Goal: Task Accomplishment & Management: Manage account settings

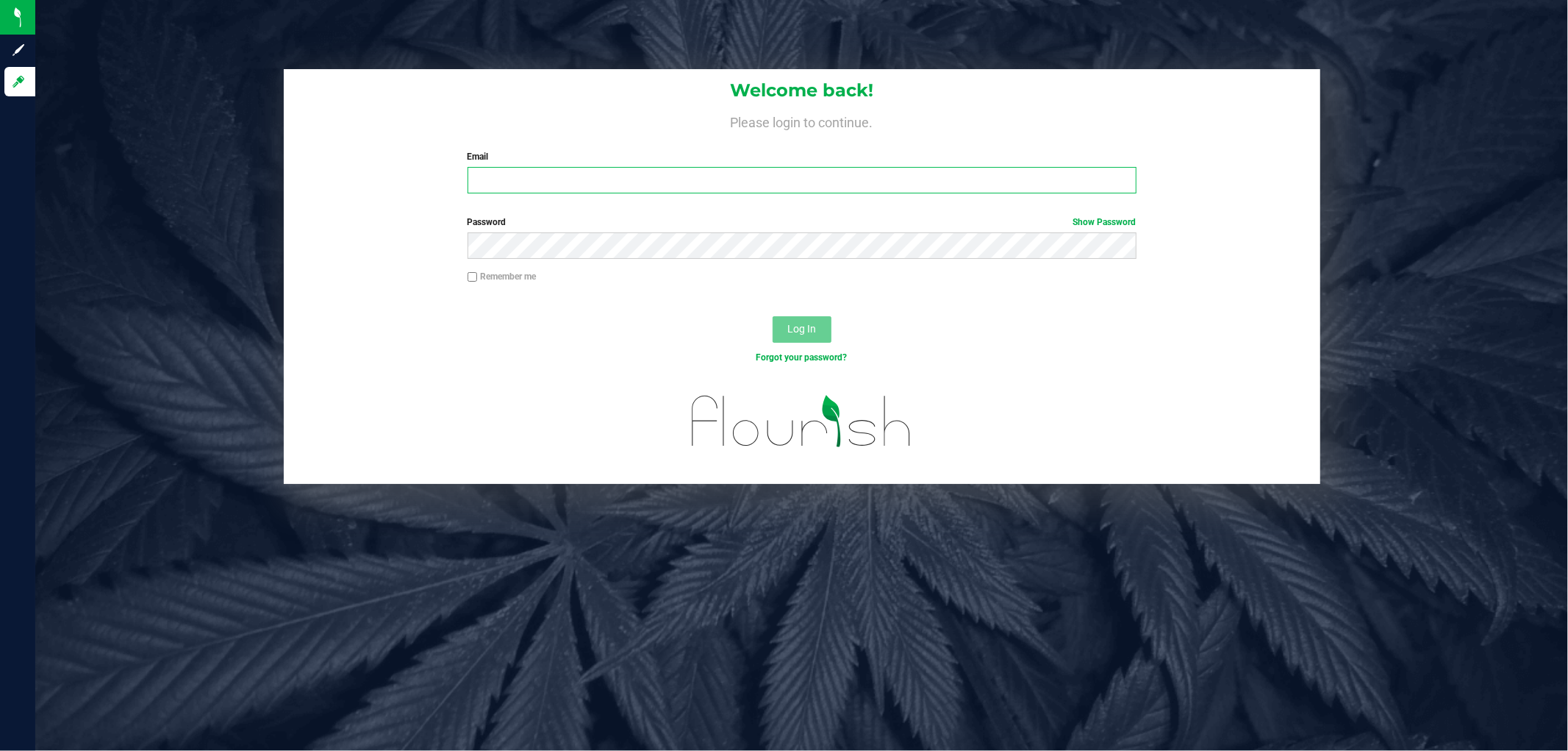
click at [546, 179] on input "Email" at bounding box center [802, 180] width 669 height 27
type input "[EMAIL_ADDRESS][DOMAIN_NAME]"
click at [773, 316] on button "Log In" at bounding box center [801, 329] width 58 height 27
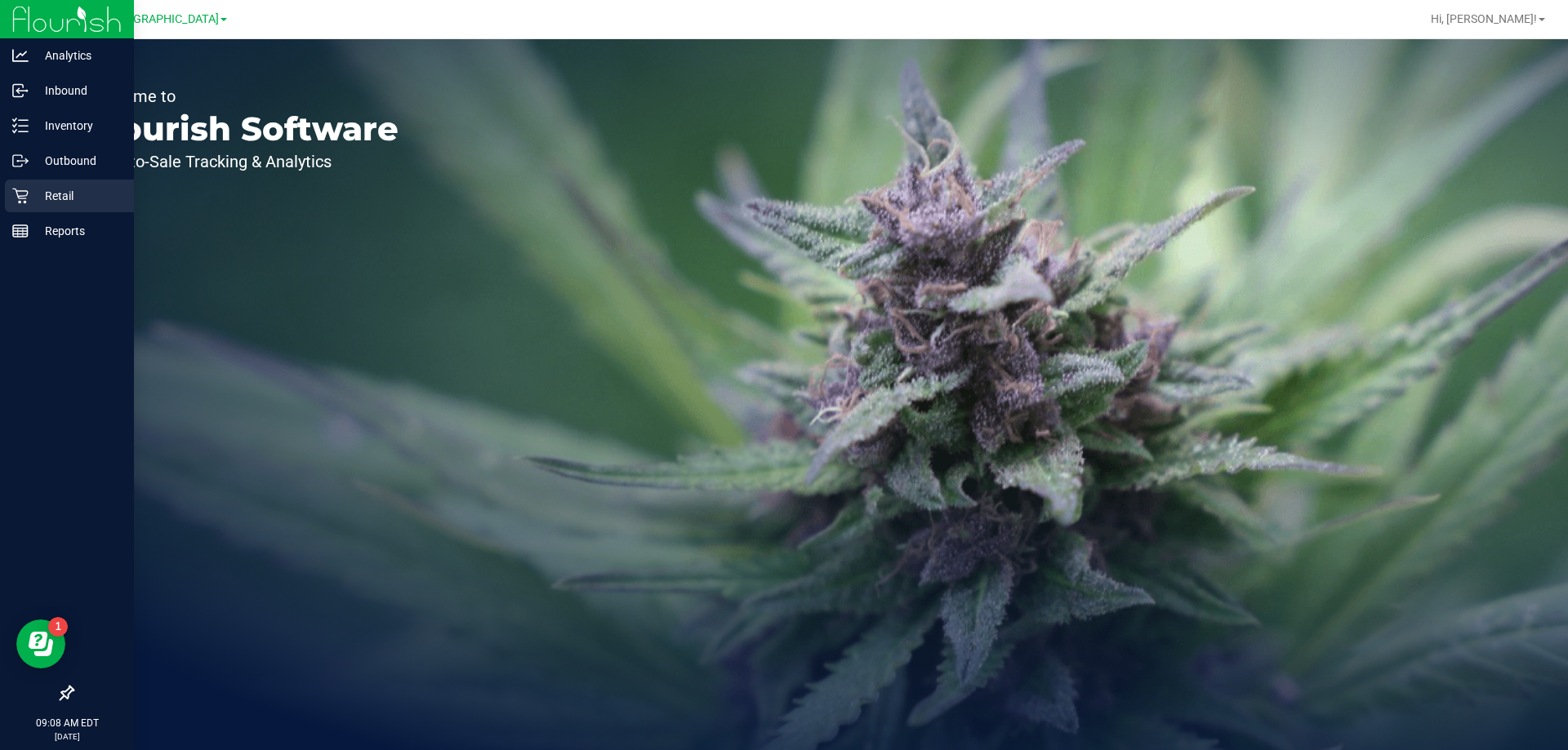
drag, startPoint x: 18, startPoint y: 197, endPoint x: 24, endPoint y: 192, distance: 7.8
click at [19, 197] on icon at bounding box center [20, 197] width 15 height 15
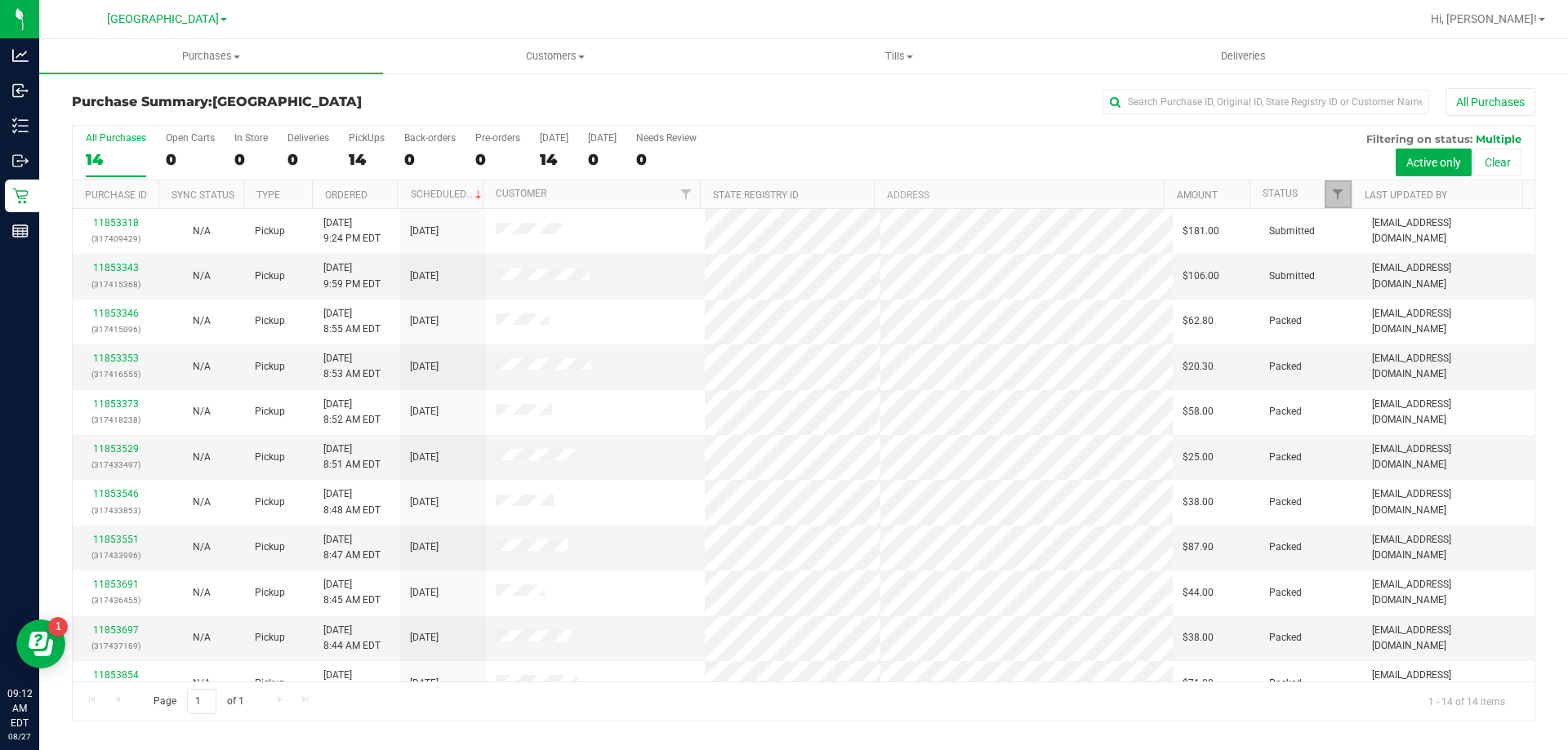
click at [1345, 192] on link "Filter" at bounding box center [1338, 194] width 27 height 28
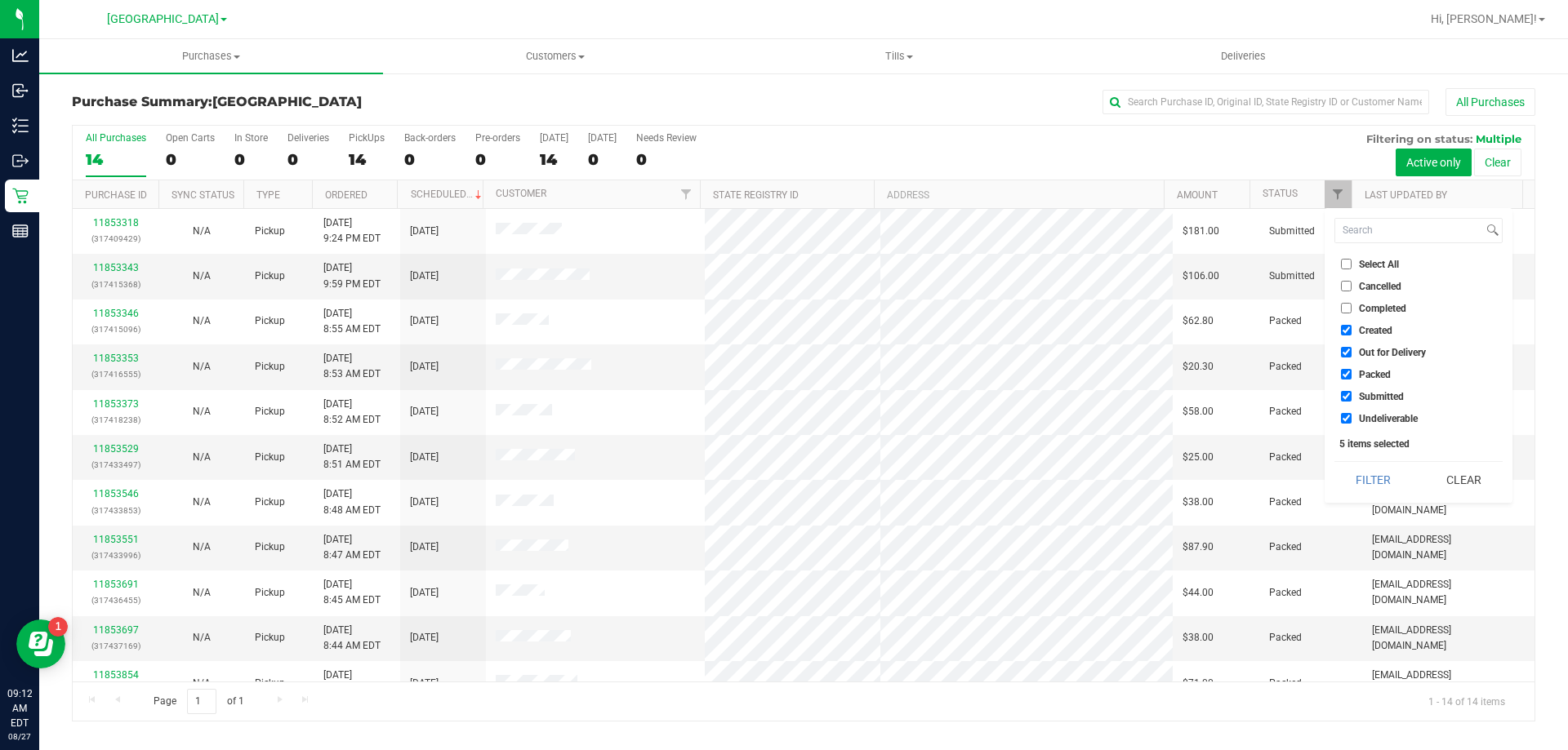
click at [1370, 323] on li "Created" at bounding box center [1418, 330] width 168 height 17
click at [1379, 327] on span "Created" at bounding box center [1376, 331] width 34 height 10
click at [1352, 327] on input "Created" at bounding box center [1346, 330] width 11 height 11
checkbox input "false"
drag, startPoint x: 1382, startPoint y: 350, endPoint x: 1385, endPoint y: 359, distance: 9.5
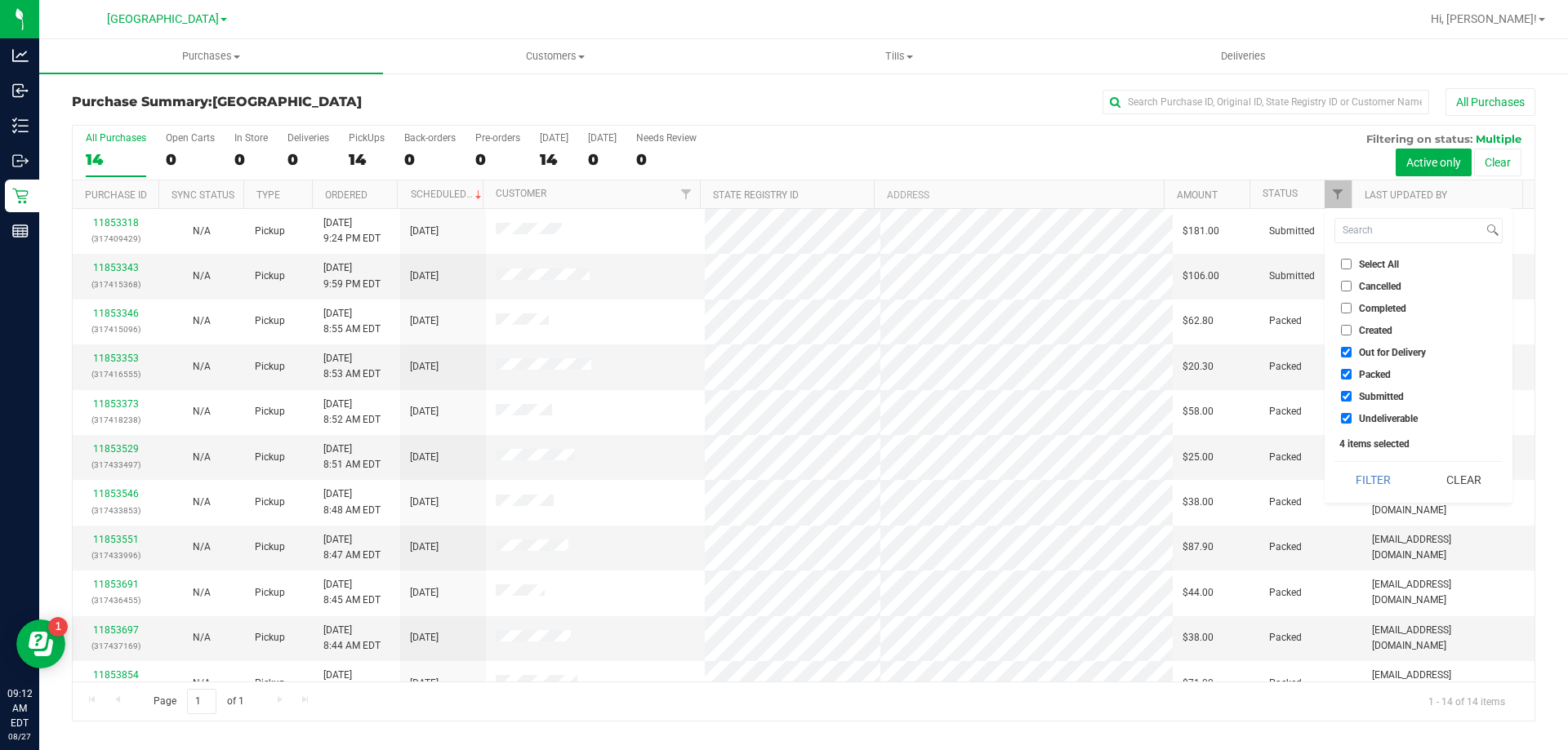
click at [1383, 352] on span "Out for Delivery" at bounding box center [1392, 353] width 67 height 10
click at [1352, 352] on input "Out for Delivery" at bounding box center [1346, 352] width 11 height 11
checkbox input "false"
click at [1383, 376] on span "Packed" at bounding box center [1376, 375] width 32 height 10
click at [1352, 376] on input "Packed" at bounding box center [1346, 374] width 11 height 11
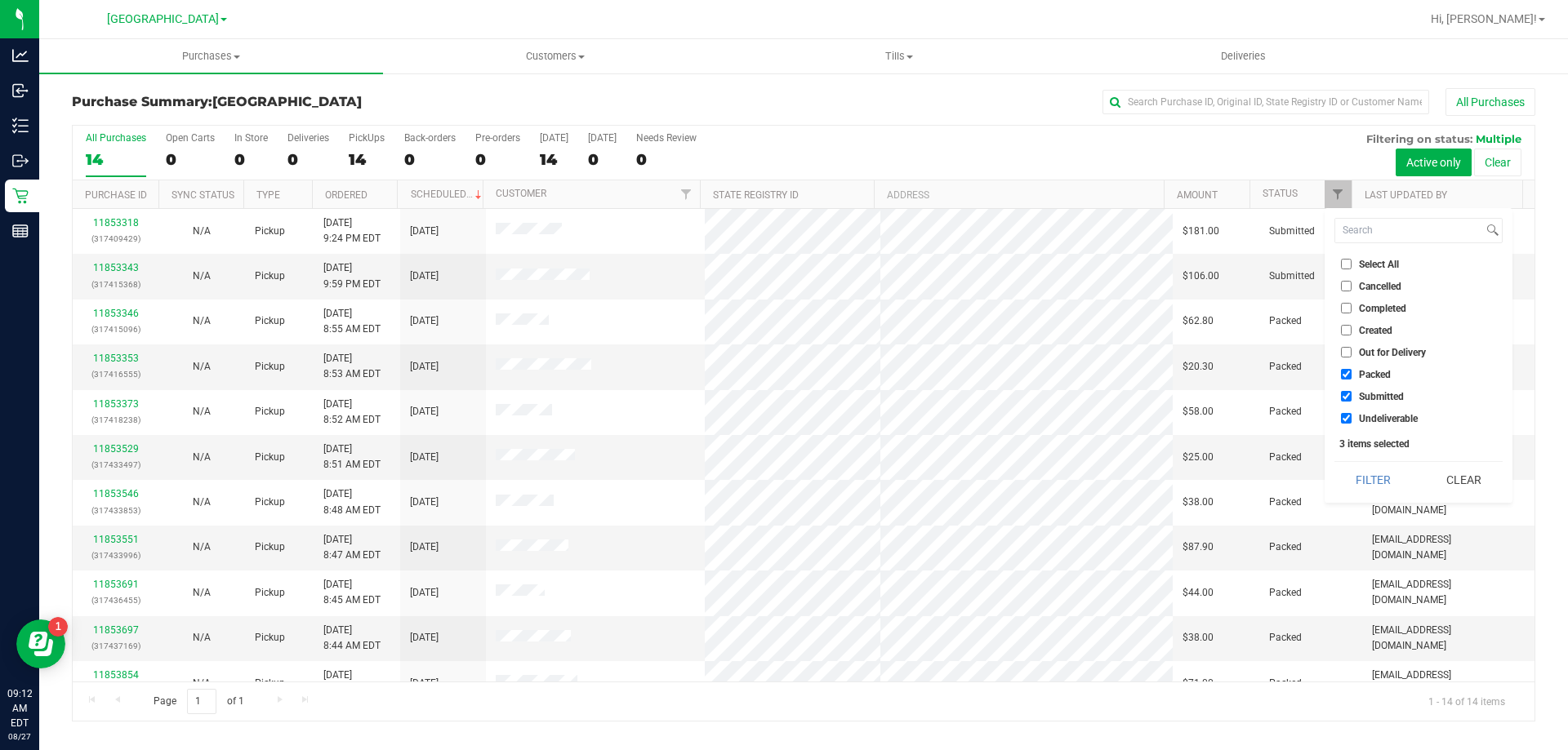
checkbox input "false"
click at [1382, 421] on span "Undeliverable" at bounding box center [1389, 419] width 59 height 10
click at [1352, 421] on input "Undeliverable" at bounding box center [1346, 418] width 11 height 11
checkbox input "false"
click at [1373, 464] on button "Filter" at bounding box center [1373, 480] width 78 height 36
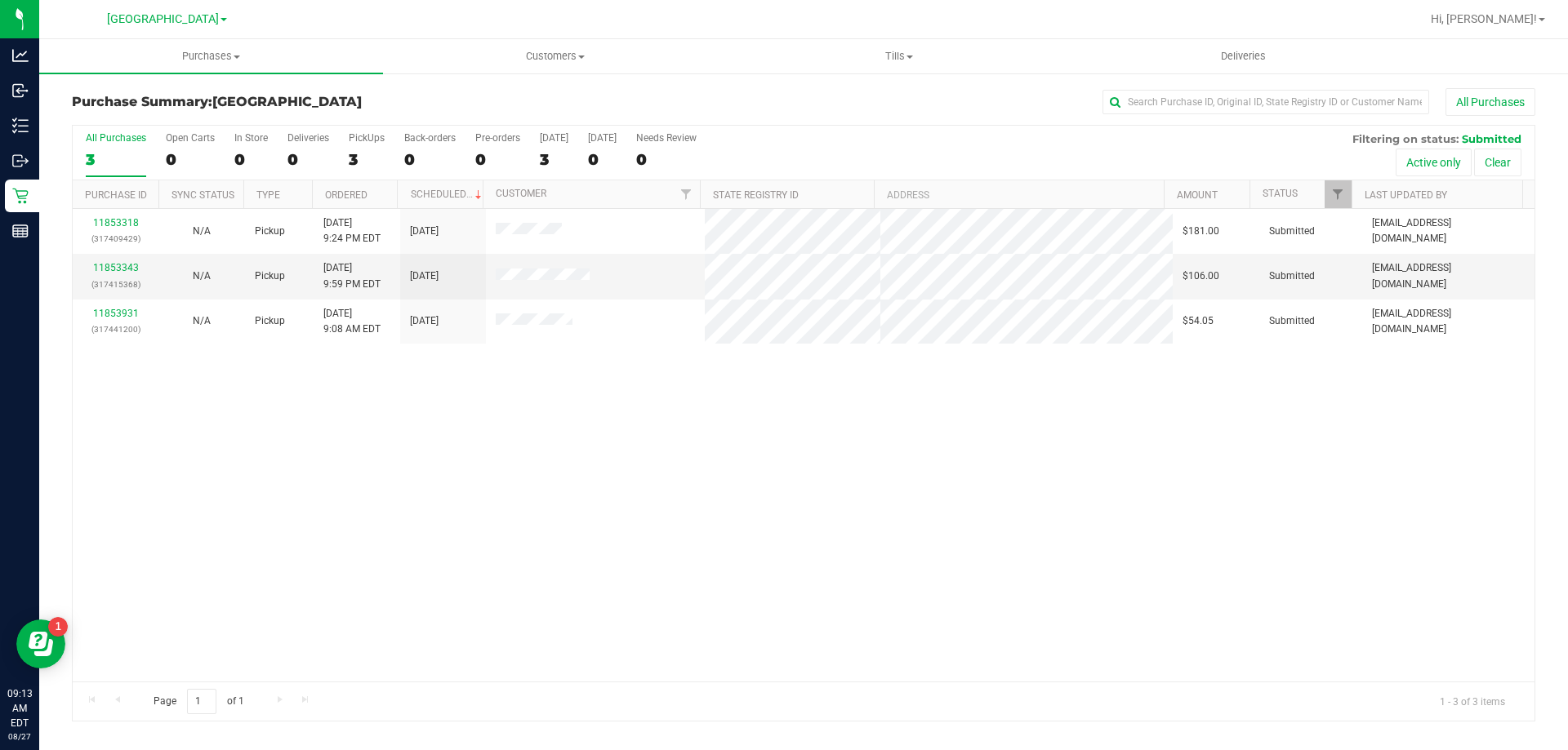
click at [330, 138] on div "All Purchases 3 Open Carts 0 In Store 0 Deliveries 0 PickUps 3 Back-orders 0 Pr…" at bounding box center [803, 132] width 1462 height 13
click at [353, 151] on div "3" at bounding box center [366, 159] width 36 height 19
click at [0, 0] on input "PickUps 3" at bounding box center [0, 0] width 0 height 0
click at [349, 165] on div "3" at bounding box center [366, 159] width 36 height 19
click at [0, 0] on input "PickUps 3" at bounding box center [0, 0] width 0 height 0
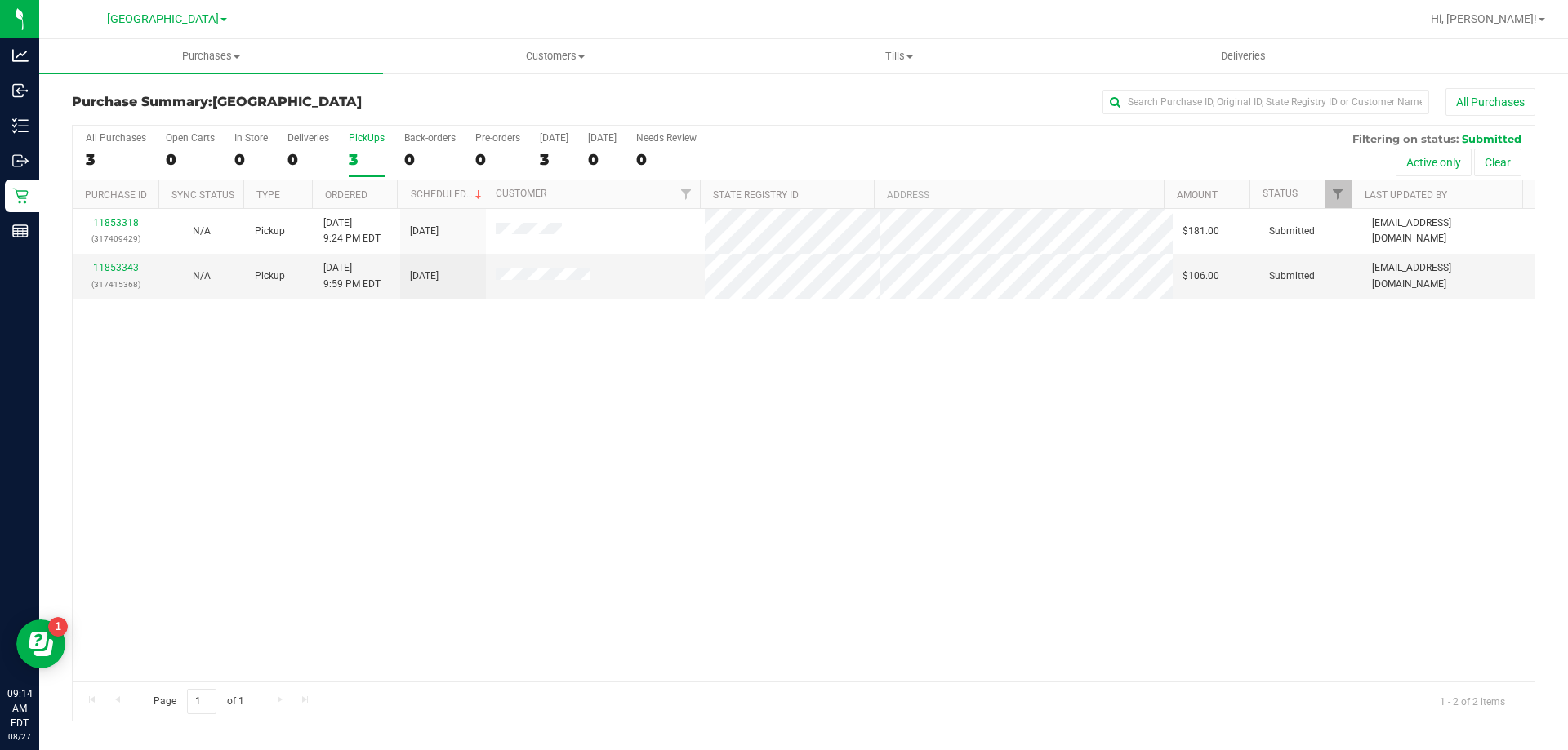
click at [349, 165] on div "3" at bounding box center [366, 159] width 36 height 19
click at [0, 0] on input "PickUps 3" at bounding box center [0, 0] width 0 height 0
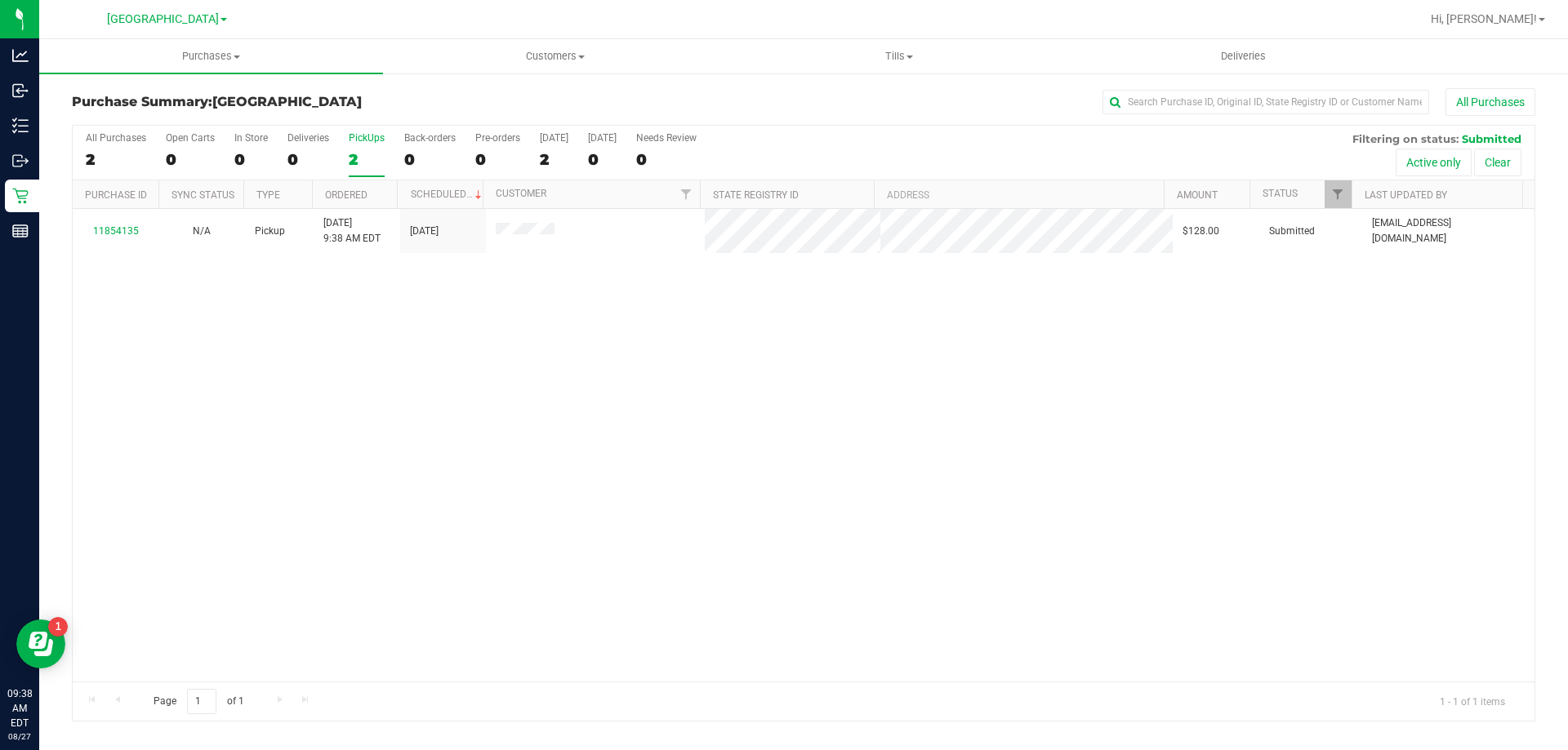
click at [362, 151] on div "2" at bounding box center [366, 159] width 36 height 19
click at [0, 0] on input "PickUps 2" at bounding box center [0, 0] width 0 height 0
click at [360, 159] on div "1" at bounding box center [366, 159] width 36 height 19
click at [0, 0] on input "PickUps 1" at bounding box center [0, 0] width 0 height 0
click at [355, 162] on div "1" at bounding box center [366, 159] width 36 height 19
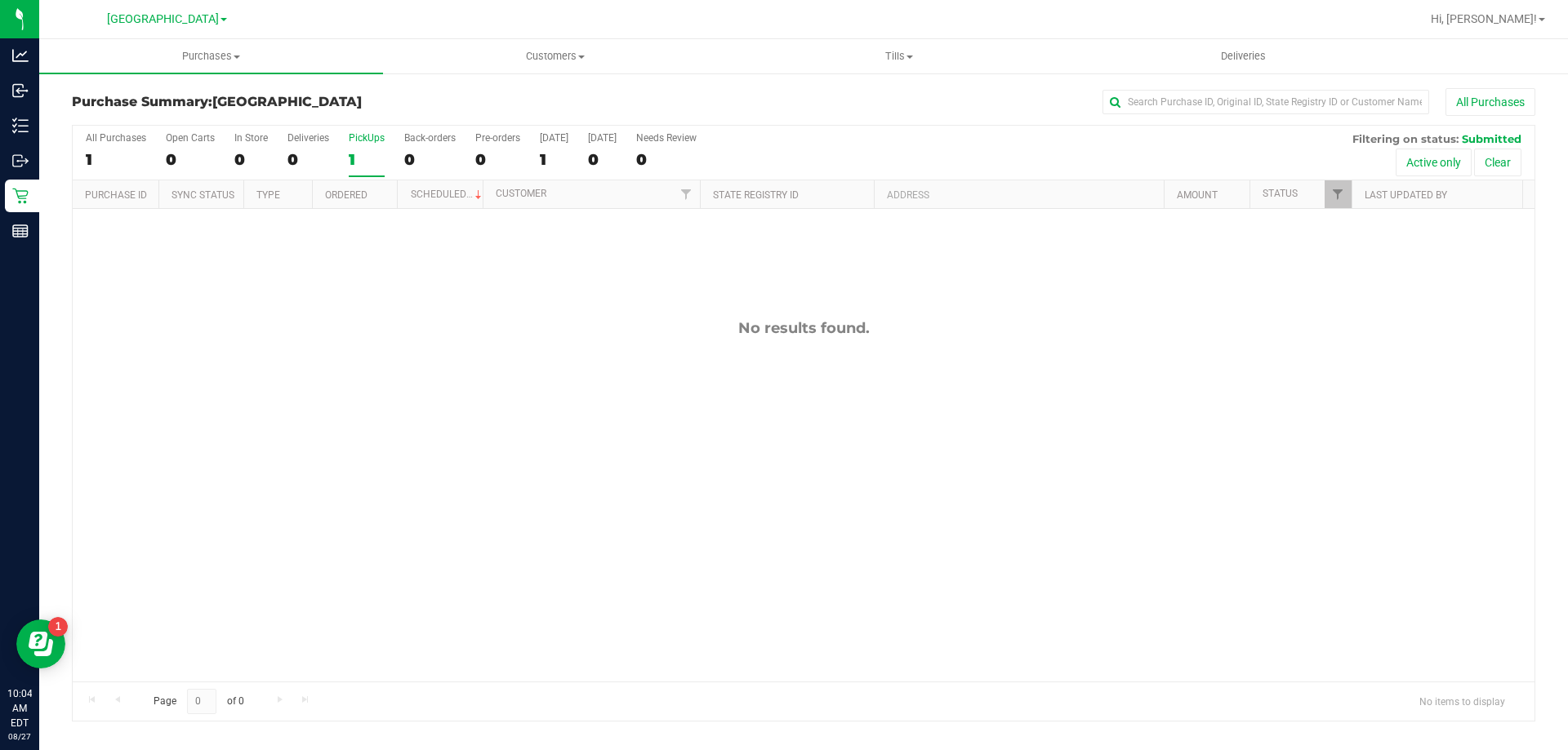
click at [0, 0] on input "PickUps 1" at bounding box center [0, 0] width 0 height 0
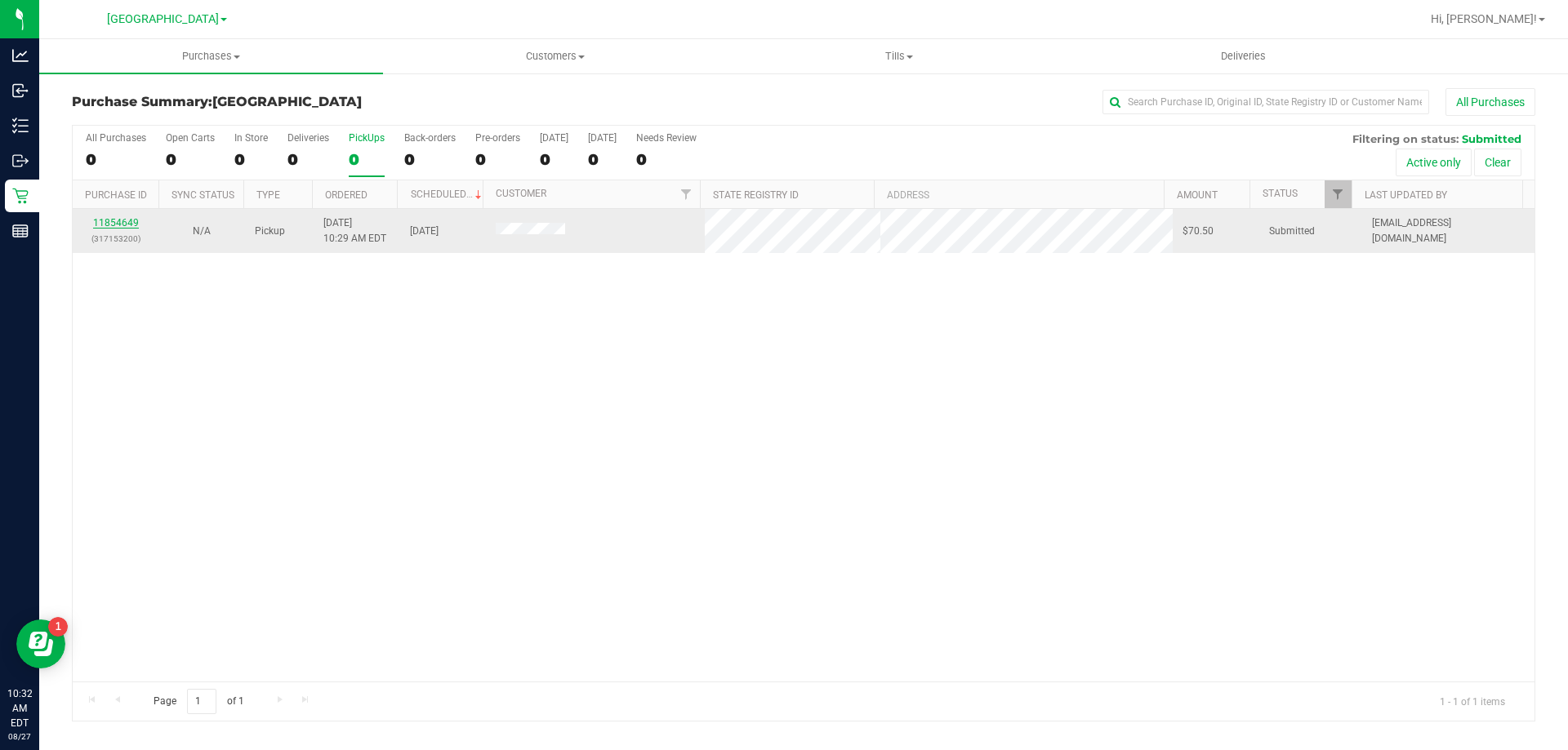
click at [110, 224] on link "11854649" at bounding box center [116, 223] width 46 height 12
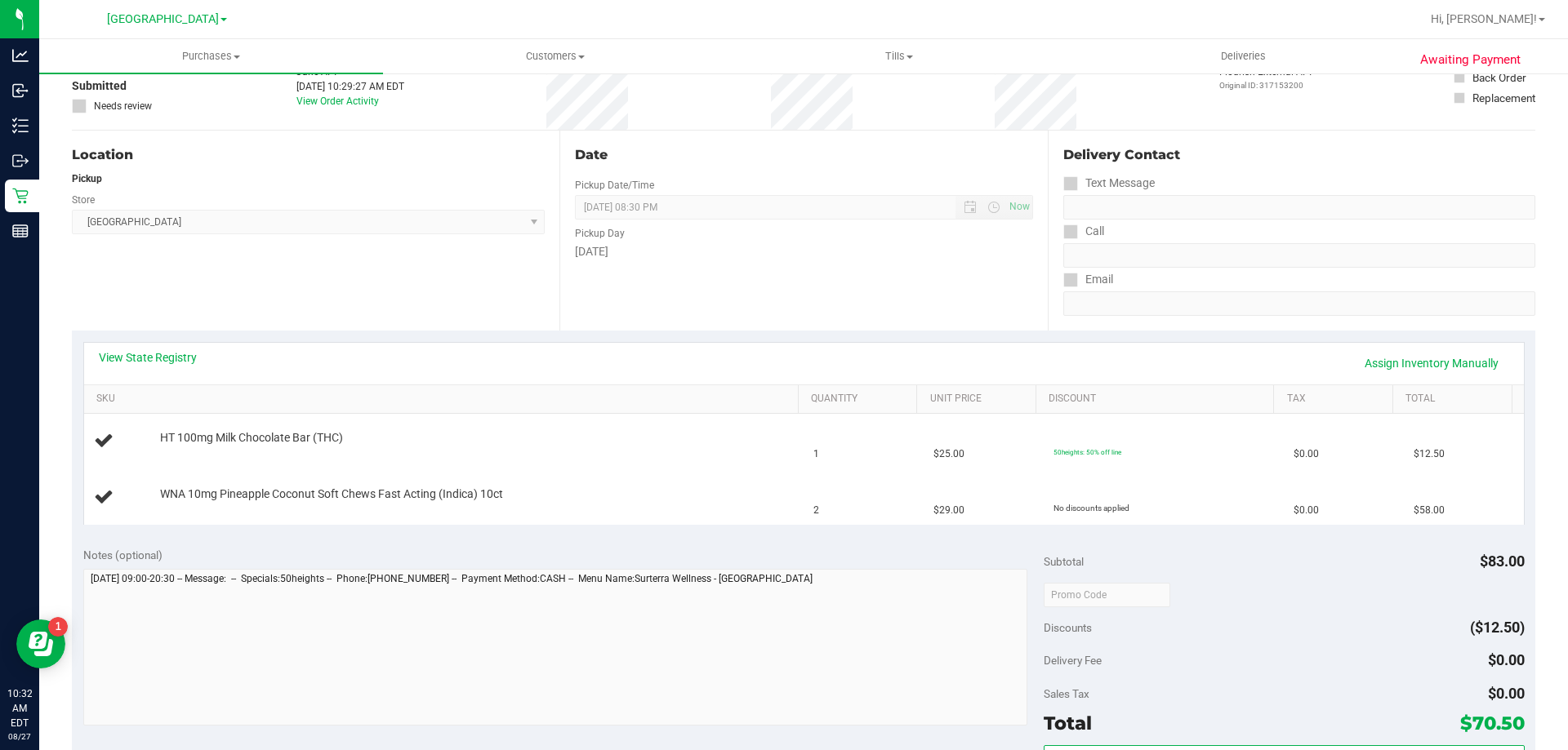
scroll to position [245, 0]
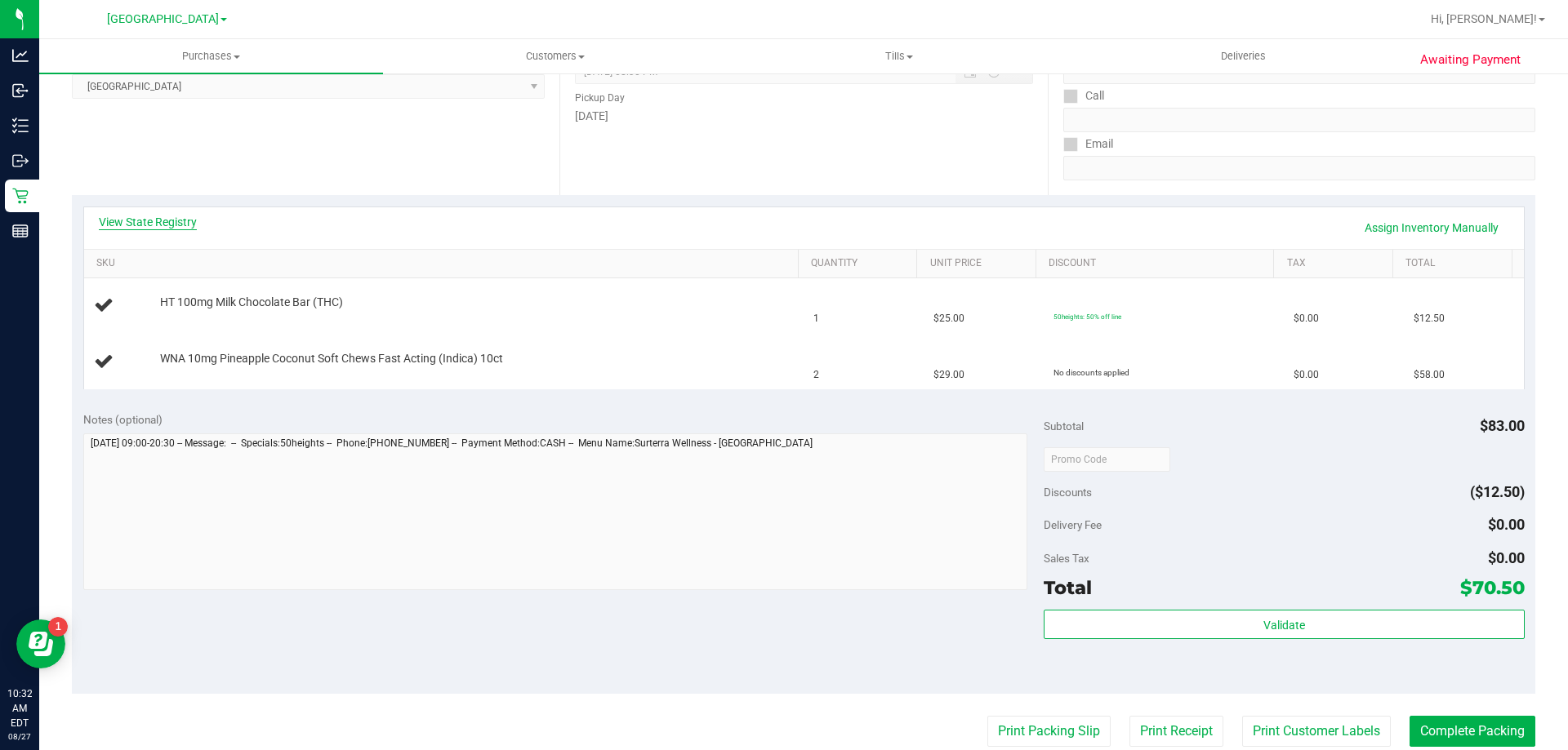
click at [154, 216] on link "View State Registry" at bounding box center [148, 222] width 98 height 16
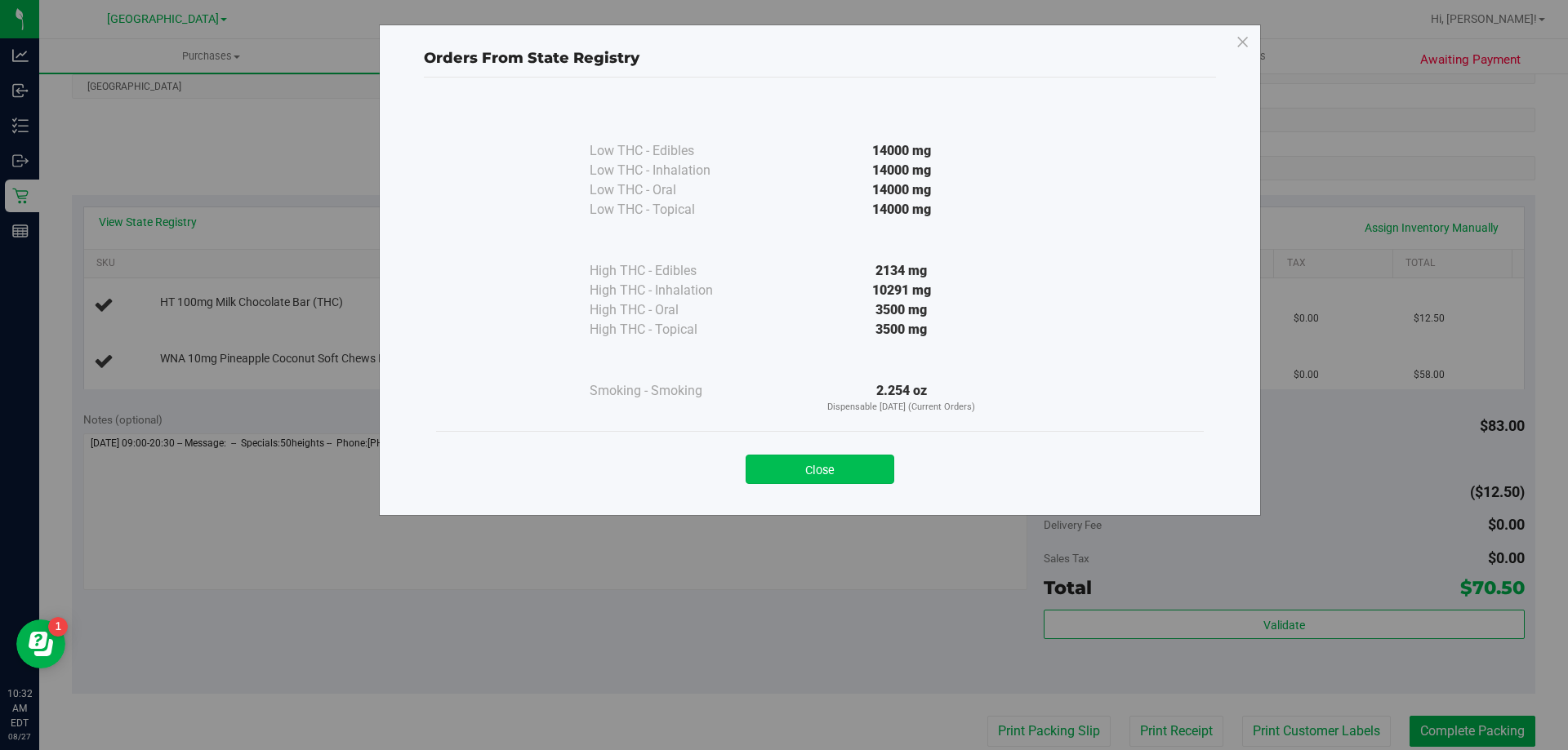
click at [846, 478] on button "Close" at bounding box center [820, 469] width 149 height 30
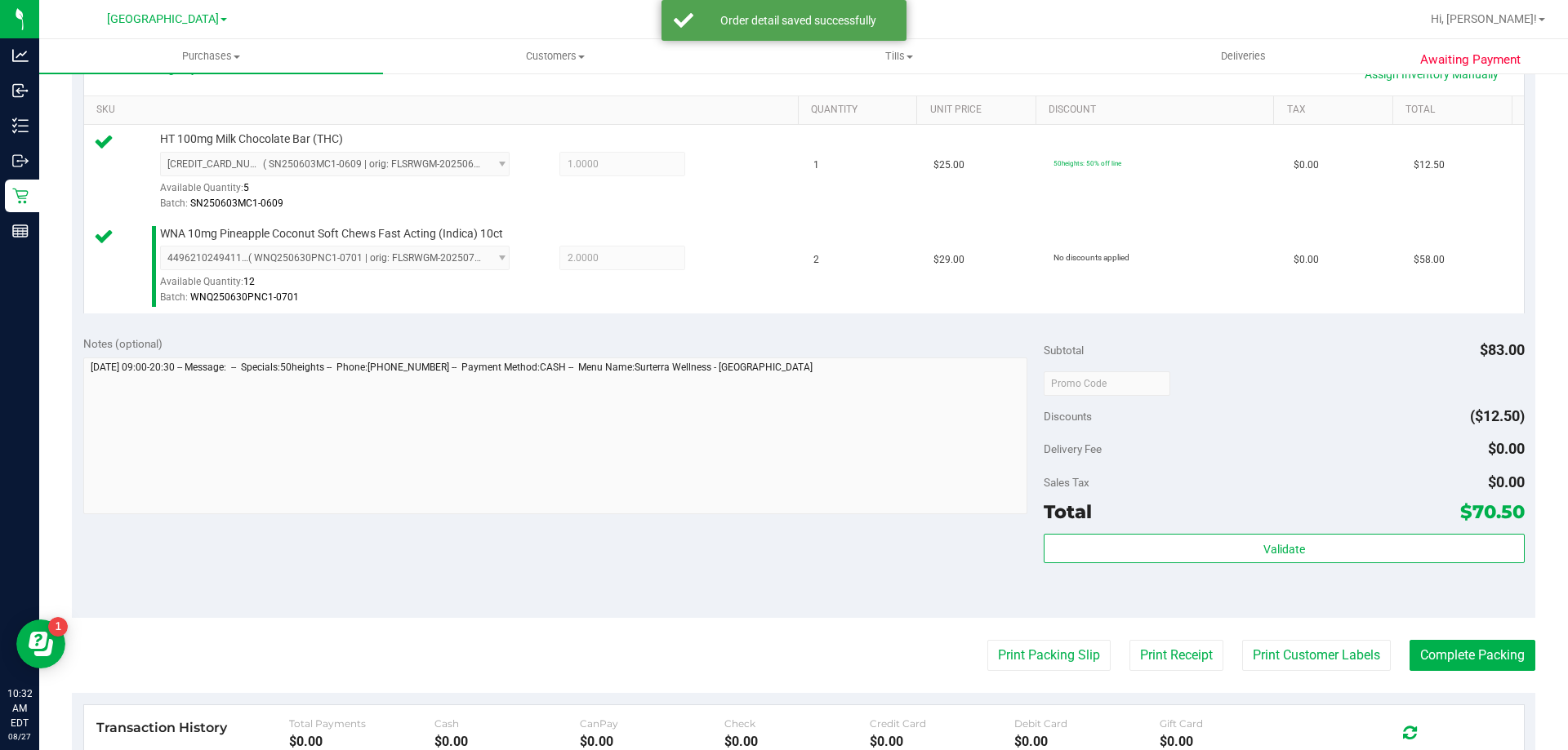
scroll to position [572, 0]
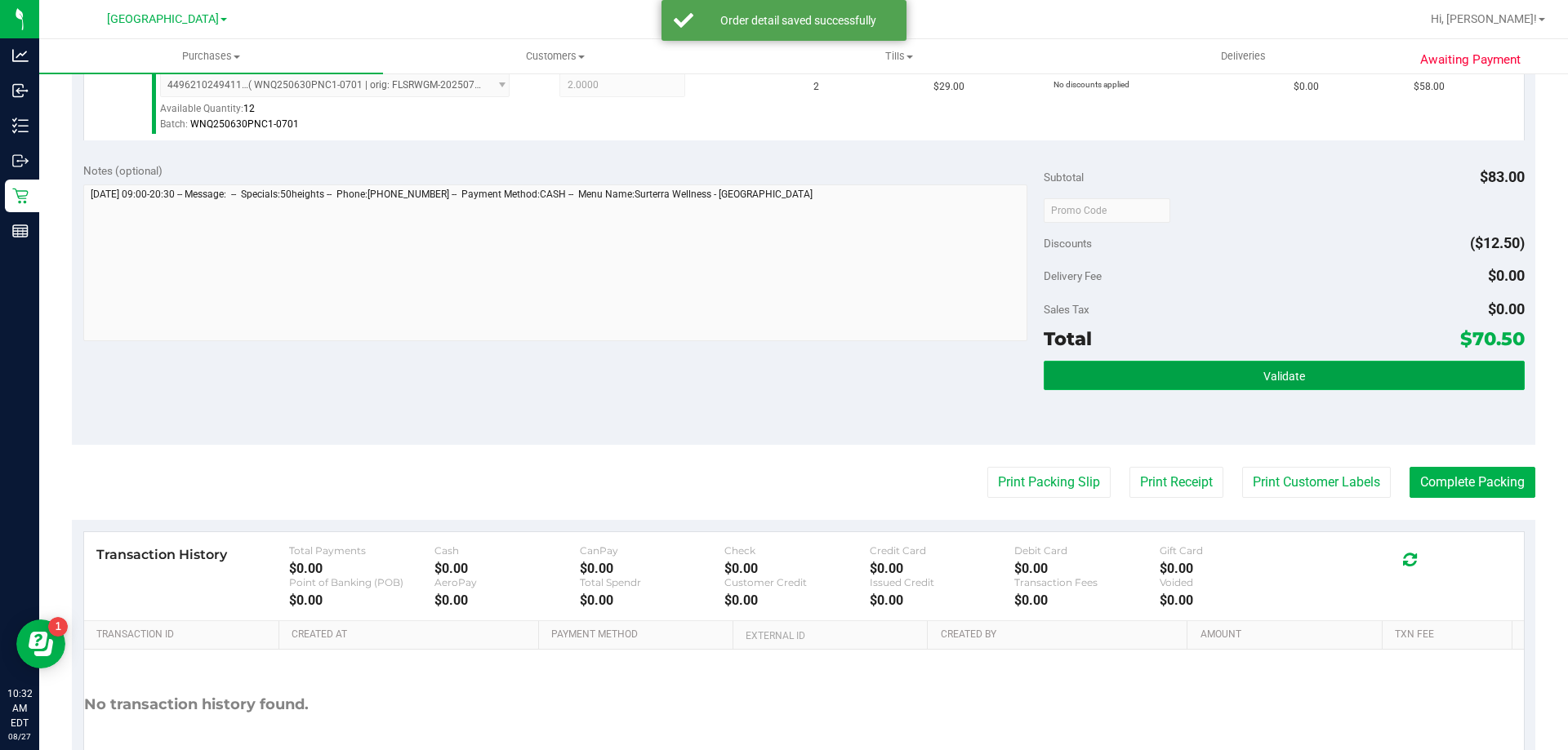
click at [1270, 372] on span "Validate" at bounding box center [1284, 375] width 41 height 13
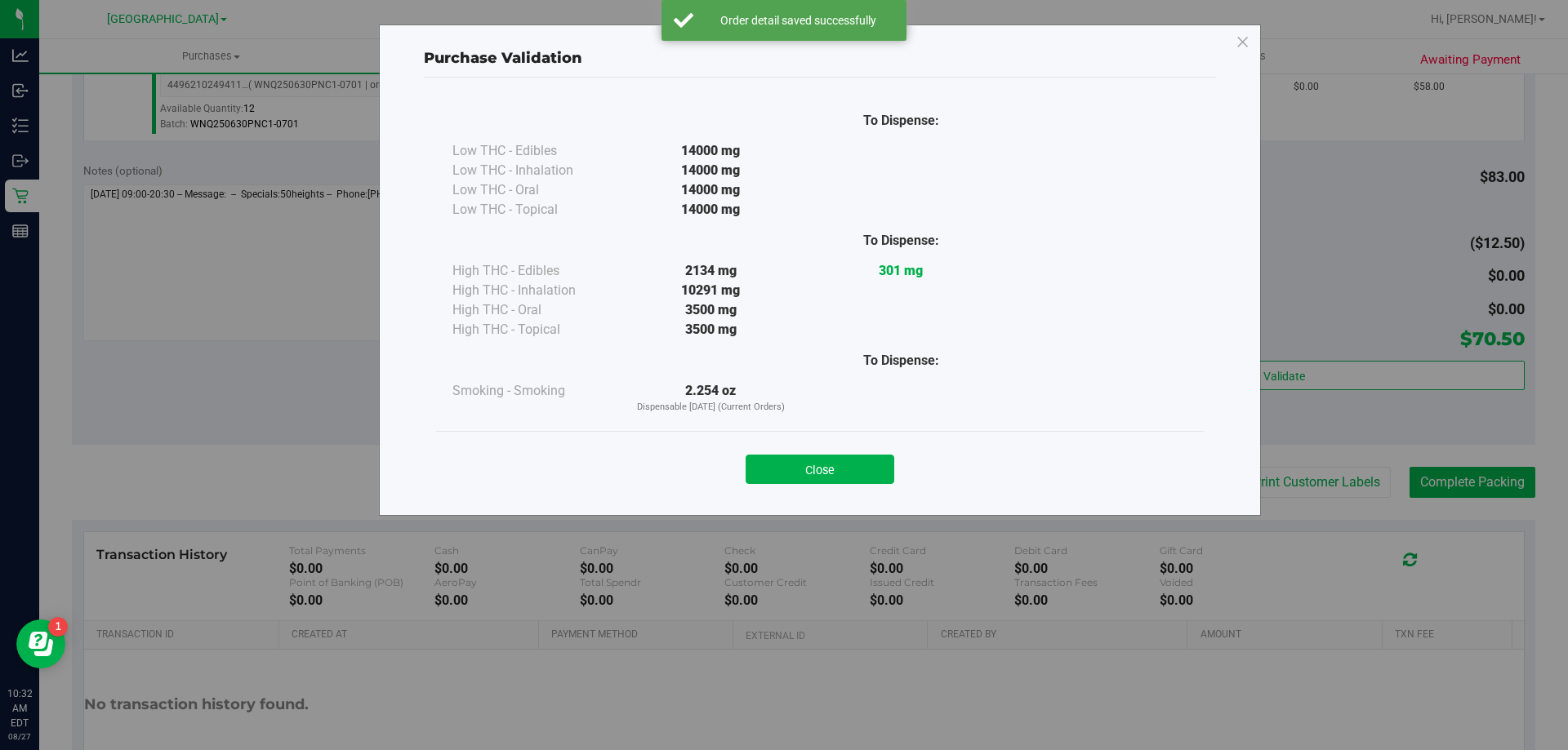
click at [838, 451] on div "Close" at bounding box center [819, 465] width 743 height 40
click at [841, 461] on button "Close" at bounding box center [820, 469] width 149 height 30
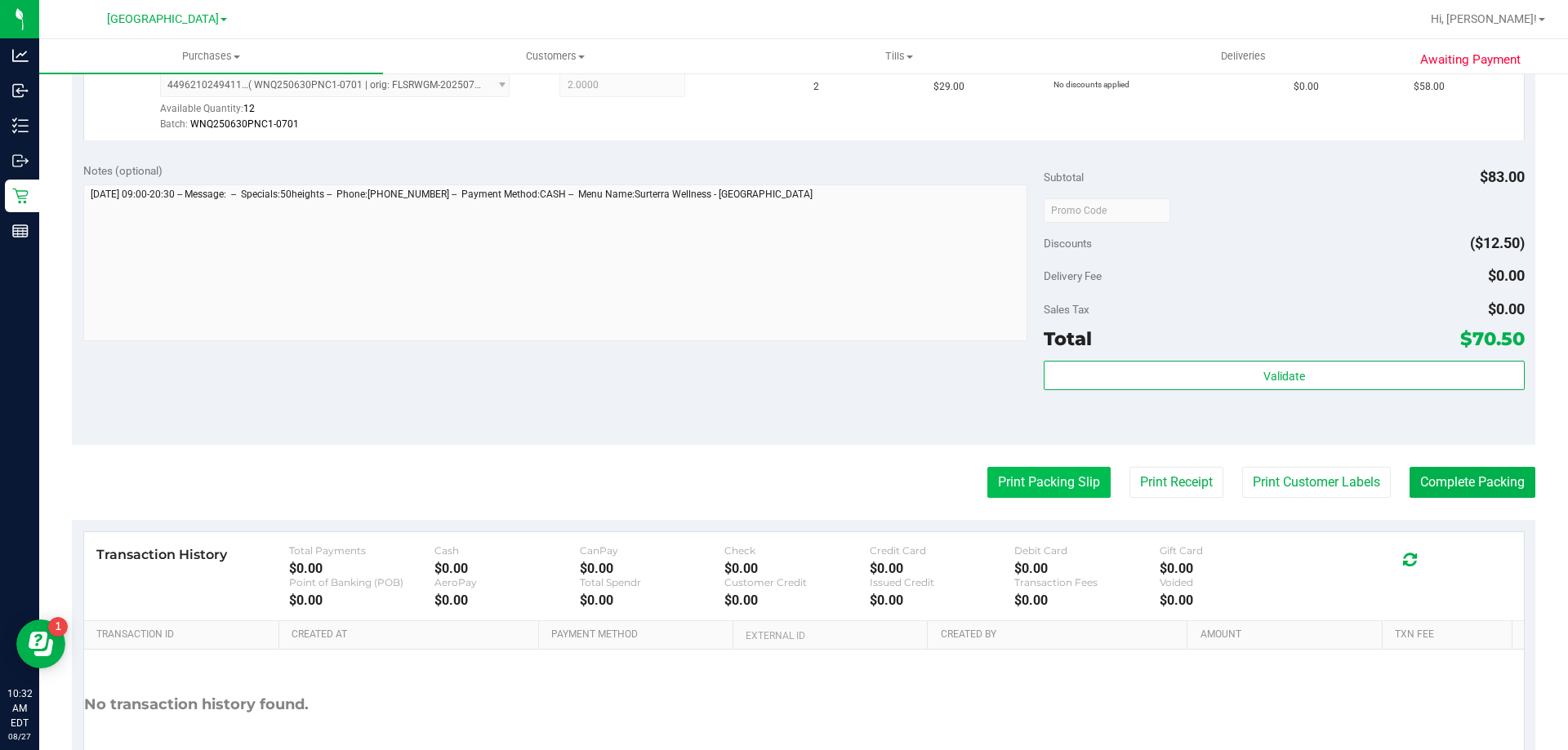
click at [1020, 481] on button "Print Packing Slip" at bounding box center [1049, 483] width 123 height 31
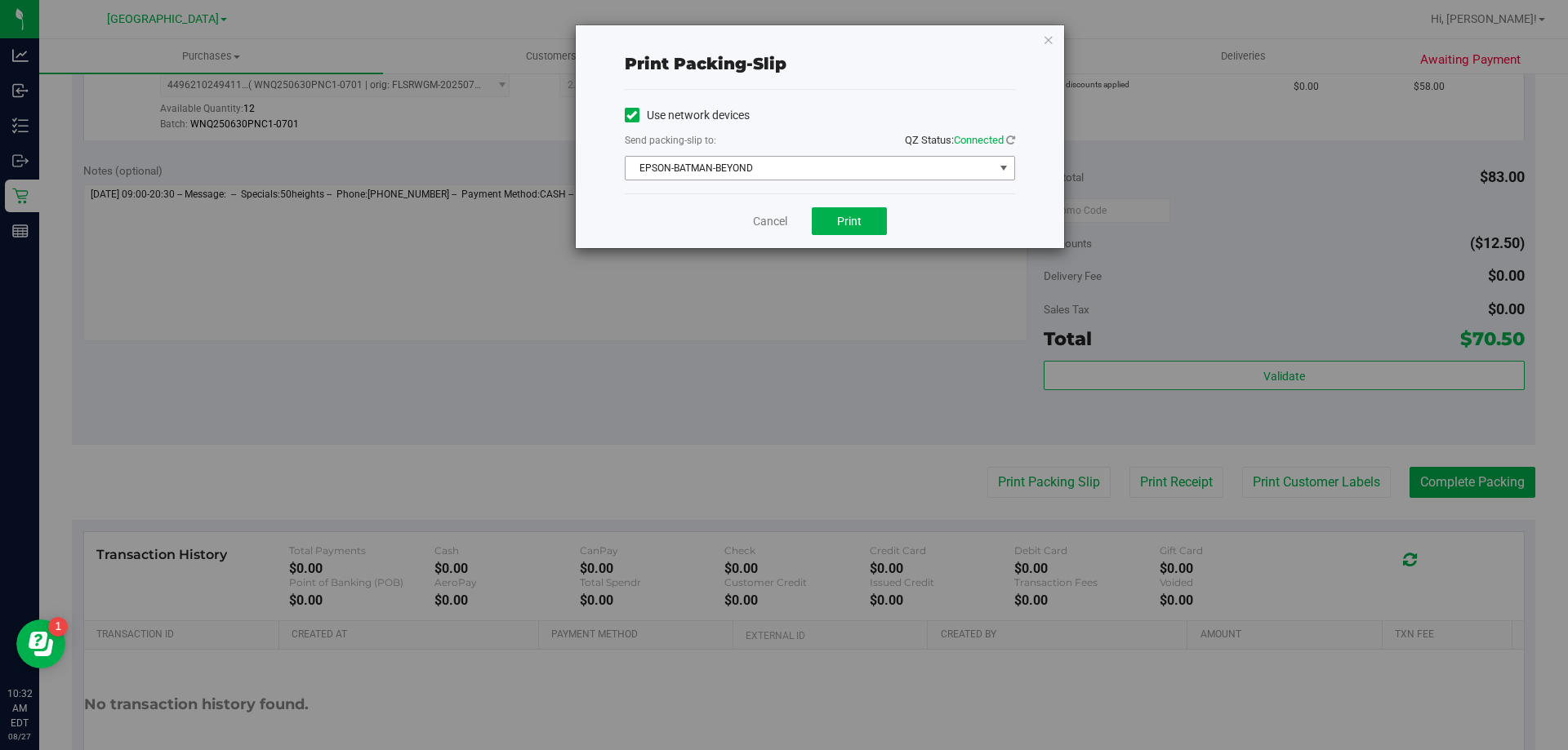
click at [786, 165] on span "EPSON-BATMAN-BEYOND" at bounding box center [809, 168] width 369 height 23
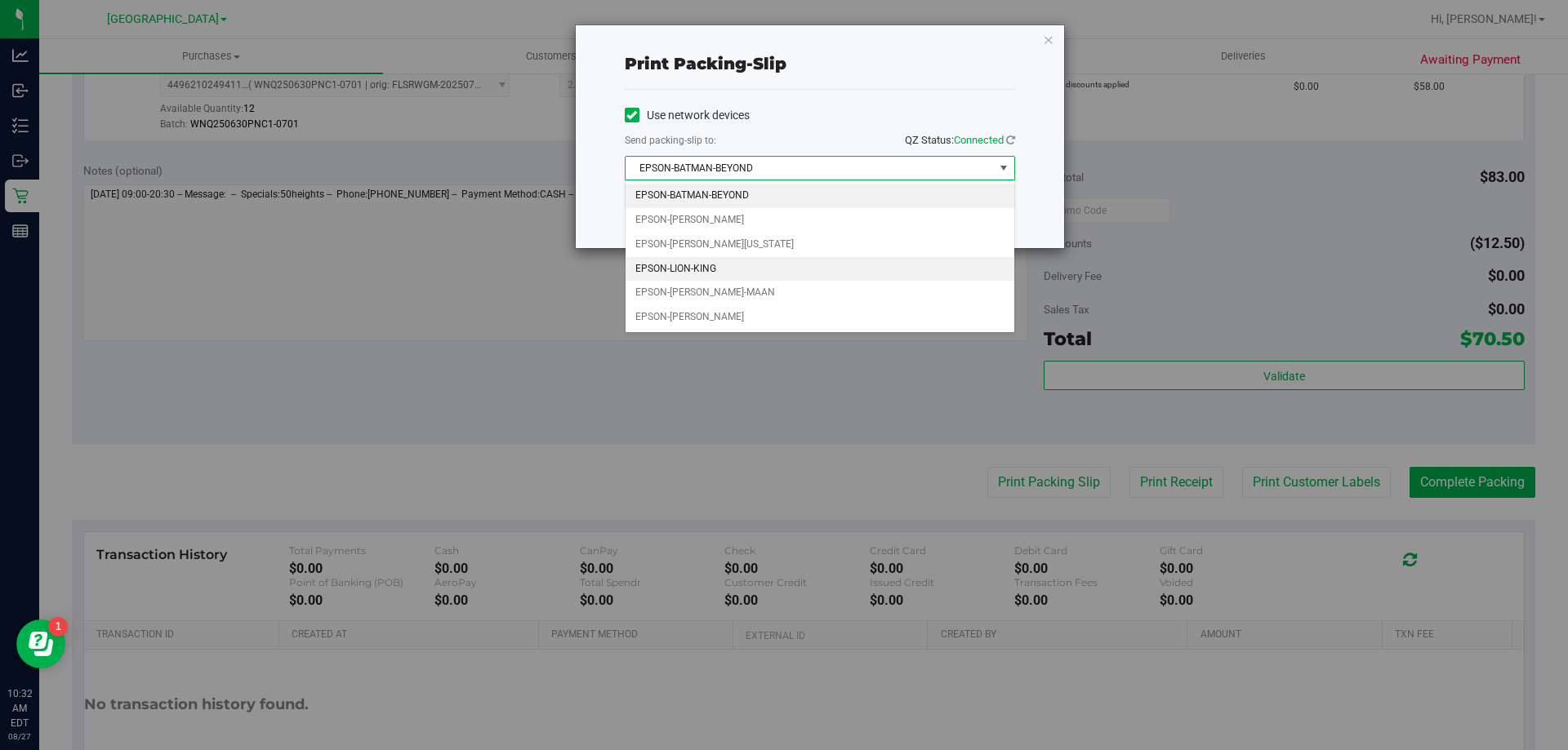
click at [698, 259] on li "EPSON-LION-KING" at bounding box center [819, 269] width 389 height 24
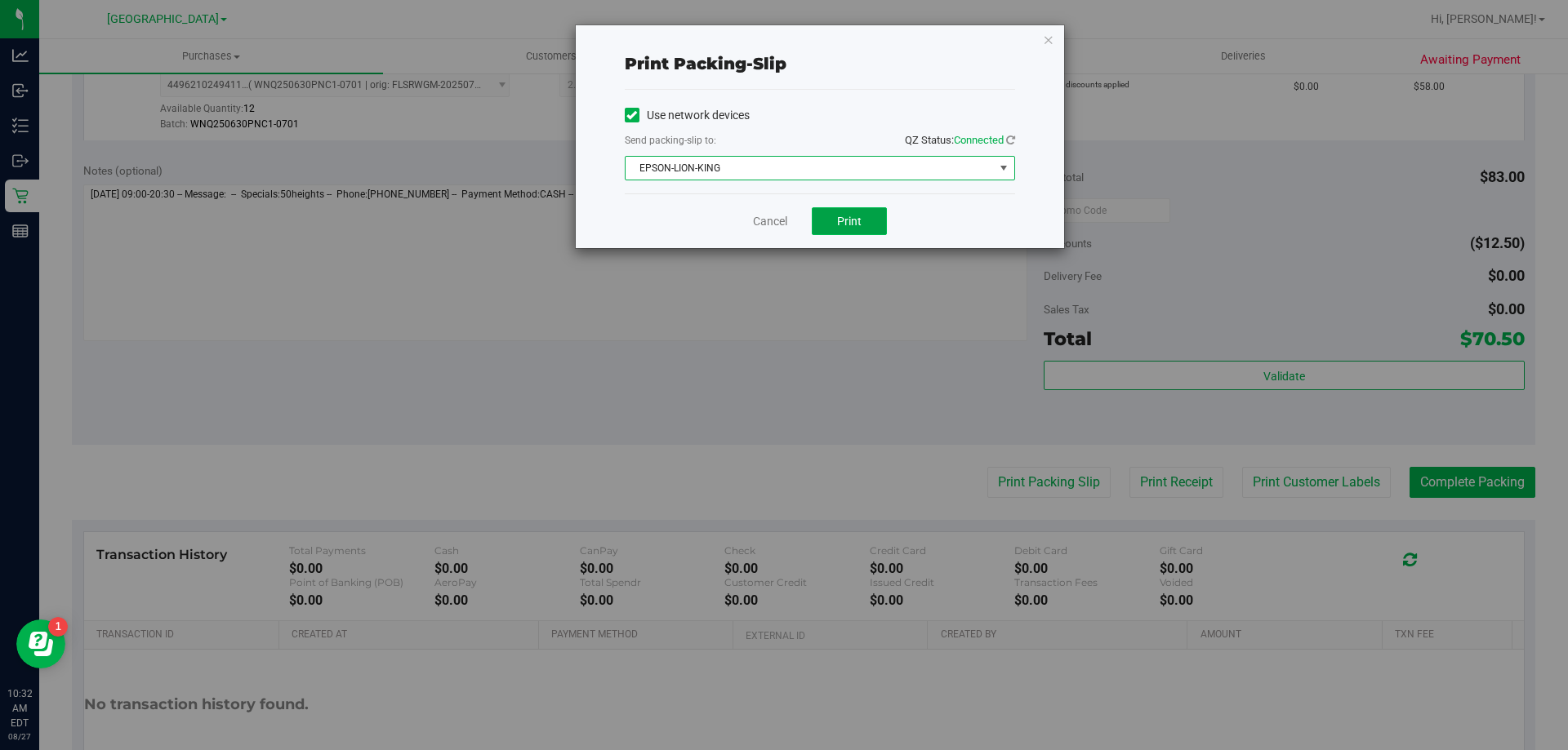
click at [835, 226] on button "Print" at bounding box center [849, 221] width 75 height 28
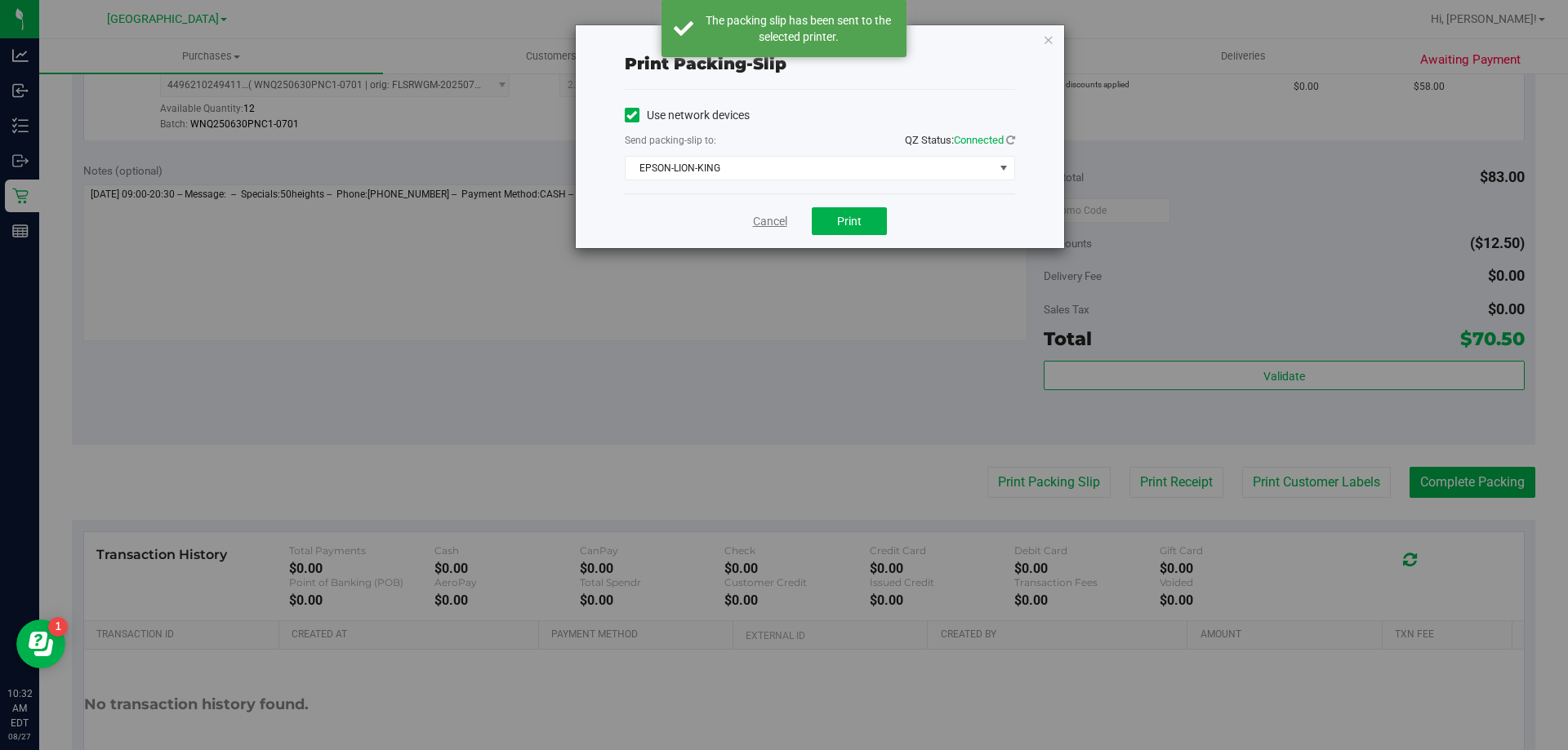
click at [776, 224] on link "Cancel" at bounding box center [770, 222] width 35 height 17
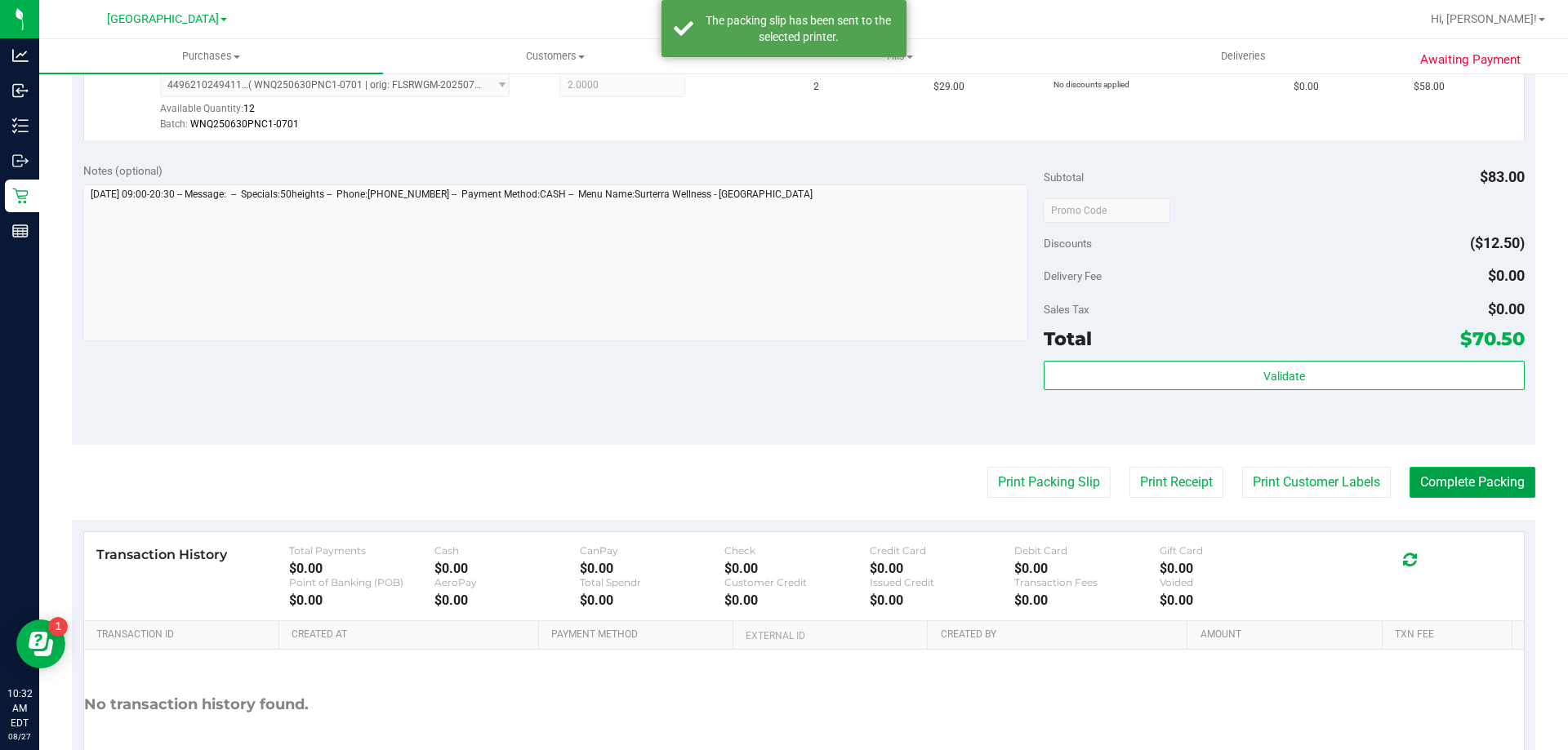
click at [1441, 478] on button "Complete Packing" at bounding box center [1473, 483] width 126 height 31
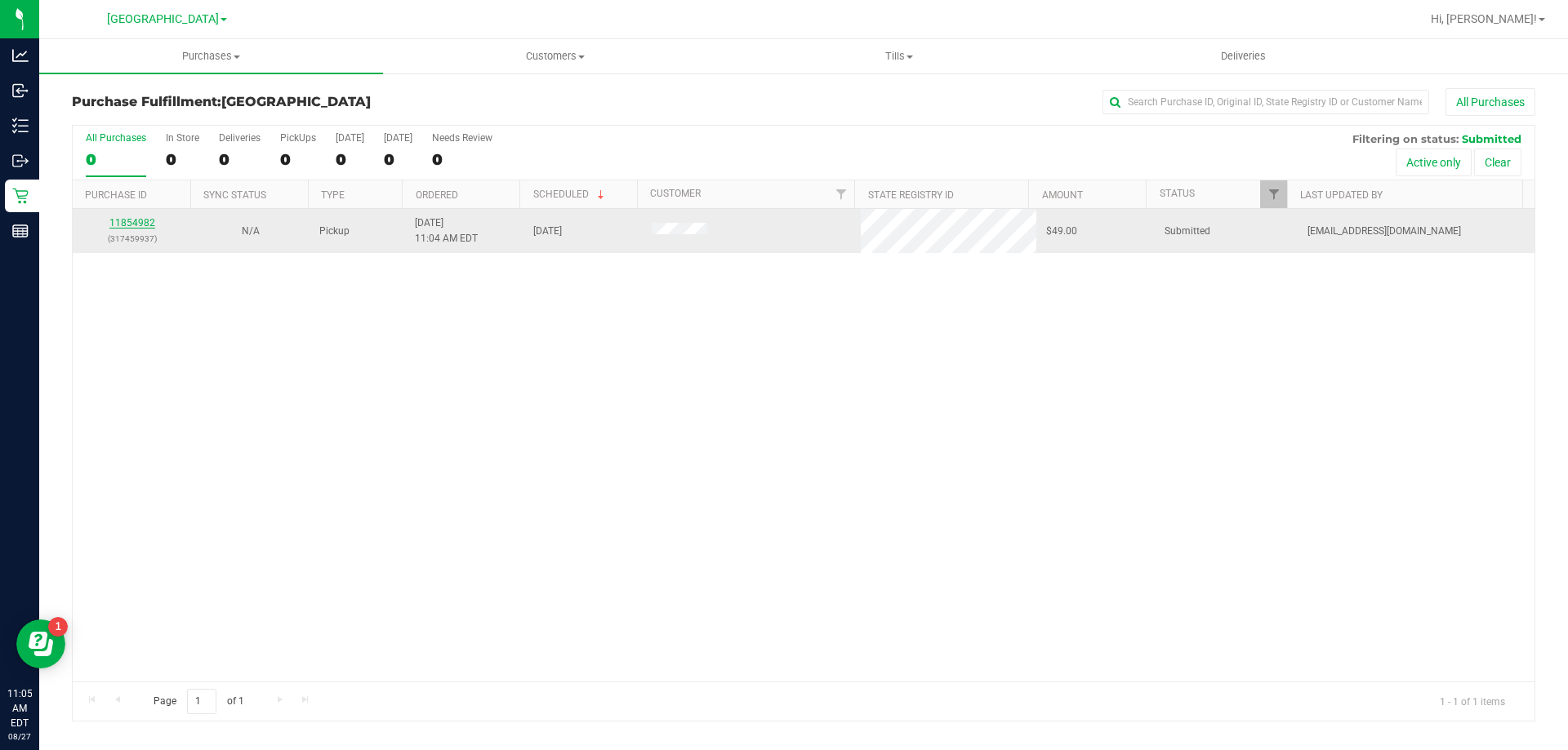
click at [134, 222] on link "11854982" at bounding box center [132, 223] width 46 height 12
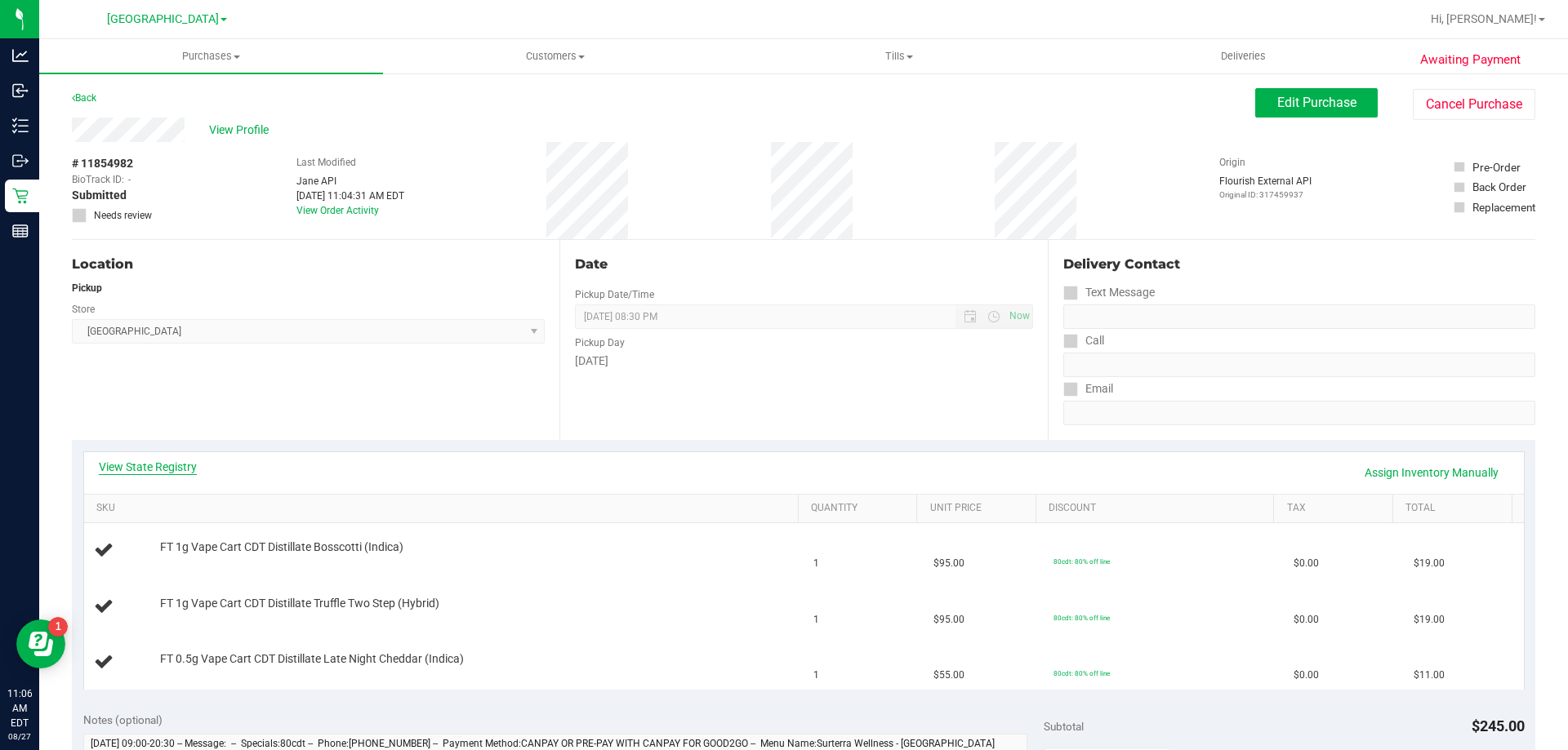
click at [152, 470] on link "View State Registry" at bounding box center [148, 467] width 98 height 16
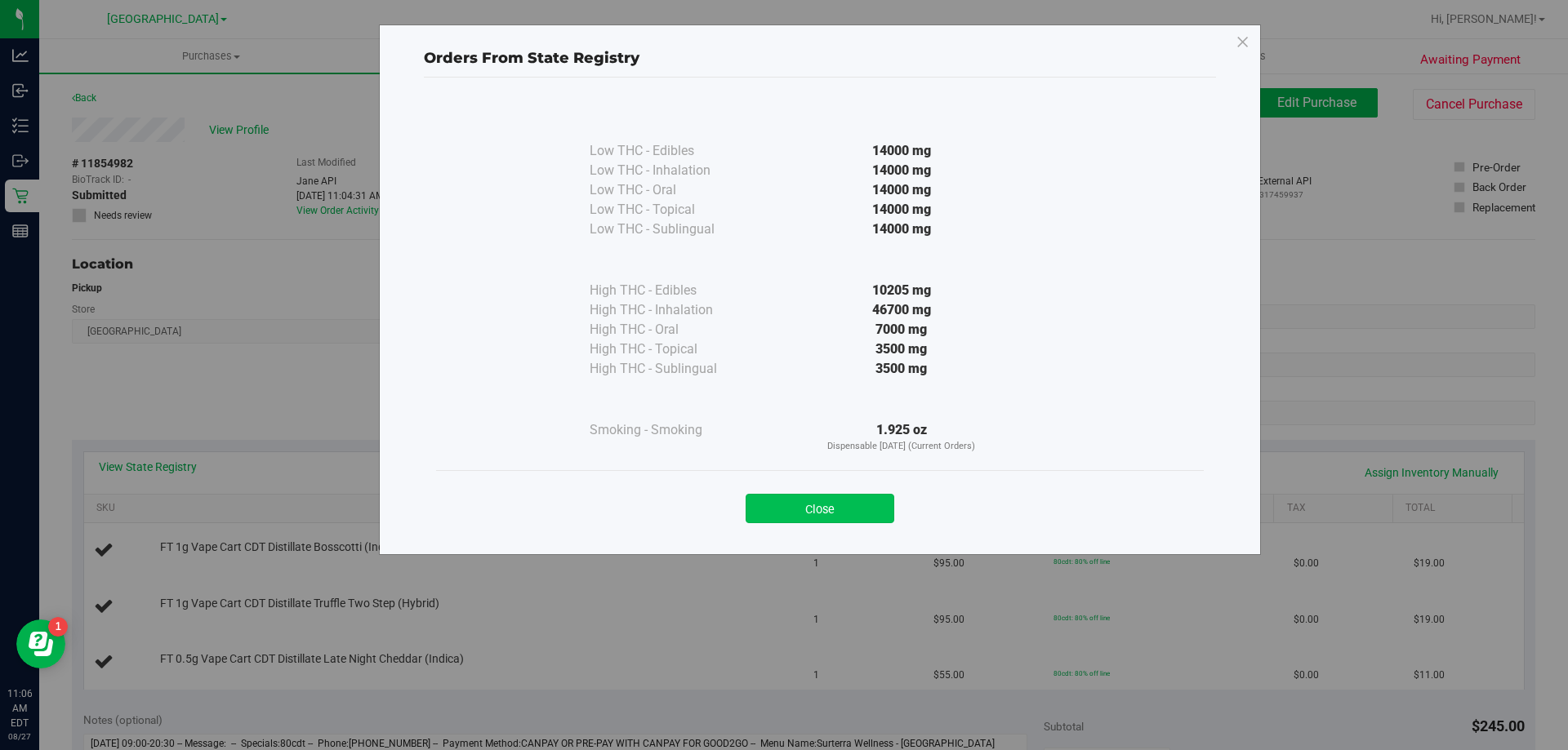
click at [837, 501] on button "Close" at bounding box center [820, 509] width 149 height 30
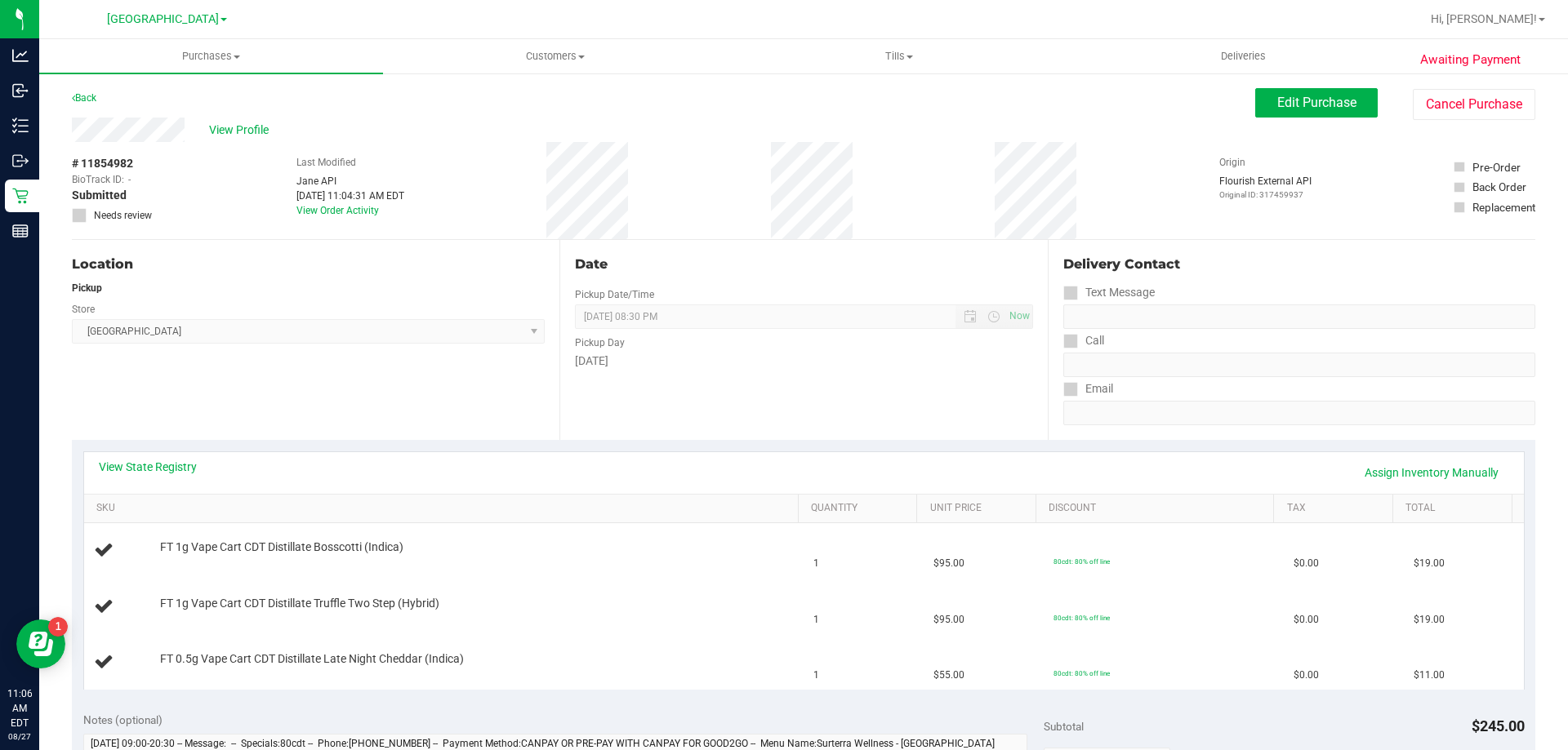
click at [419, 472] on div "View State Registry Assign Inventory Manually" at bounding box center [803, 472] width 1410 height 28
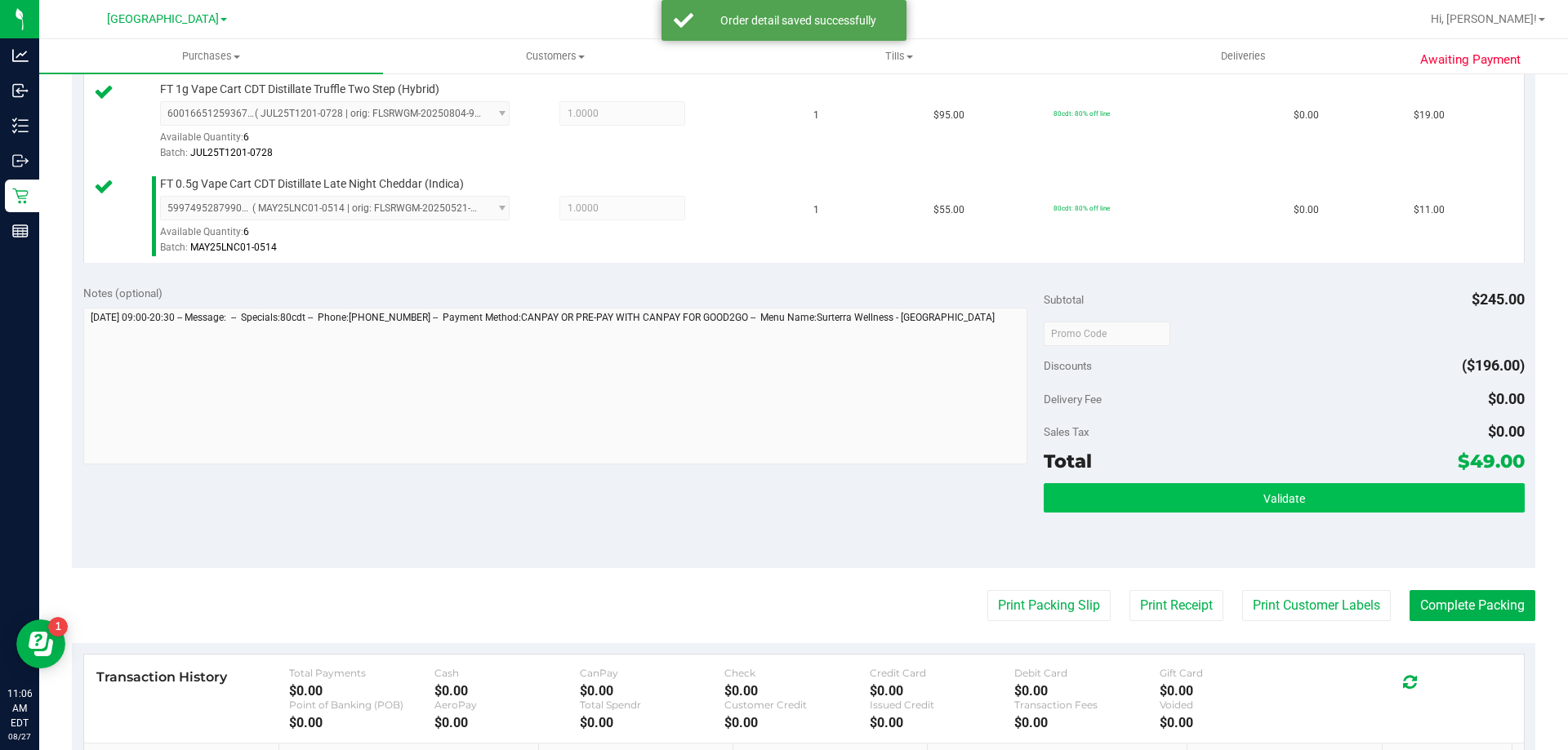
scroll to position [572, 0]
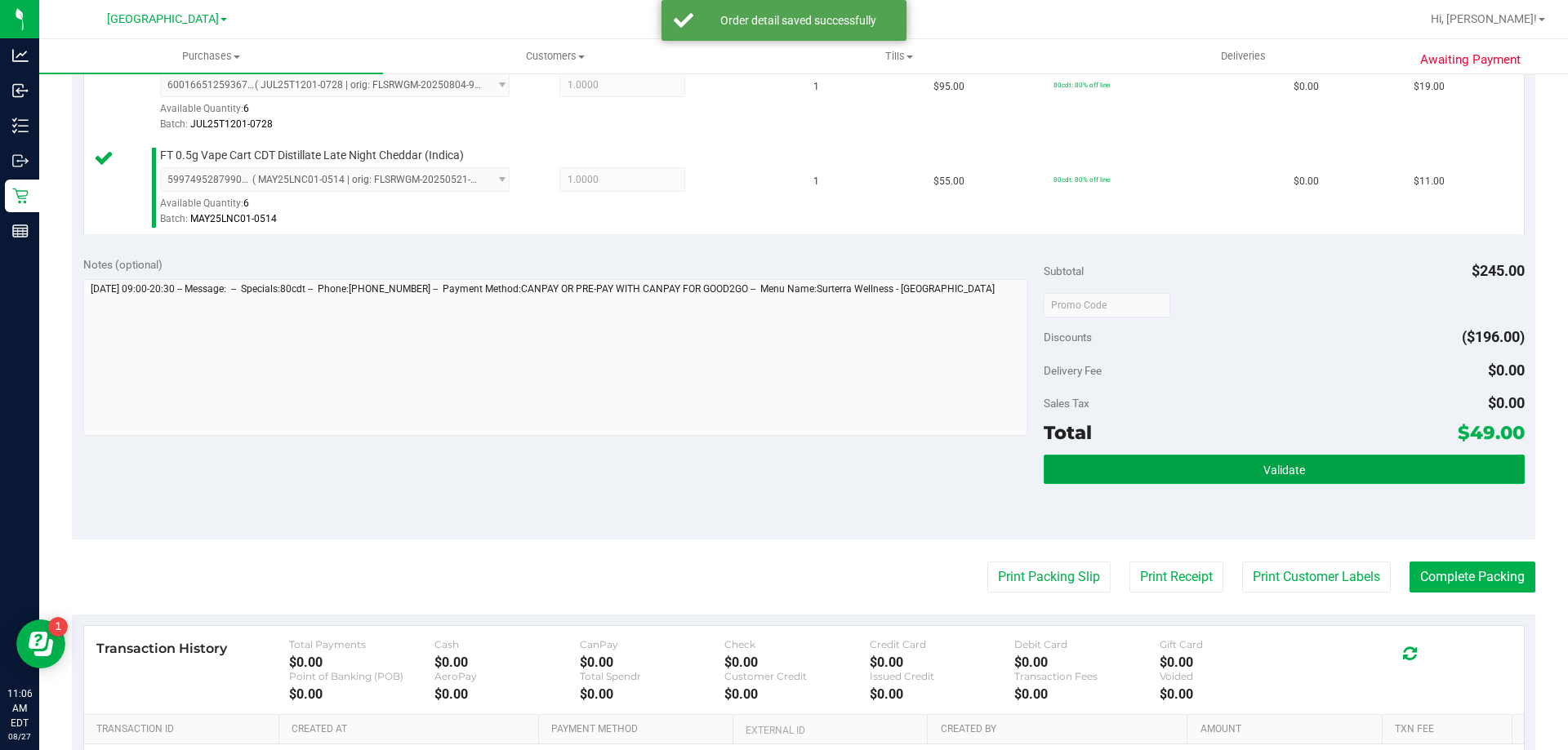
click at [1221, 470] on button "Validate" at bounding box center [1284, 469] width 480 height 30
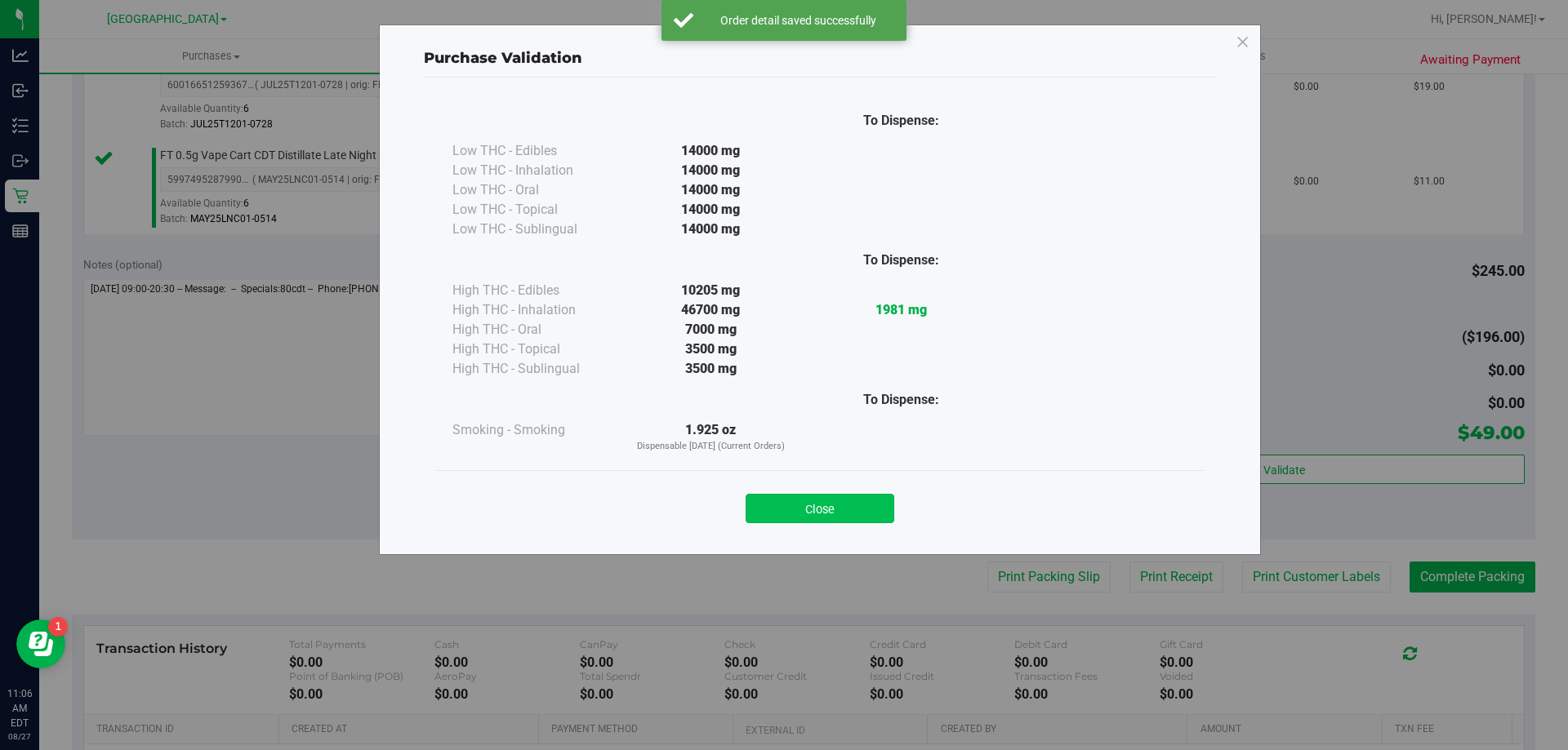
click at [876, 504] on button "Close" at bounding box center [820, 509] width 149 height 30
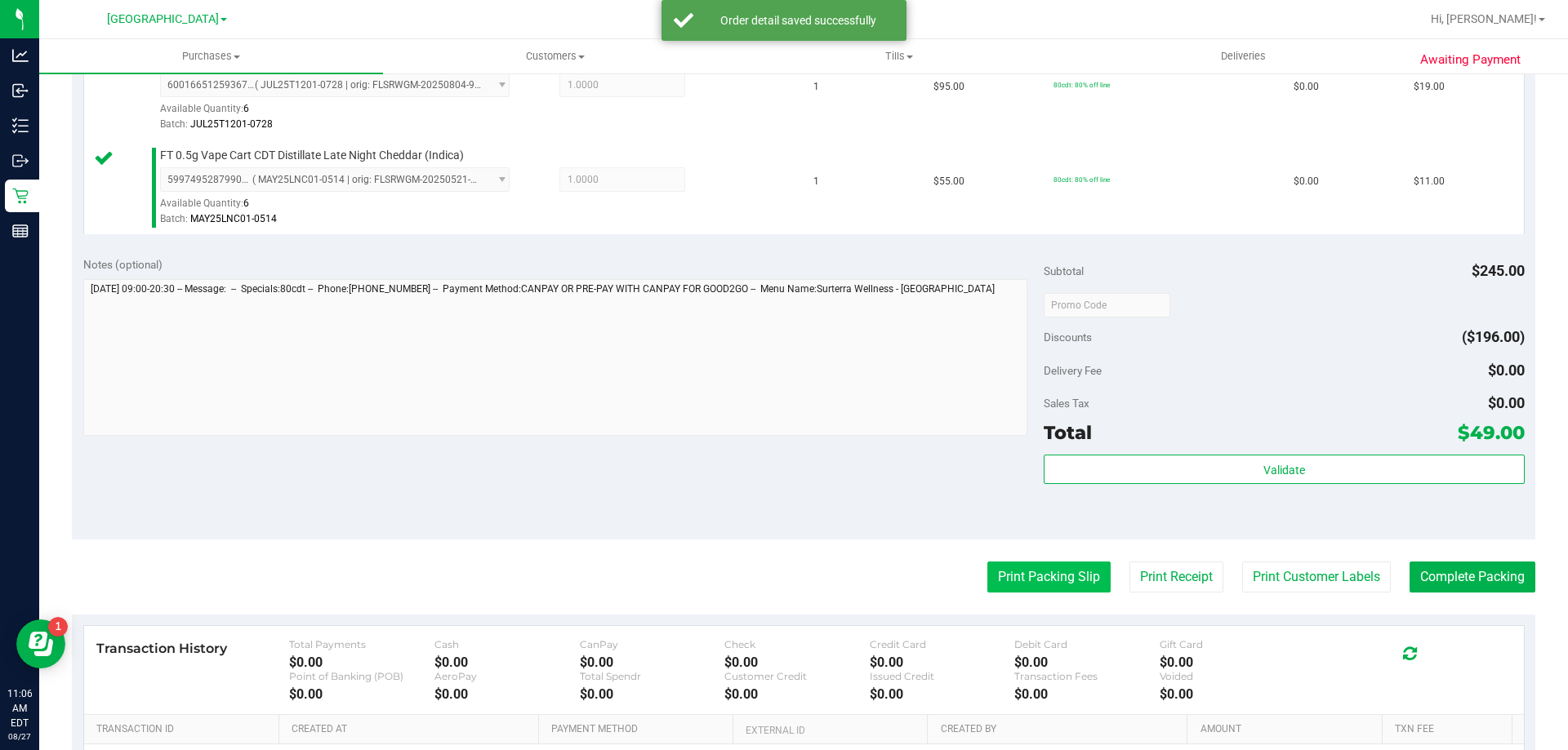
click at [1030, 569] on button "Print Packing Slip" at bounding box center [1049, 577] width 123 height 31
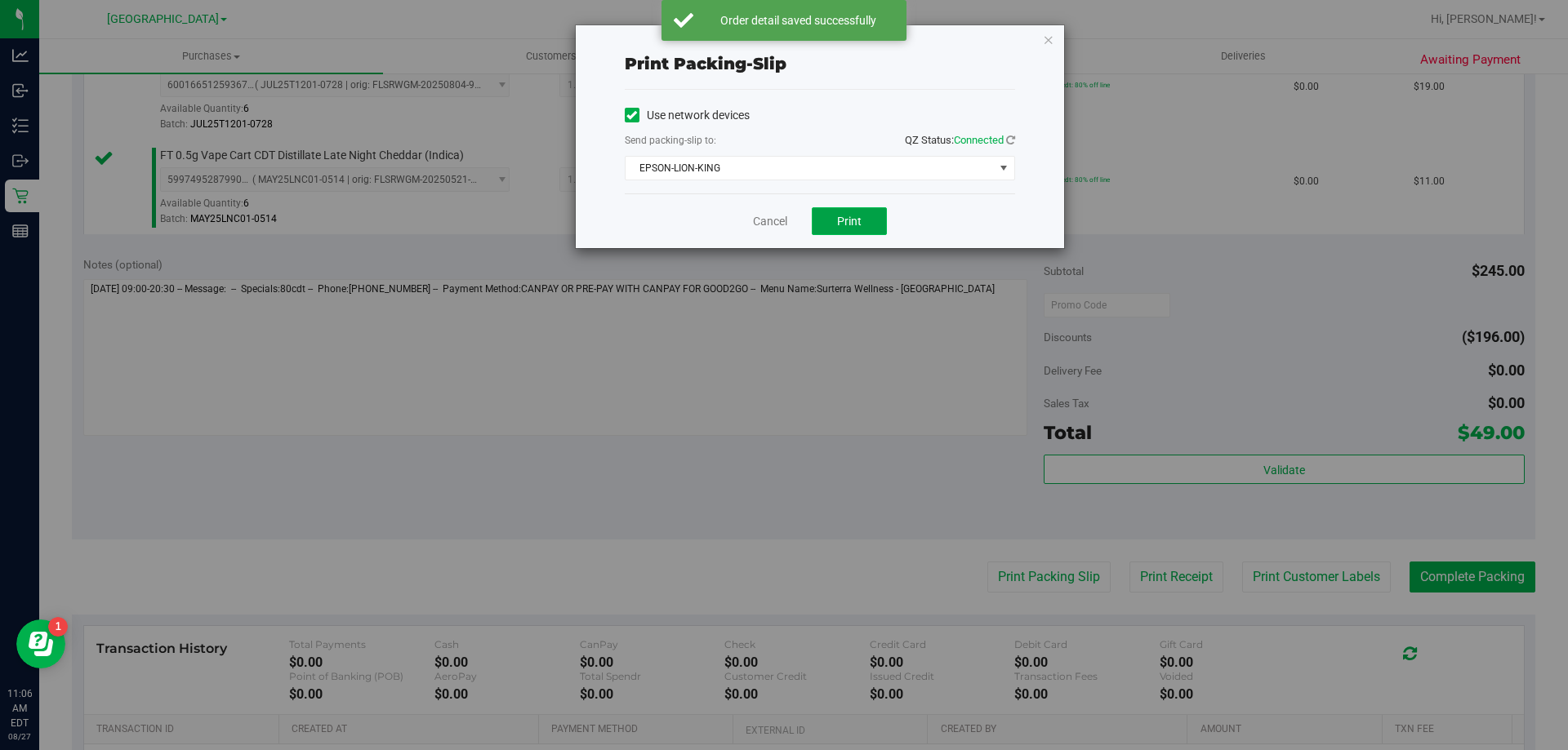
click at [829, 216] on button "Print" at bounding box center [849, 221] width 75 height 28
click at [755, 222] on link "Cancel" at bounding box center [770, 222] width 35 height 17
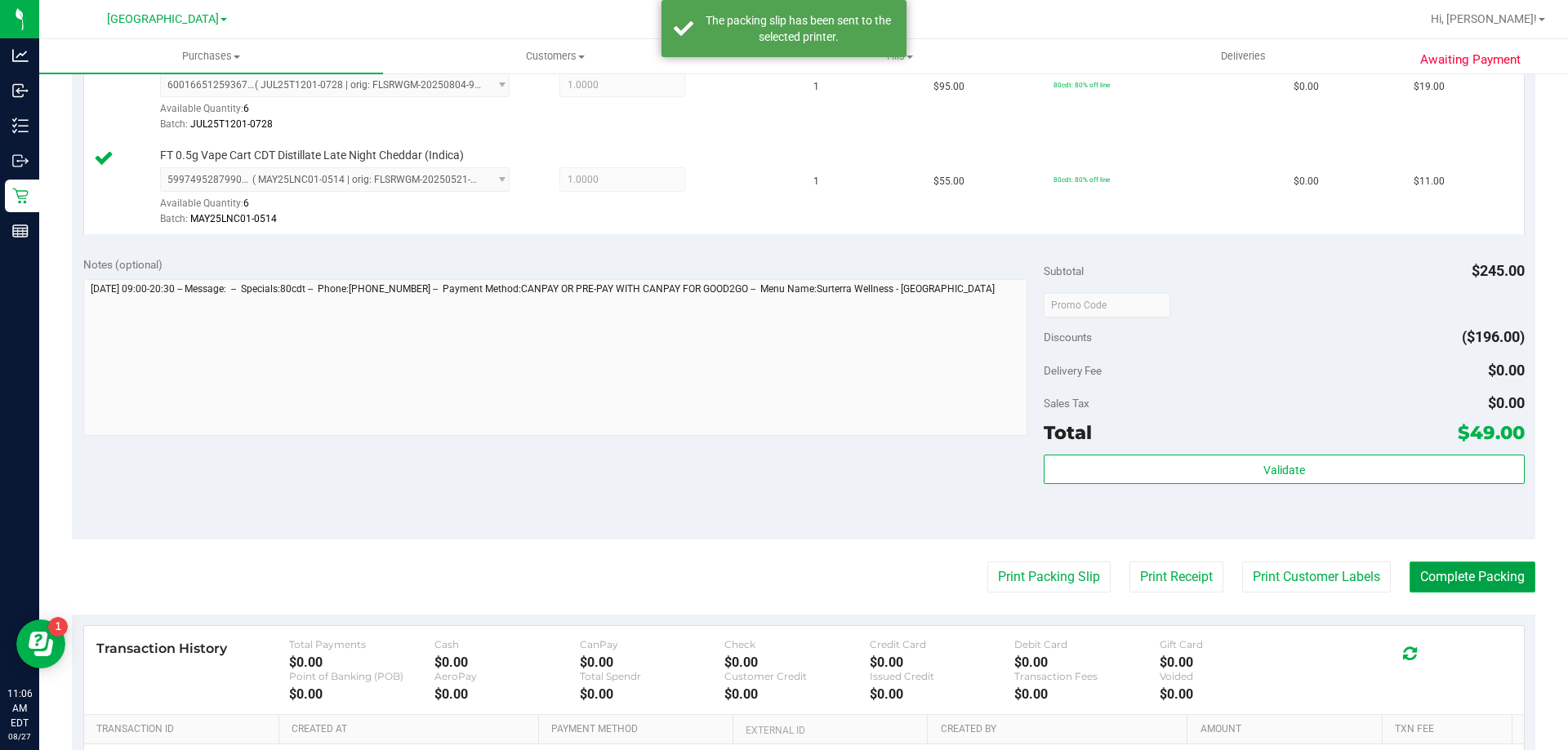
click at [1452, 584] on button "Complete Packing" at bounding box center [1473, 577] width 126 height 31
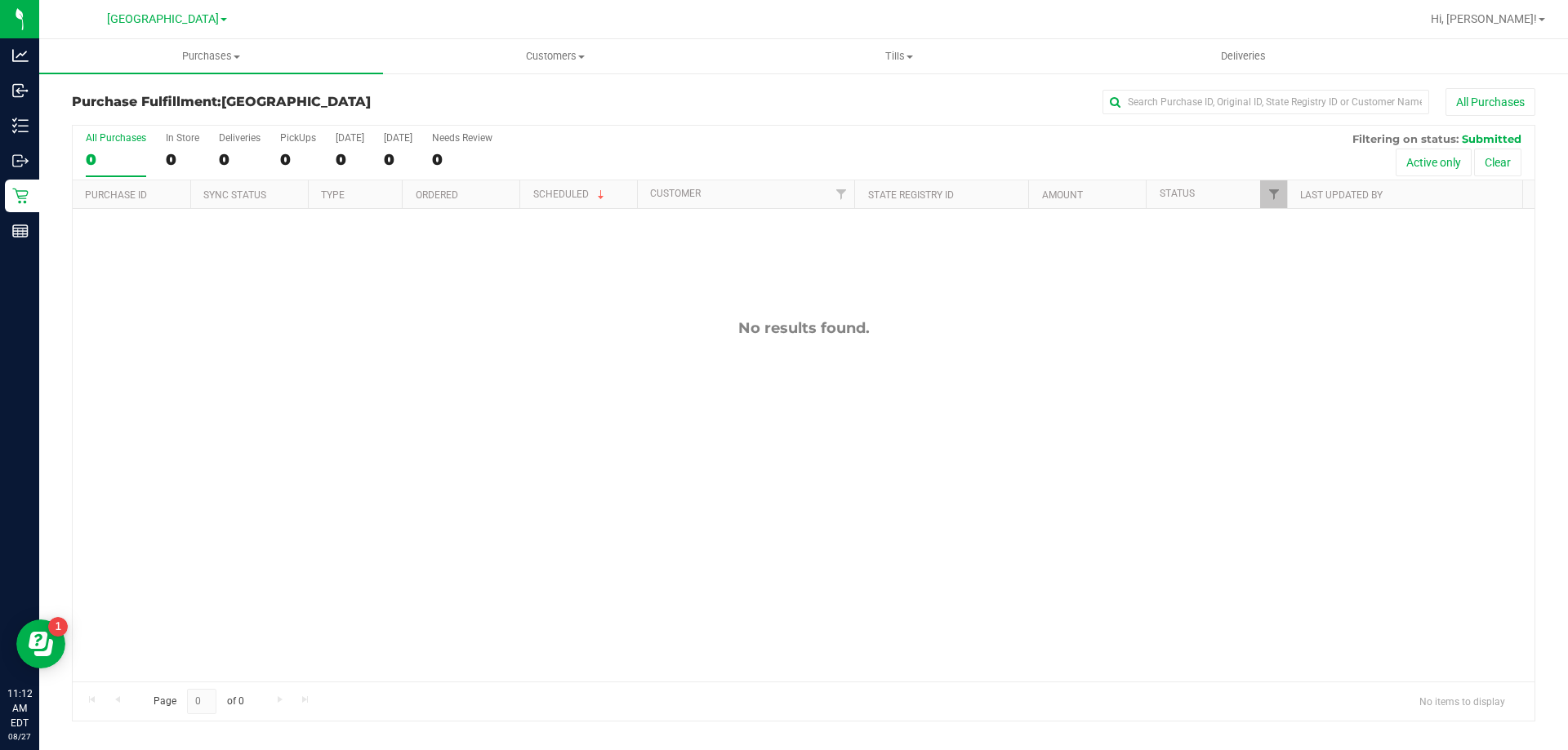
click at [1290, 75] on div "Purchase Fulfillment: North Palm Beach WC All Purchases All Purchases 0 In Stor…" at bounding box center [803, 405] width 1529 height 666
click at [1476, 94] on button "All Purchases" at bounding box center [1490, 102] width 89 height 28
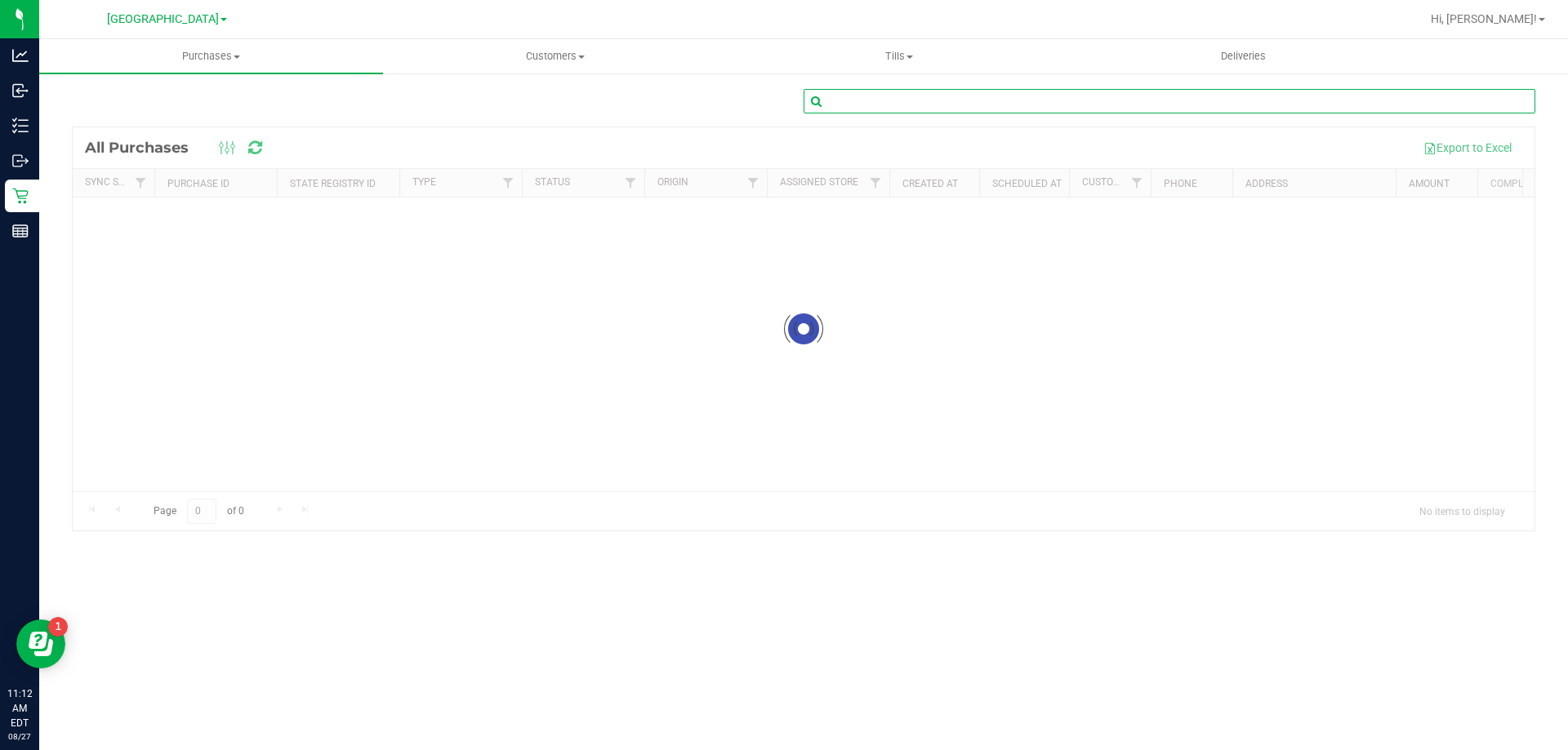
click at [1229, 89] on input "text" at bounding box center [1169, 100] width 732 height 24
paste input "11853318"
type input "11853318"
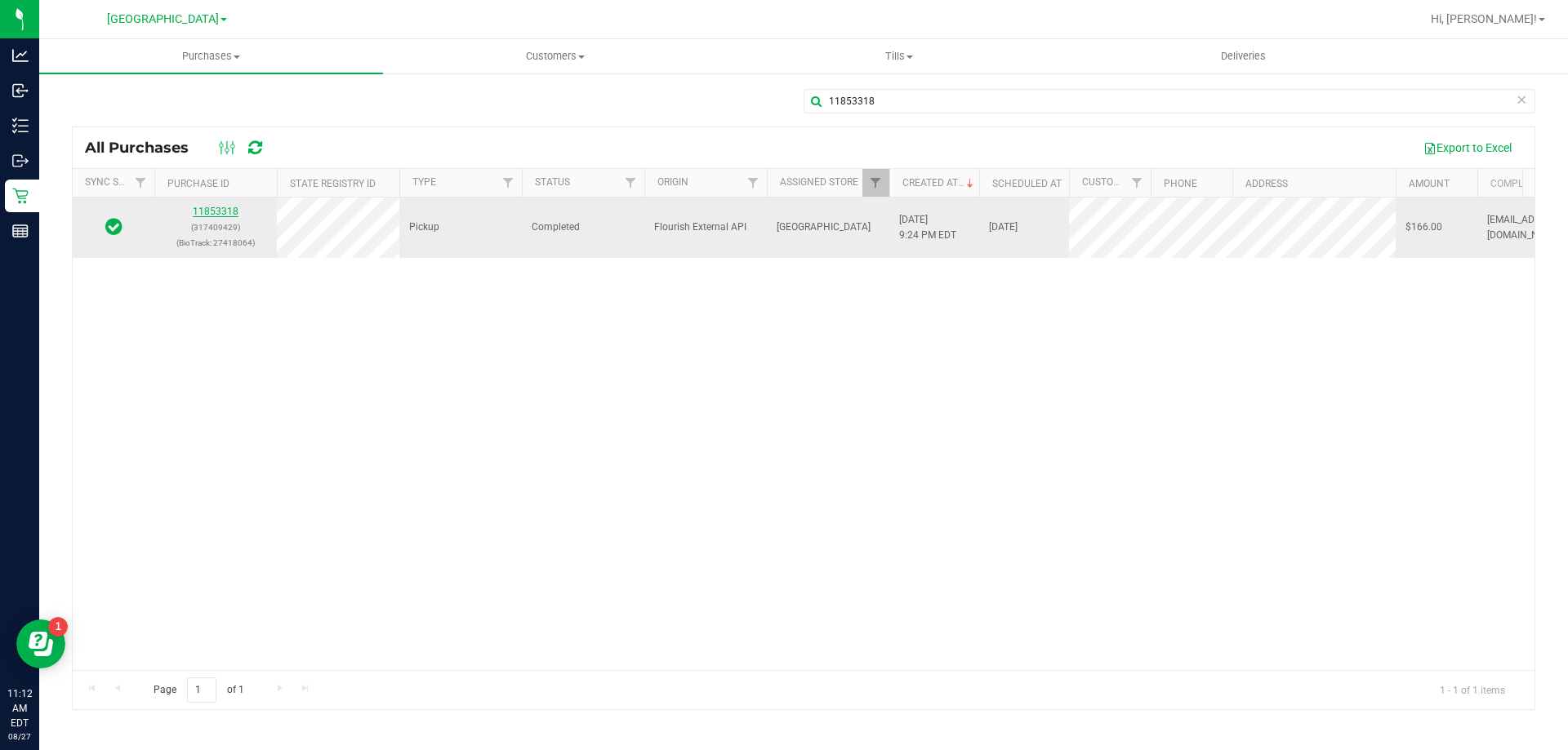
click at [203, 215] on link "11853318" at bounding box center [215, 212] width 46 height 12
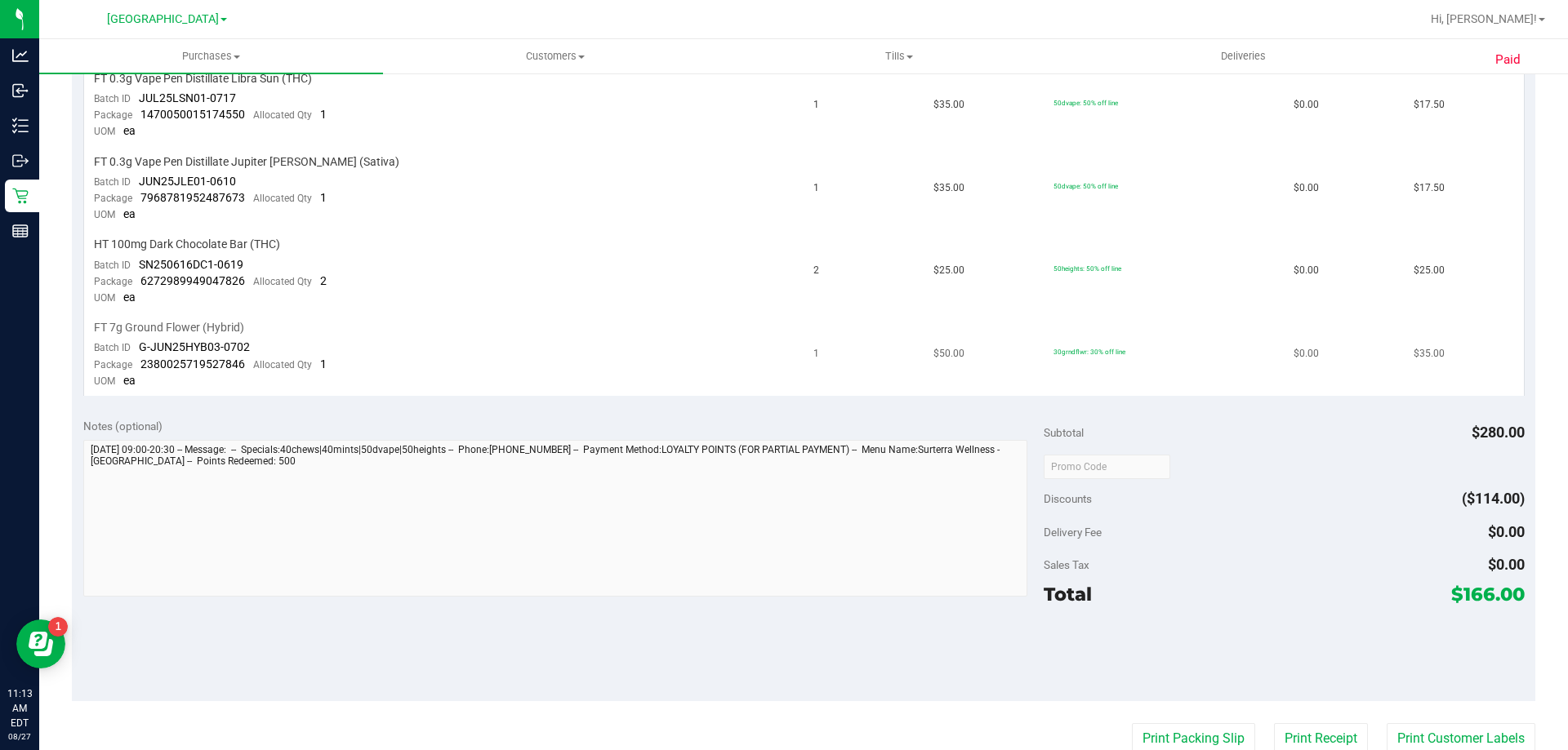
scroll to position [817, 0]
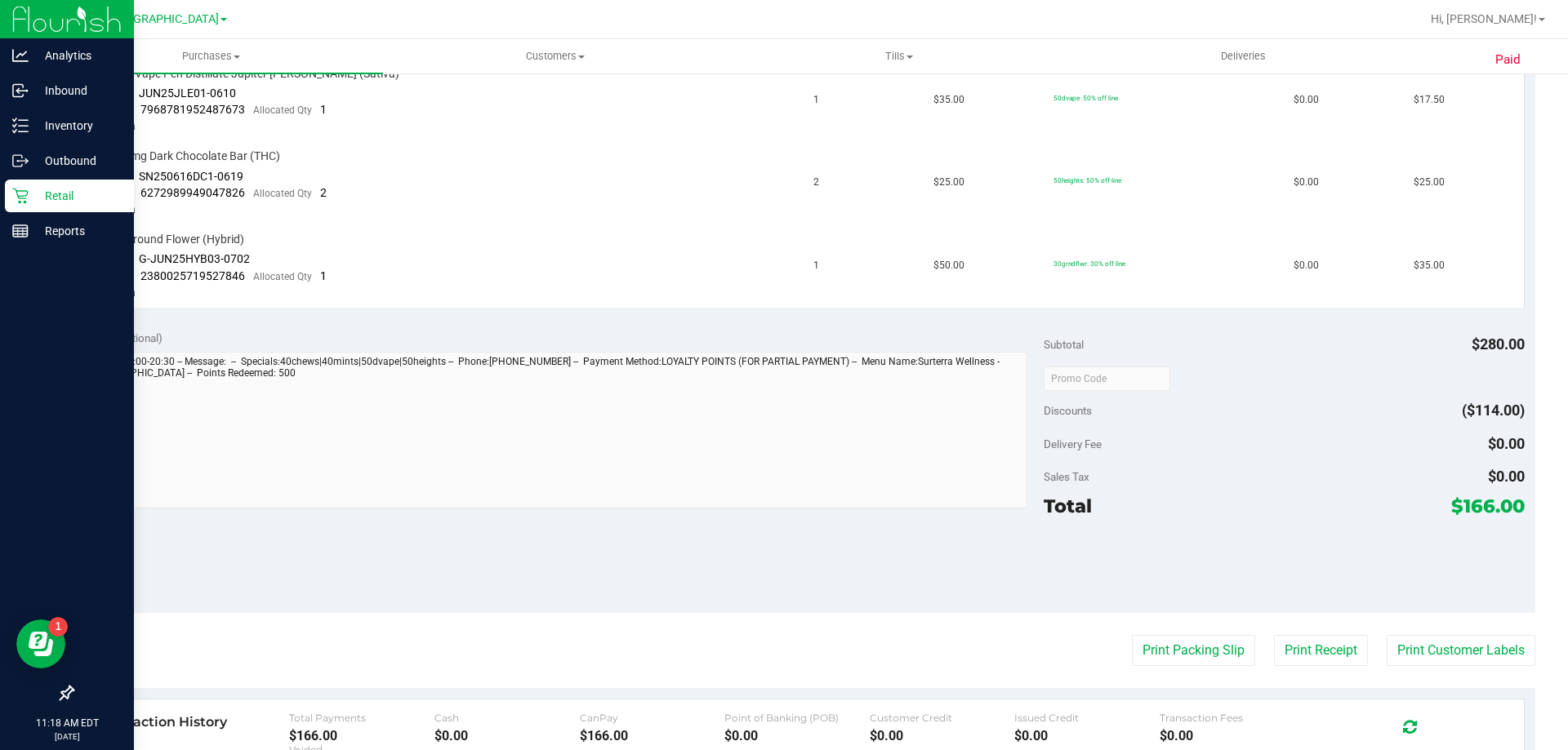
click at [21, 192] on icon at bounding box center [20, 196] width 16 height 16
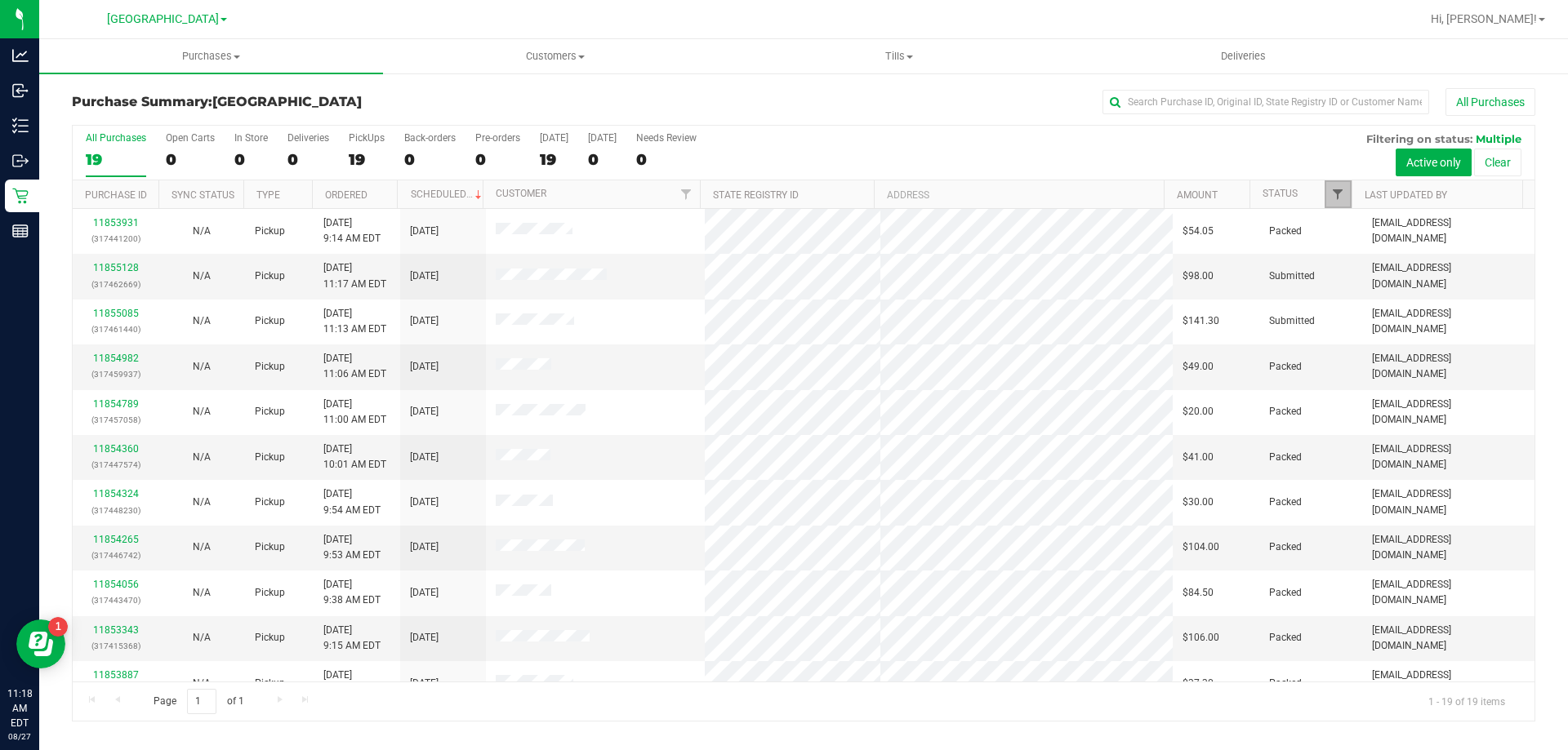
click at [1343, 192] on span "Filter" at bounding box center [1338, 194] width 13 height 13
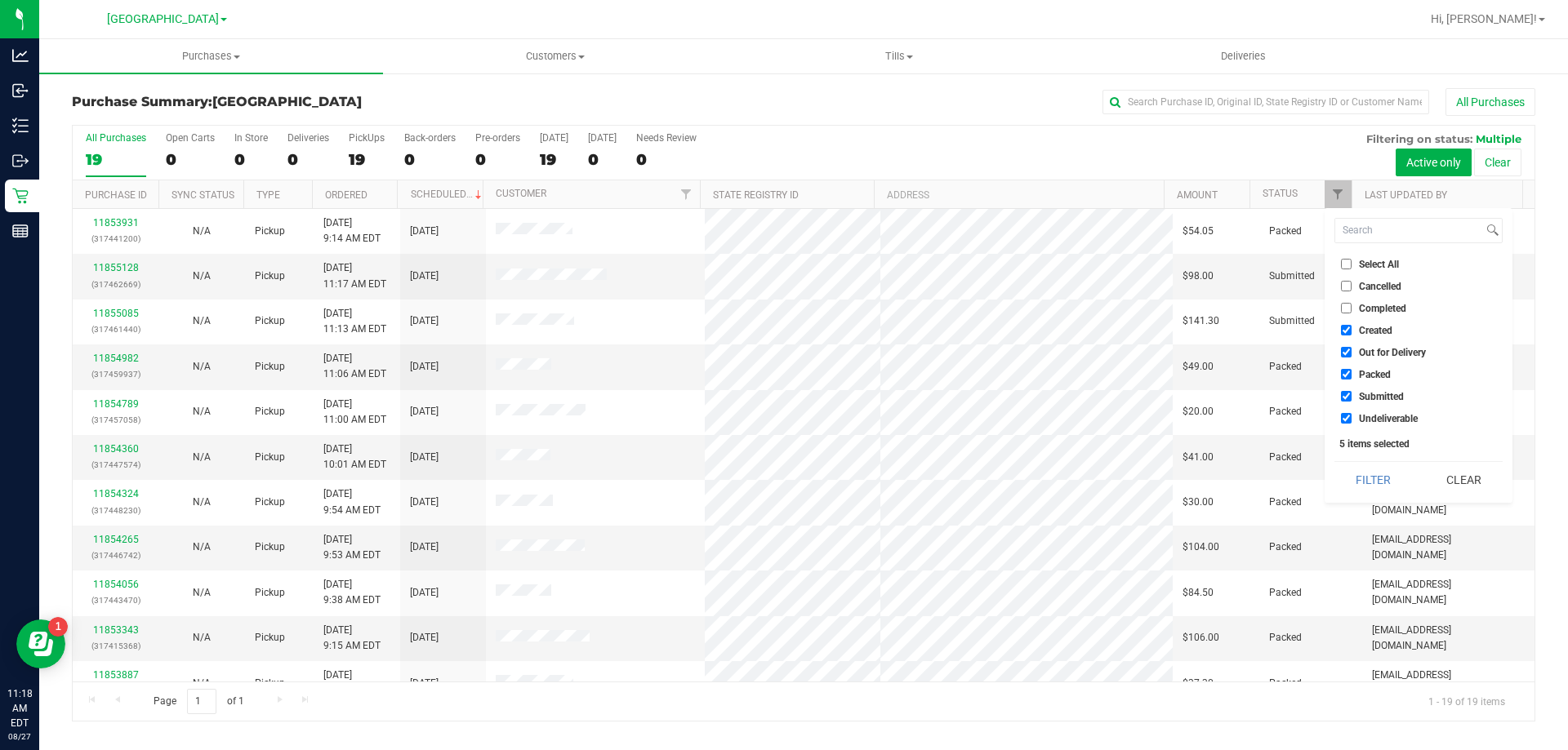
click at [1385, 332] on span "Created" at bounding box center [1376, 331] width 34 height 10
click at [1352, 332] on input "Created" at bounding box center [1346, 330] width 11 height 11
checkbox input "false"
click at [1381, 351] on span "Out for Delivery" at bounding box center [1392, 353] width 67 height 10
click at [1352, 351] on input "Out for Delivery" at bounding box center [1346, 352] width 11 height 11
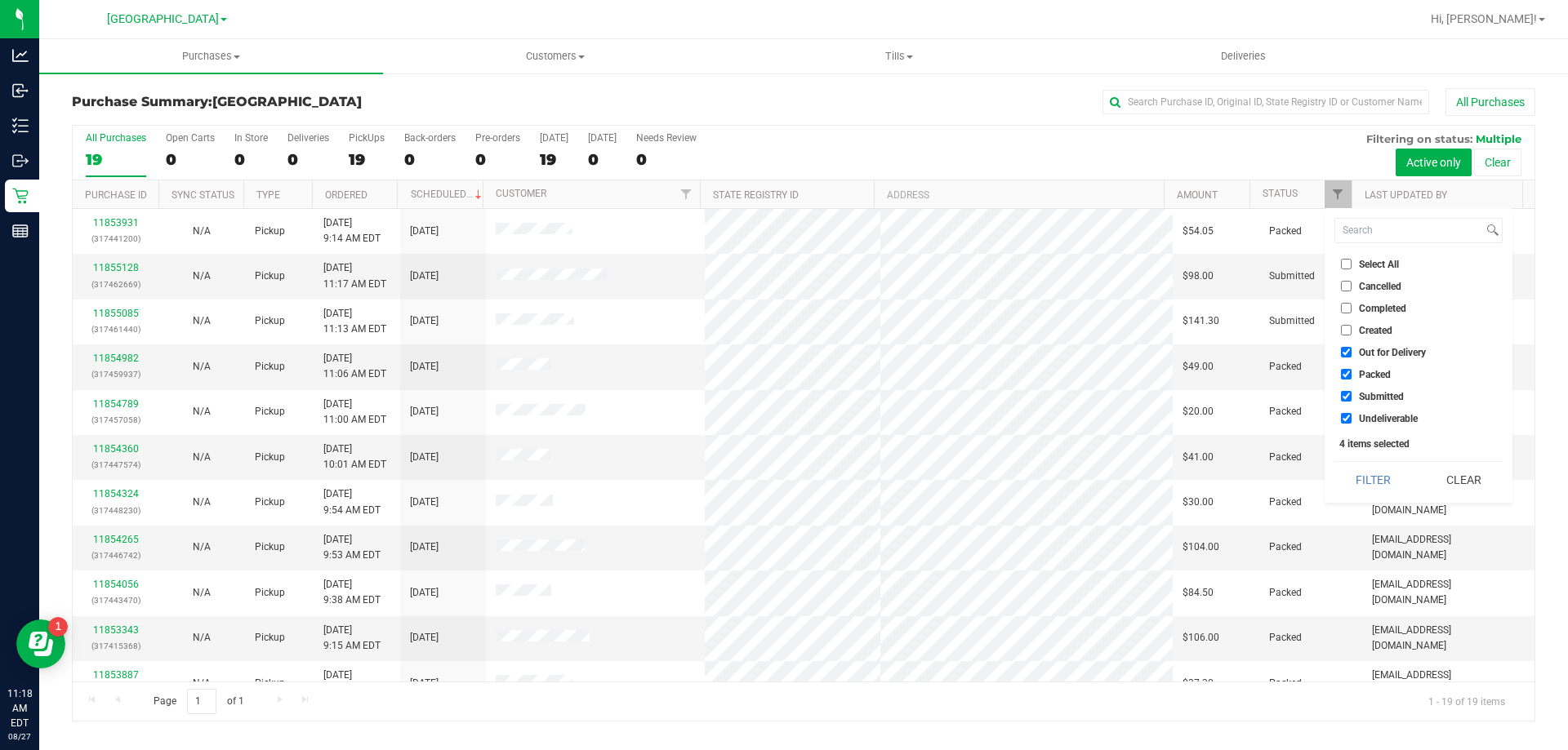
checkbox input "false"
click at [1381, 373] on span "Packed" at bounding box center [1376, 375] width 32 height 10
click at [1352, 373] on input "Packed" at bounding box center [1346, 374] width 11 height 11
checkbox input "false"
drag, startPoint x: 1388, startPoint y: 418, endPoint x: 1383, endPoint y: 459, distance: 41.3
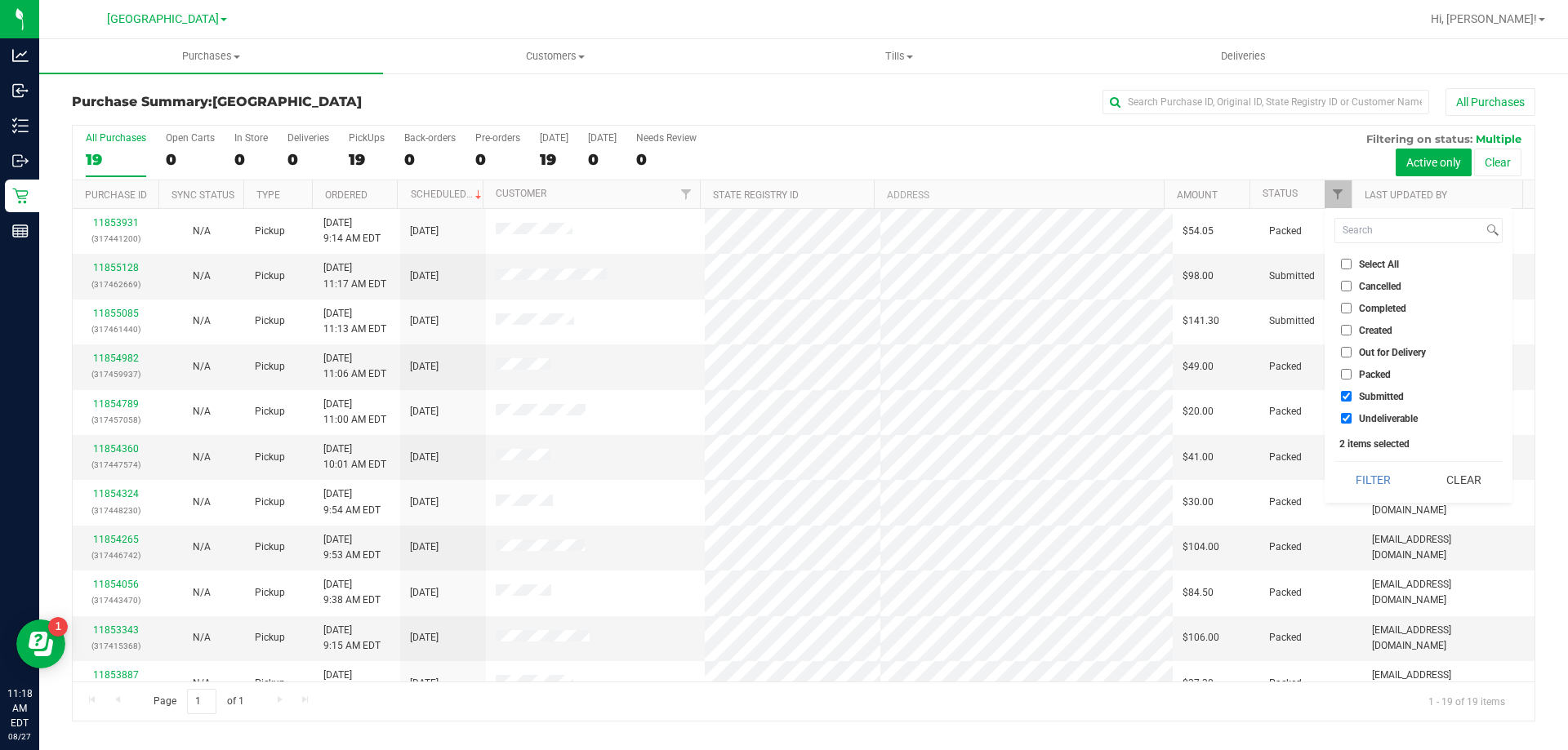
click at [1388, 420] on span "Undeliverable" at bounding box center [1389, 419] width 59 height 10
click at [1352, 420] on input "Undeliverable" at bounding box center [1346, 418] width 11 height 11
checkbox input "false"
click at [1381, 467] on button "Filter" at bounding box center [1373, 480] width 78 height 36
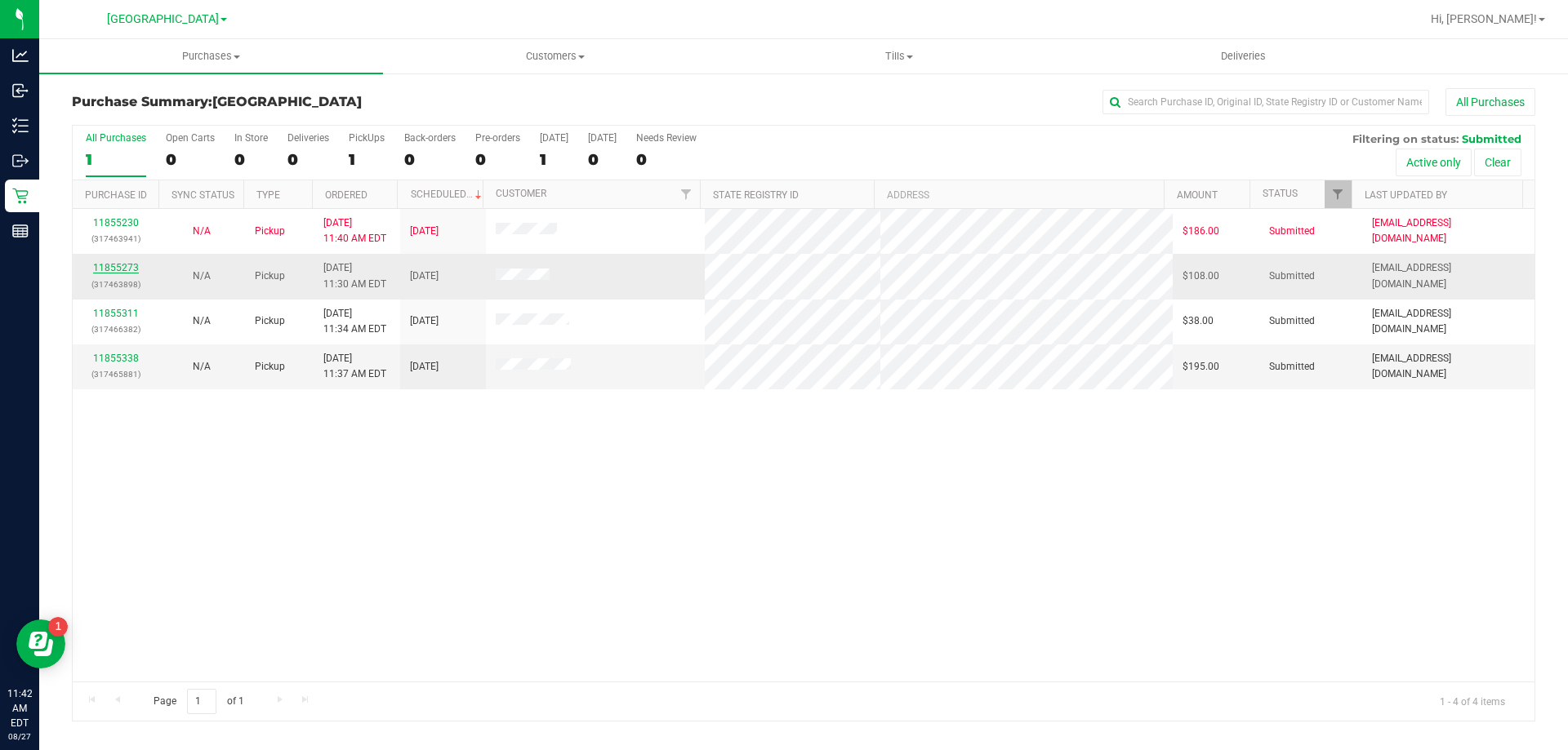
click at [116, 264] on link "11855273" at bounding box center [116, 268] width 46 height 12
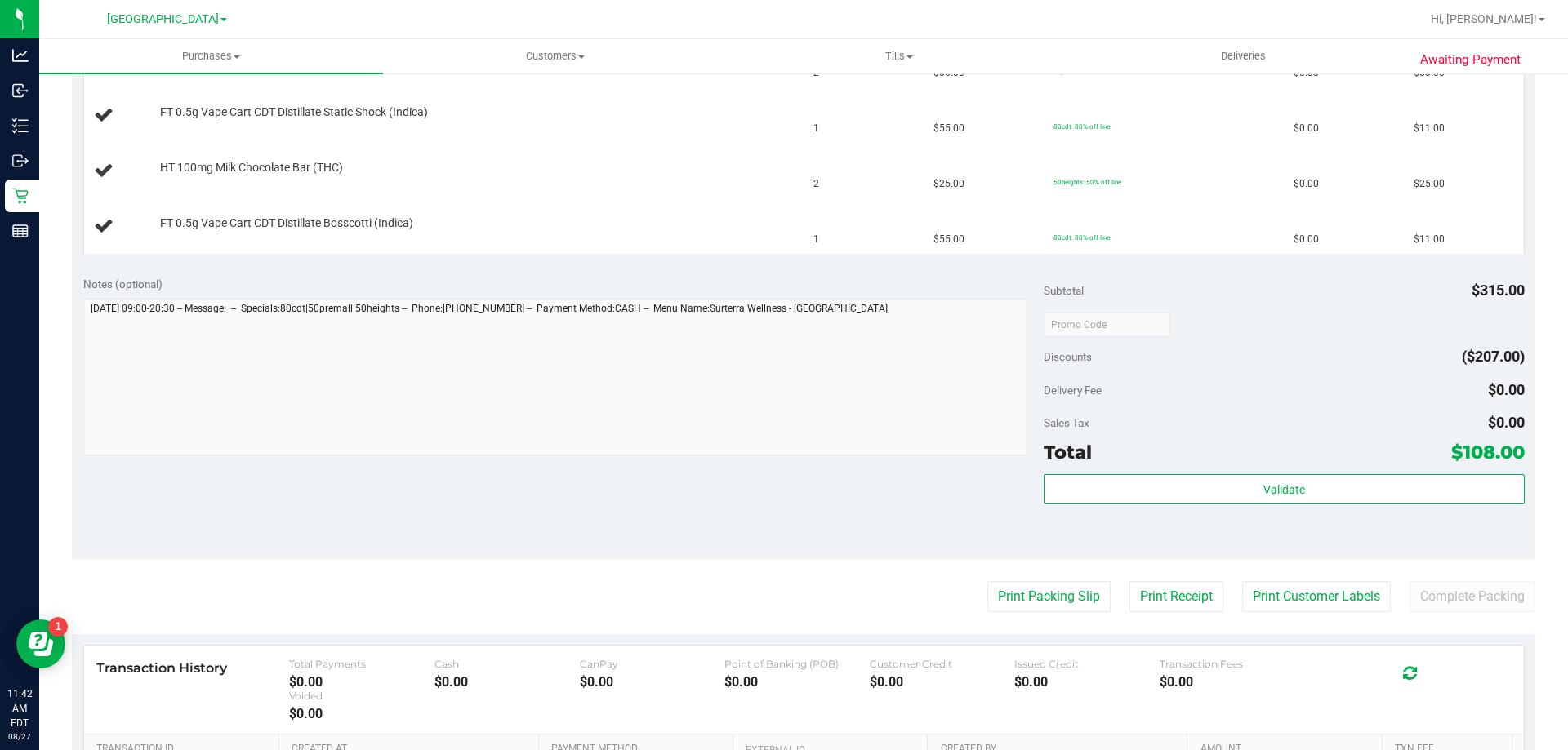
scroll to position [572, 0]
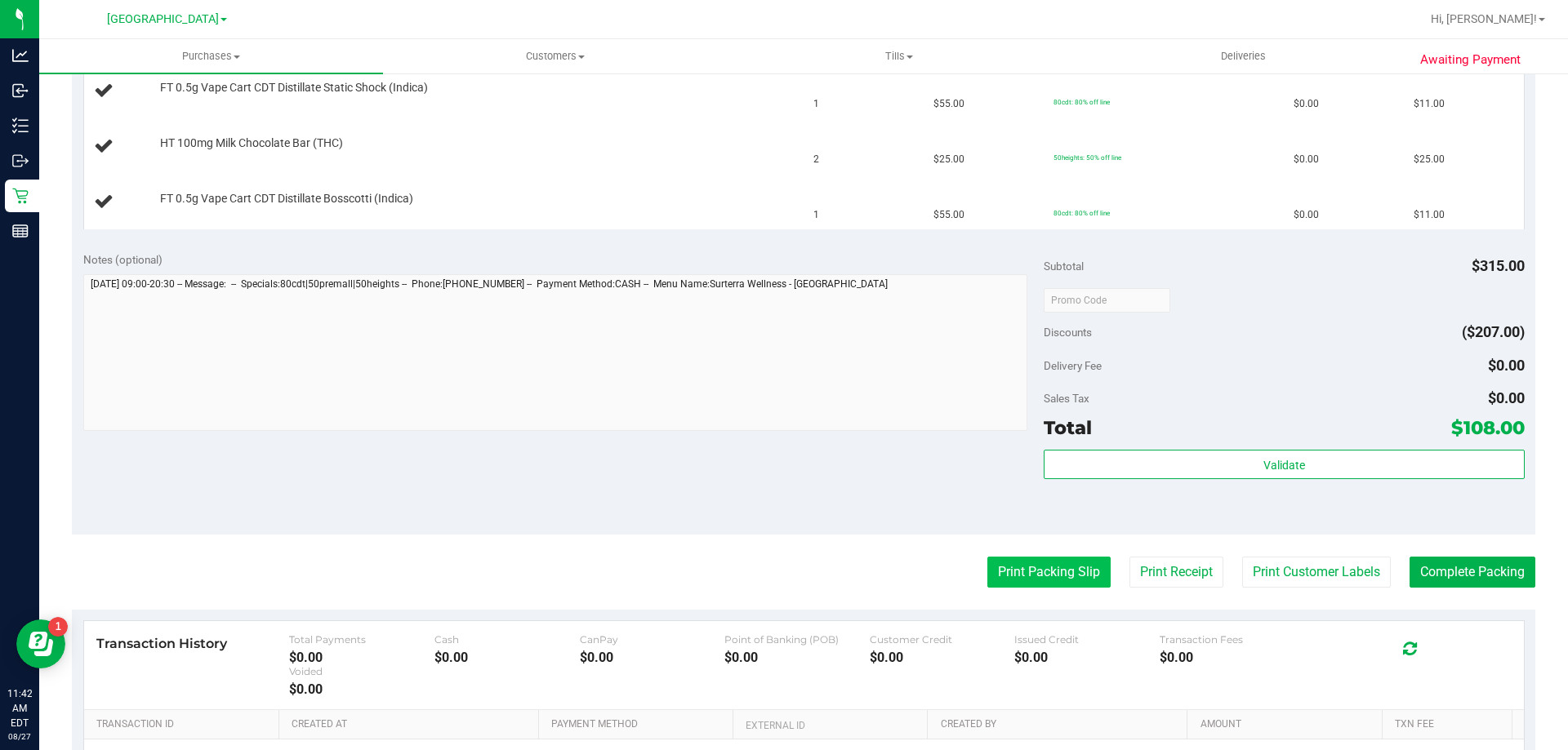
click at [1008, 572] on button "Print Packing Slip" at bounding box center [1049, 572] width 123 height 31
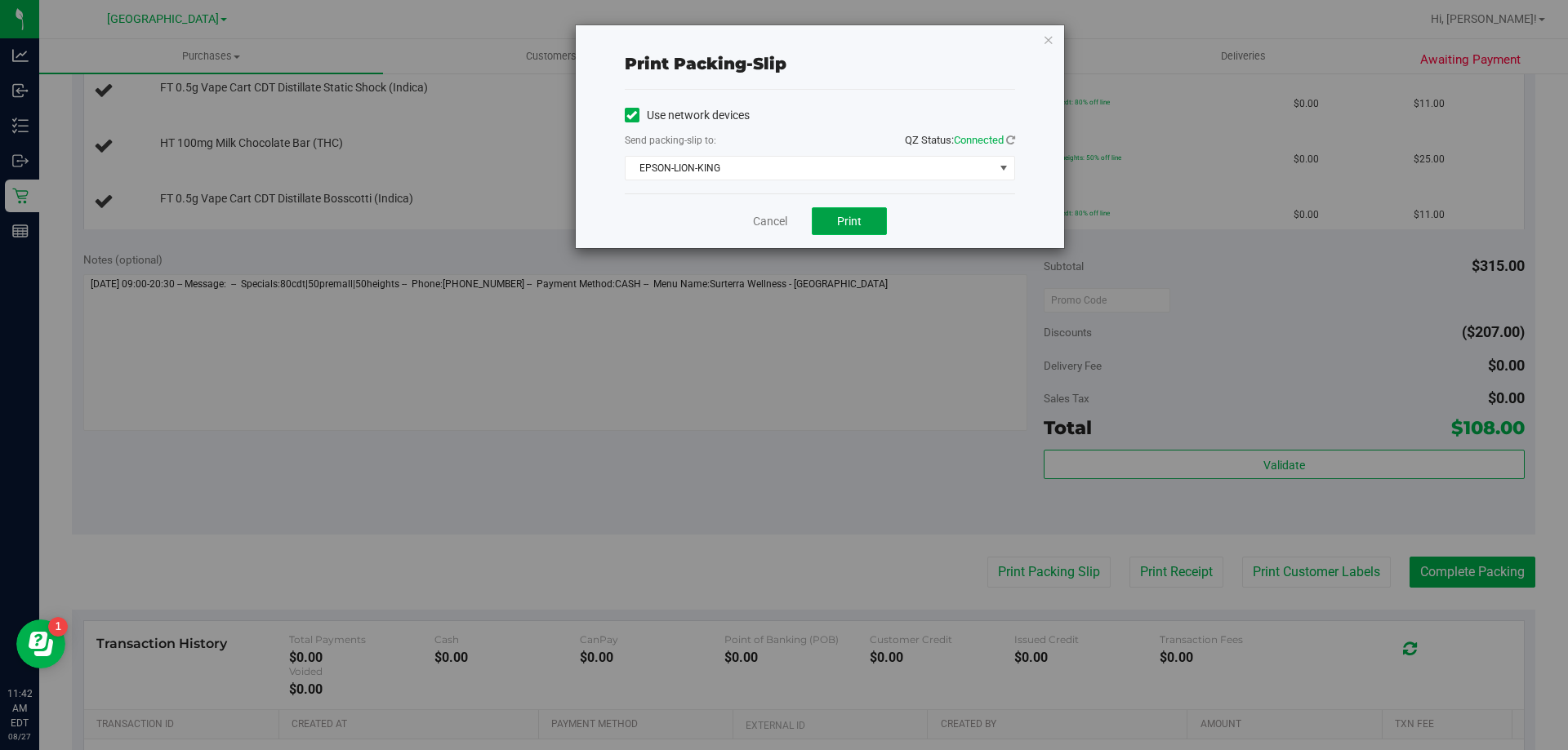
click at [840, 217] on span "Print" at bounding box center [849, 221] width 24 height 13
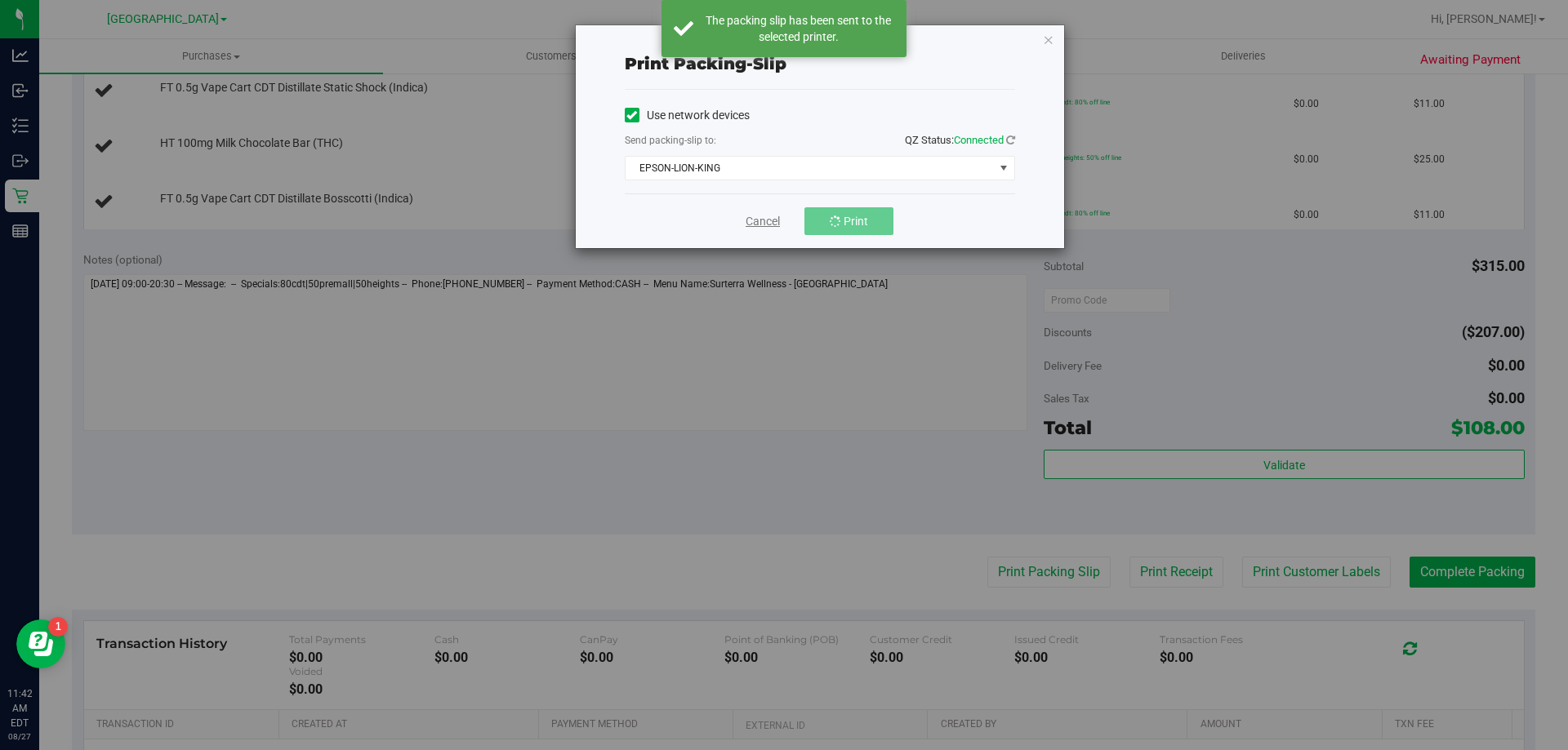
click at [758, 220] on link "Cancel" at bounding box center [763, 222] width 35 height 17
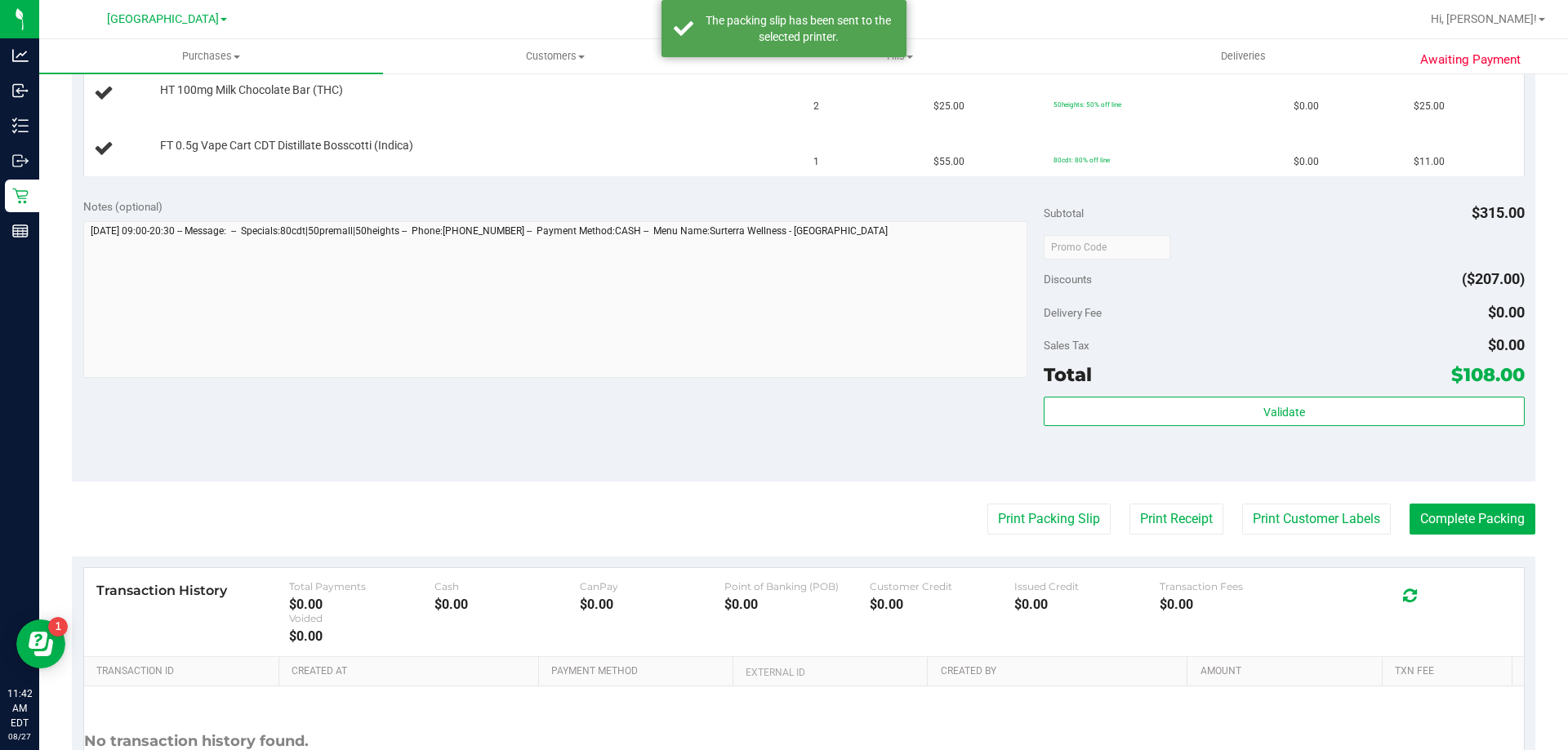
scroll to position [653, 0]
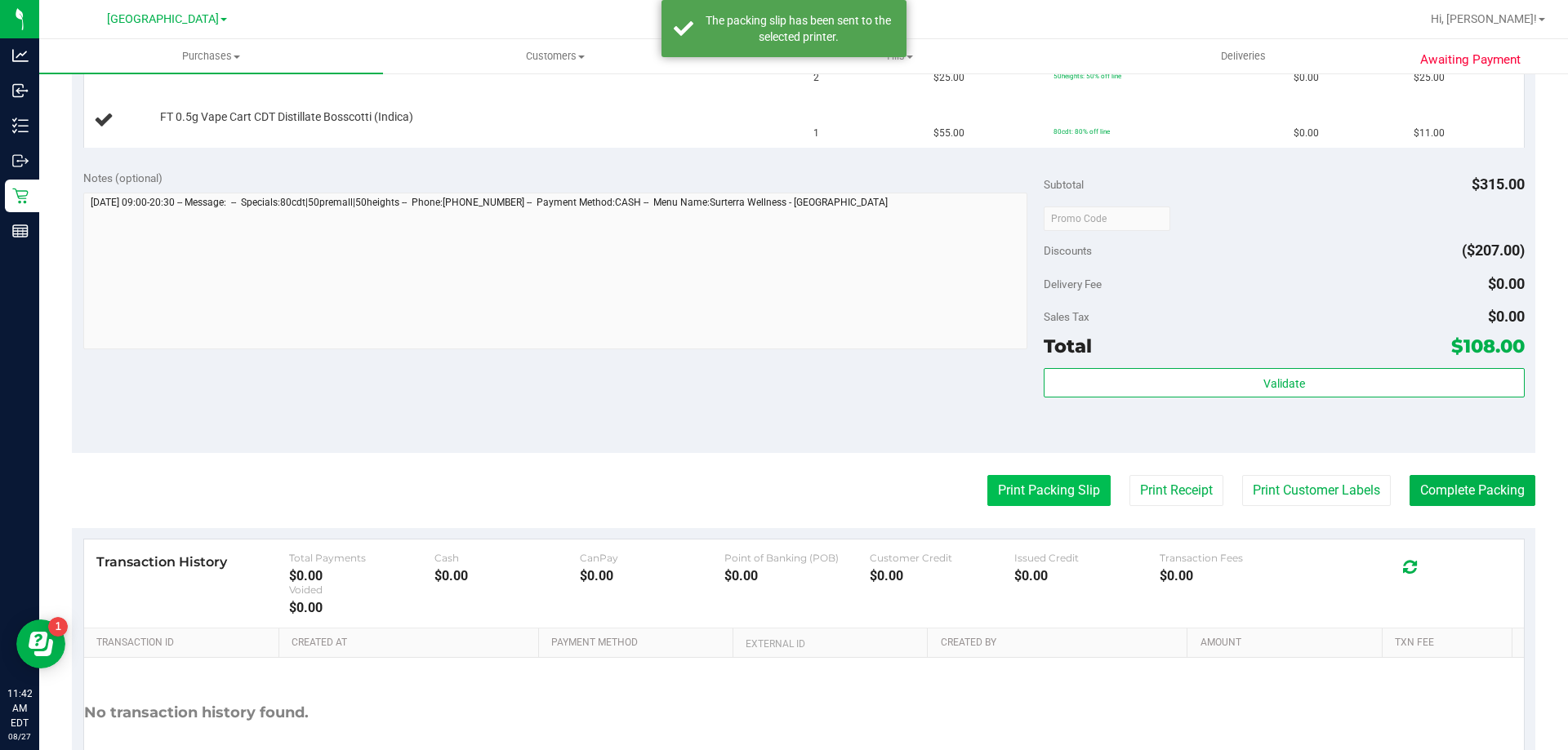
click at [1007, 494] on button "Print Packing Slip" at bounding box center [1049, 490] width 123 height 31
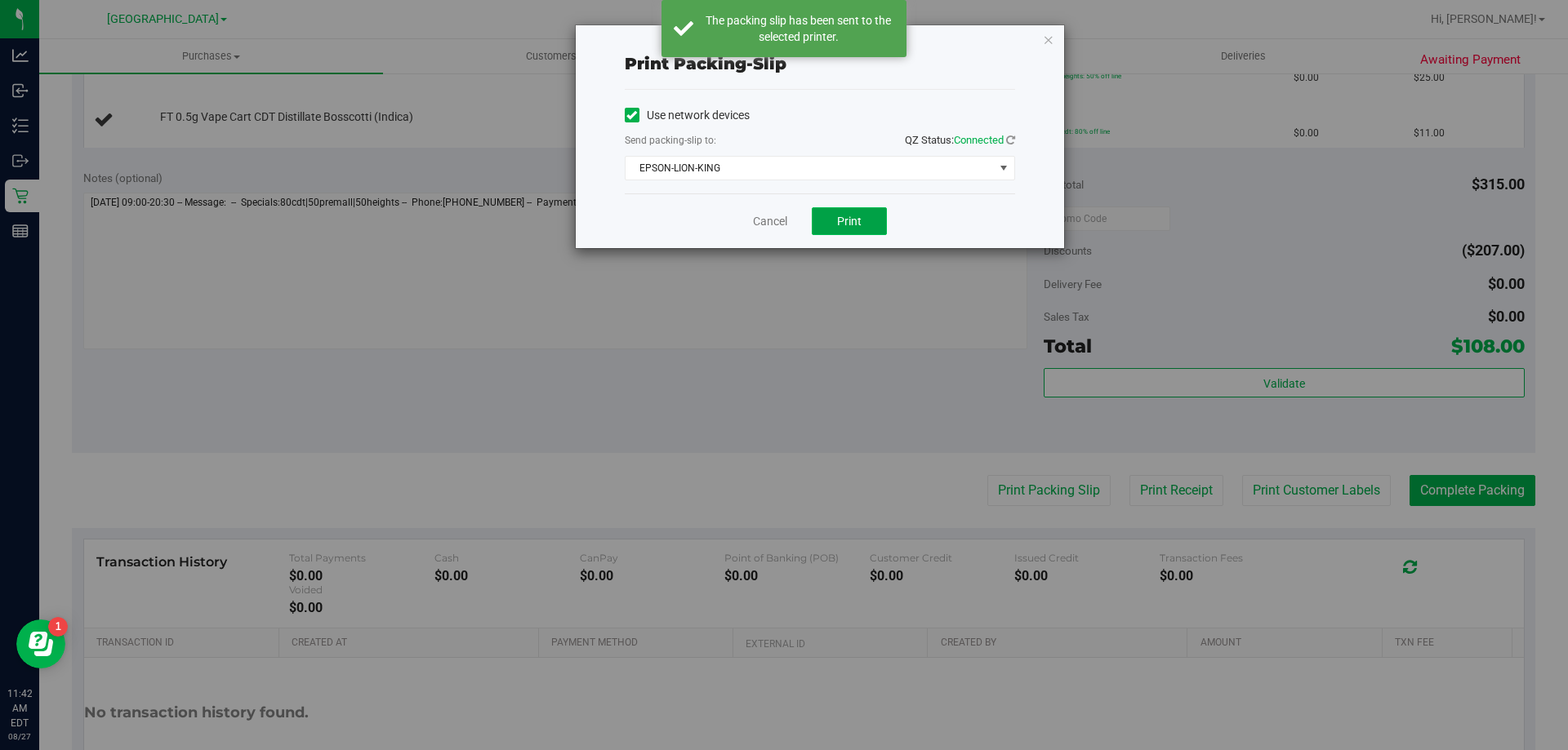
click at [847, 223] on span "Print" at bounding box center [849, 221] width 24 height 13
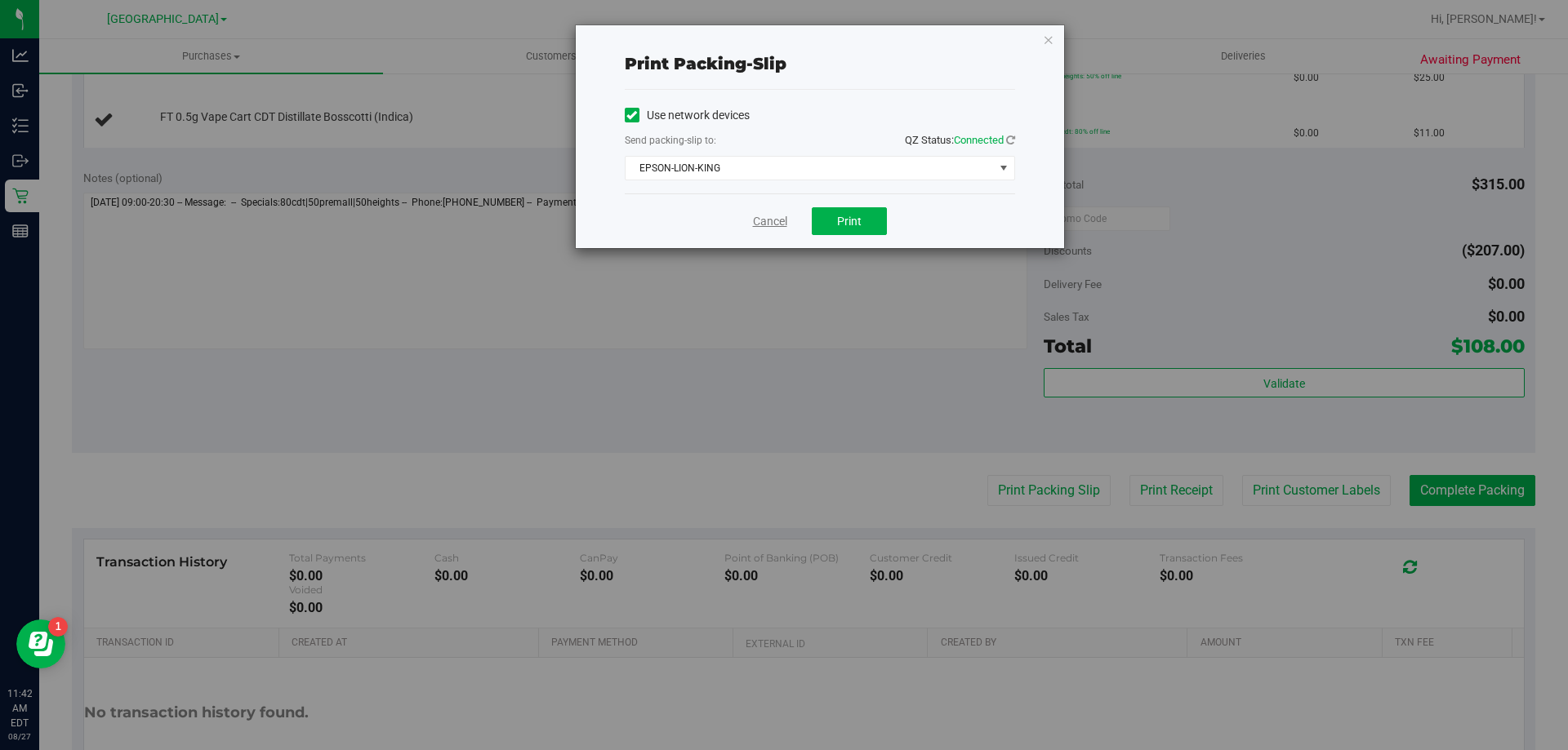
click at [761, 215] on link "Cancel" at bounding box center [770, 222] width 35 height 17
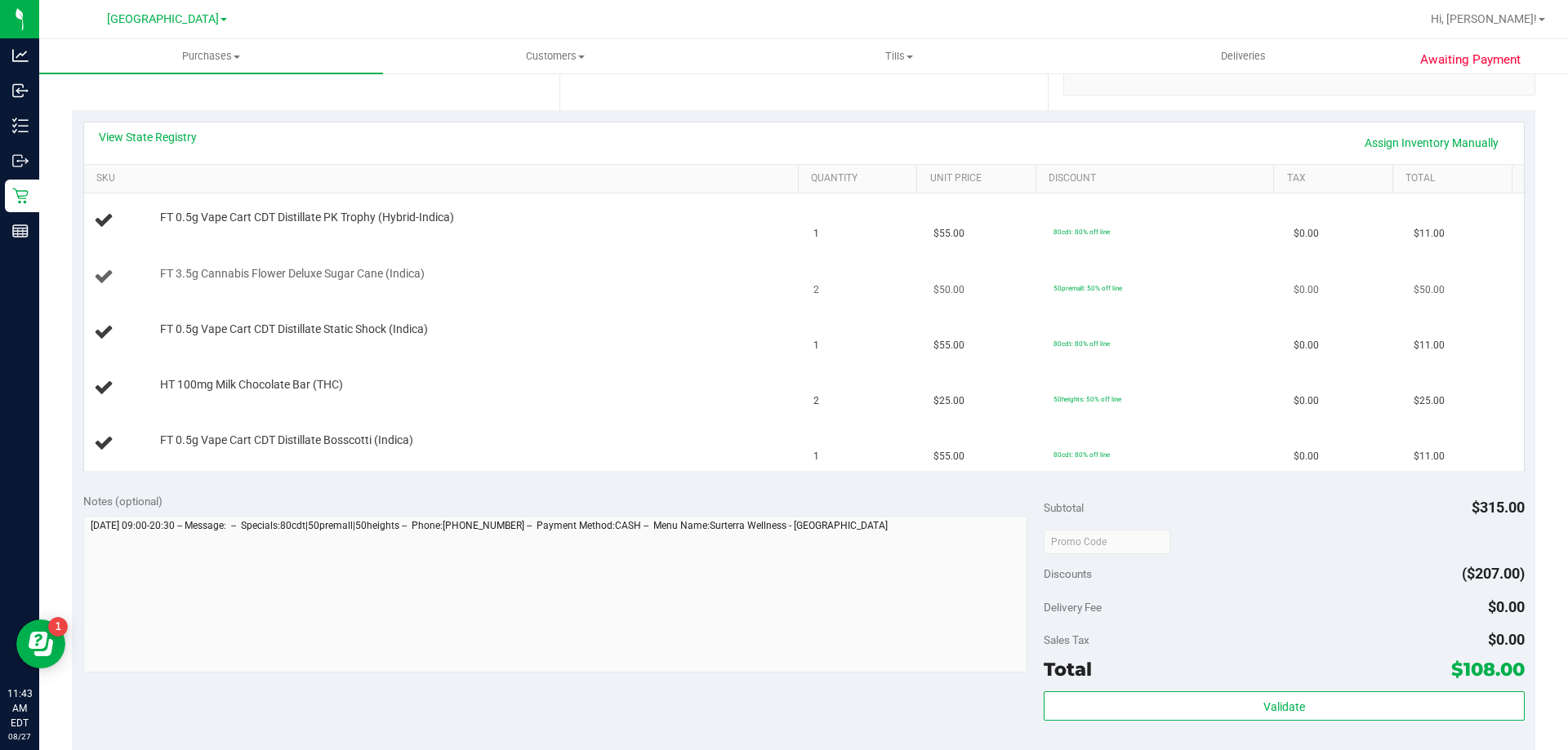
scroll to position [326, 0]
click at [638, 272] on div "FT 3.5g Cannabis Flower Deluxe Sugar Cane (Indica)" at bounding box center [471, 277] width 639 height 16
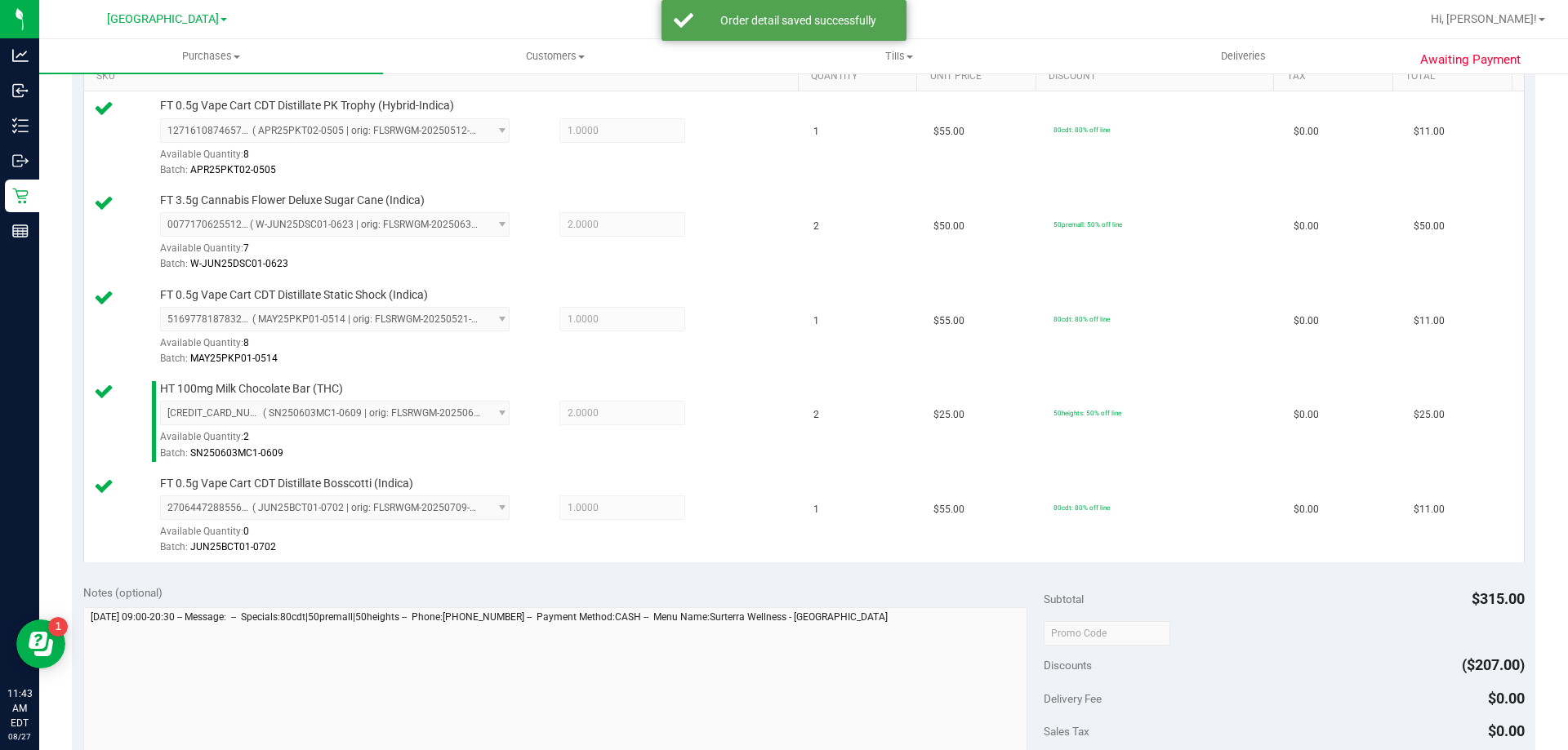
scroll to position [653, 0]
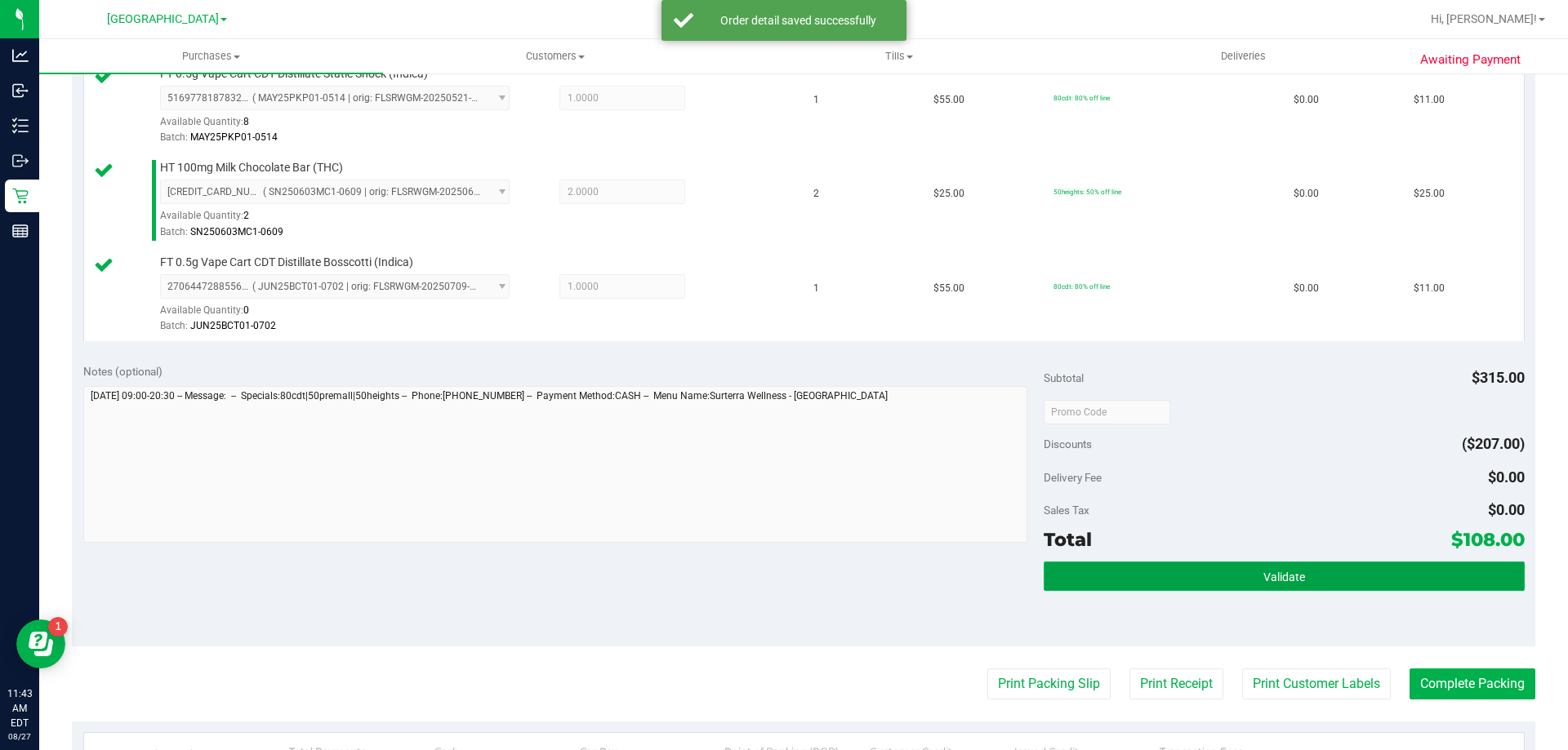
click at [1227, 575] on button "Validate" at bounding box center [1284, 576] width 480 height 30
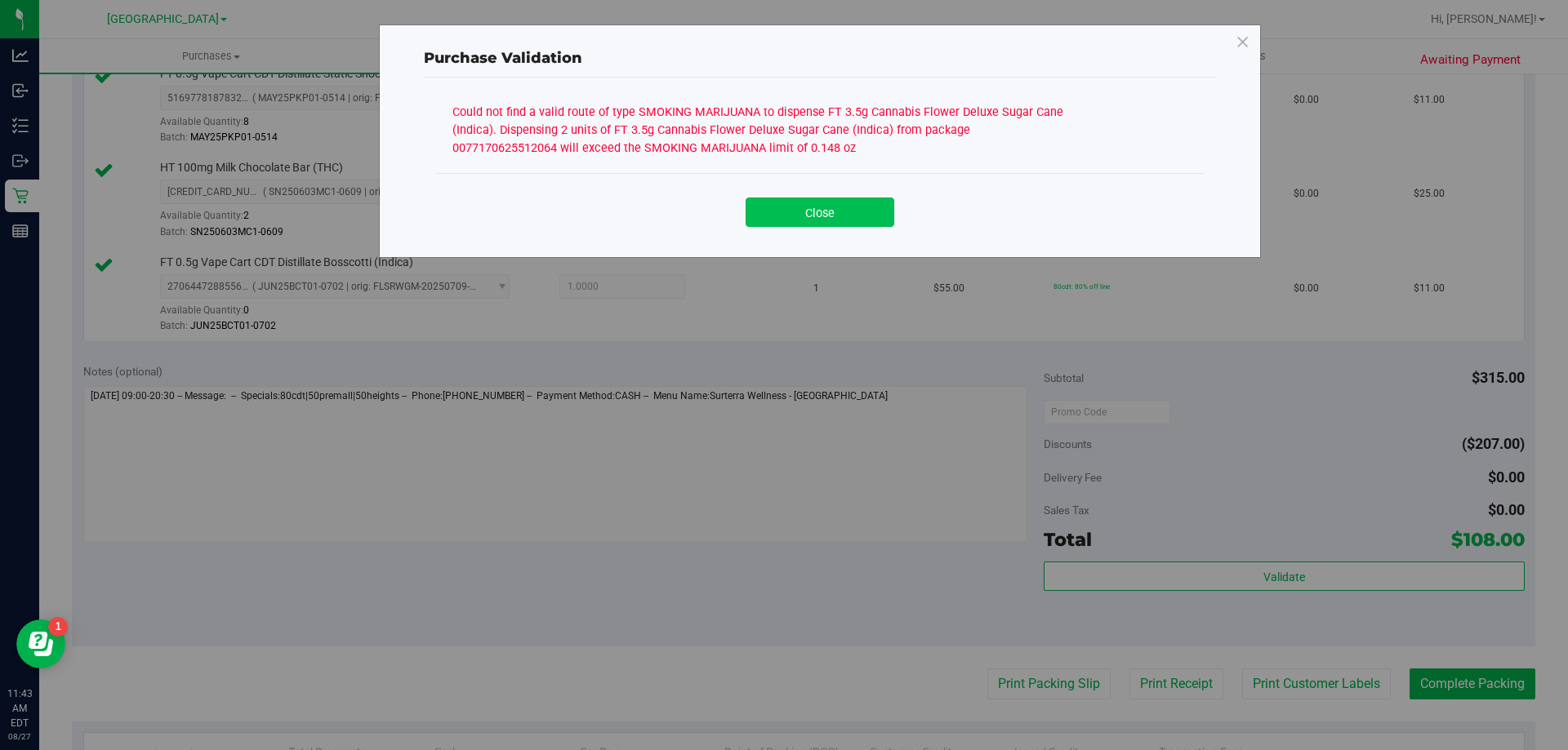
click at [845, 218] on button "Close" at bounding box center [820, 212] width 149 height 30
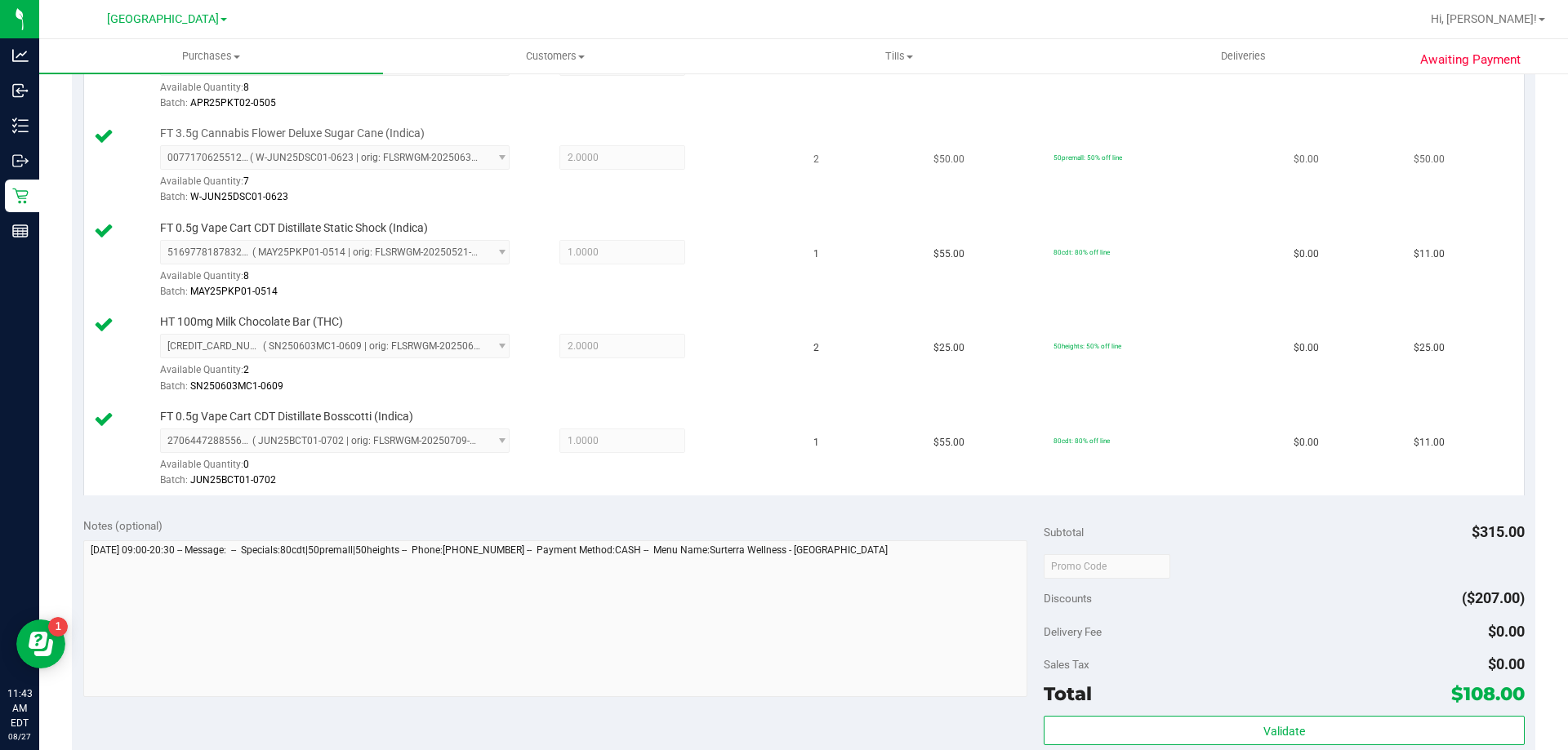
scroll to position [326, 0]
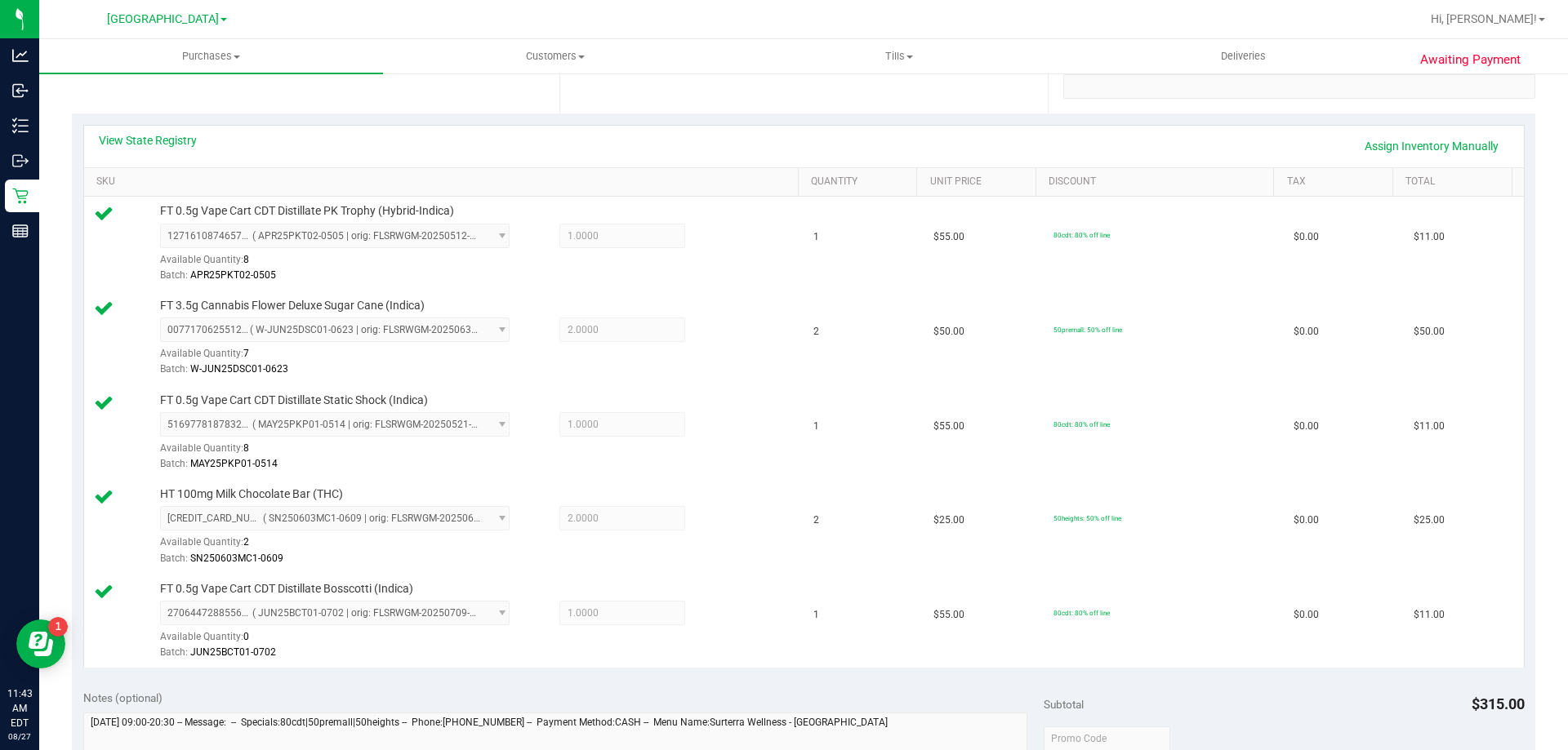
click at [154, 129] on div "View State Registry Assign Inventory Manually" at bounding box center [804, 146] width 1440 height 41
click at [153, 136] on link "View State Registry" at bounding box center [148, 140] width 98 height 16
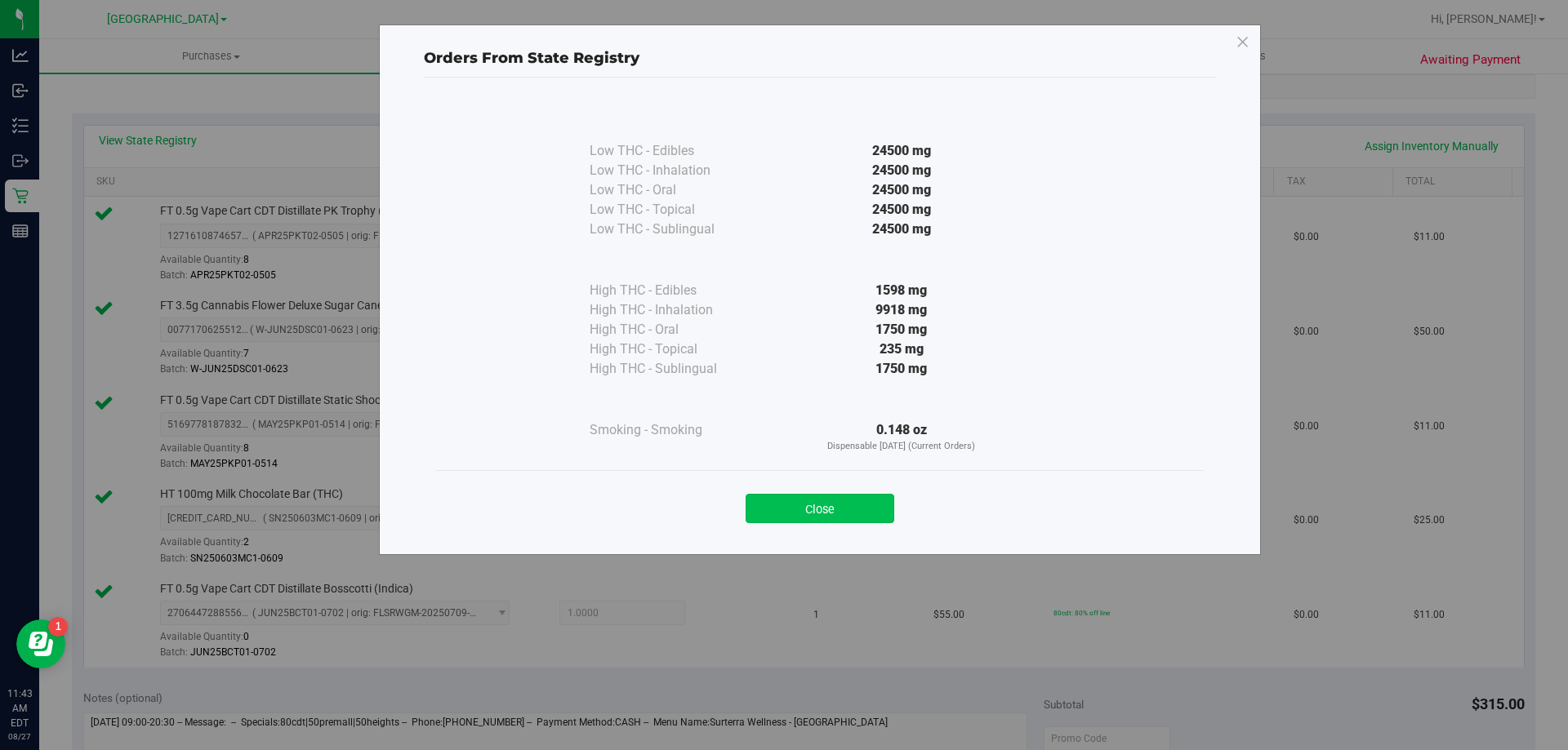
click at [865, 515] on button "Close" at bounding box center [820, 509] width 149 height 30
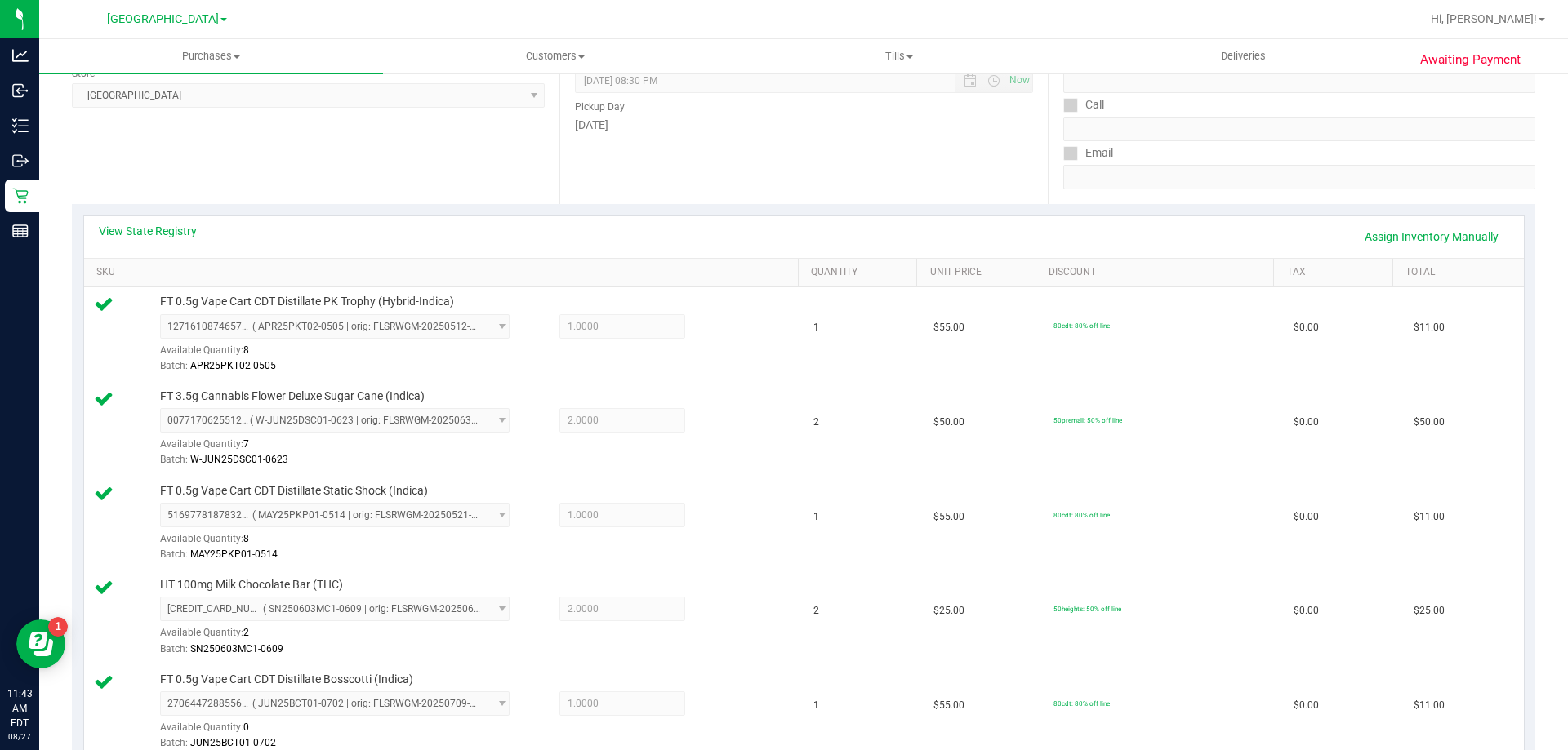
scroll to position [164, 0]
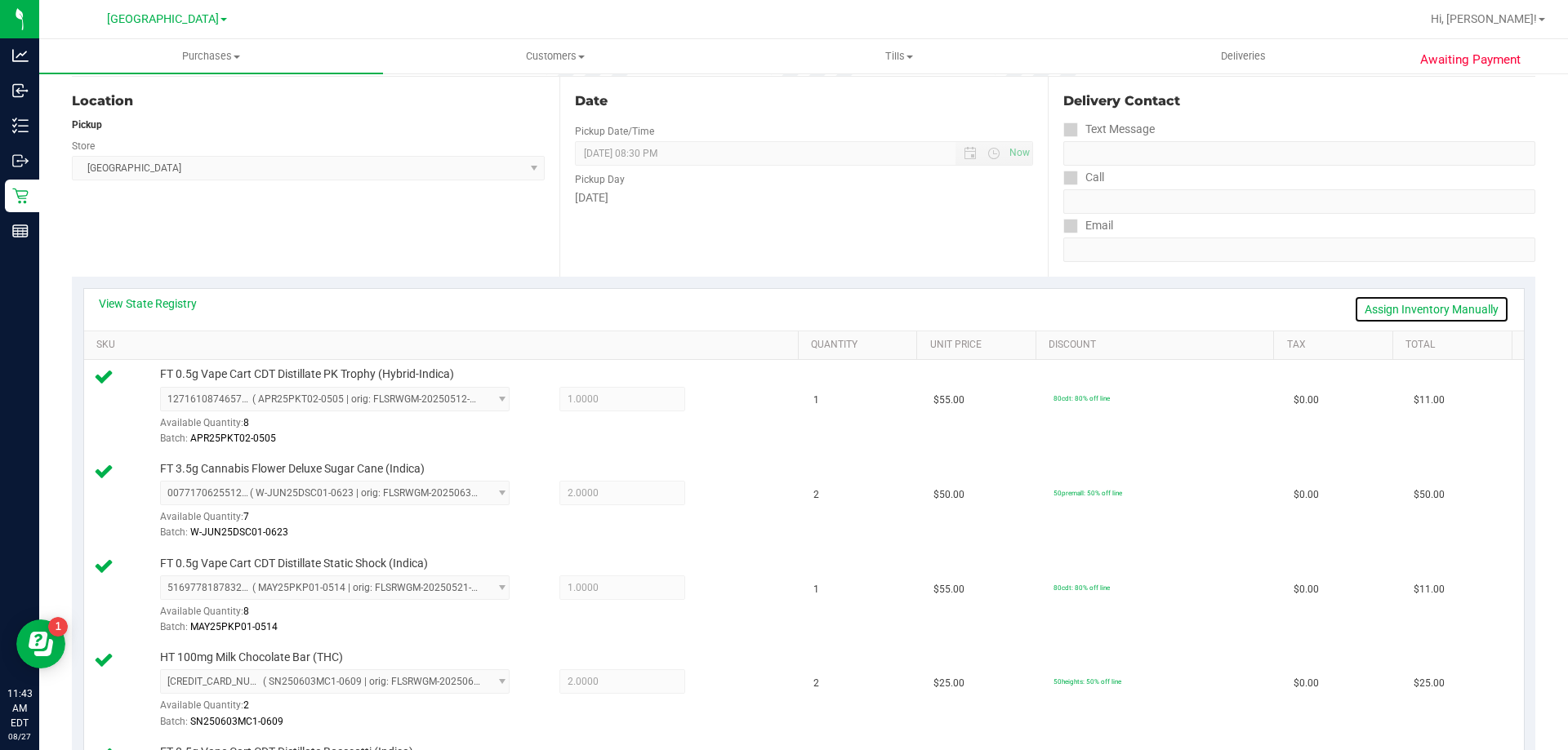
click at [1412, 316] on link "Assign Inventory Manually" at bounding box center [1432, 309] width 155 height 28
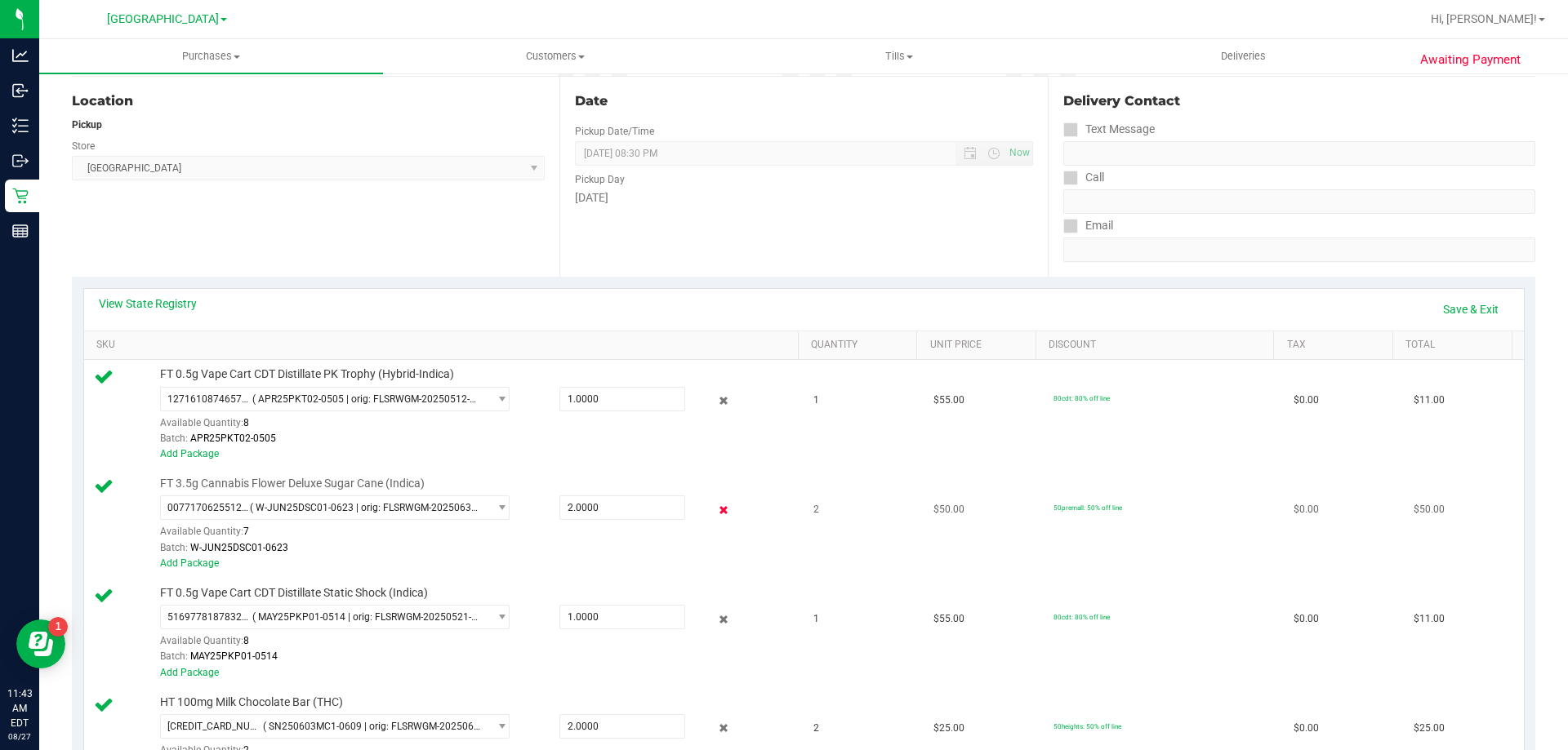
click at [716, 513] on icon at bounding box center [724, 510] width 17 height 19
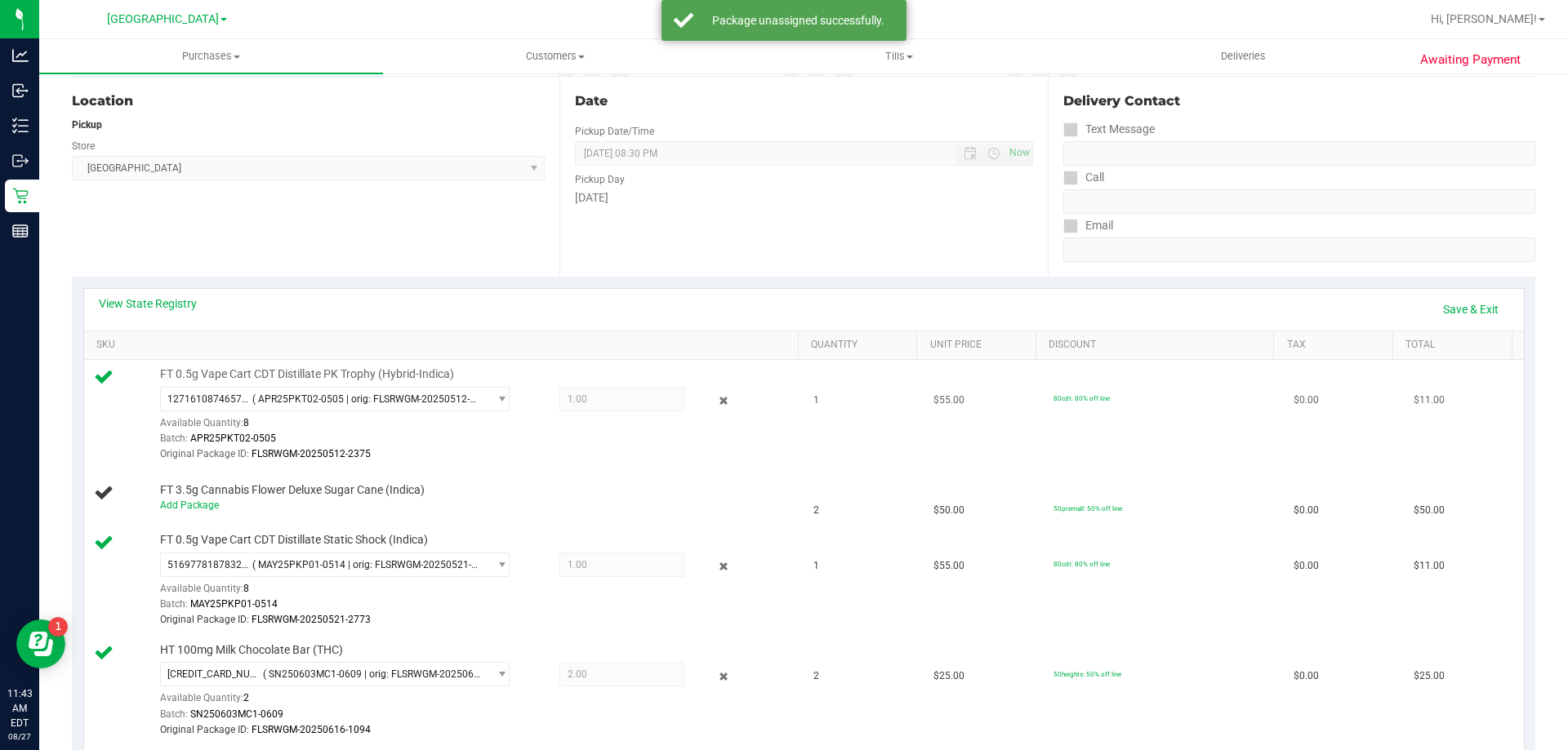
scroll to position [0, 0]
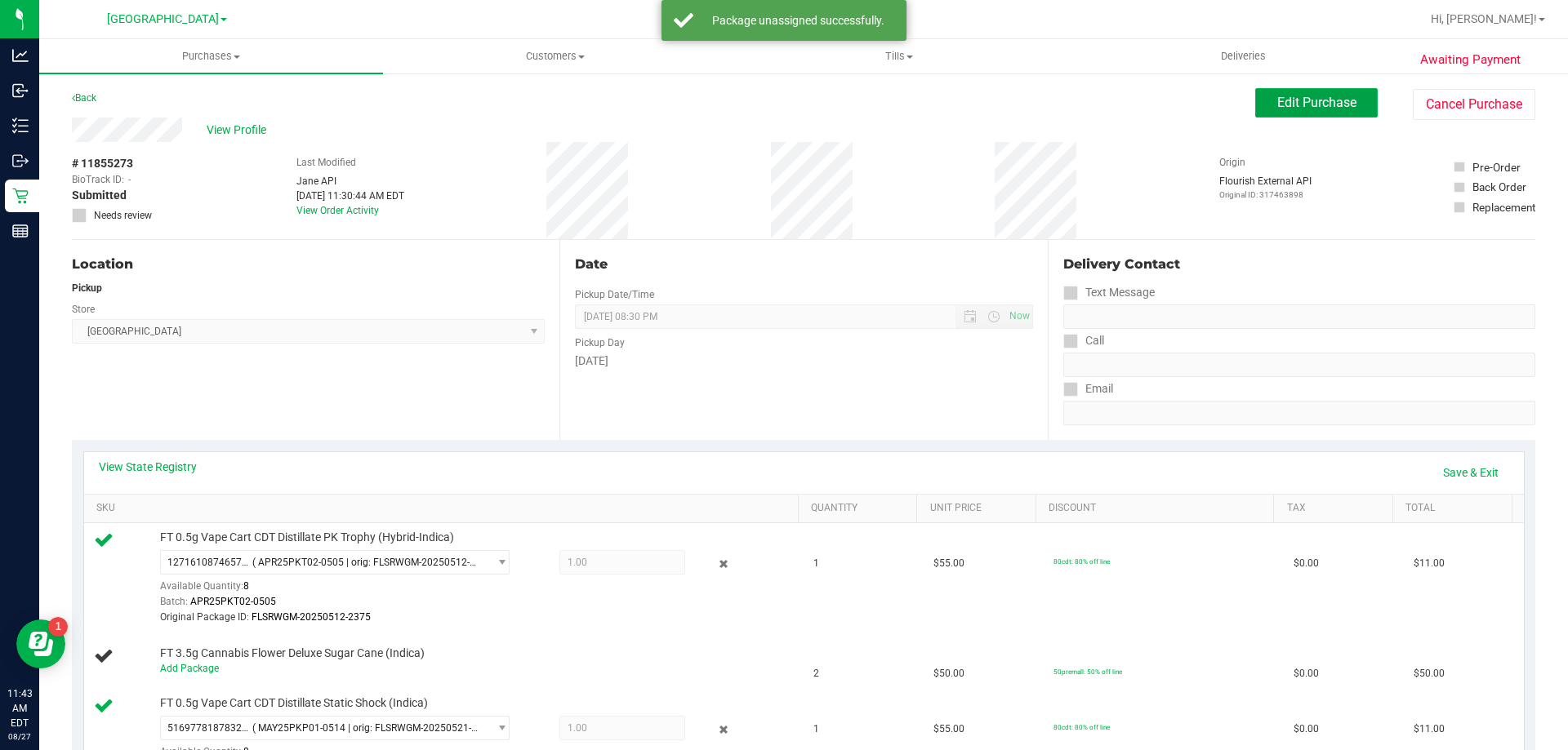
click at [1294, 100] on span "Edit Purchase" at bounding box center [1317, 102] width 79 height 15
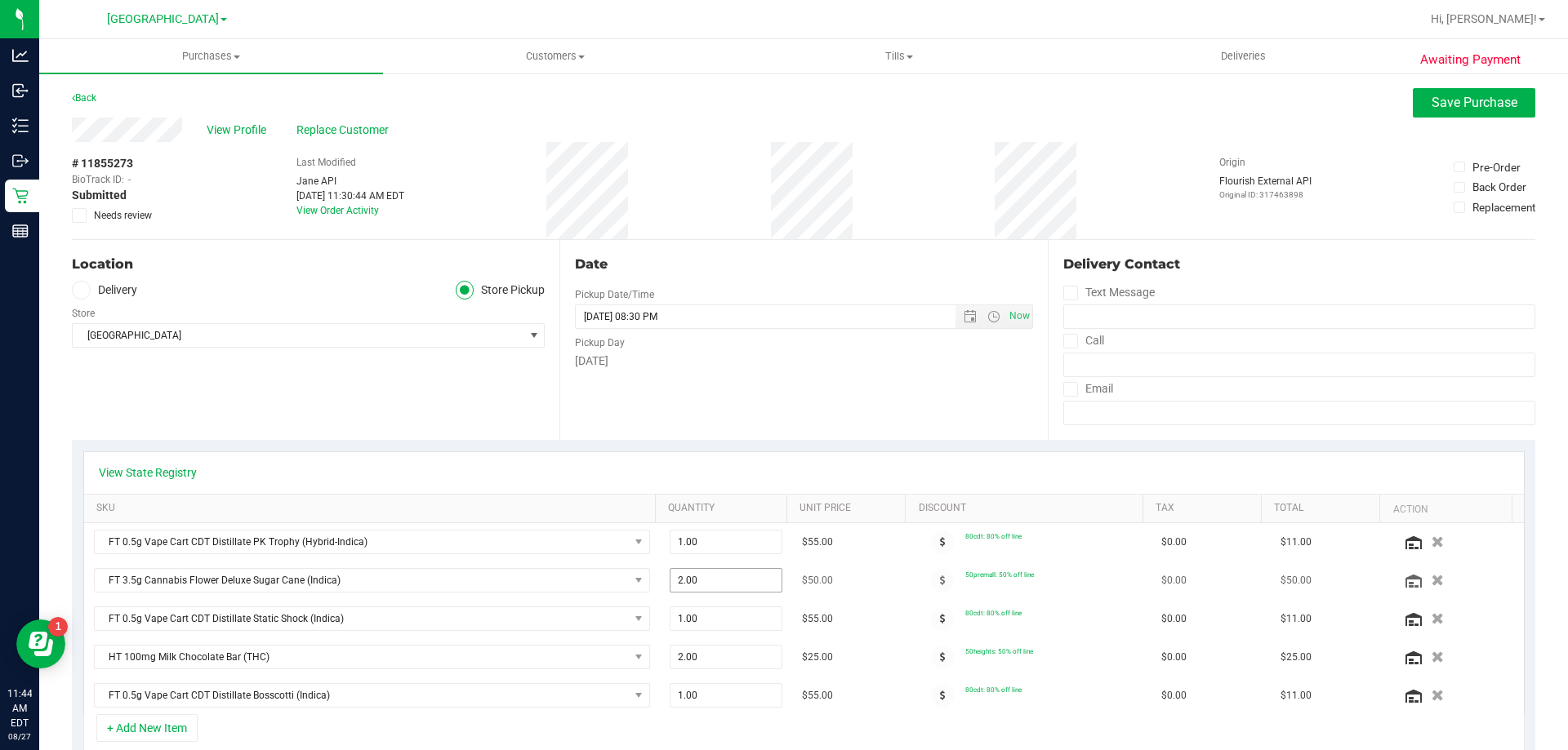
click at [707, 581] on span "2.00 2" at bounding box center [727, 580] width 114 height 24
type input "1"
type input "1.00"
click at [848, 612] on td "$55.00" at bounding box center [852, 618] width 119 height 38
click at [1445, 109] on span "Save Purchase" at bounding box center [1475, 102] width 86 height 15
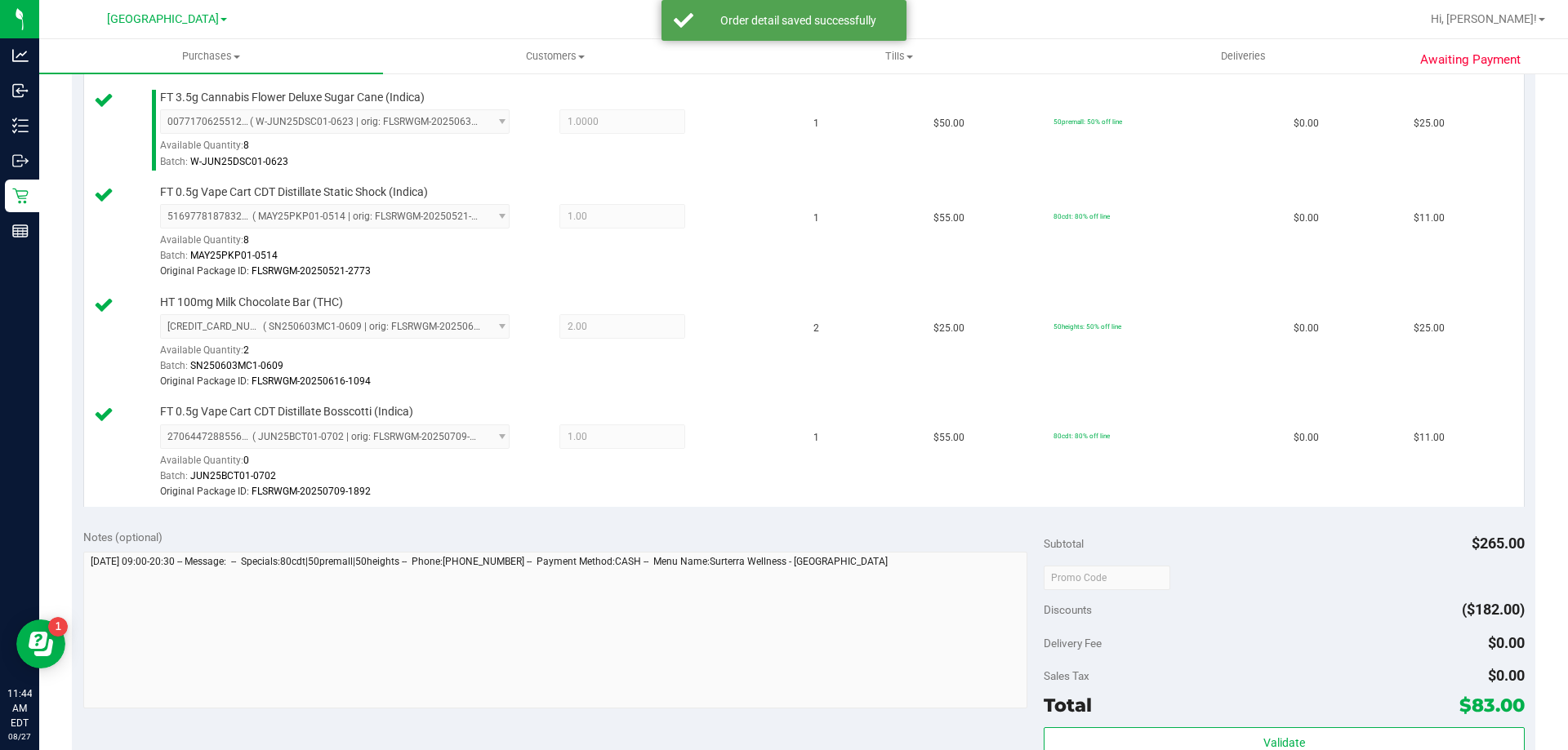
scroll to position [653, 0]
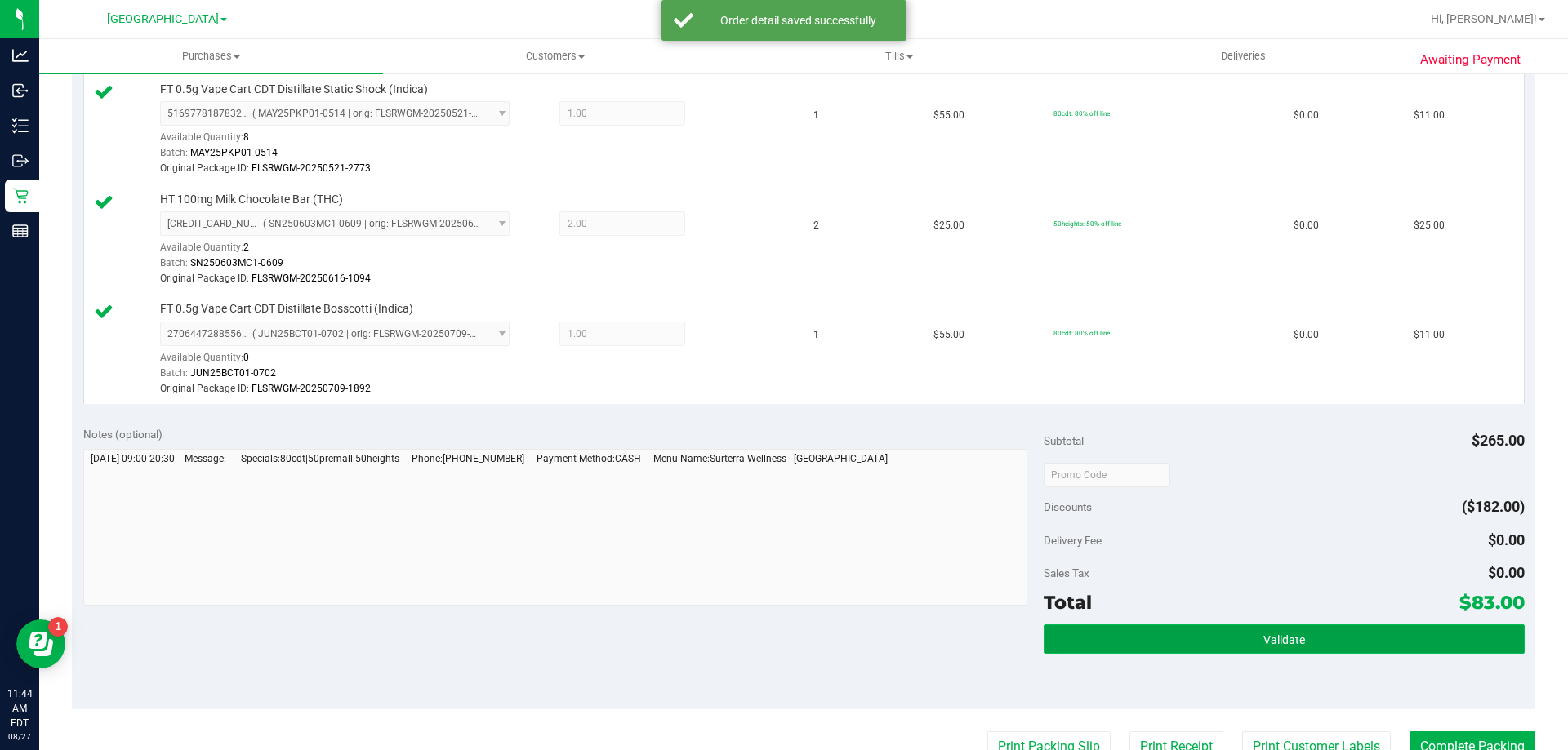
click at [1235, 637] on button "Validate" at bounding box center [1284, 639] width 480 height 30
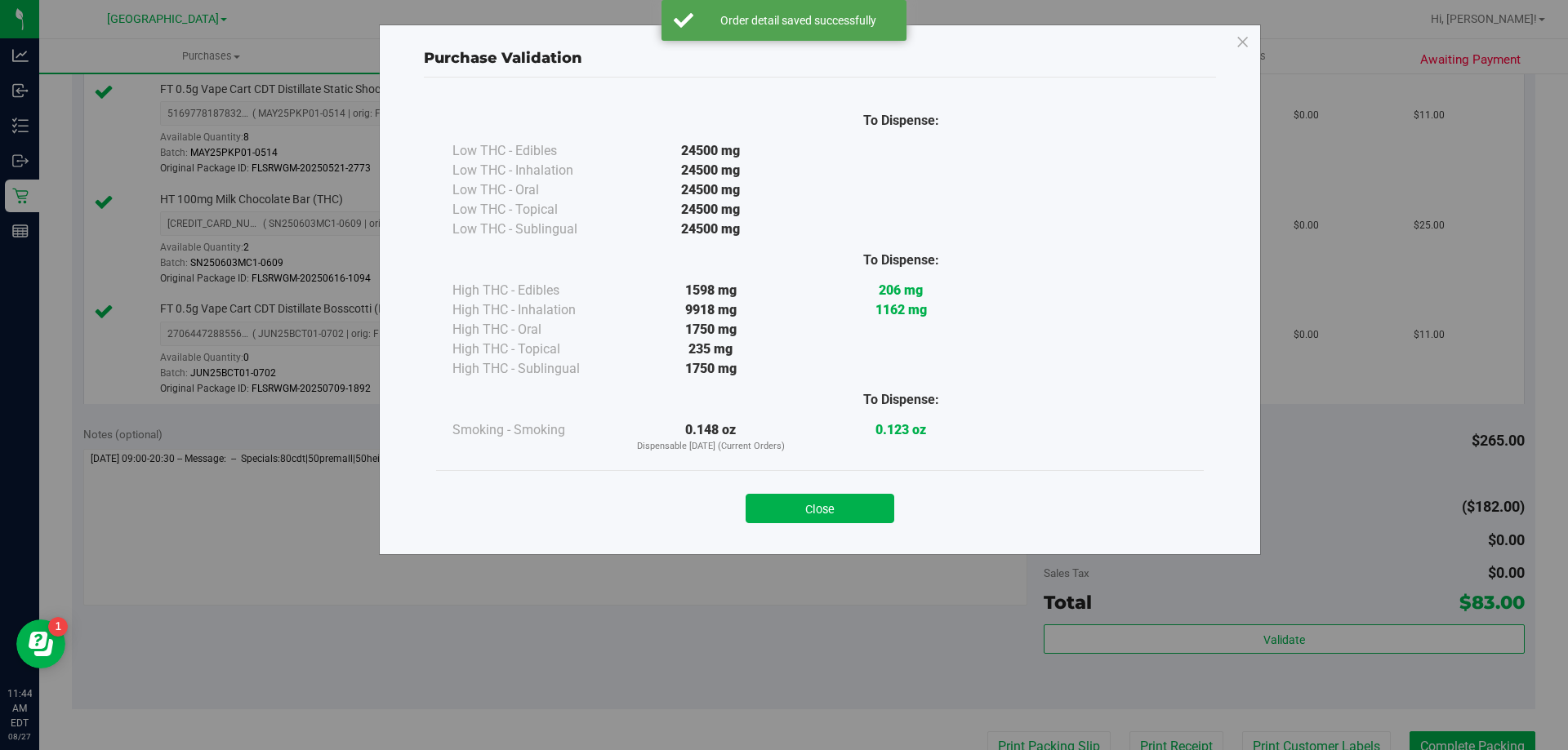
drag, startPoint x: 887, startPoint y: 504, endPoint x: 986, endPoint y: 638, distance: 166.6
click at [887, 505] on button "Close" at bounding box center [820, 509] width 149 height 30
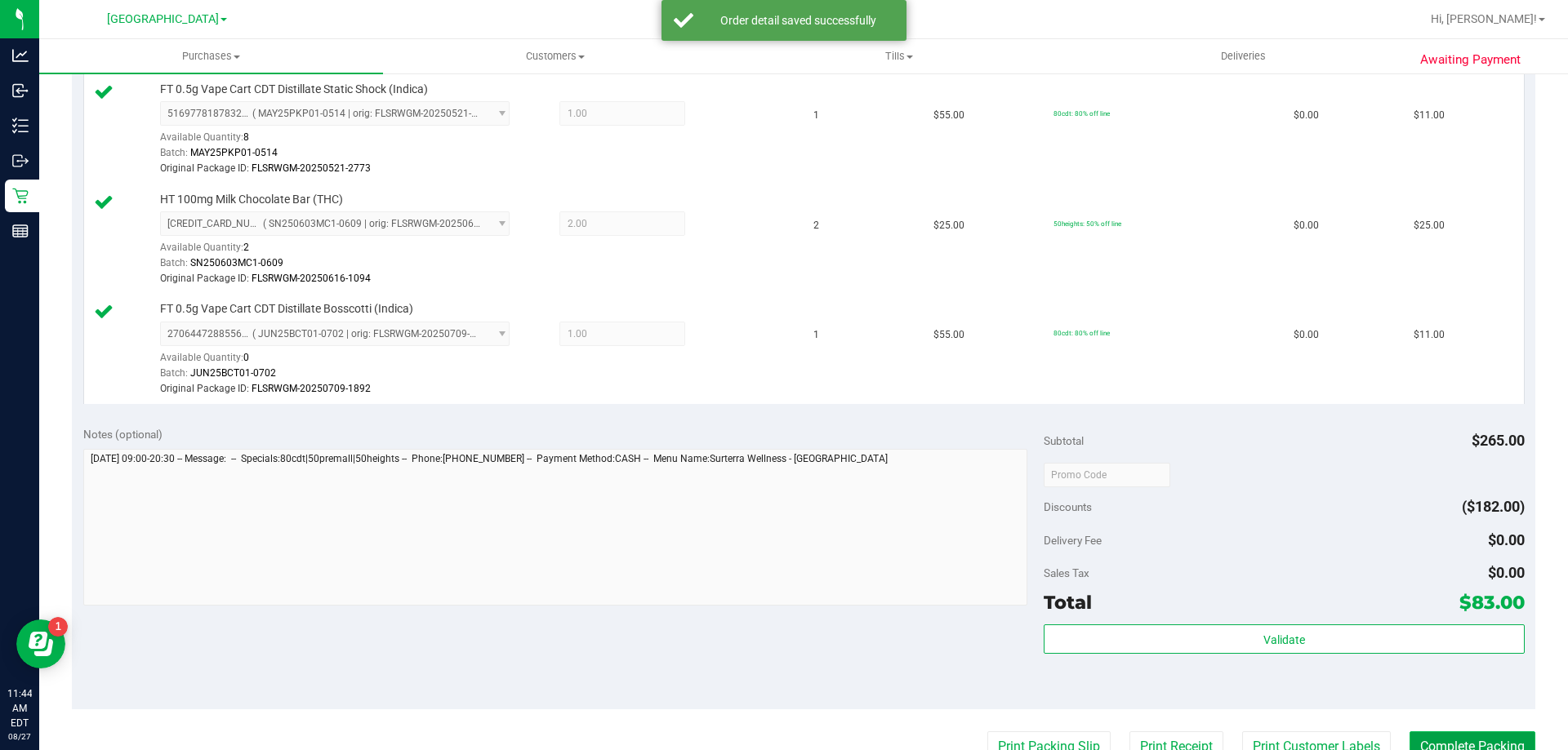
click at [1514, 746] on button "Complete Packing" at bounding box center [1473, 747] width 126 height 31
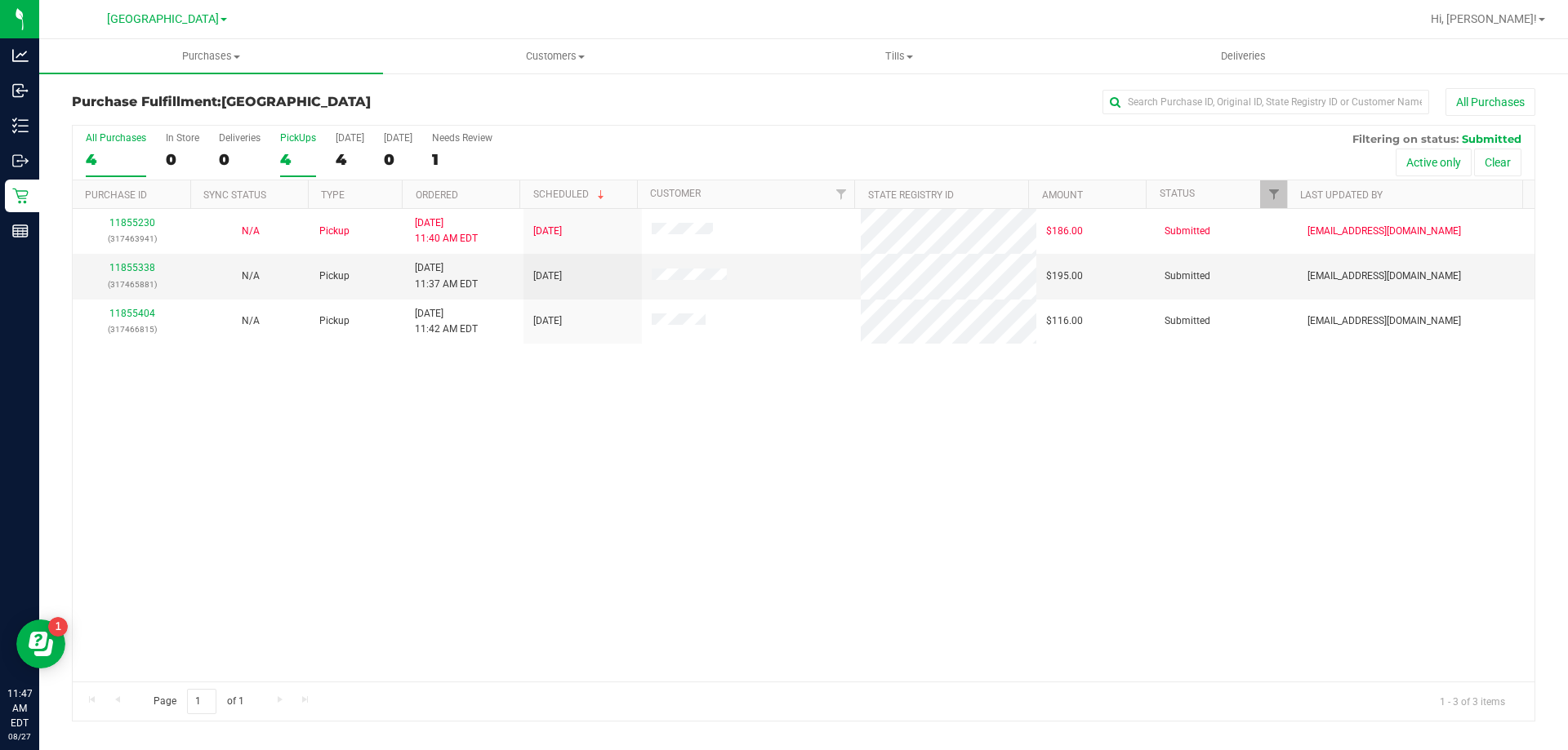
click at [299, 158] on div "4" at bounding box center [298, 159] width 36 height 19
click at [0, 0] on input "PickUps 4" at bounding box center [0, 0] width 0 height 0
click at [132, 263] on link "11855338" at bounding box center [132, 268] width 46 height 12
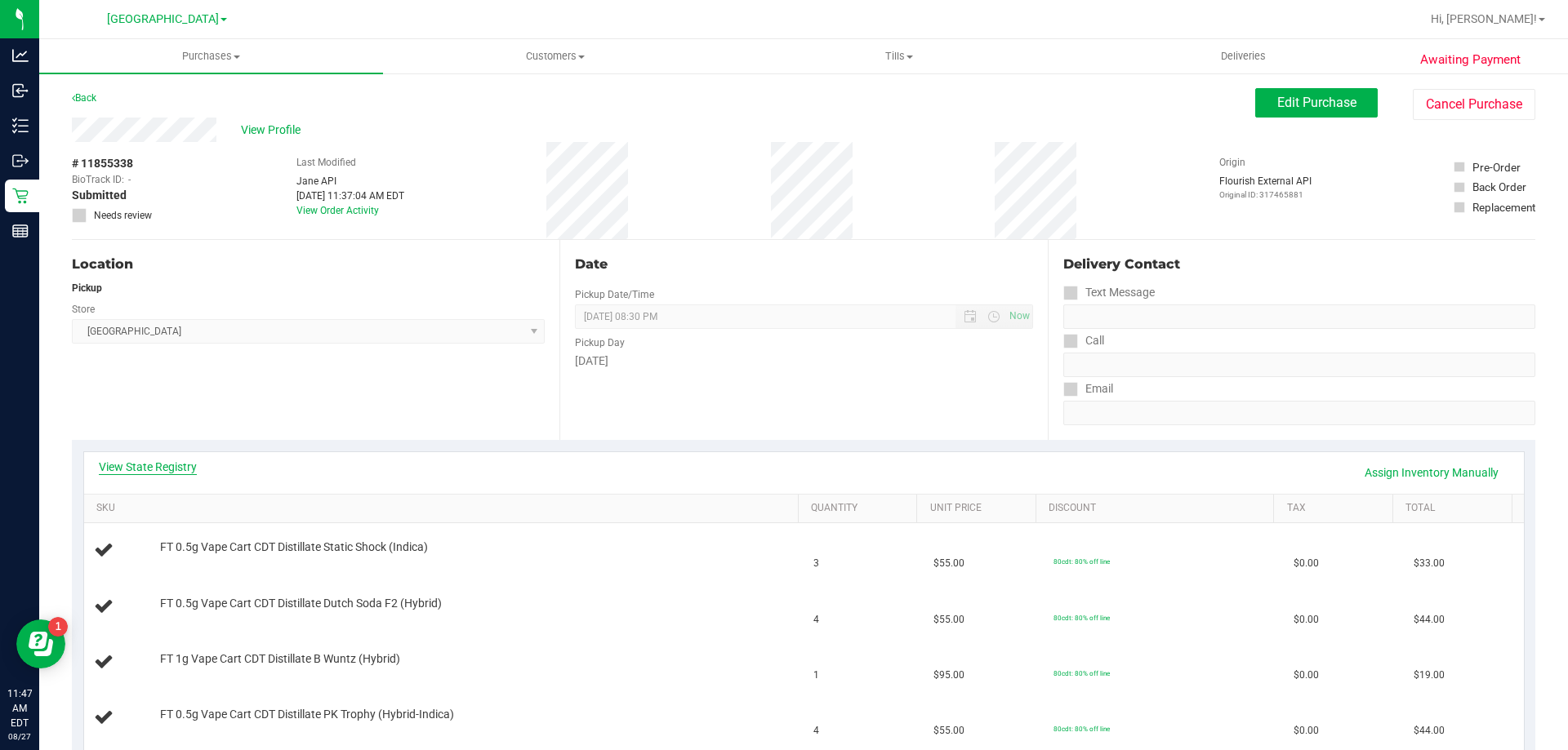
click at [163, 471] on link "View State Registry" at bounding box center [148, 467] width 98 height 16
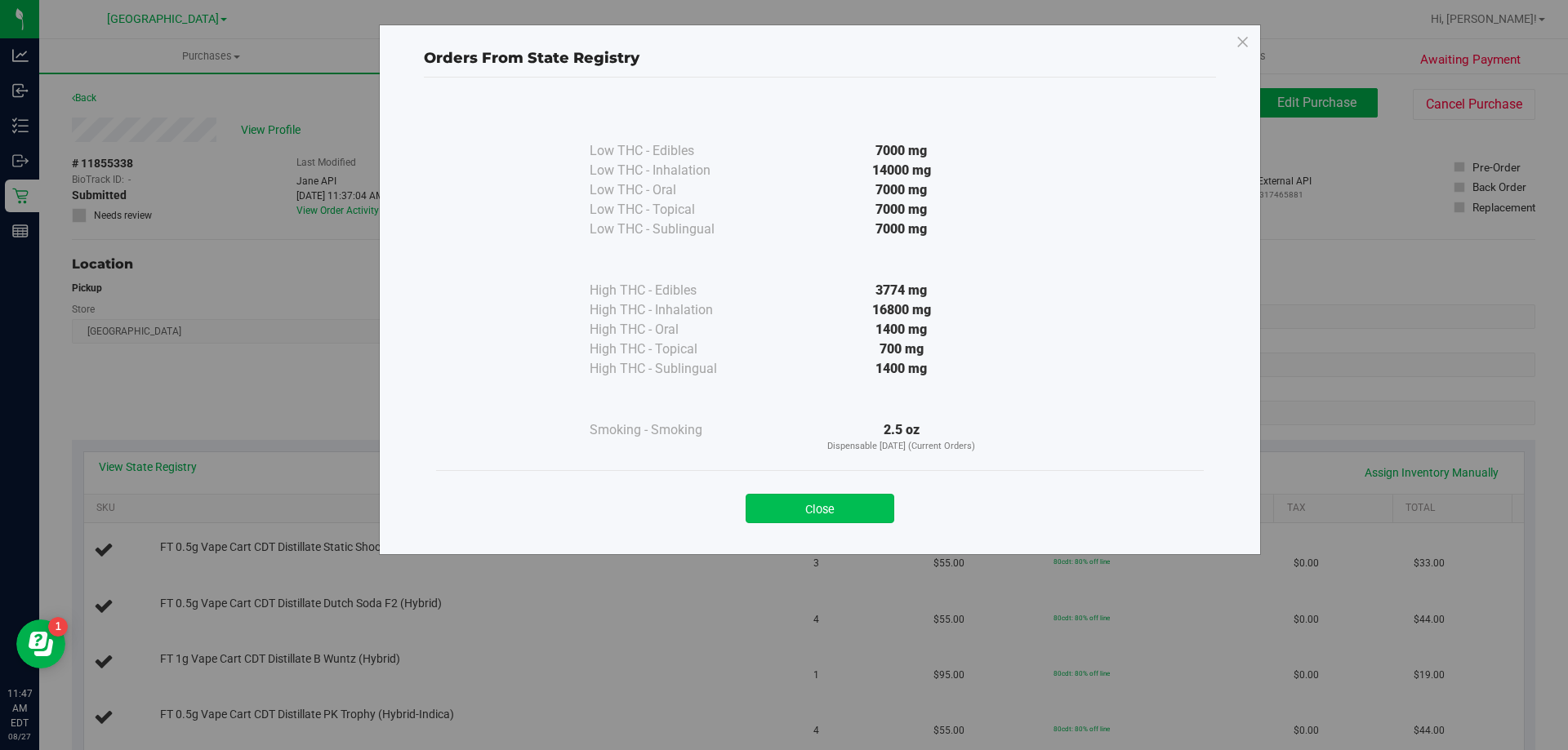
click at [833, 518] on button "Close" at bounding box center [820, 509] width 149 height 30
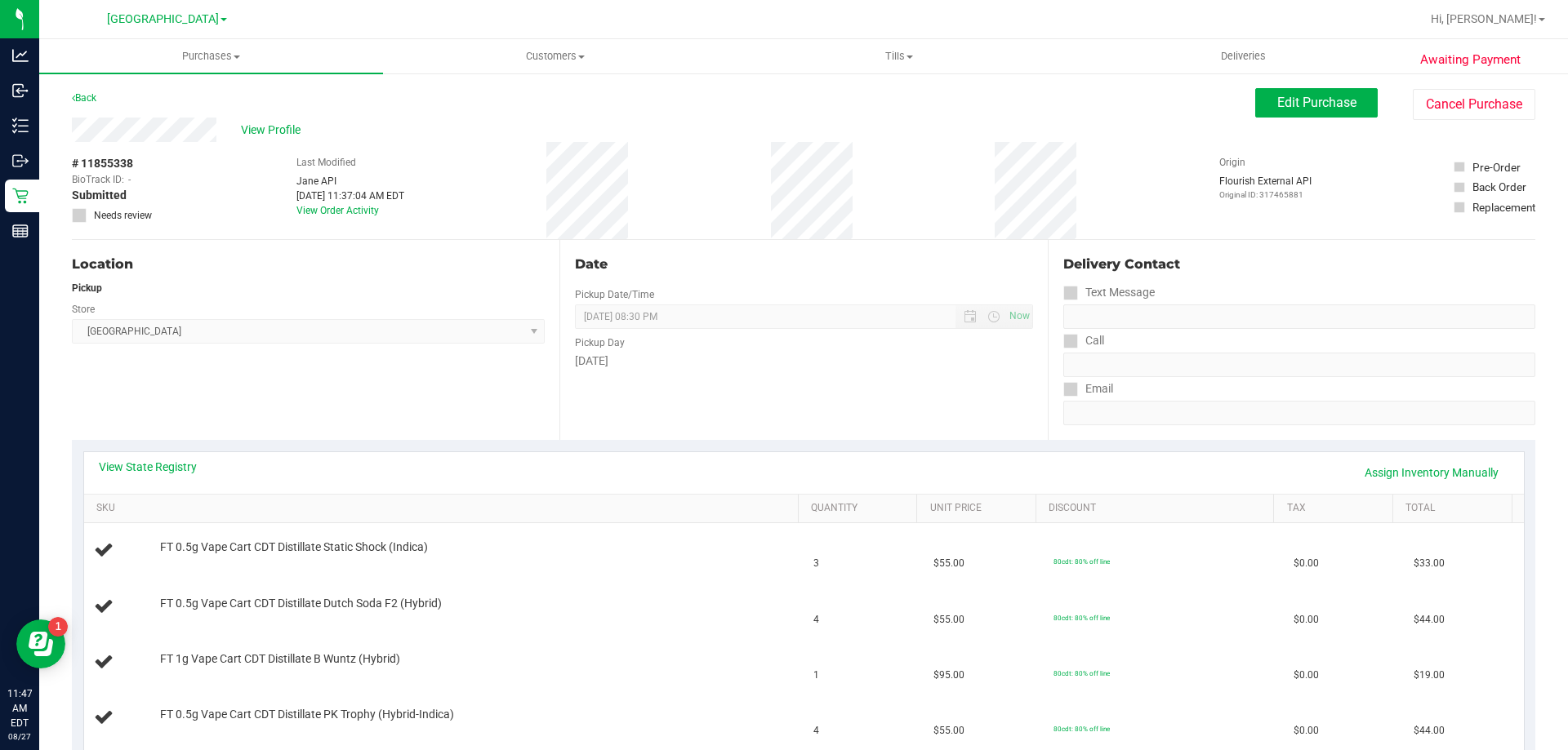
click at [768, 184] on div "# 11855338 BioTrack ID: - Submitted Needs review Last Modified Jane API Aug 27,…" at bounding box center [803, 190] width 1463 height 97
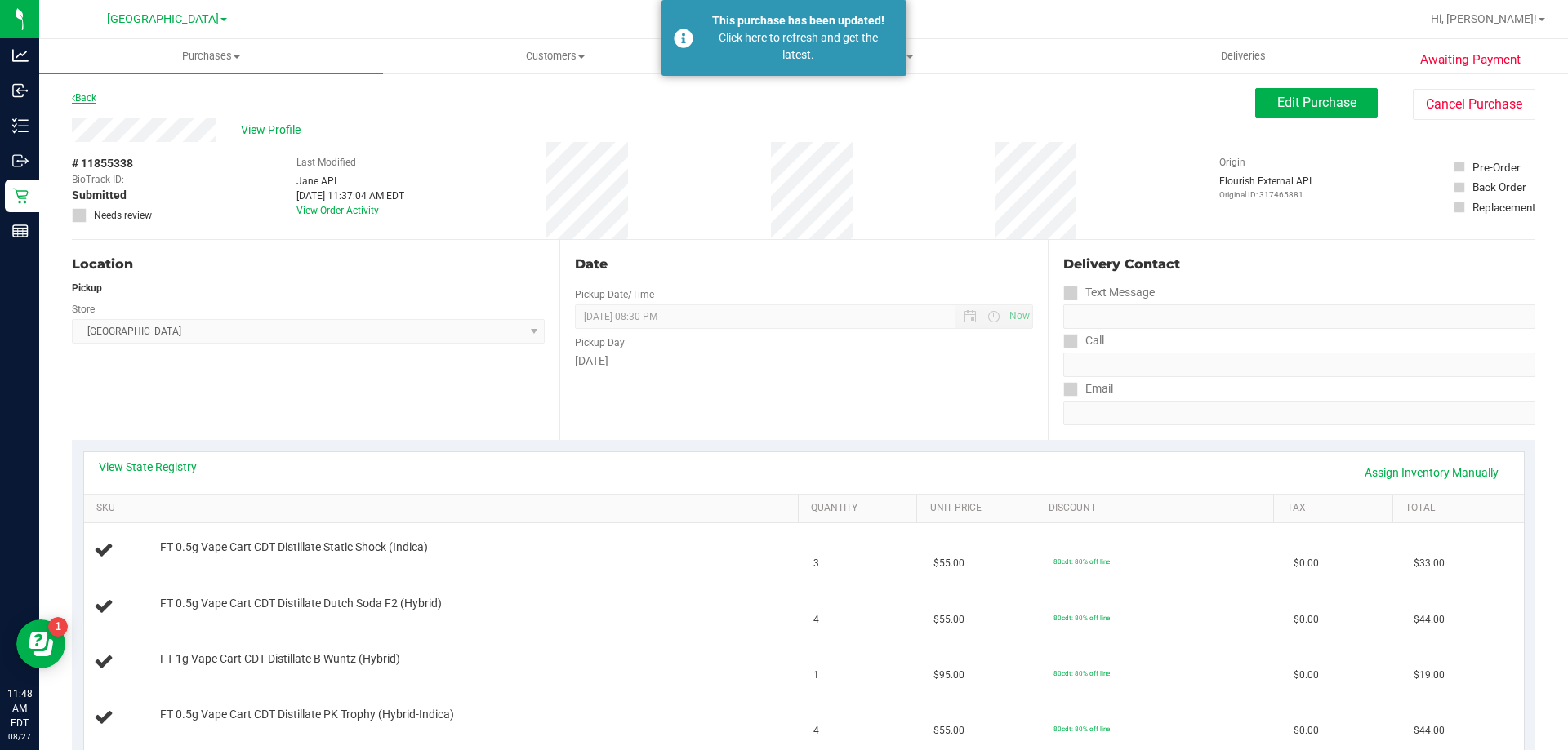
click at [89, 95] on link "Back" at bounding box center [84, 98] width 24 height 12
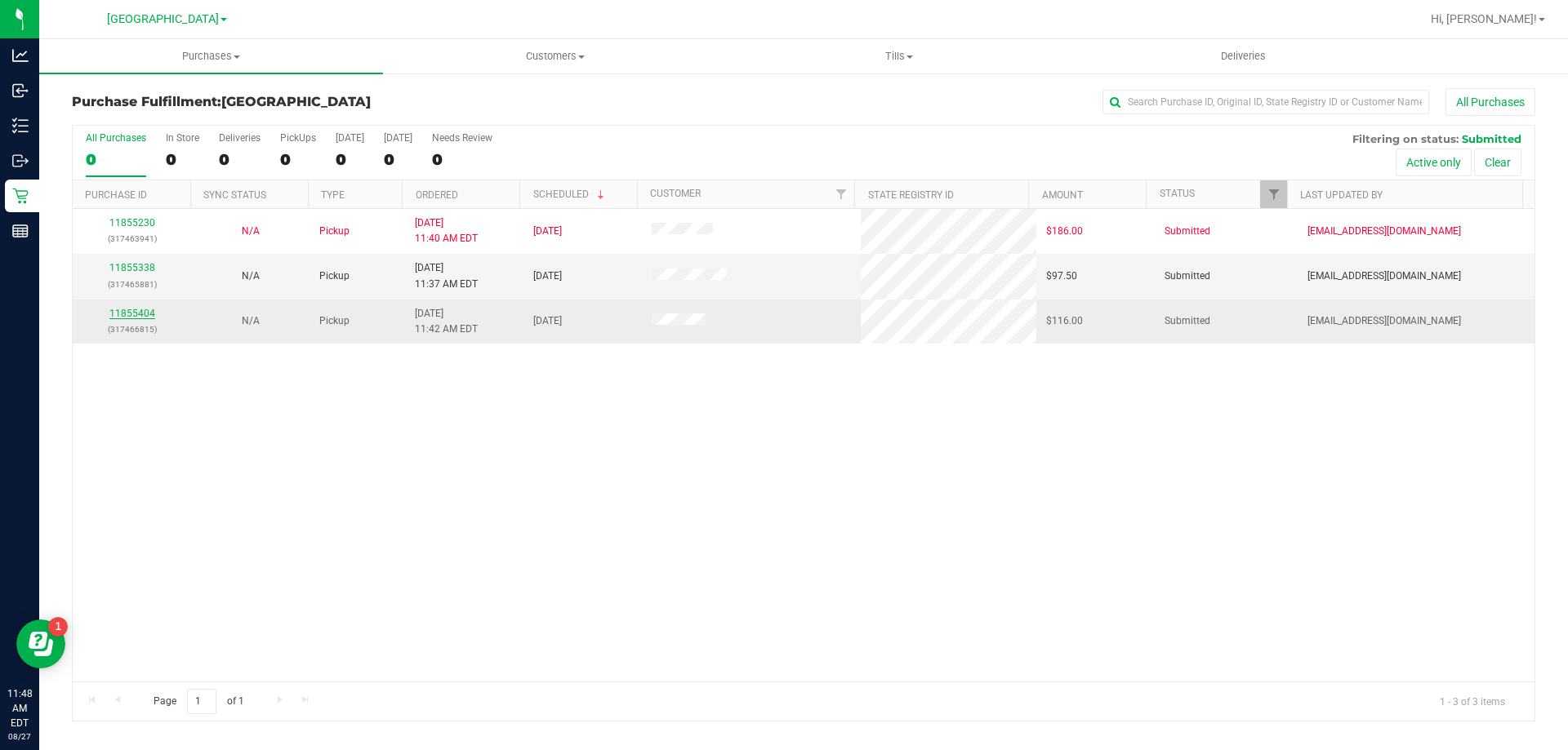
click at [136, 312] on link "11855404" at bounding box center [132, 314] width 46 height 12
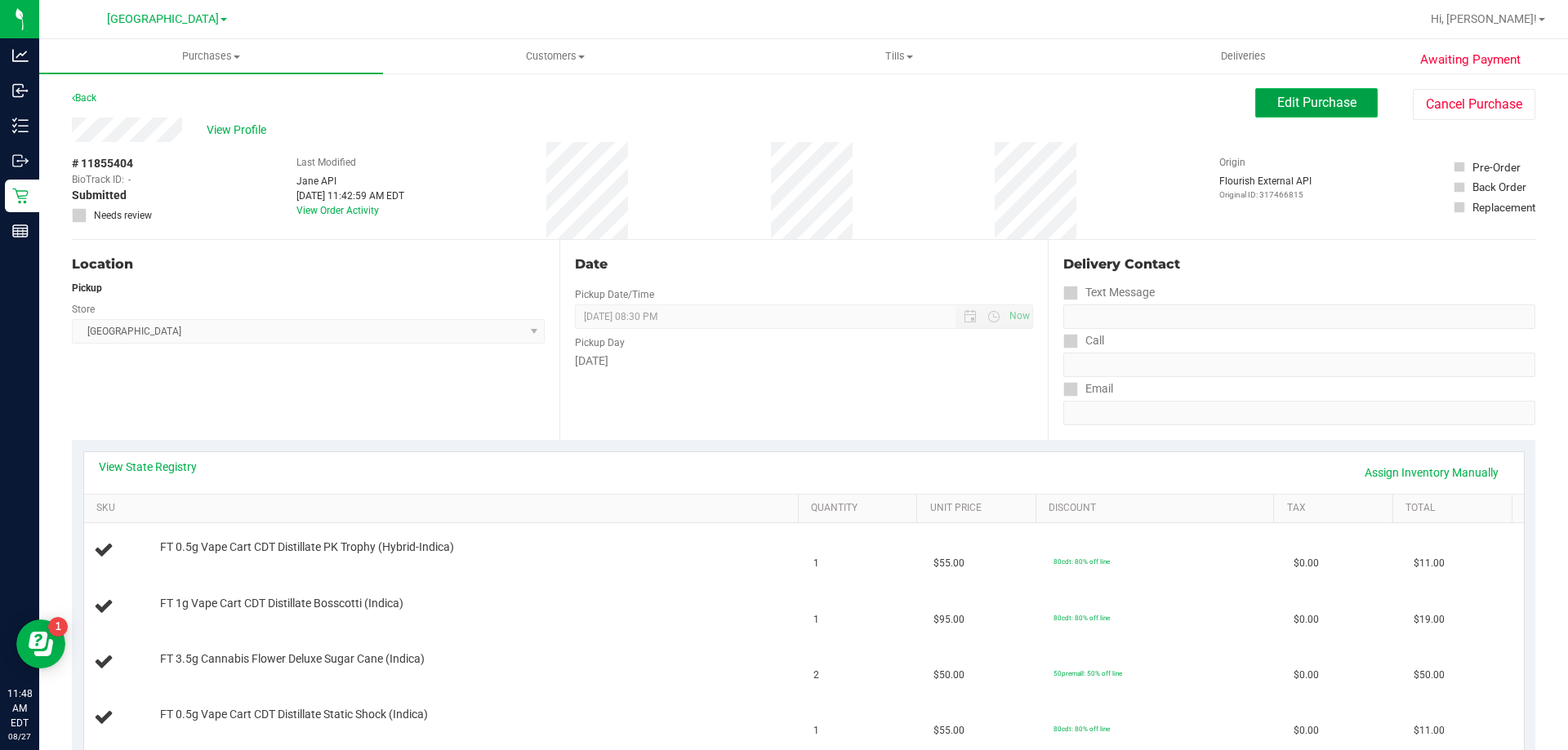
click at [1300, 94] on span "Edit Purchase" at bounding box center [1317, 102] width 79 height 15
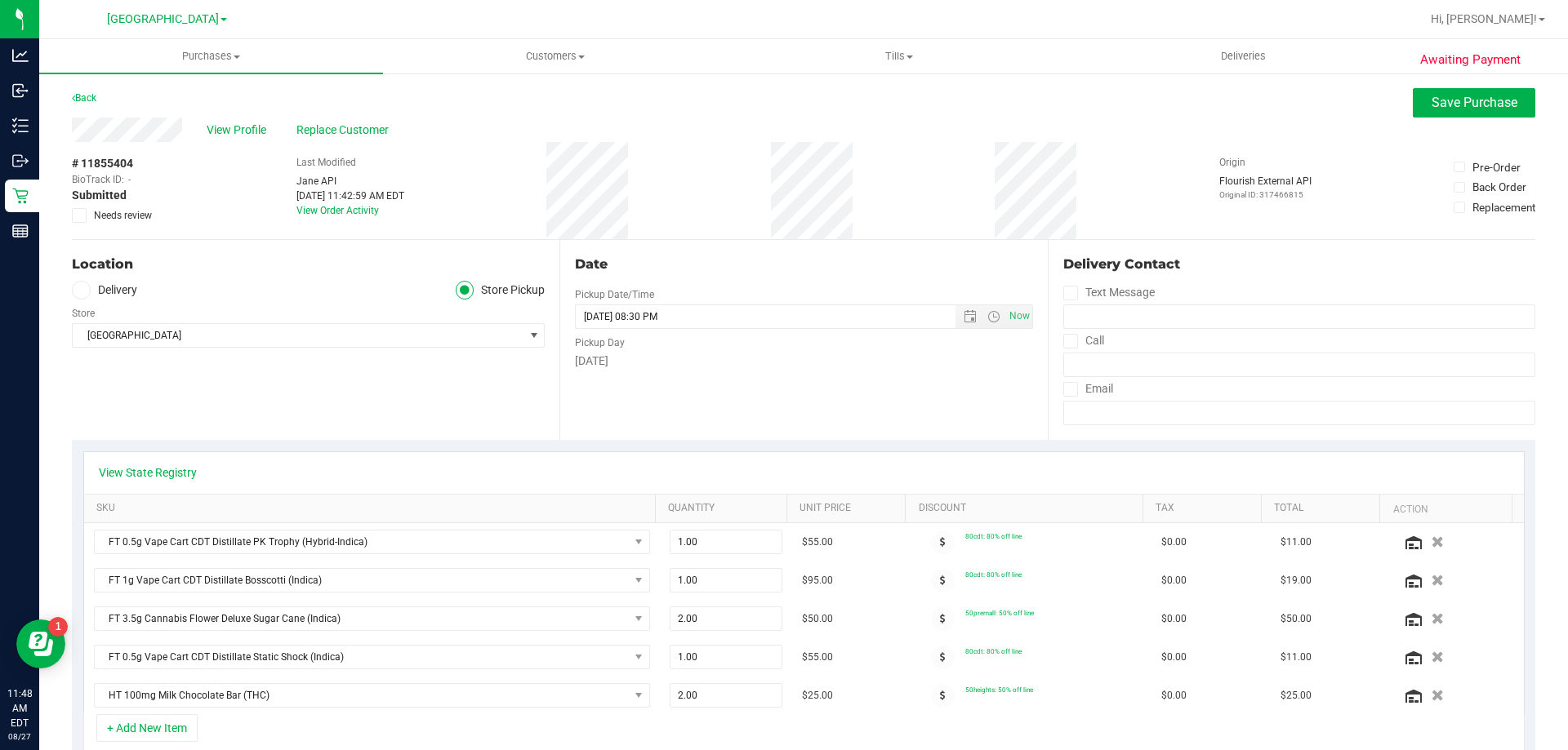
click at [74, 216] on icon at bounding box center [79, 216] width 11 height 0
click at [0, 0] on input "Needs review" at bounding box center [0, 0] width 0 height 0
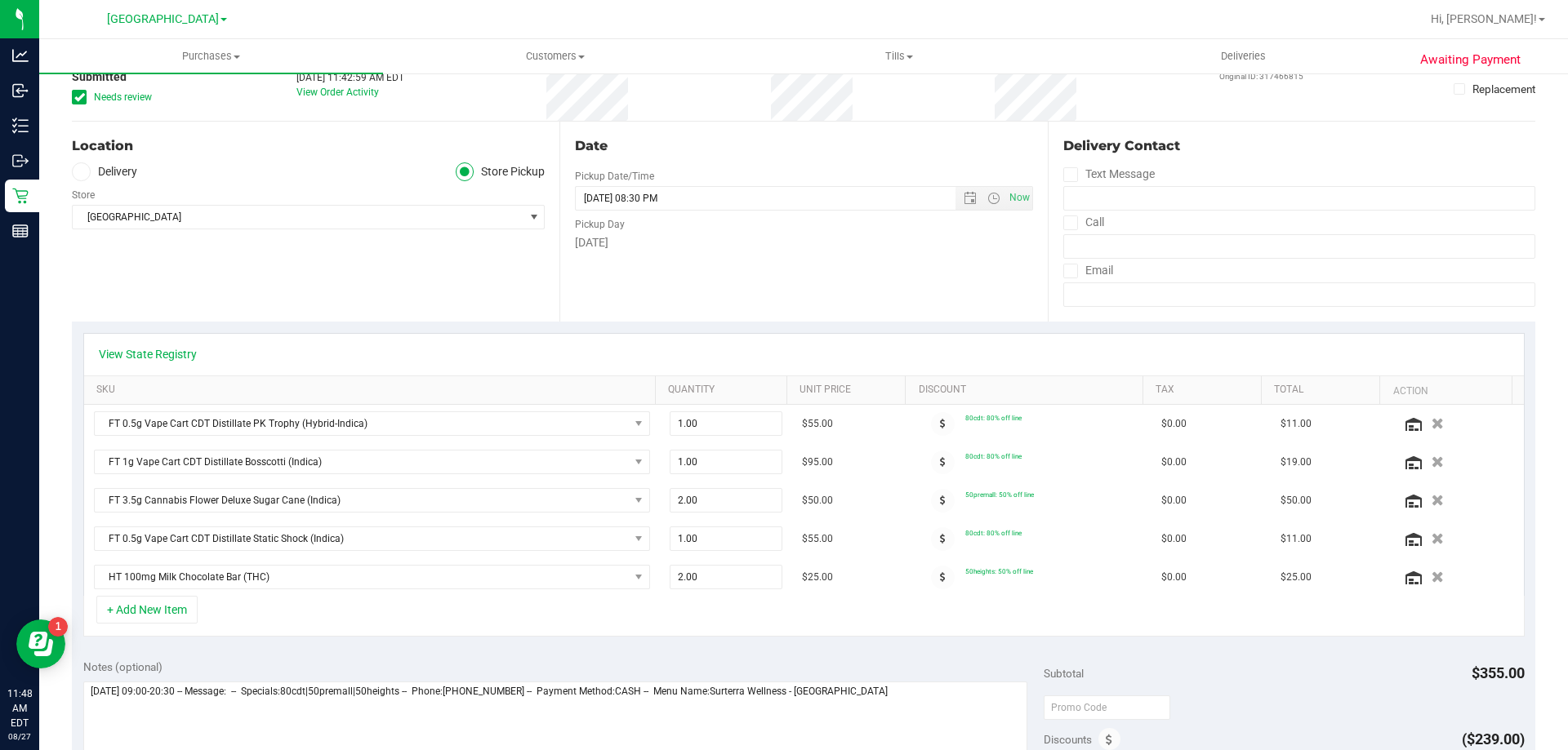
scroll to position [245, 0]
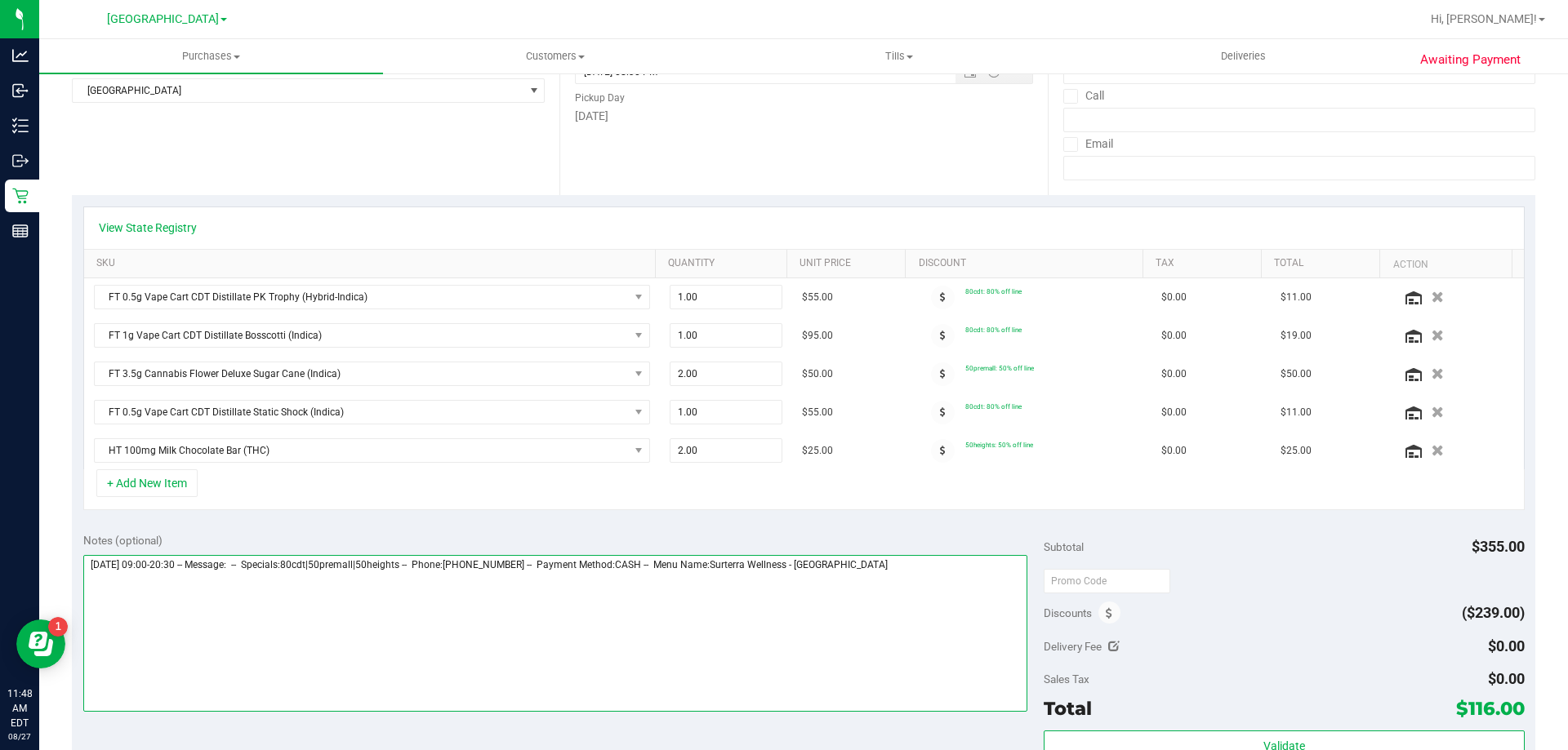
click at [949, 579] on textarea at bounding box center [556, 634] width 945 height 157
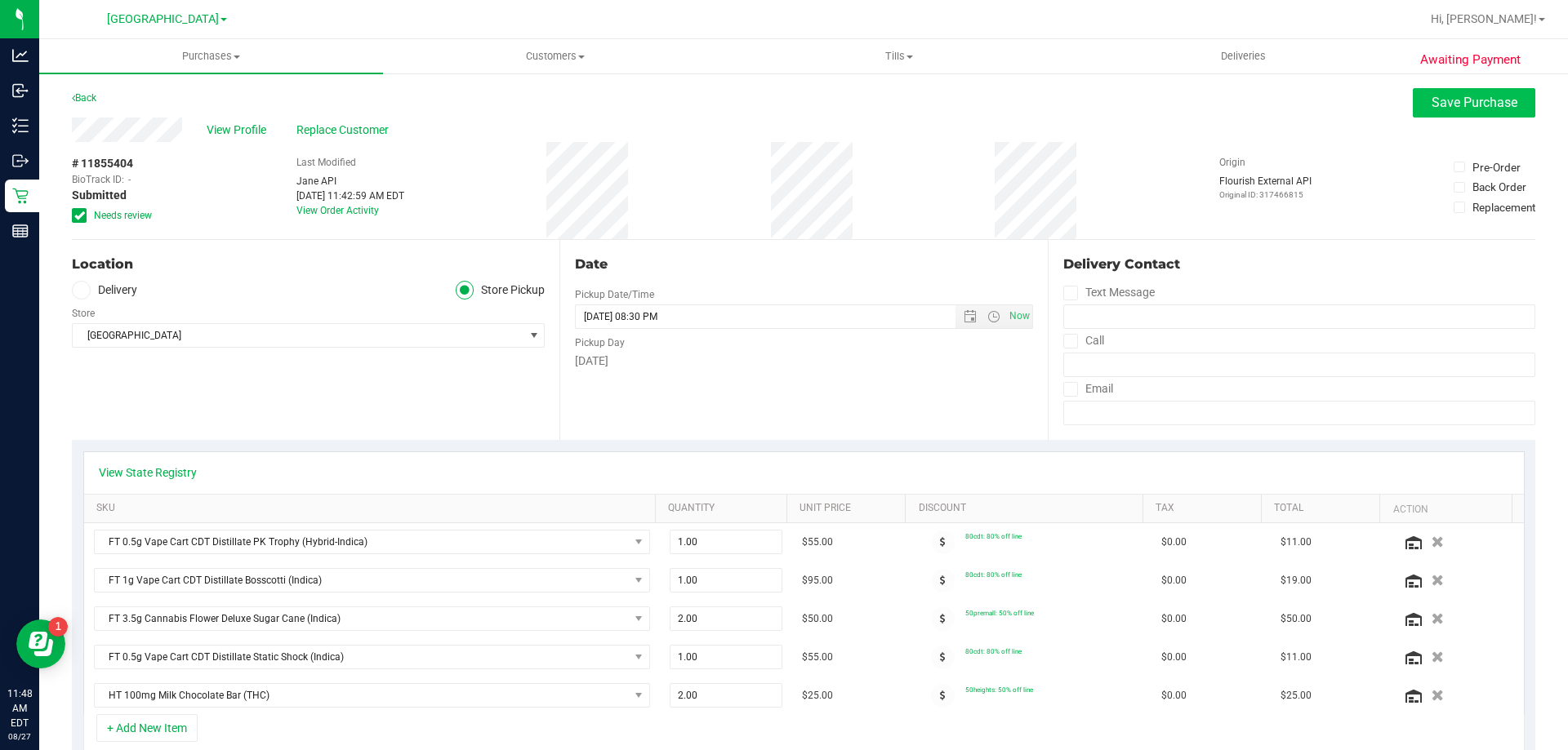
type textarea "Wednesday 08/27/2025 09:00-20:30 -- Message: -- Specials:80cdt|50premall|50heig…"
click at [1490, 97] on span "Save Purchase" at bounding box center [1475, 102] width 86 height 15
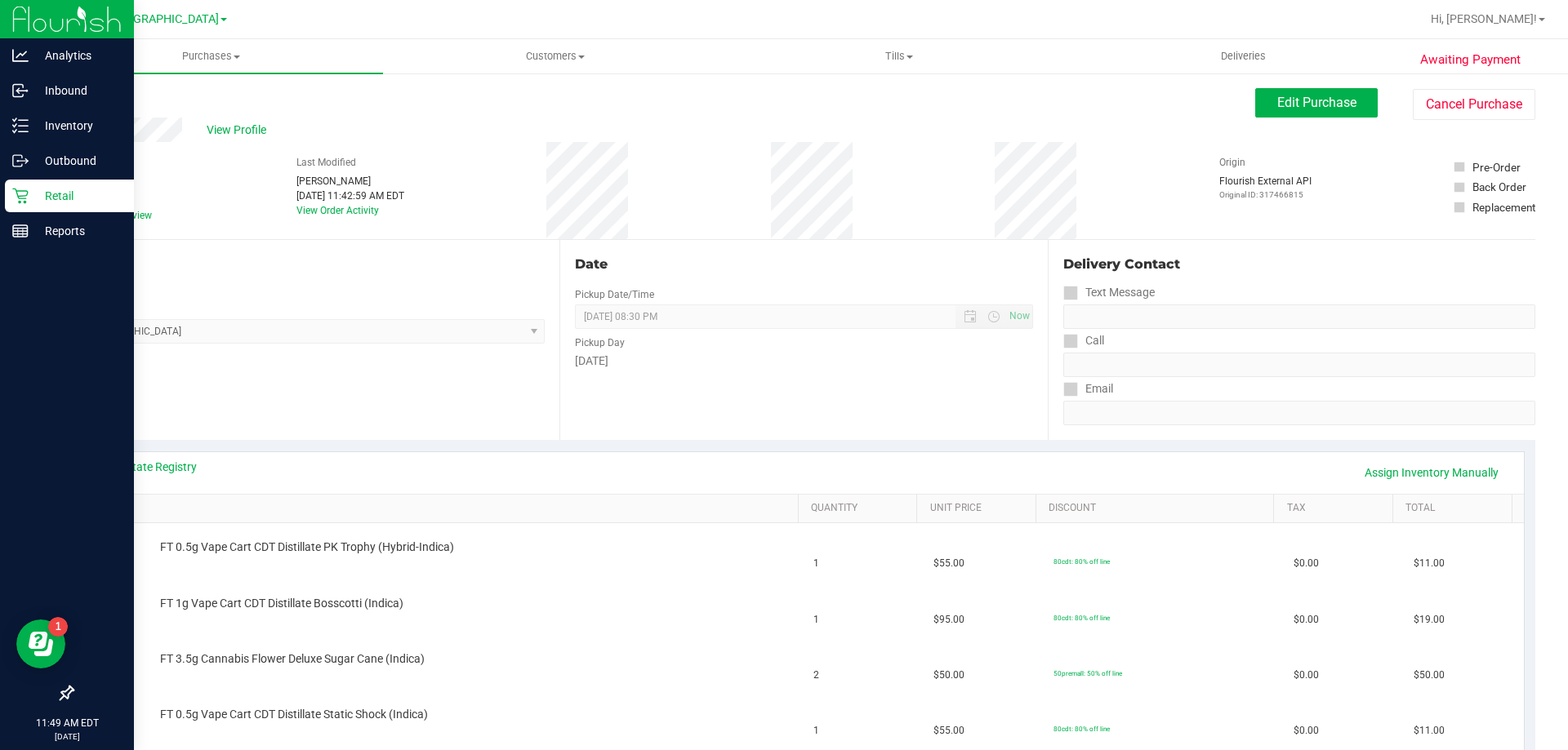
drag, startPoint x: 49, startPoint y: 192, endPoint x: 104, endPoint y: 184, distance: 55.6
click at [50, 193] on p "Retail" at bounding box center [78, 196] width 98 height 19
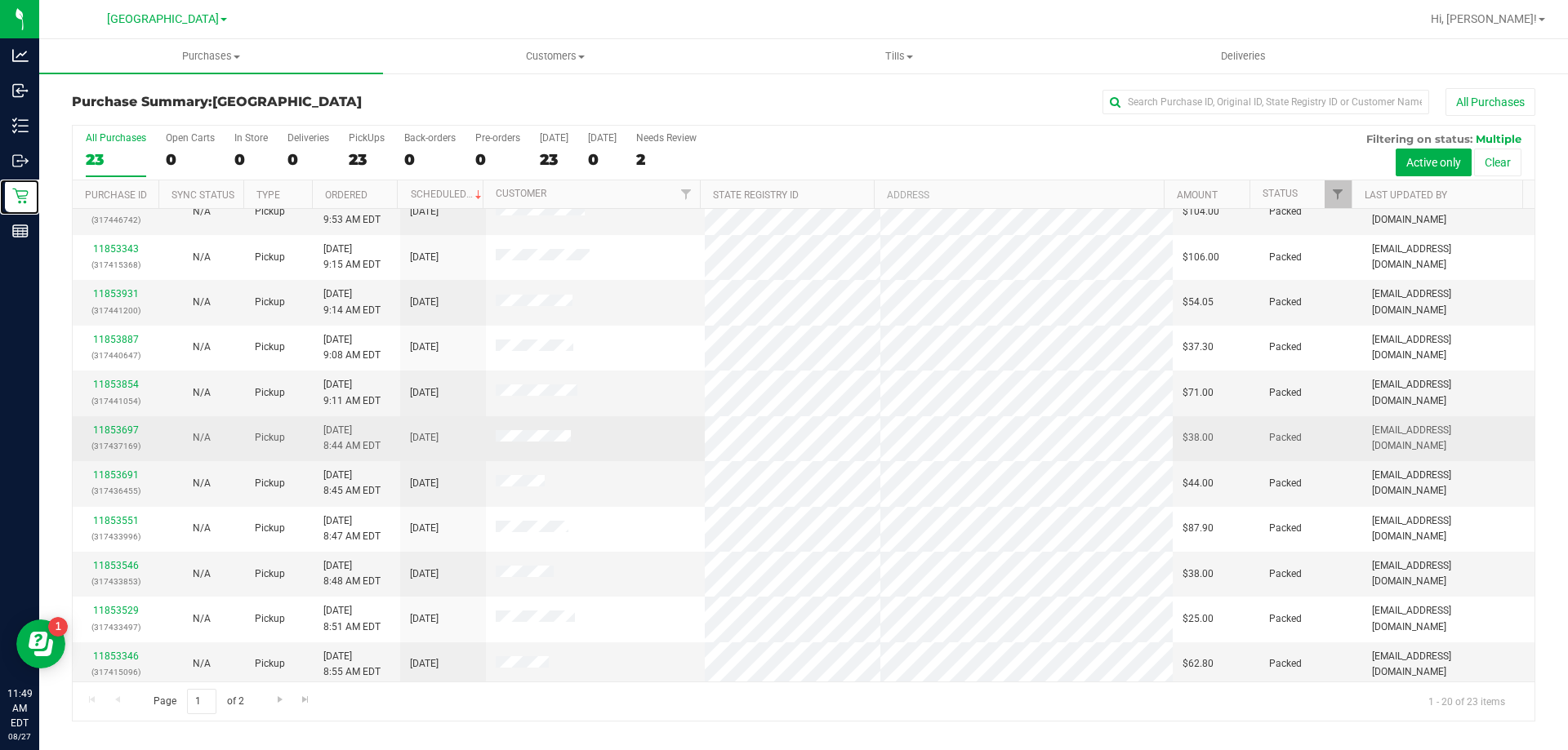
scroll to position [431, 0]
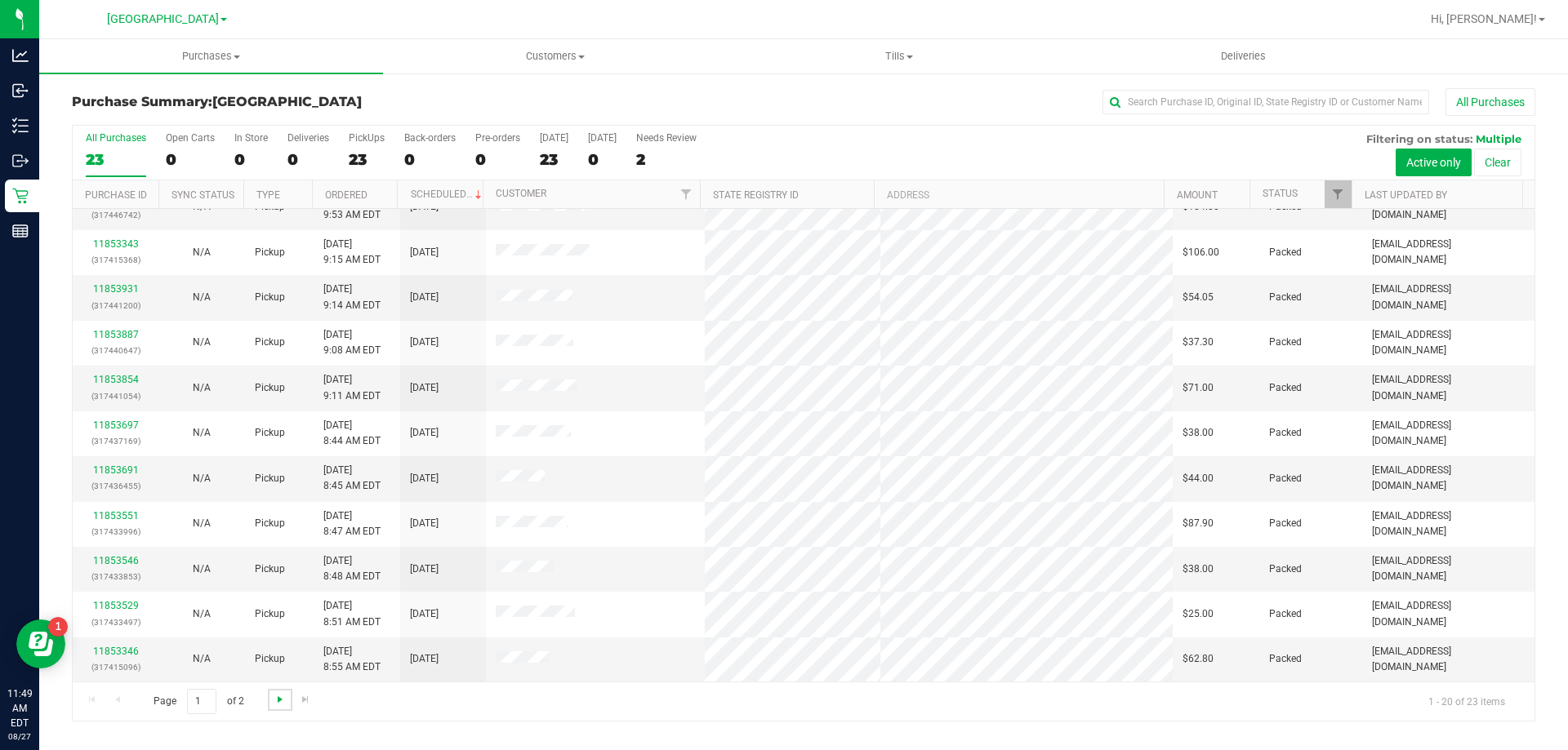
click at [276, 701] on span "Go to the next page" at bounding box center [279, 699] width 13 height 13
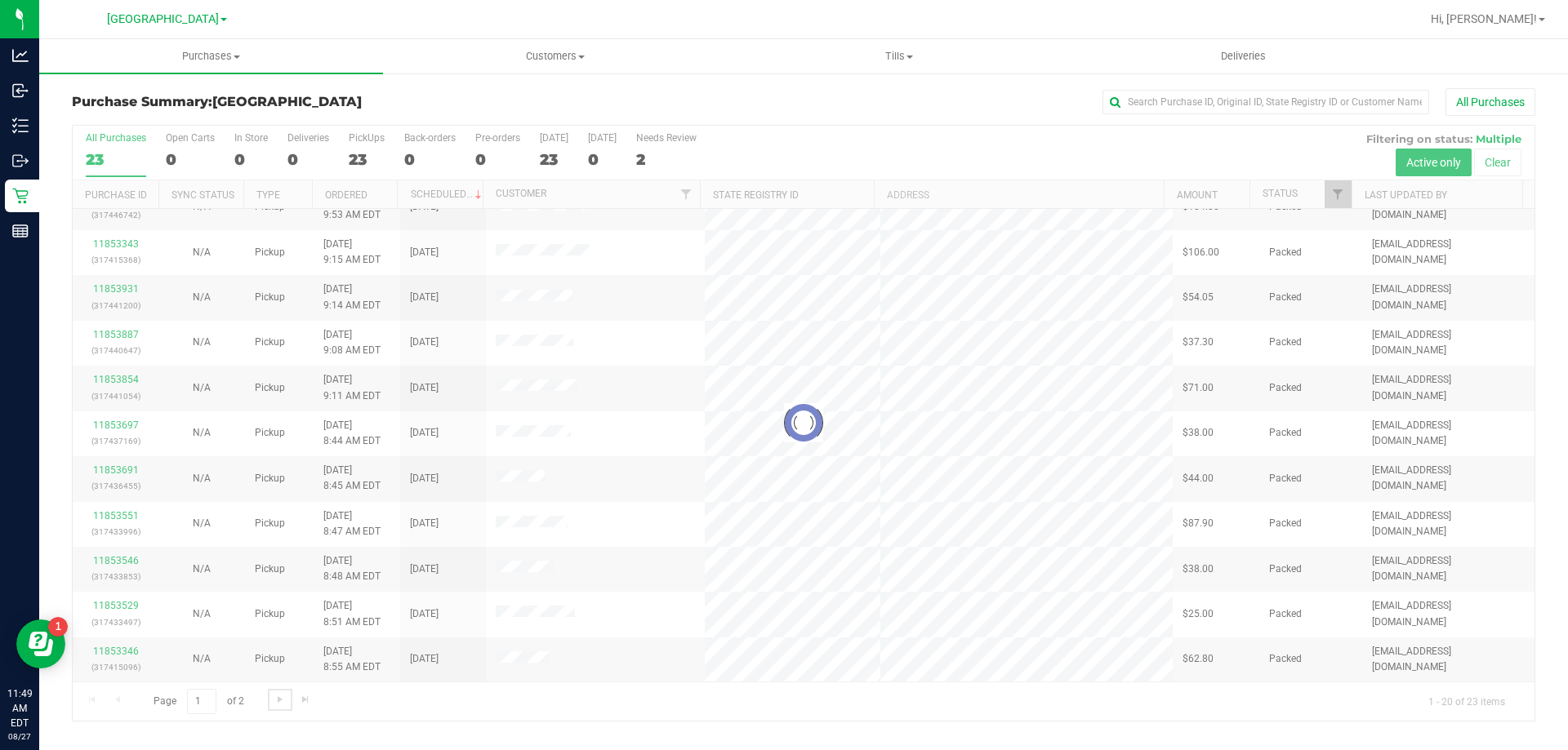
scroll to position [0, 0]
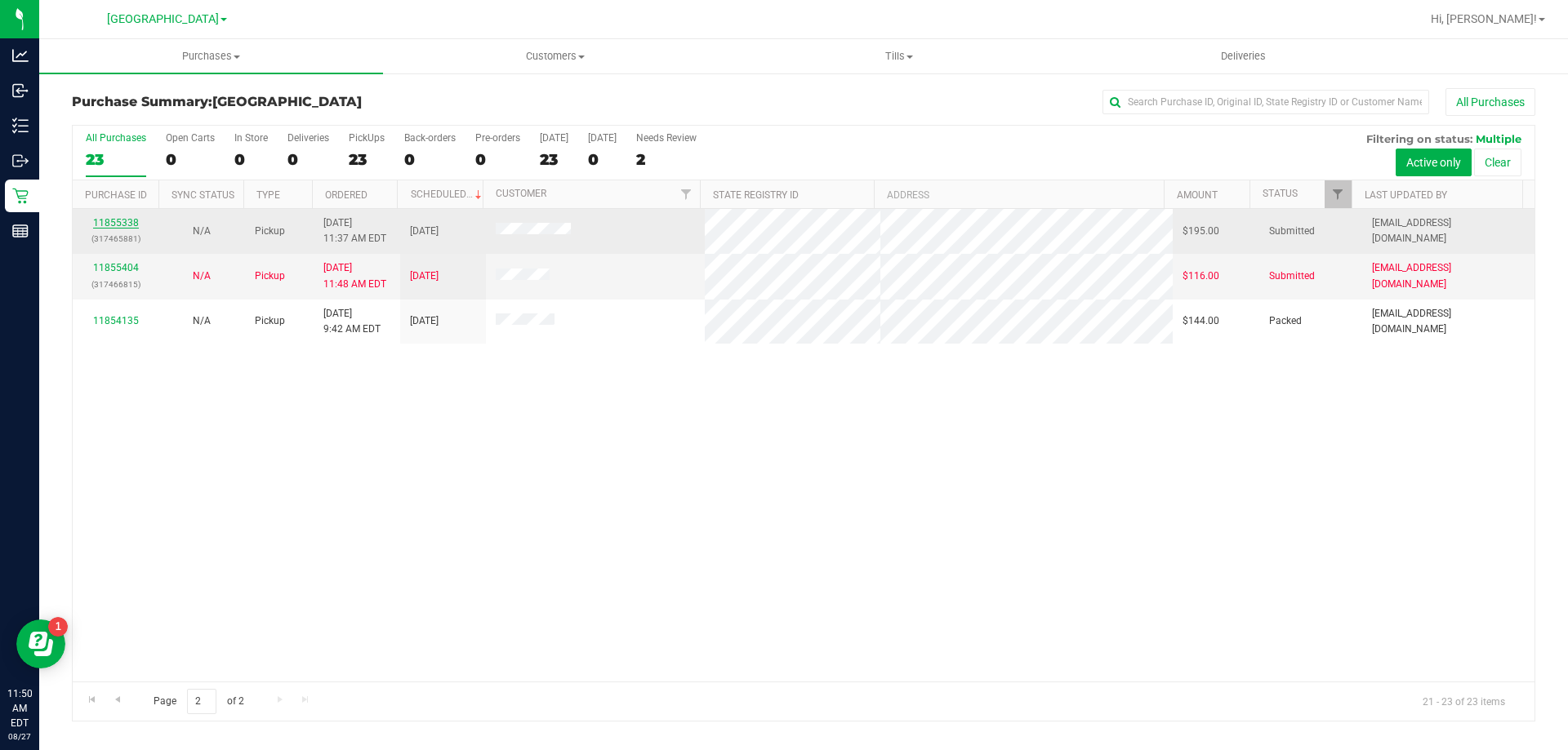
click at [113, 223] on link "11855338" at bounding box center [116, 223] width 46 height 12
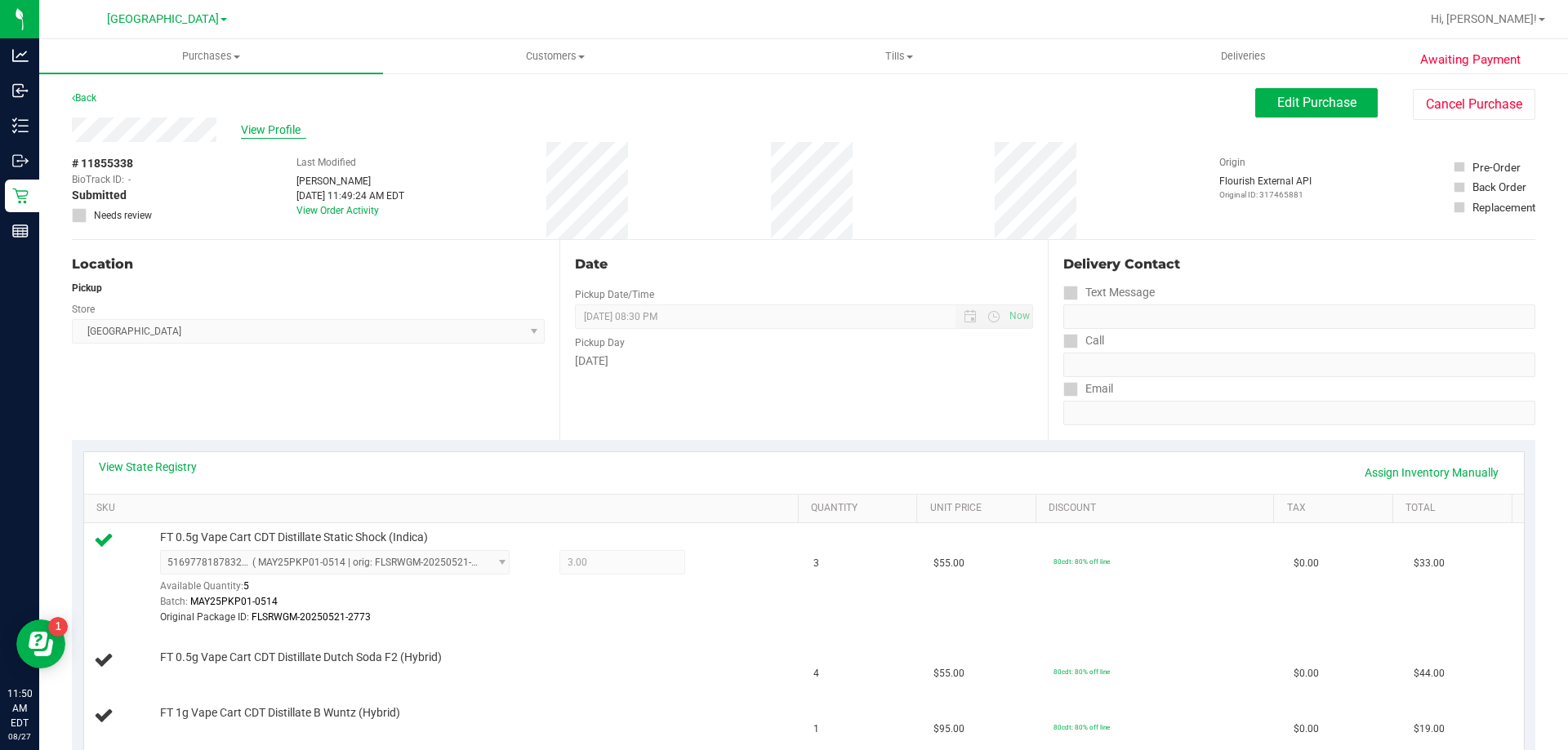
click at [278, 129] on span "View Profile" at bounding box center [273, 130] width 65 height 17
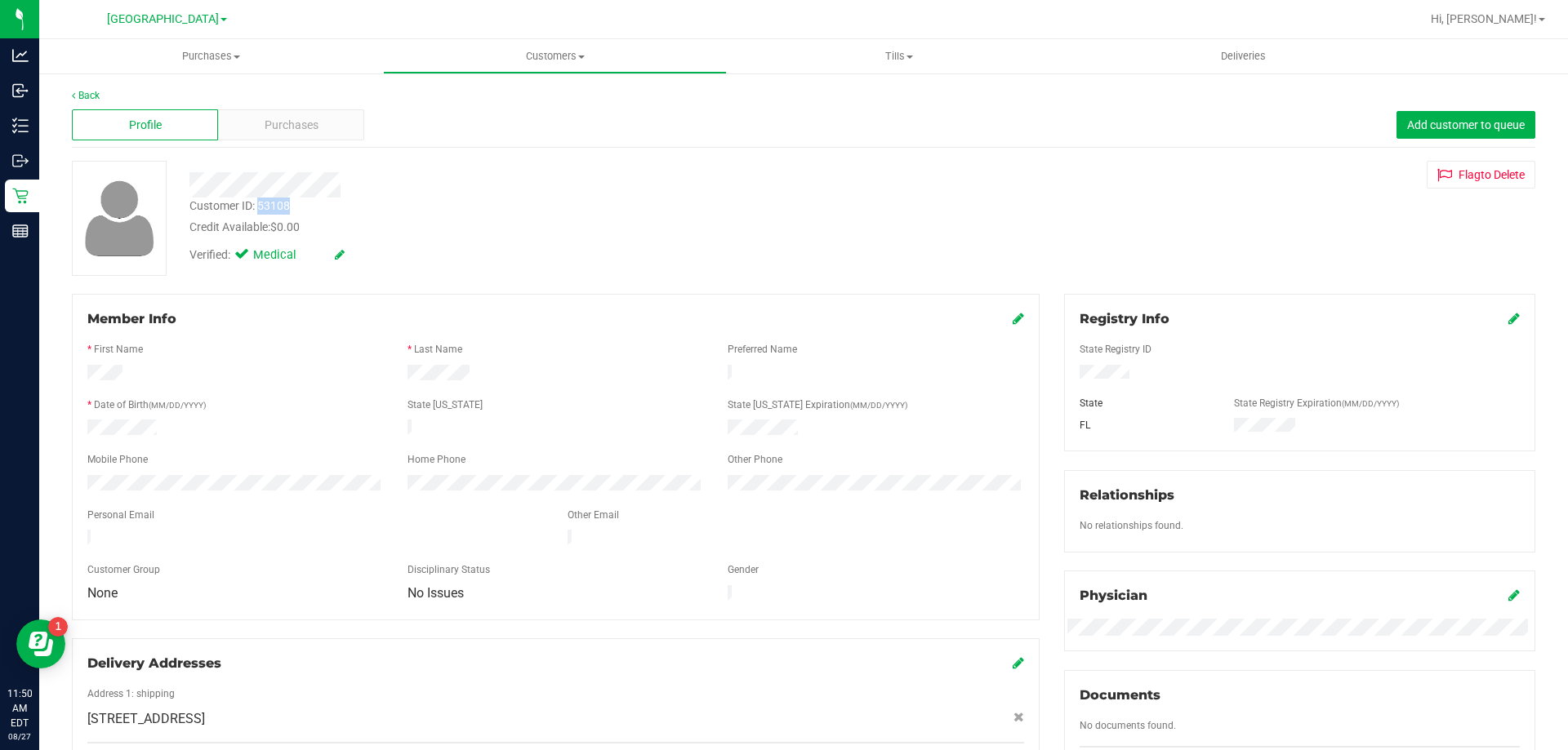
drag, startPoint x: 301, startPoint y: 208, endPoint x: 258, endPoint y: 208, distance: 43.0
click at [258, 208] on div "Customer ID: 53108 Credit Available: $0.00" at bounding box center [549, 216] width 744 height 38
copy div "53108"
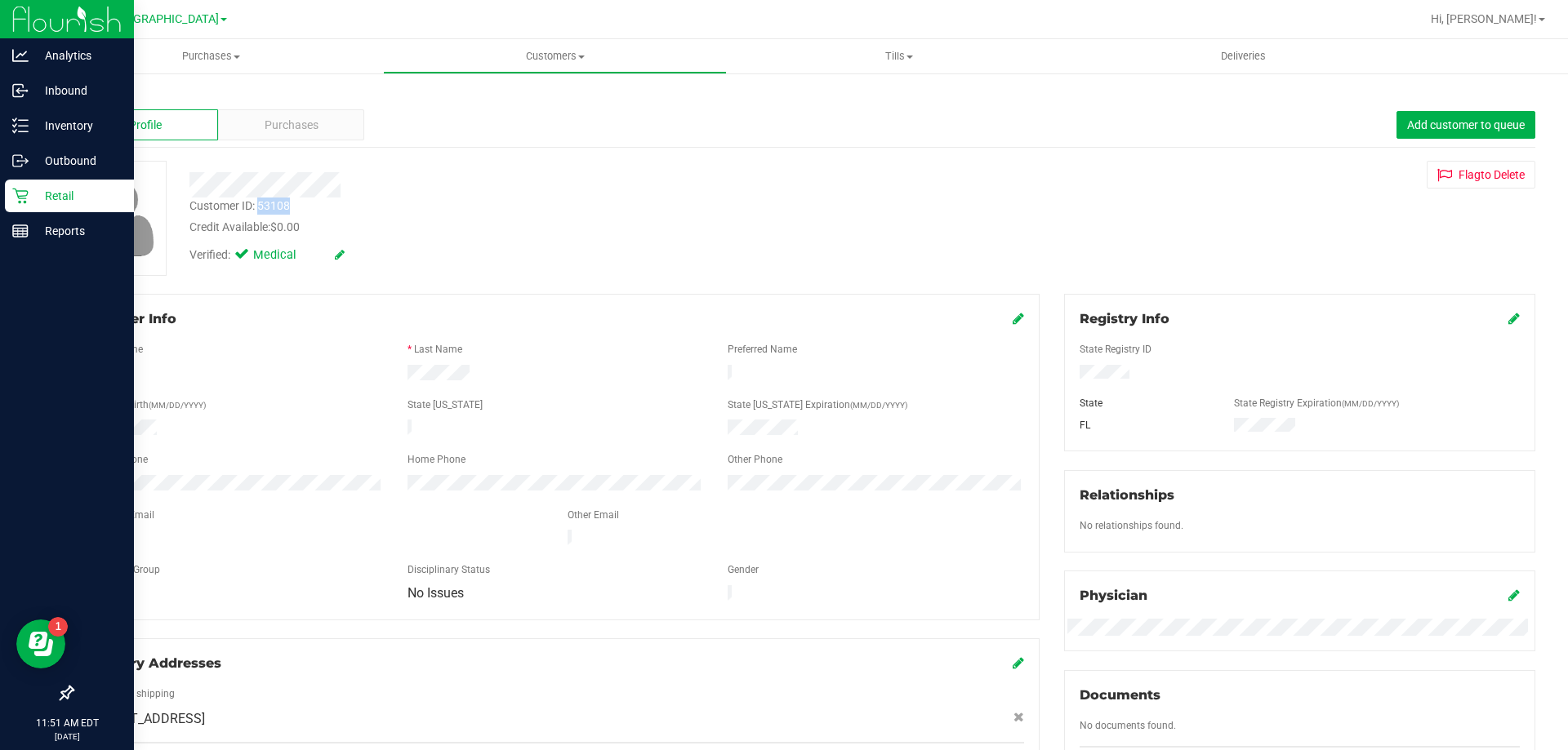
click at [37, 194] on p "Retail" at bounding box center [78, 196] width 98 height 19
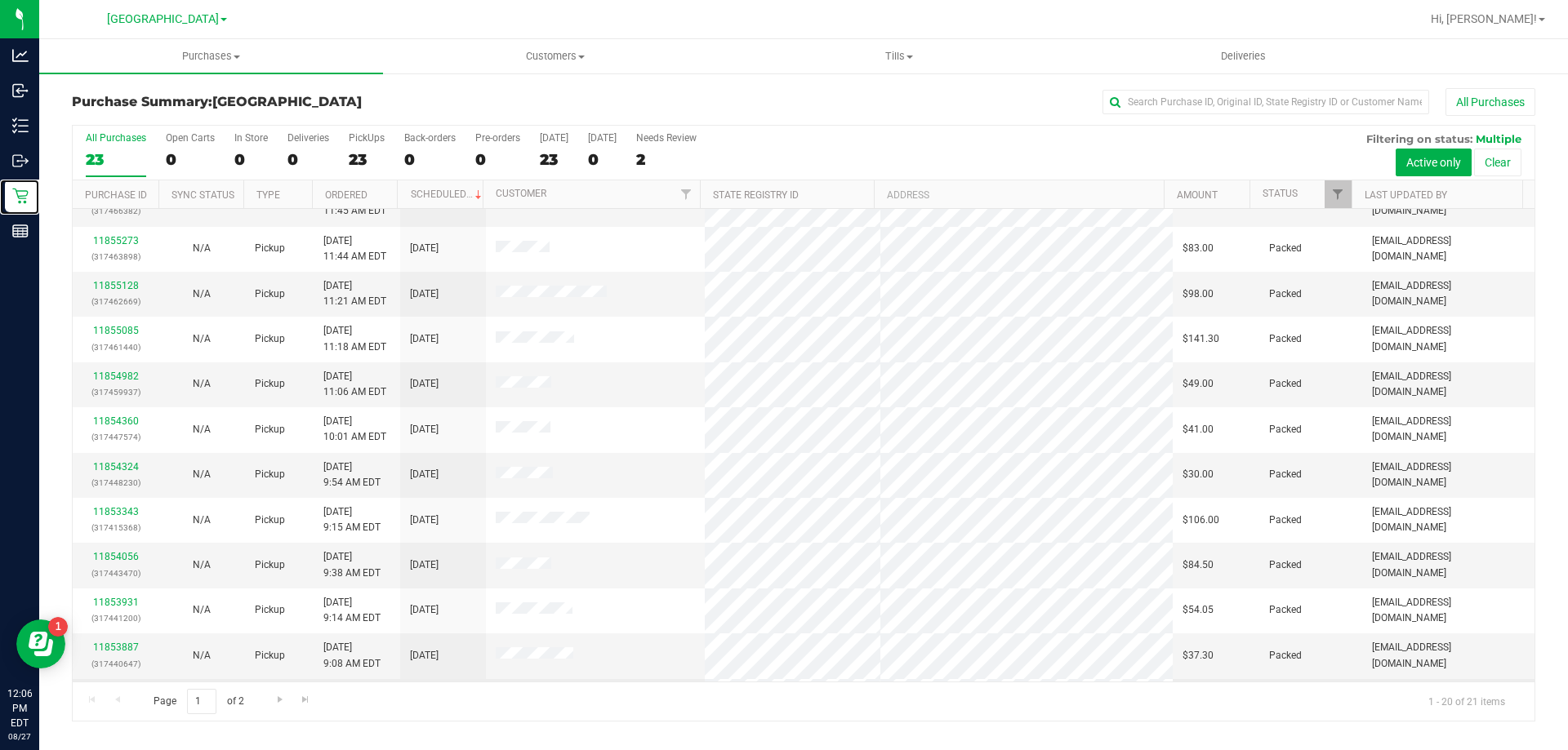
scroll to position [431, 0]
click at [280, 703] on span "Go to the next page" at bounding box center [279, 699] width 13 height 13
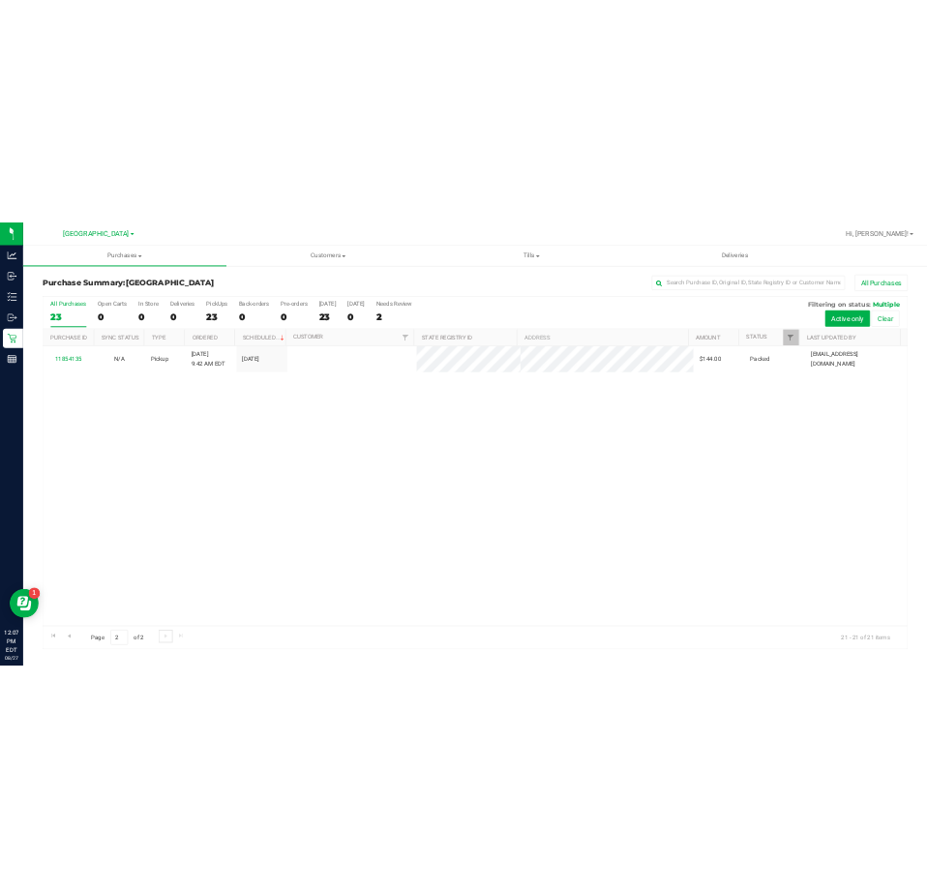
scroll to position [0, 0]
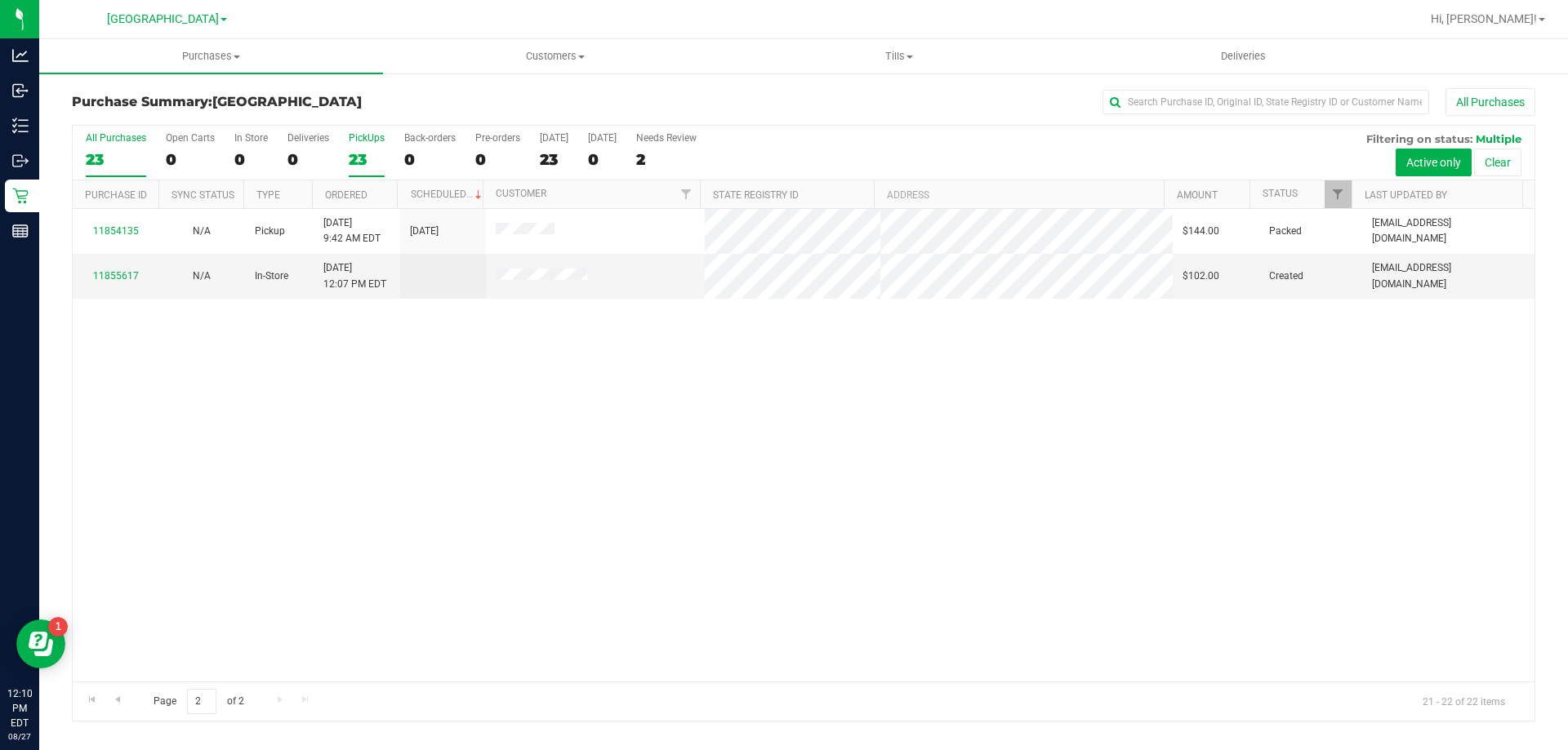
click at [358, 154] on div "23" at bounding box center [366, 159] width 36 height 19
click at [0, 0] on input "PickUps 23" at bounding box center [0, 0] width 0 height 0
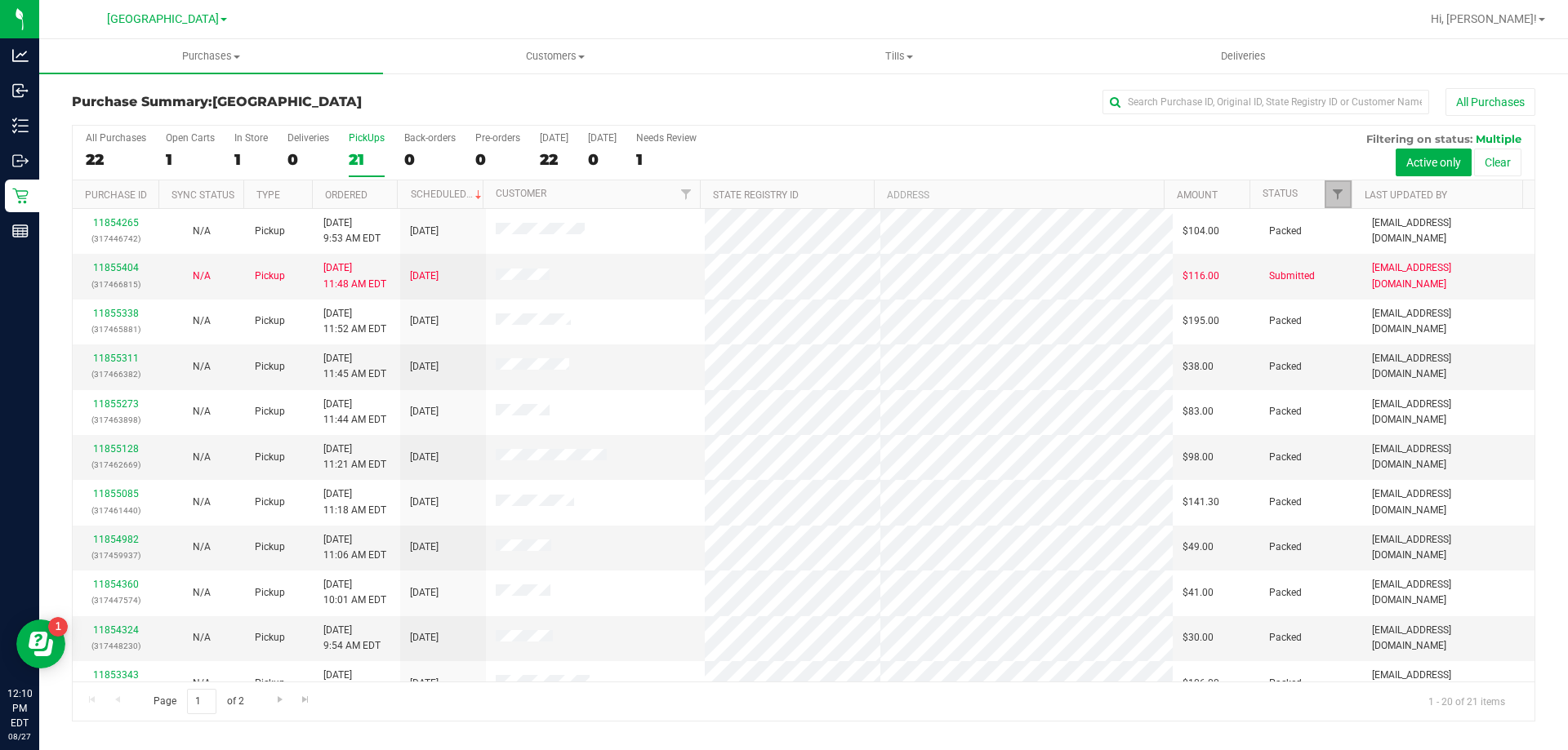
click at [1328, 192] on link "Filter" at bounding box center [1338, 194] width 27 height 28
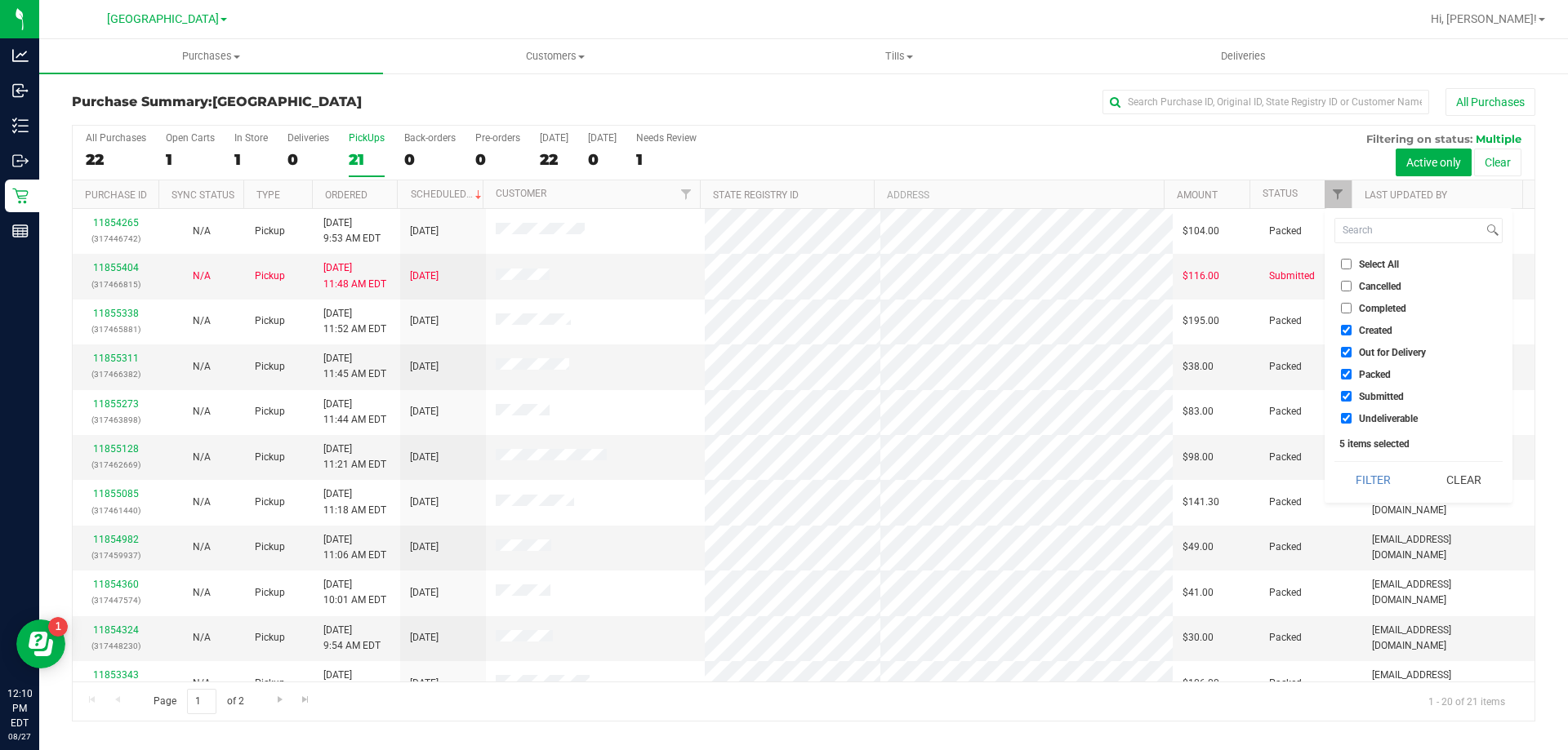
drag, startPoint x: 1377, startPoint y: 327, endPoint x: 1377, endPoint y: 343, distance: 16.0
click at [1377, 327] on span "Created" at bounding box center [1376, 331] width 34 height 10
click at [1352, 327] on input "Created" at bounding box center [1346, 330] width 11 height 11
checkbox input "false"
click at [1379, 355] on span "Out for Delivery" at bounding box center [1392, 353] width 67 height 10
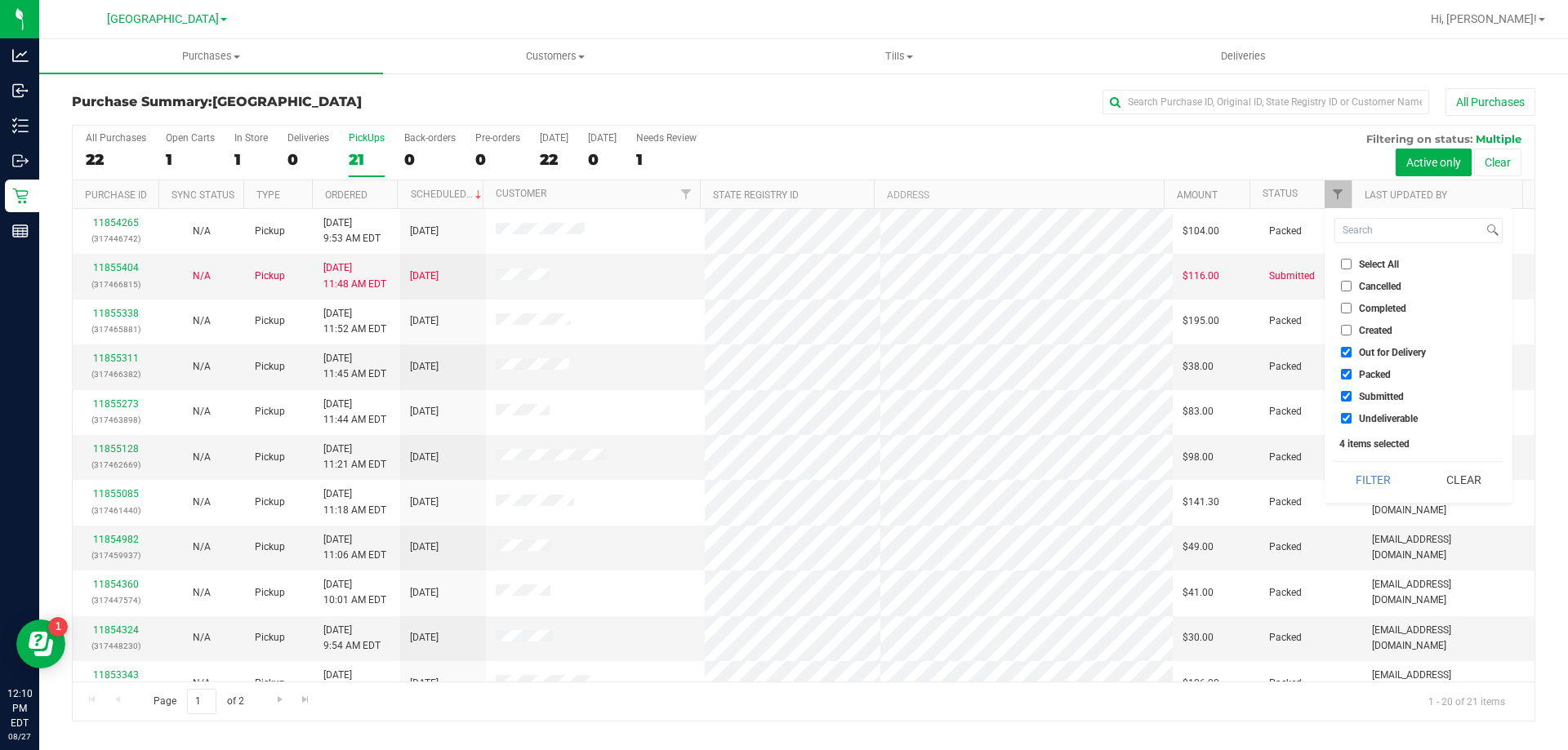
click at [1352, 355] on input "Out for Delivery" at bounding box center [1346, 352] width 11 height 11
checkbox input "false"
drag, startPoint x: 1379, startPoint y: 374, endPoint x: 1379, endPoint y: 410, distance: 36.0
click at [1379, 375] on span "Packed" at bounding box center [1376, 375] width 32 height 10
click at [1352, 375] on input "Packed" at bounding box center [1346, 374] width 11 height 11
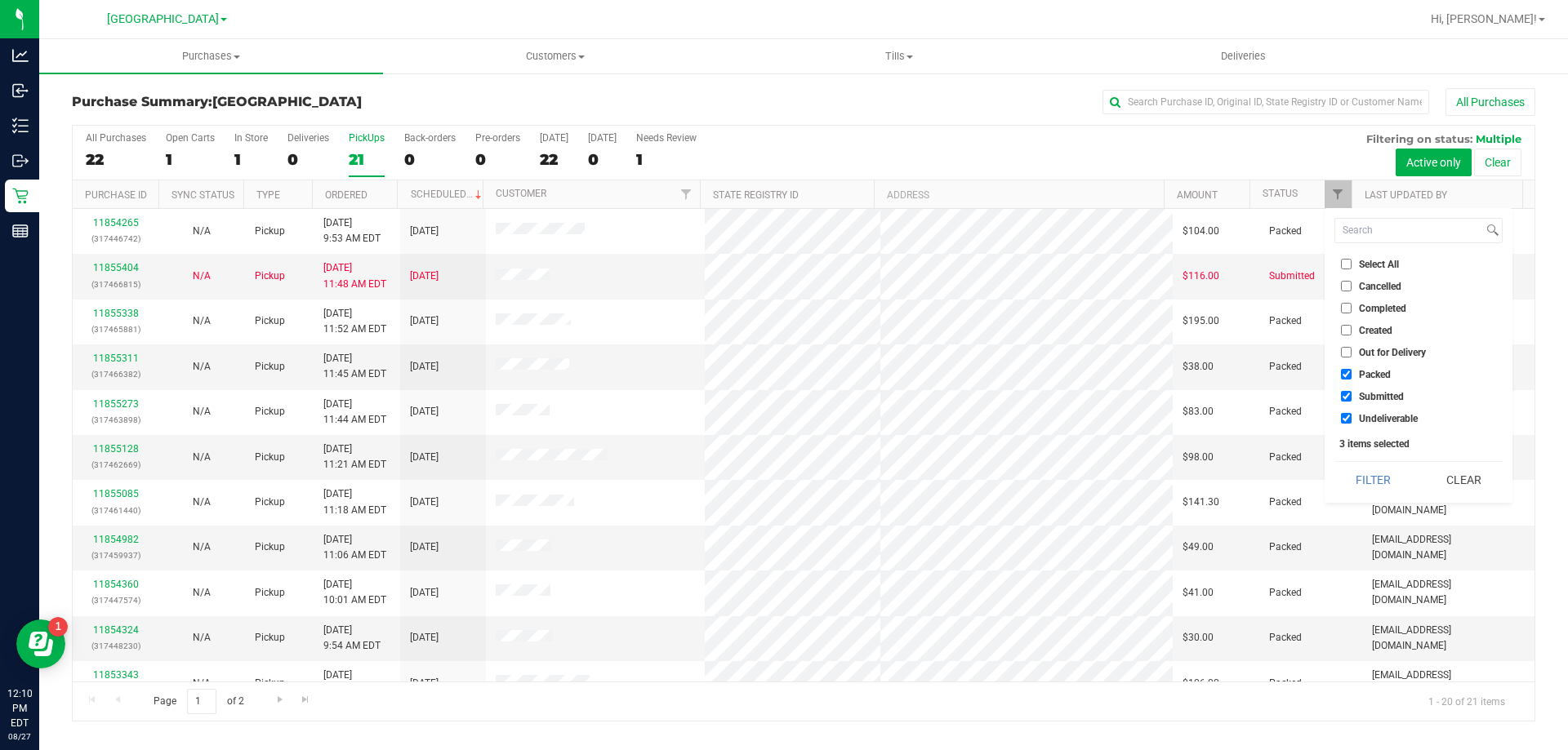
checkbox input "false"
drag, startPoint x: 1379, startPoint y: 414, endPoint x: 1379, endPoint y: 428, distance: 14.0
click at [1379, 418] on span "Undeliverable" at bounding box center [1389, 419] width 59 height 10
click at [1352, 418] on input "Undeliverable" at bounding box center [1346, 418] width 11 height 11
checkbox input "false"
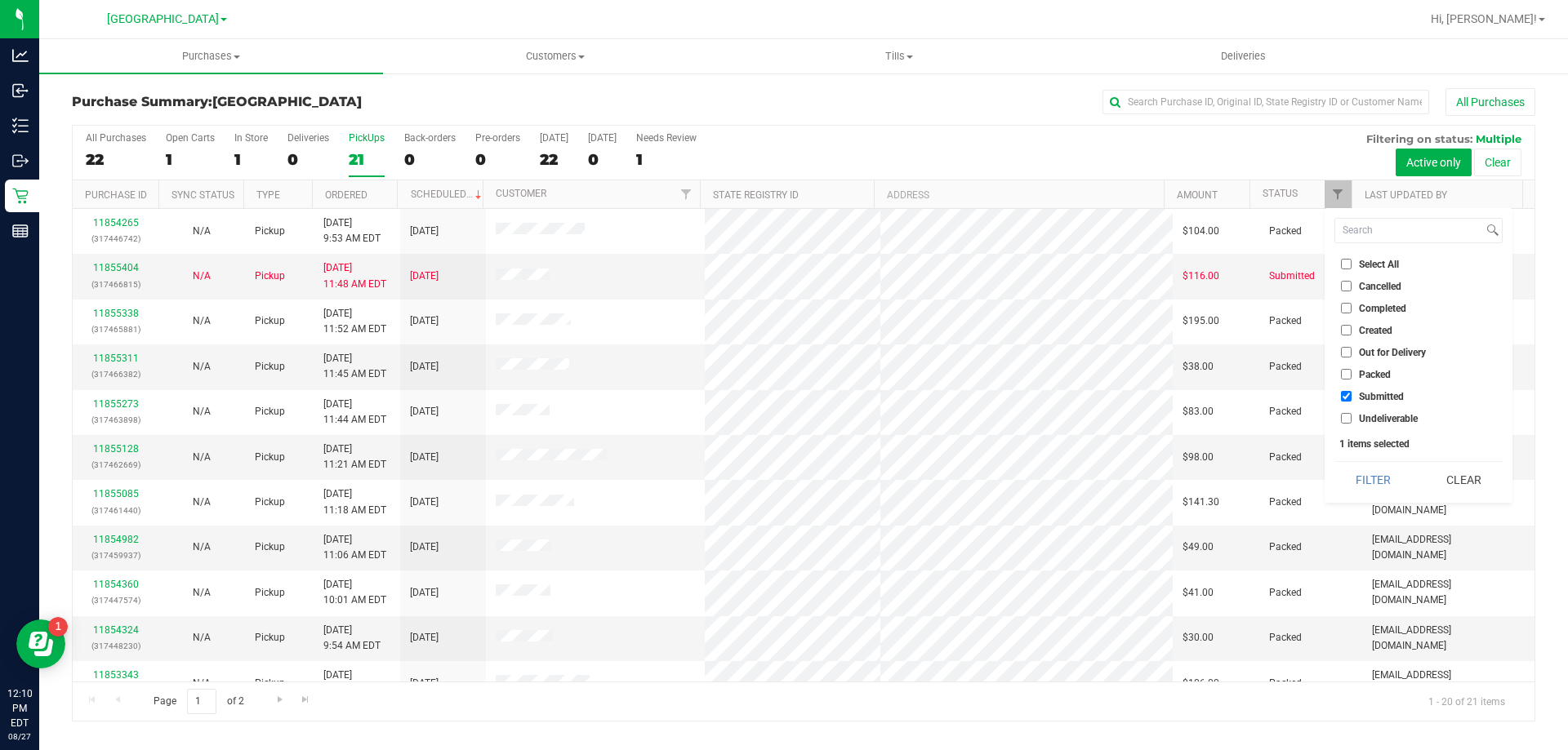
click at [1373, 489] on button "Filter" at bounding box center [1373, 480] width 78 height 36
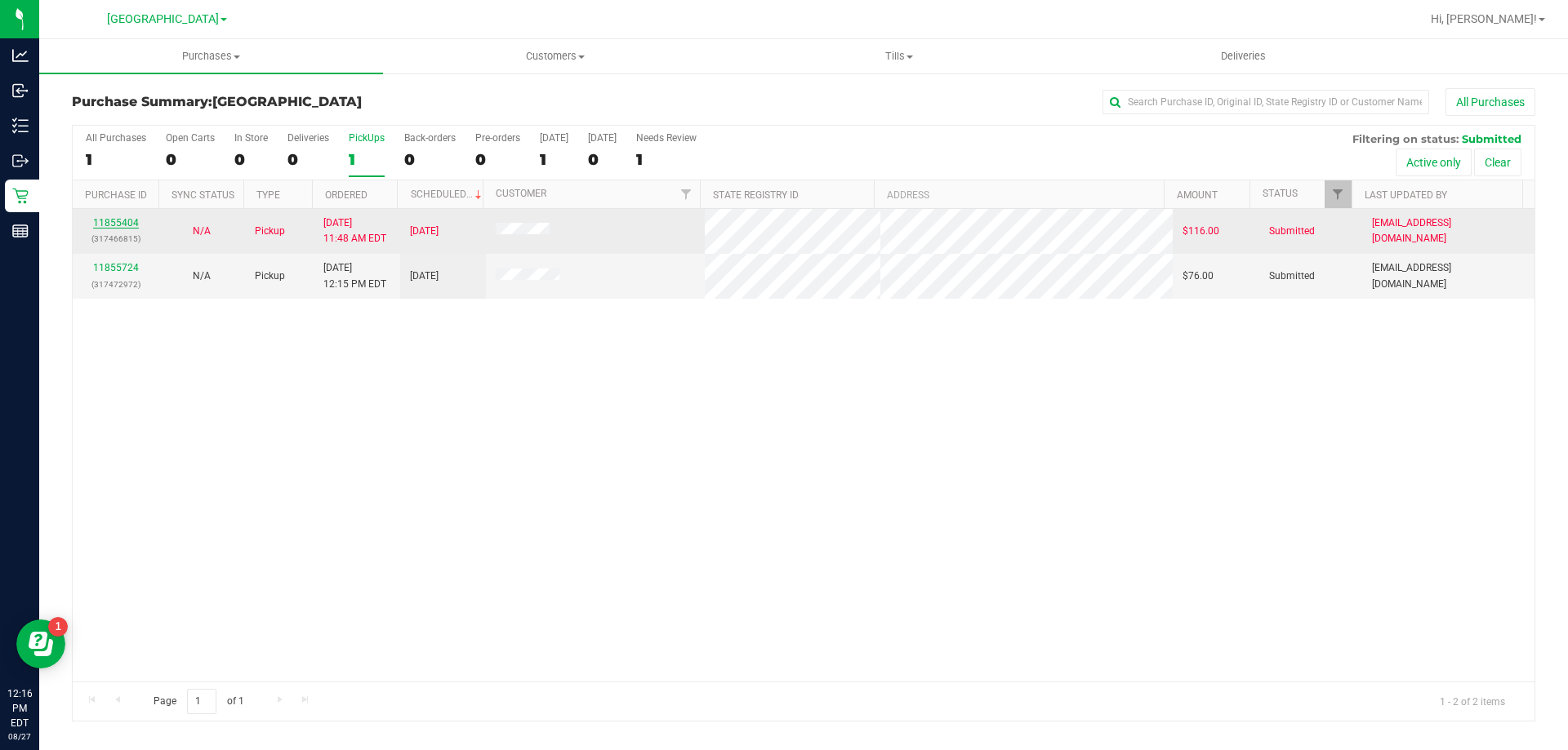
click at [115, 225] on link "11855404" at bounding box center [116, 223] width 46 height 12
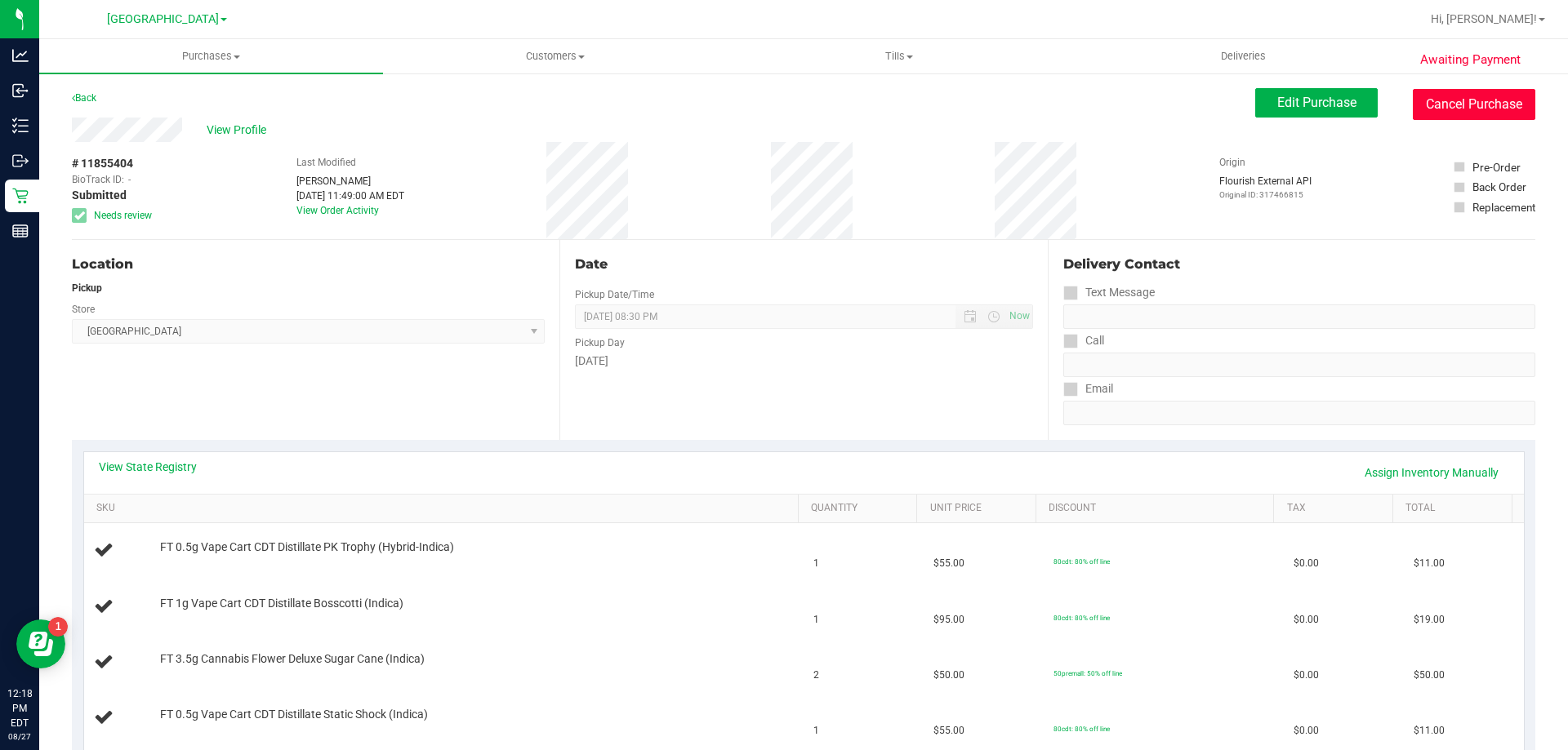
click at [1469, 101] on button "Cancel Purchase" at bounding box center [1473, 104] width 122 height 31
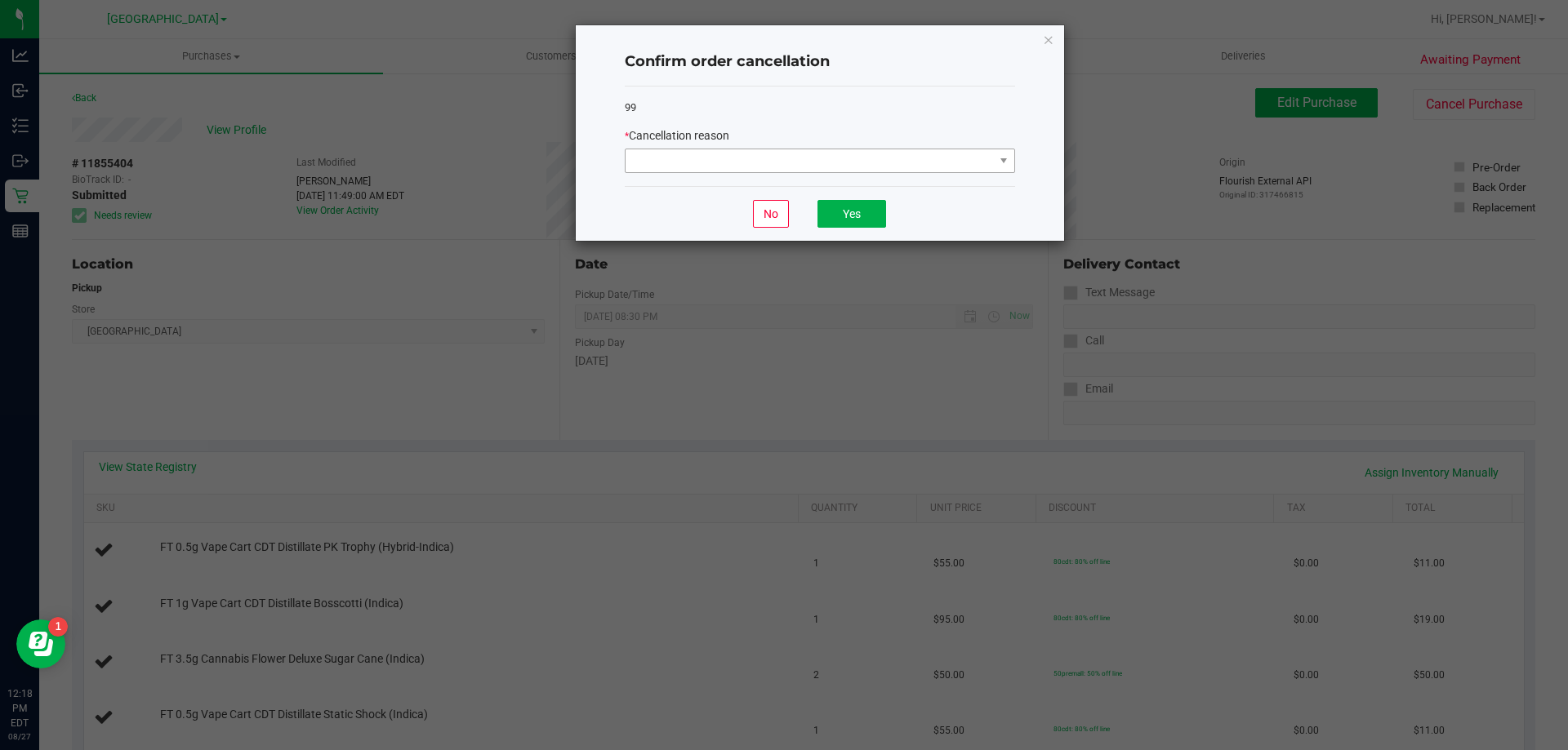
drag, startPoint x: 852, startPoint y: 177, endPoint x: 847, endPoint y: 166, distance: 12.1
click at [852, 177] on div "99 * Cancellation reason" at bounding box center [819, 137] width 391 height 100
click at [846, 166] on span at bounding box center [809, 160] width 369 height 23
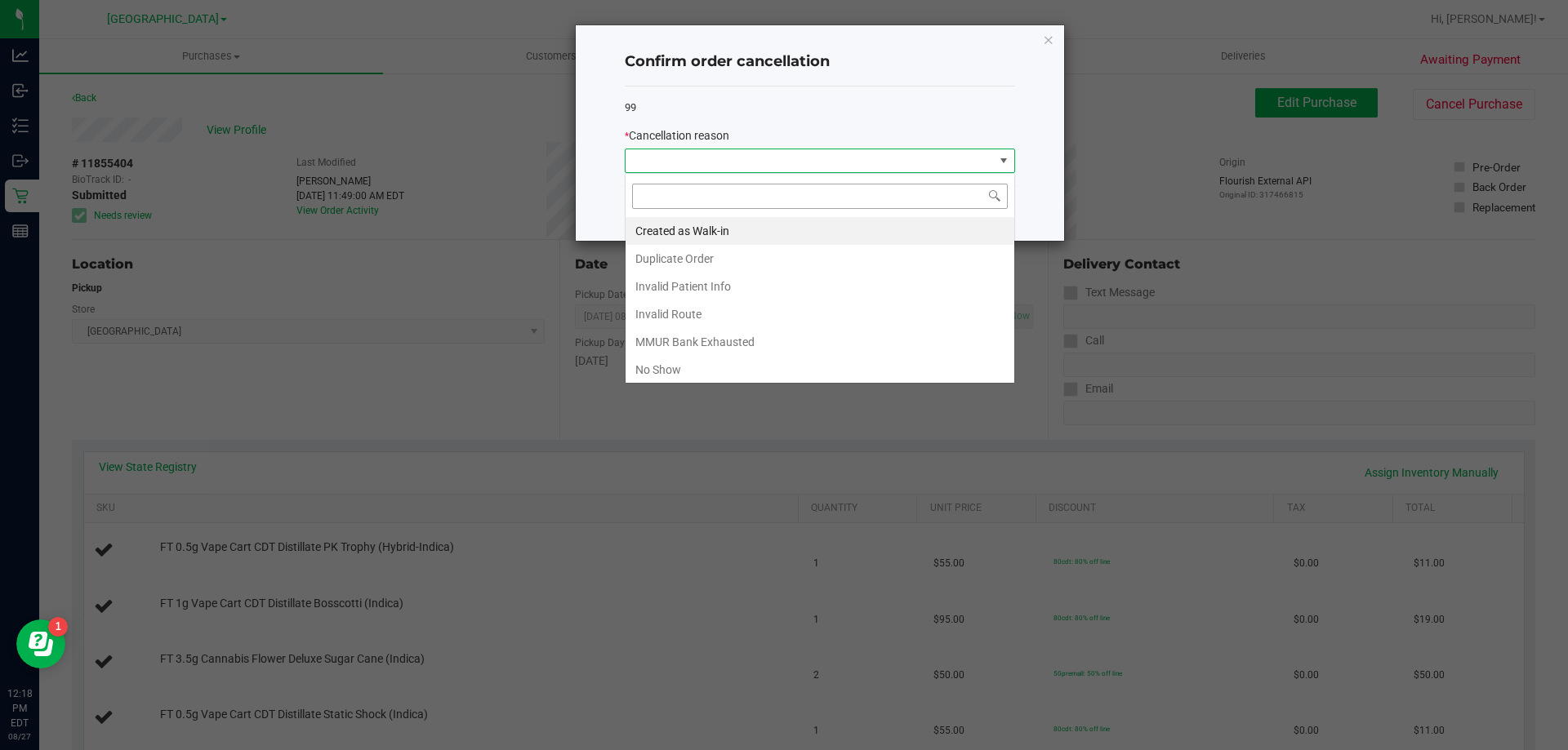
scroll to position [24, 391]
click at [697, 264] on li "Duplicate Order" at bounding box center [819, 258] width 389 height 28
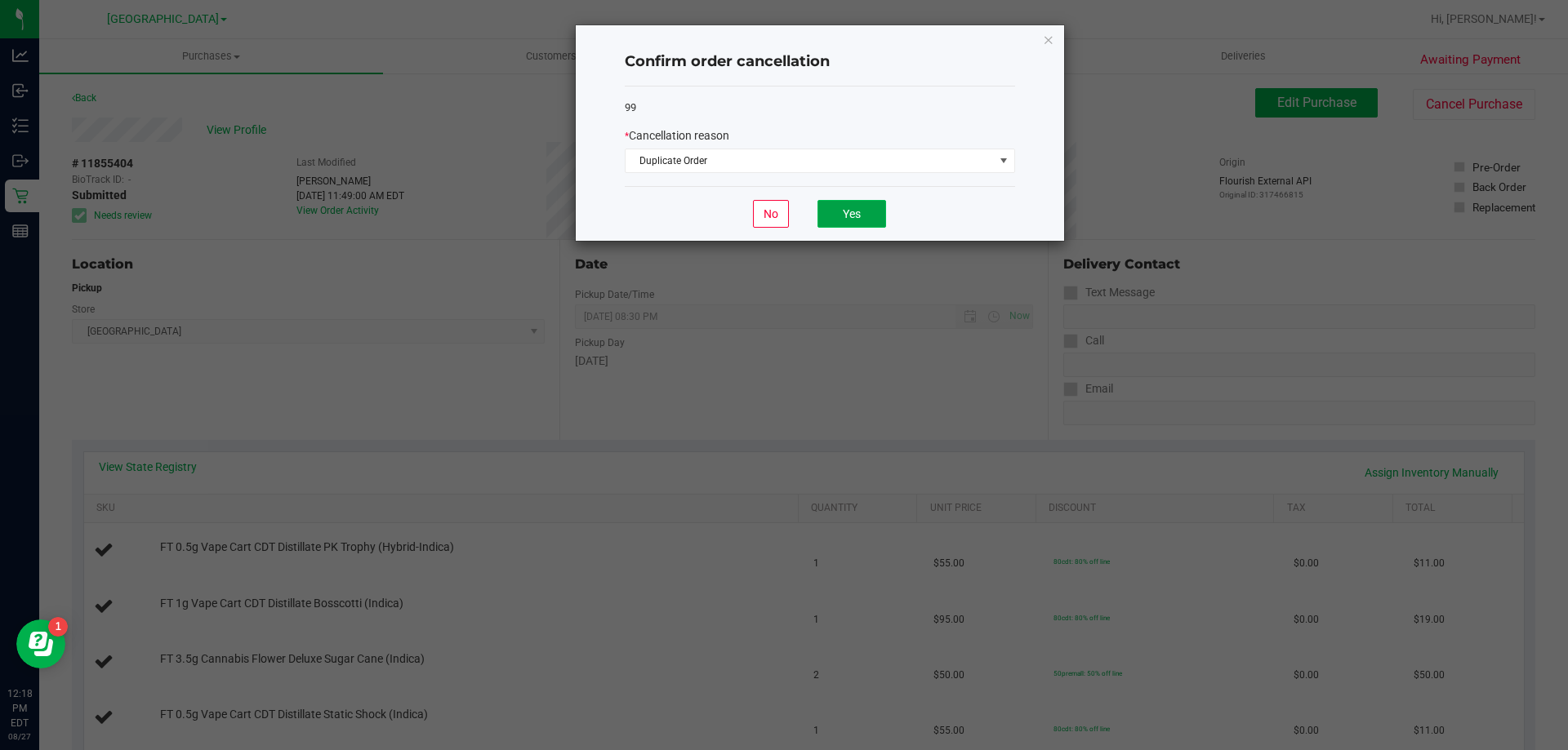
click at [849, 216] on button "Yes" at bounding box center [852, 213] width 68 height 28
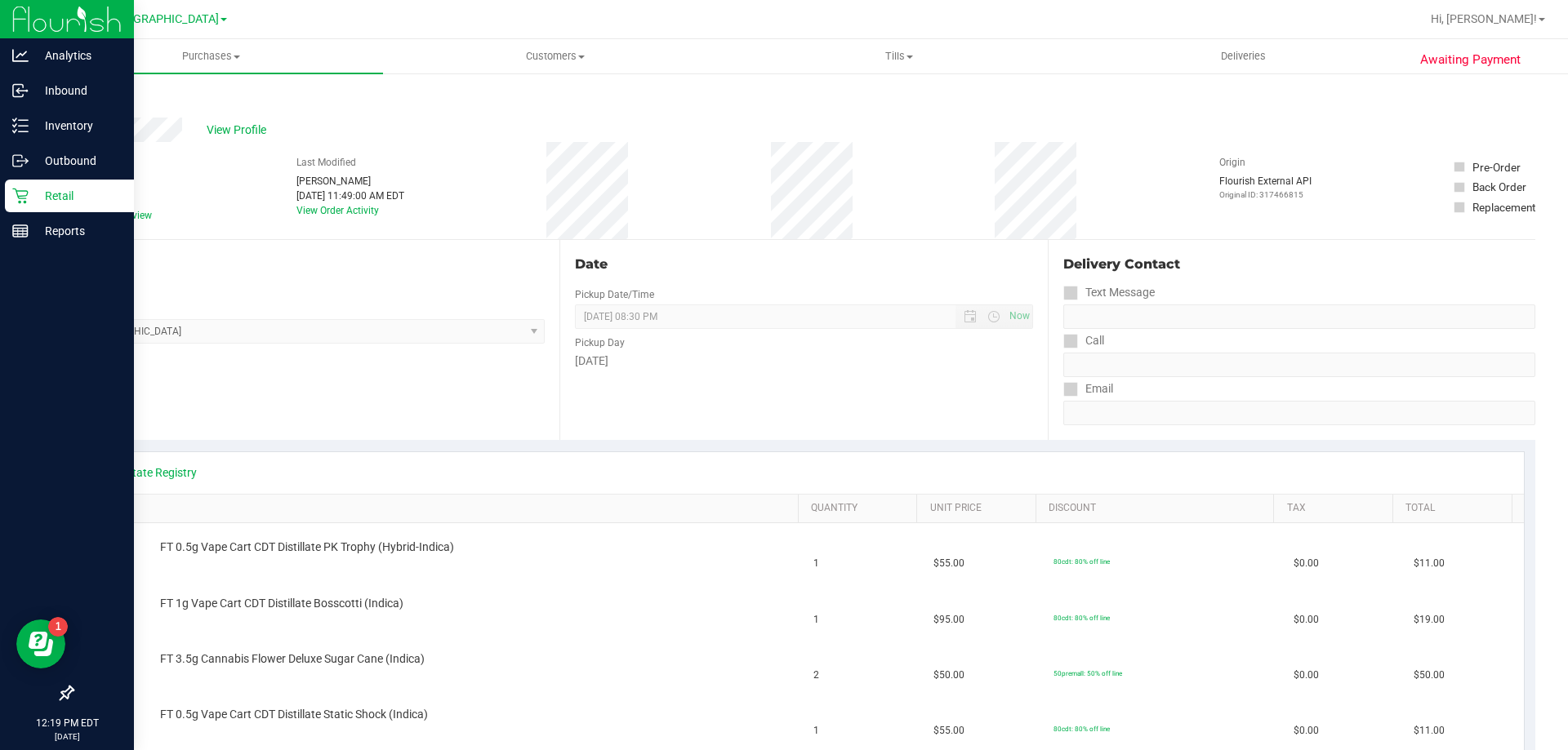
click at [56, 202] on p "Retail" at bounding box center [78, 196] width 98 height 19
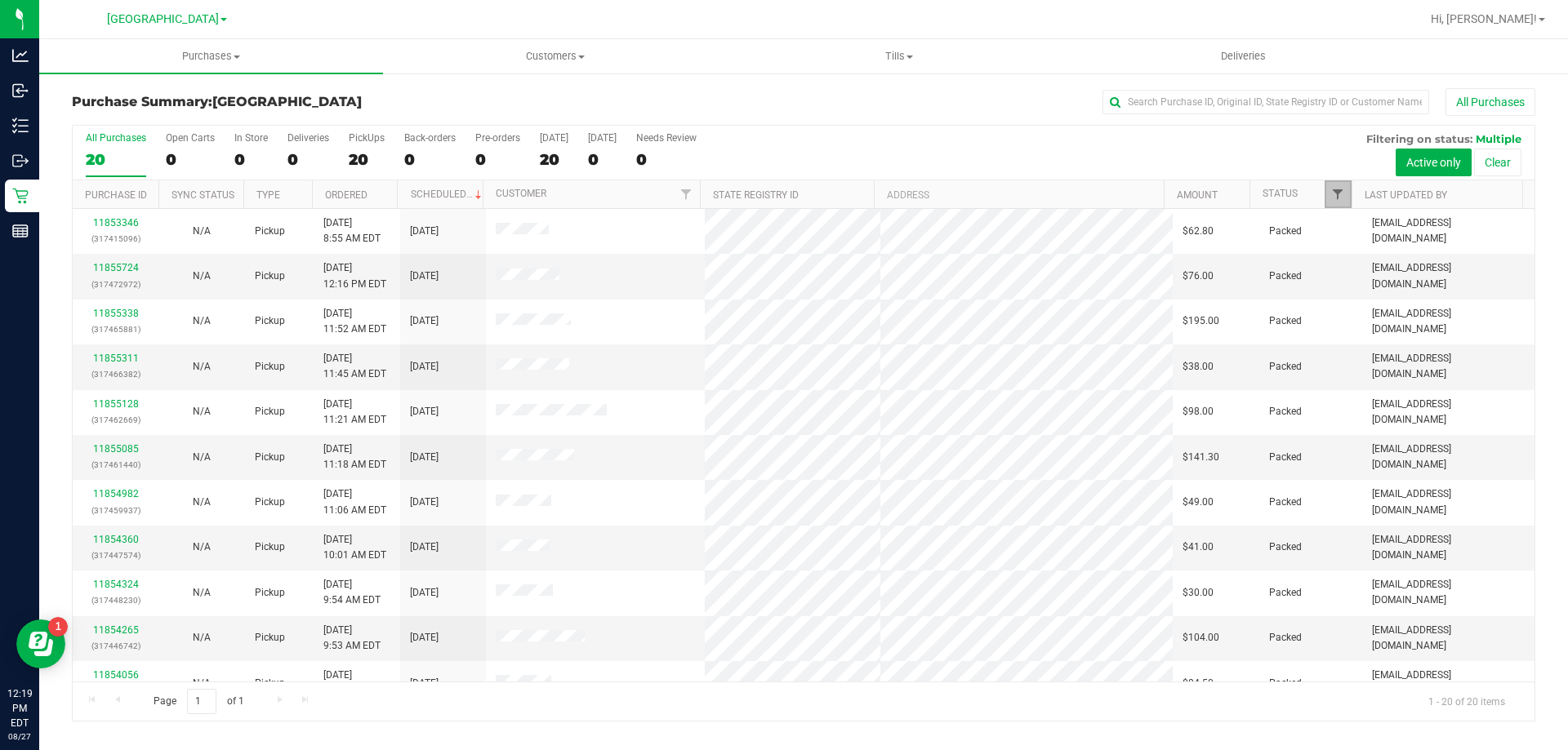
click at [1338, 194] on span "Filter" at bounding box center [1338, 194] width 13 height 13
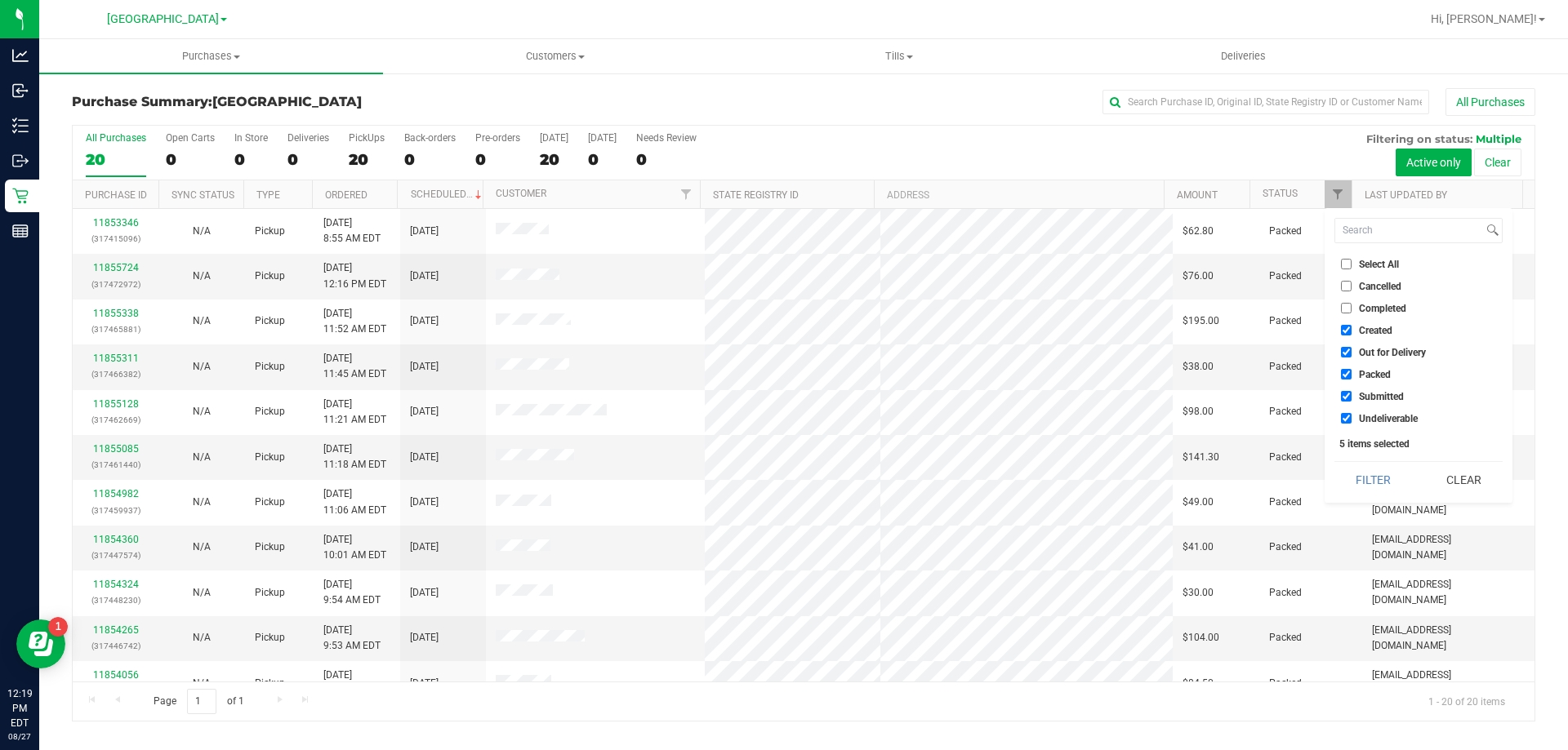
click at [1369, 326] on span "Created" at bounding box center [1376, 331] width 34 height 10
click at [1352, 325] on input "Created" at bounding box center [1346, 330] width 11 height 11
checkbox input "false"
click at [1375, 354] on span "Out for Delivery" at bounding box center [1392, 353] width 67 height 10
click at [1352, 354] on input "Out for Delivery" at bounding box center [1346, 352] width 11 height 11
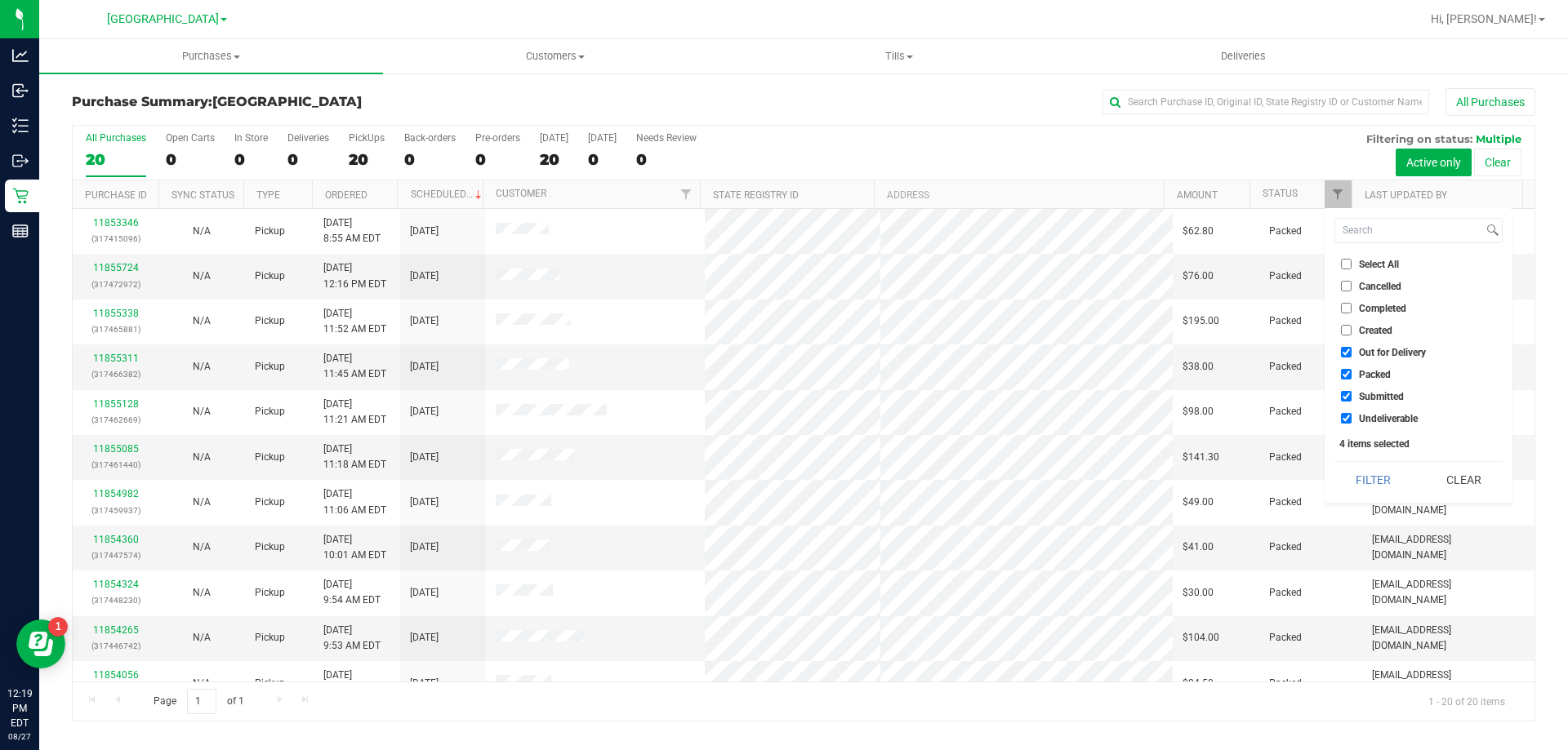
checkbox input "false"
drag, startPoint x: 1375, startPoint y: 374, endPoint x: 1385, endPoint y: 411, distance: 38.3
click at [1376, 375] on span "Packed" at bounding box center [1376, 375] width 32 height 10
click at [1352, 375] on input "Packed" at bounding box center [1346, 374] width 11 height 11
checkbox input "false"
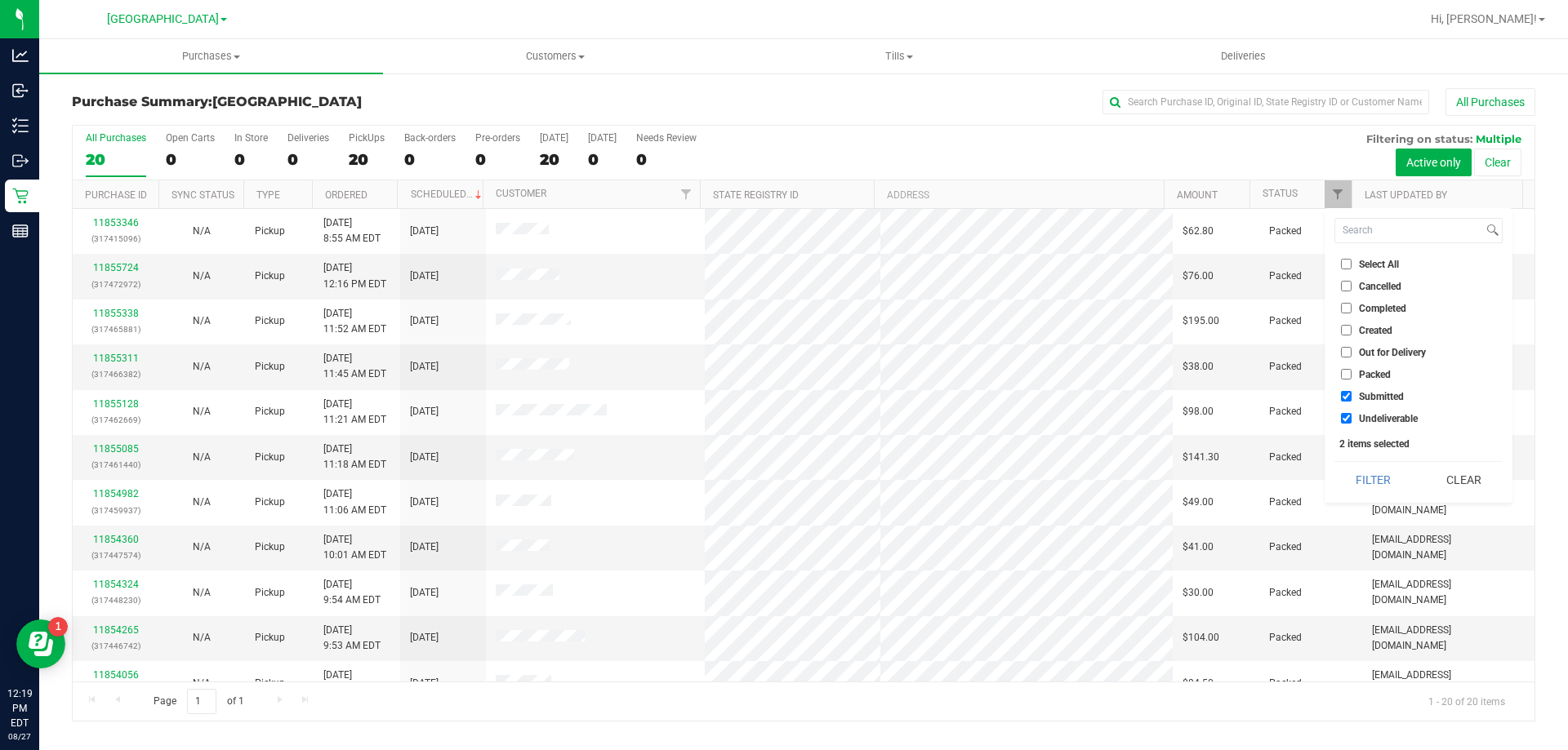
click at [1385, 422] on span "Undeliverable" at bounding box center [1389, 419] width 59 height 10
click at [1352, 422] on input "Undeliverable" at bounding box center [1346, 418] width 11 height 11
checkbox input "false"
click at [1384, 474] on button "Filter" at bounding box center [1373, 480] width 78 height 36
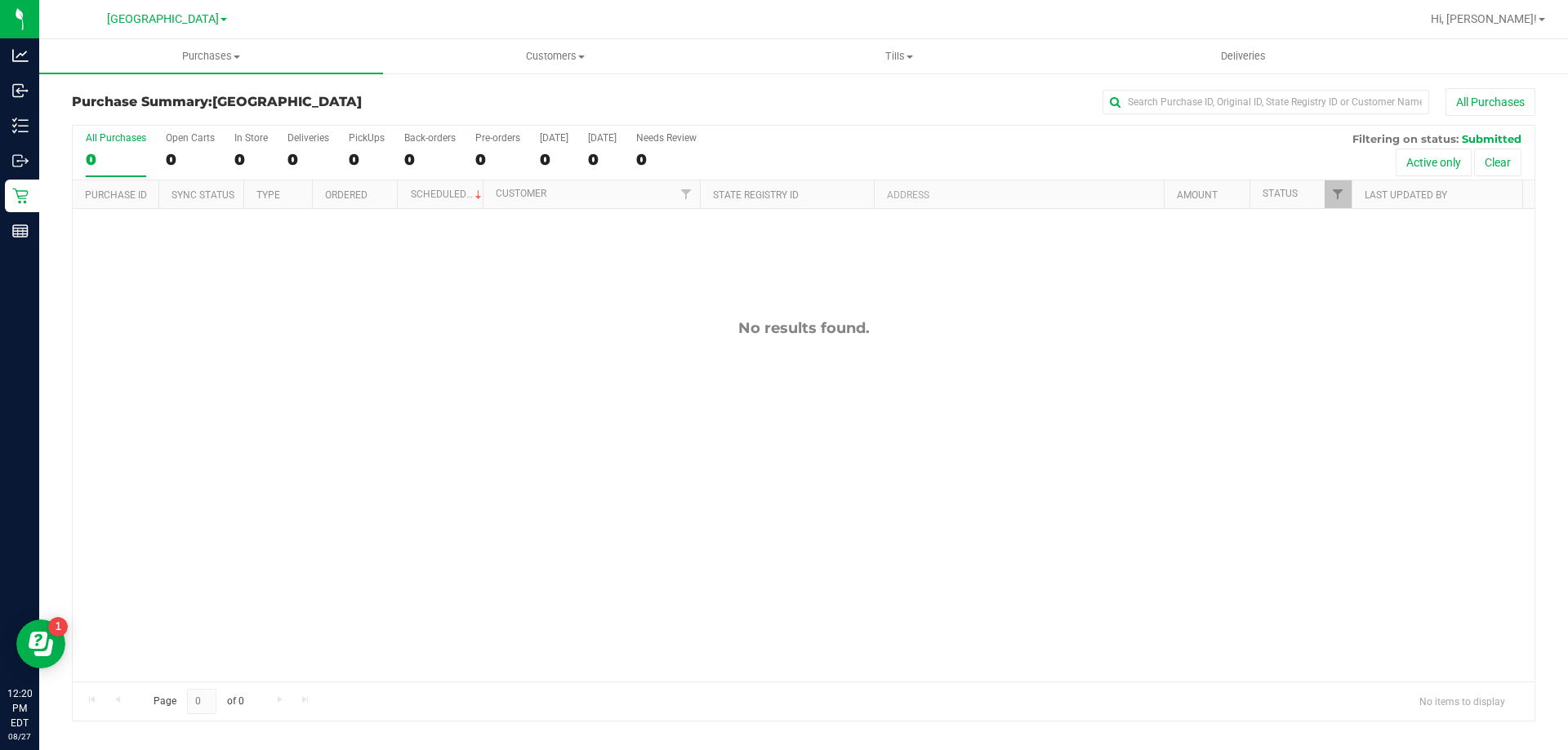
click at [679, 369] on div "No results found." at bounding box center [803, 500] width 1462 height 583
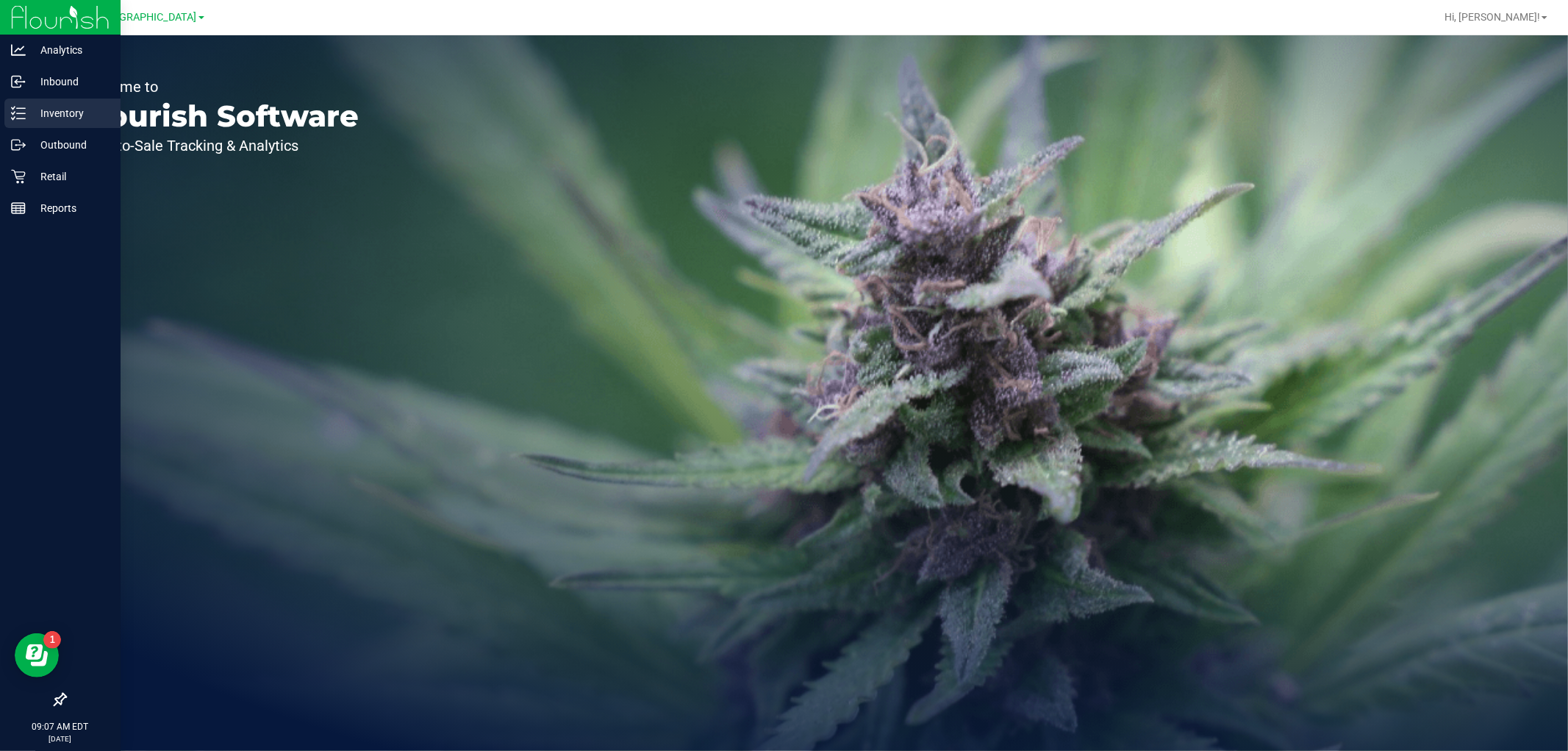
click at [31, 116] on p "Inventory" at bounding box center [70, 112] width 88 height 17
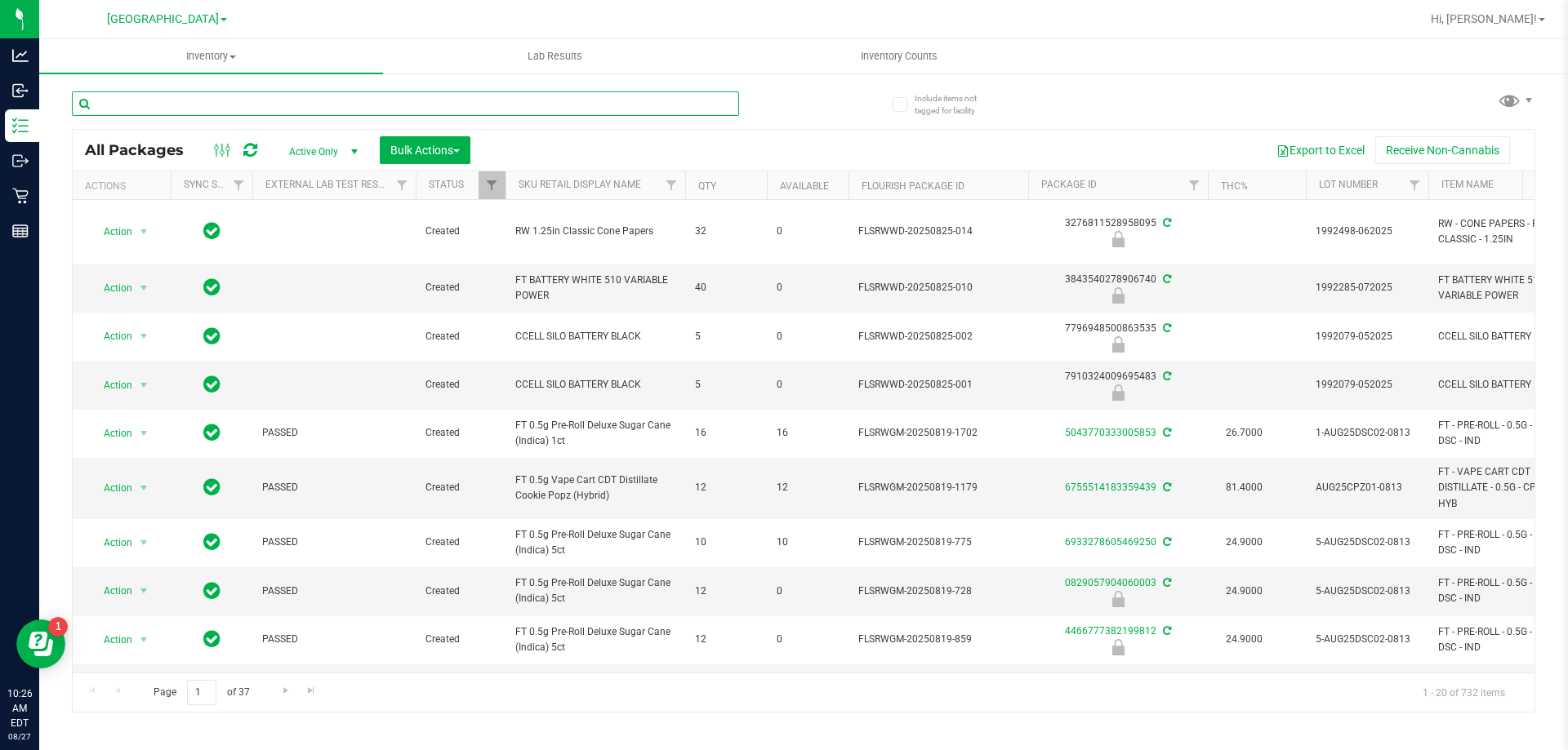
click at [201, 100] on input "text" at bounding box center [405, 103] width 668 height 24
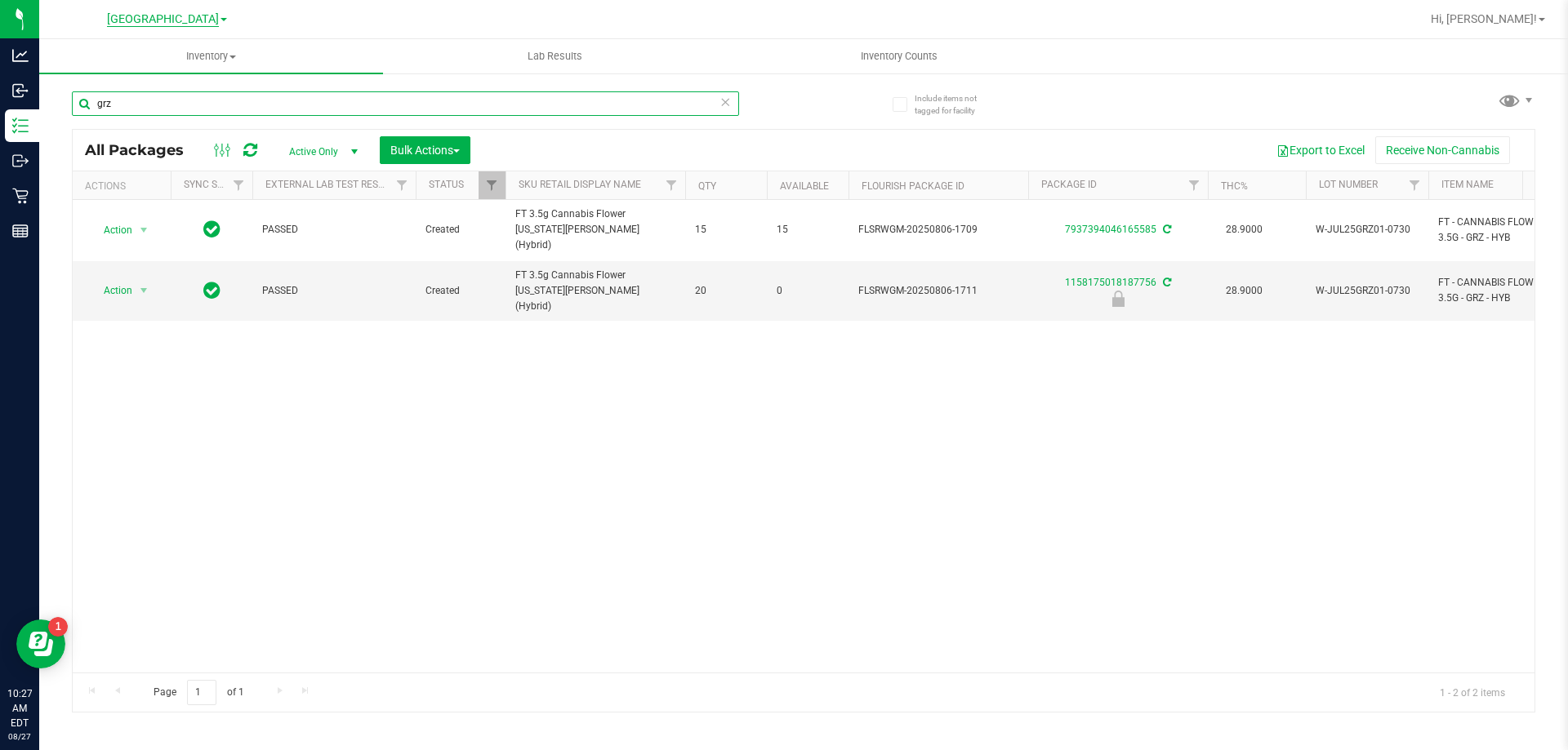
type input "grz"
click at [363, 111] on input "grz" at bounding box center [405, 103] width 668 height 24
type input "6463972959051476"
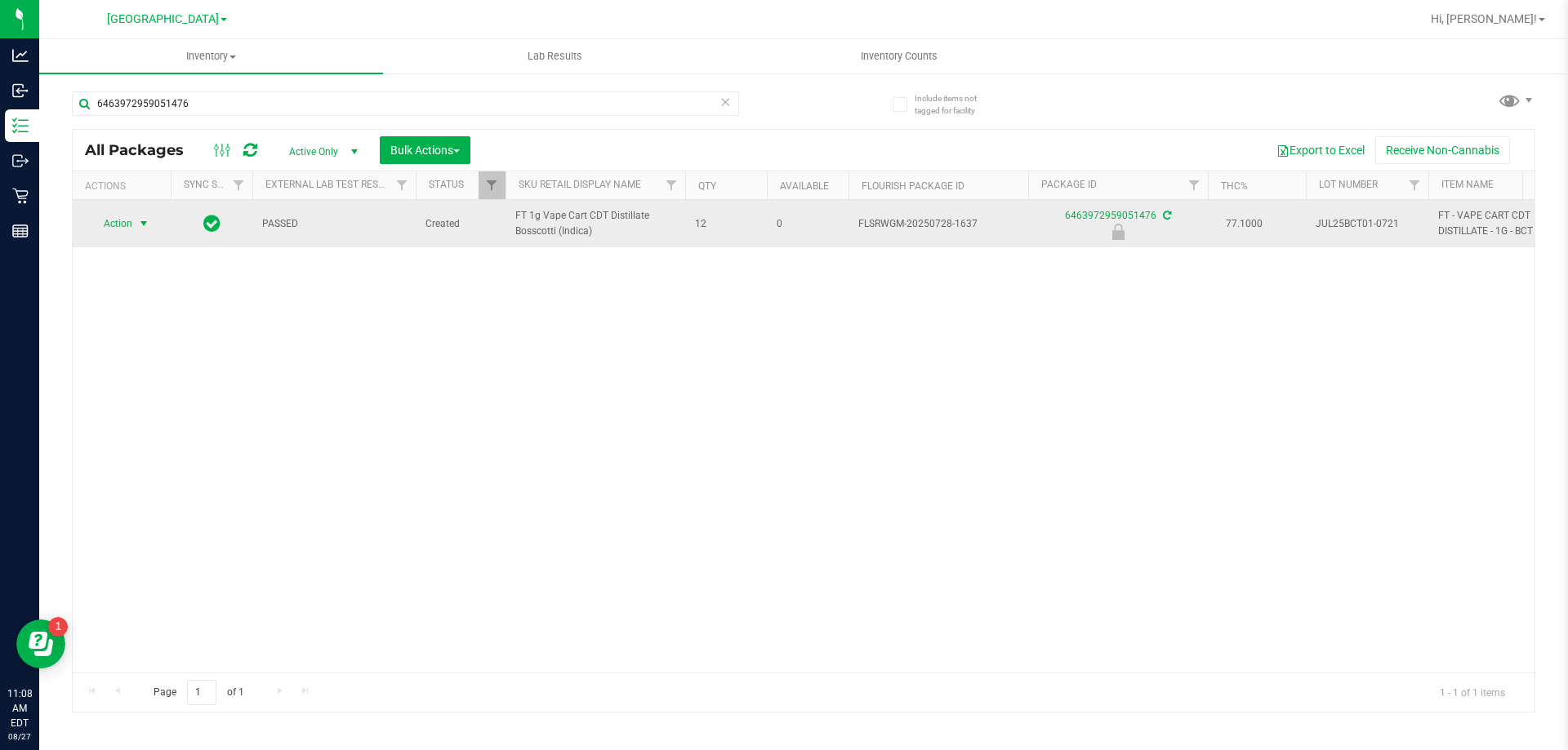
click at [122, 216] on span "Action" at bounding box center [111, 224] width 44 height 23
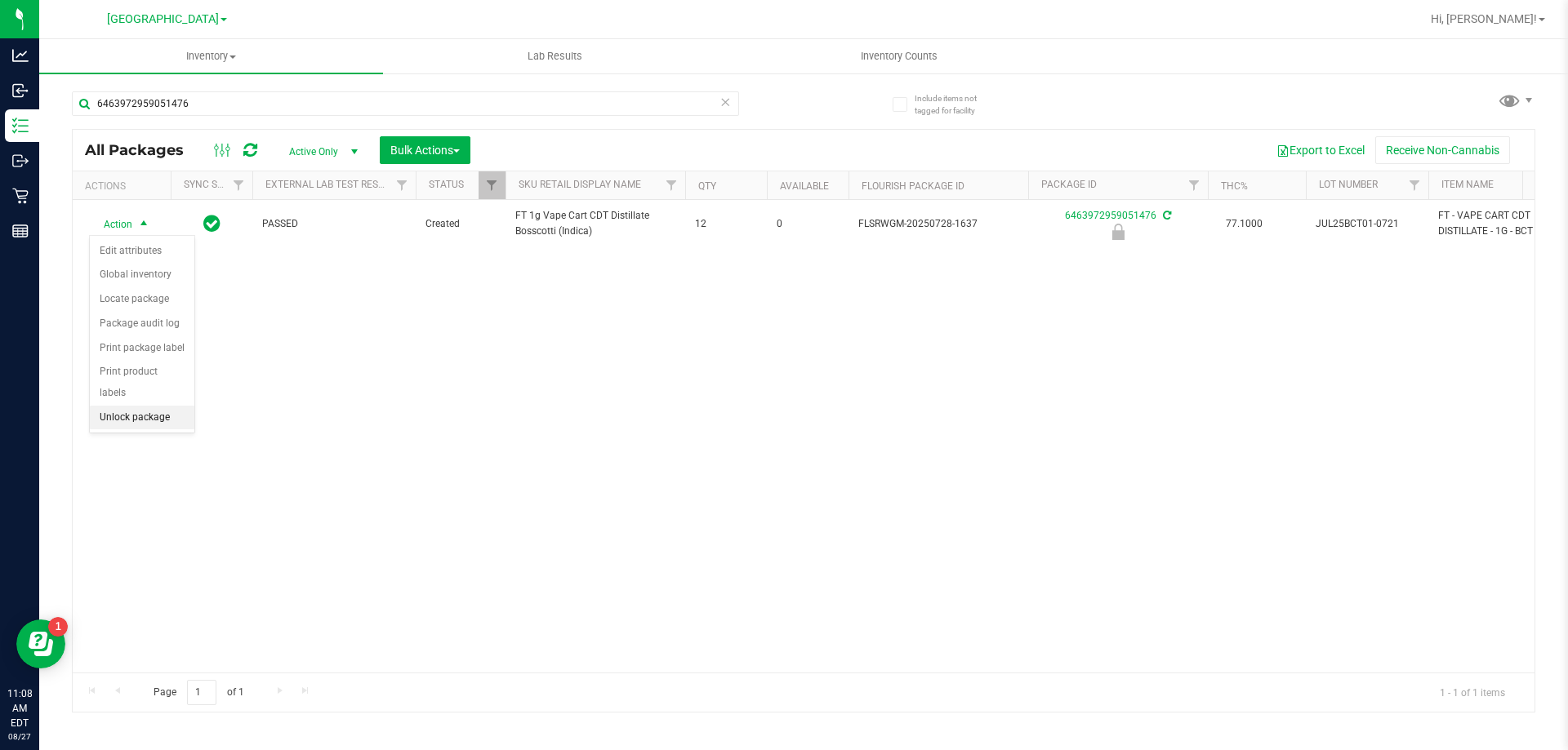
click at [138, 407] on li "Unlock package" at bounding box center [142, 418] width 105 height 24
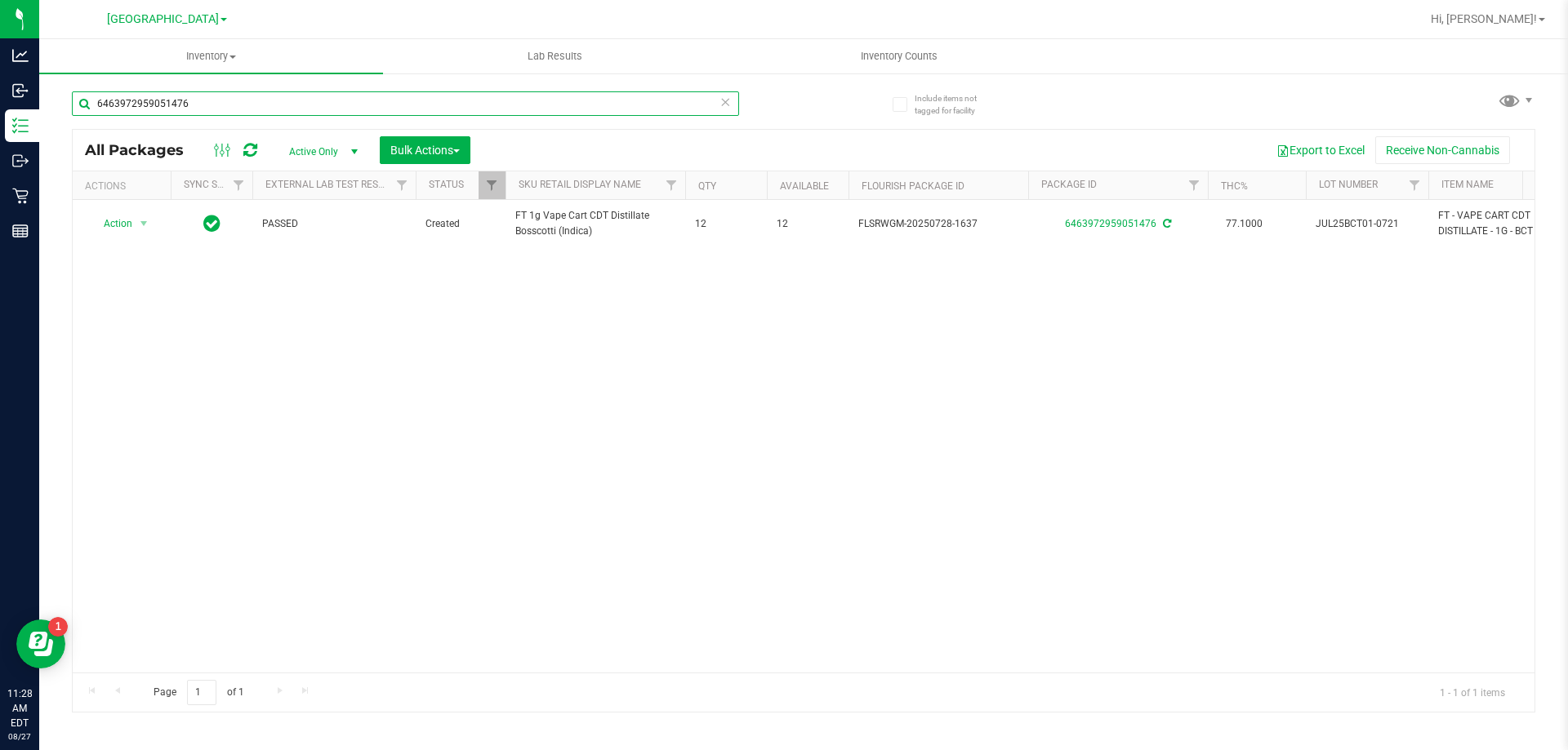
click at [329, 106] on input "6463972959051476" at bounding box center [405, 103] width 668 height 24
type input "4800259178573421"
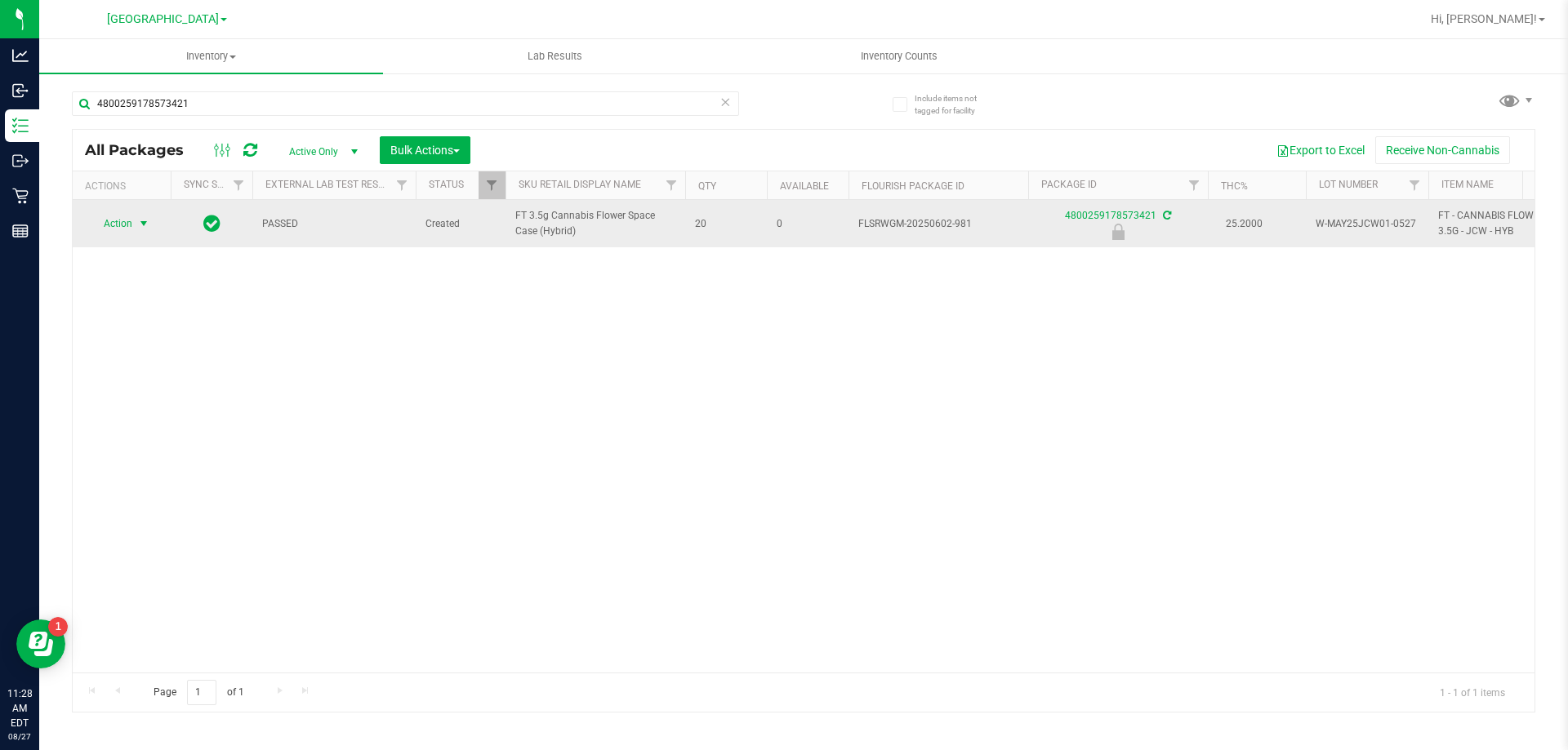
click at [99, 226] on span "Action" at bounding box center [111, 224] width 44 height 23
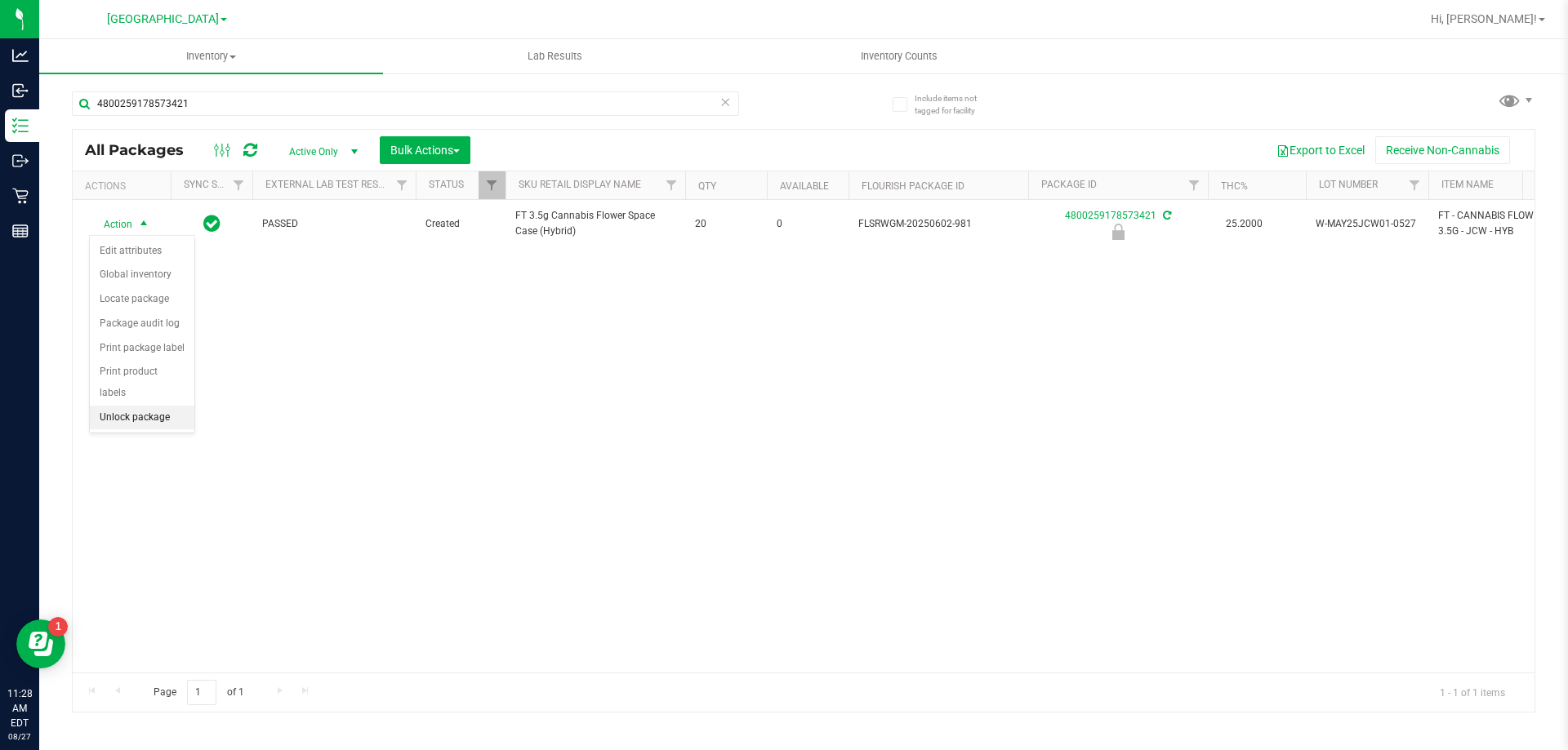
click at [165, 406] on li "Unlock package" at bounding box center [142, 418] width 105 height 24
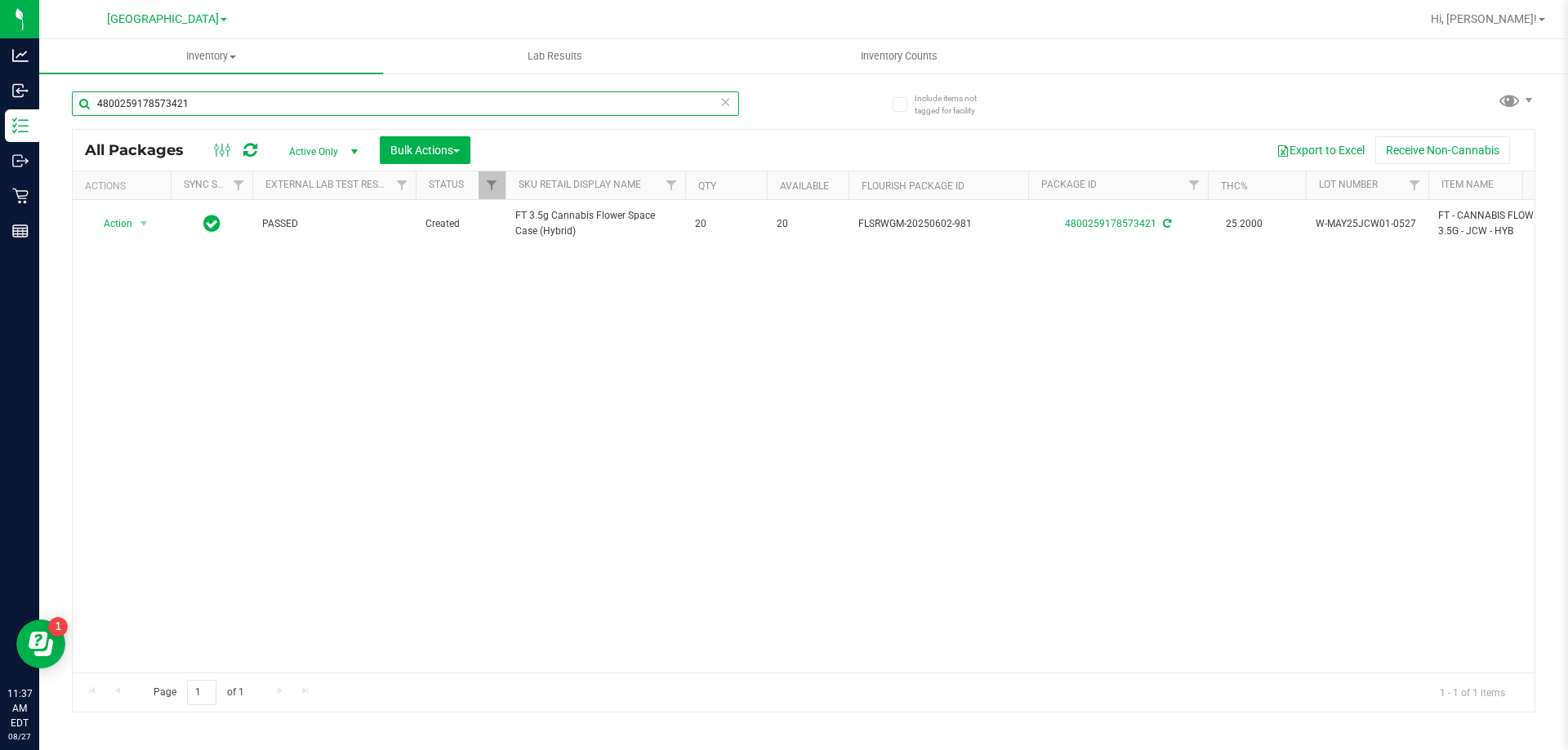
click at [251, 112] on input "4800259178573421" at bounding box center [405, 103] width 668 height 24
type input "8183359655785314"
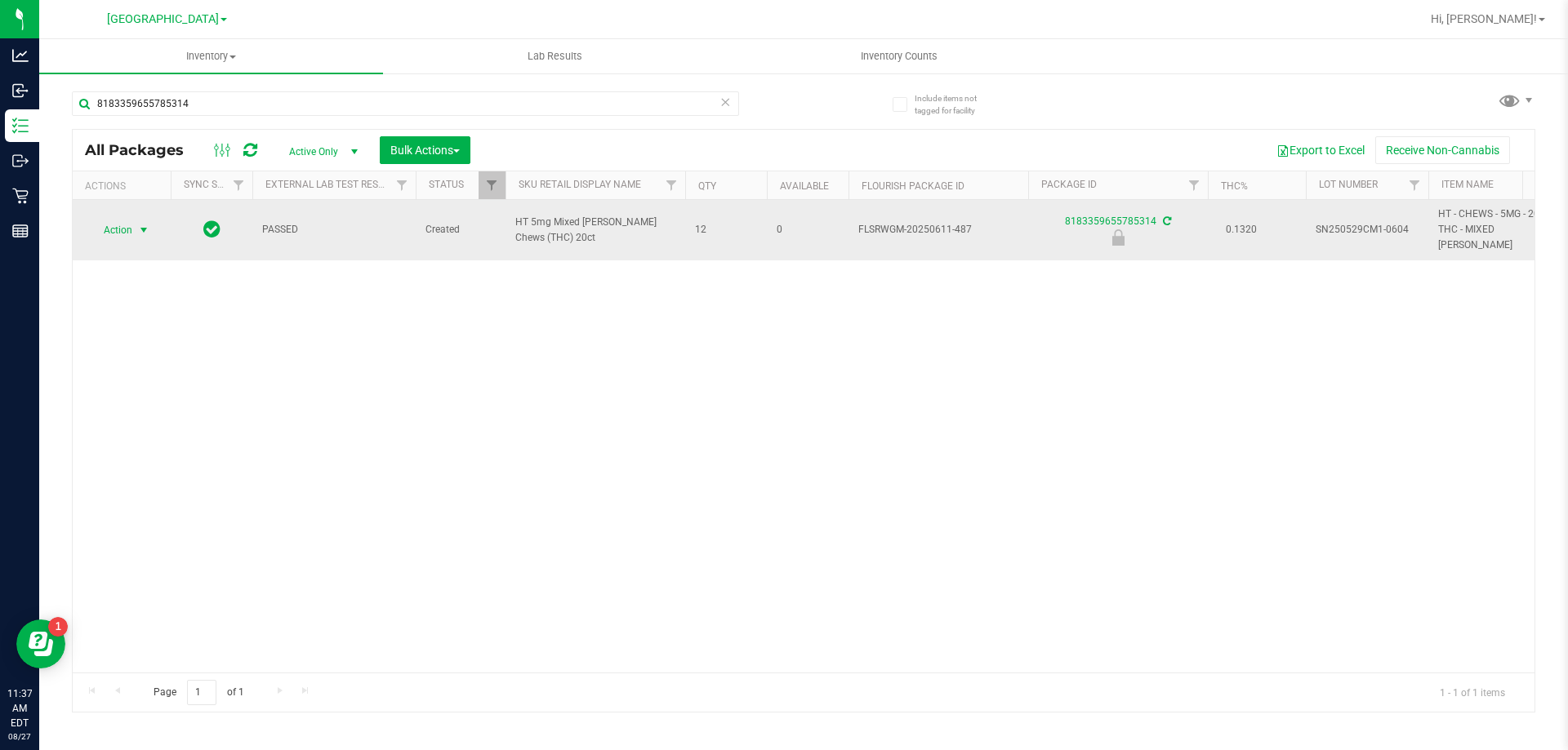
click at [110, 222] on span "Action" at bounding box center [111, 229] width 44 height 23
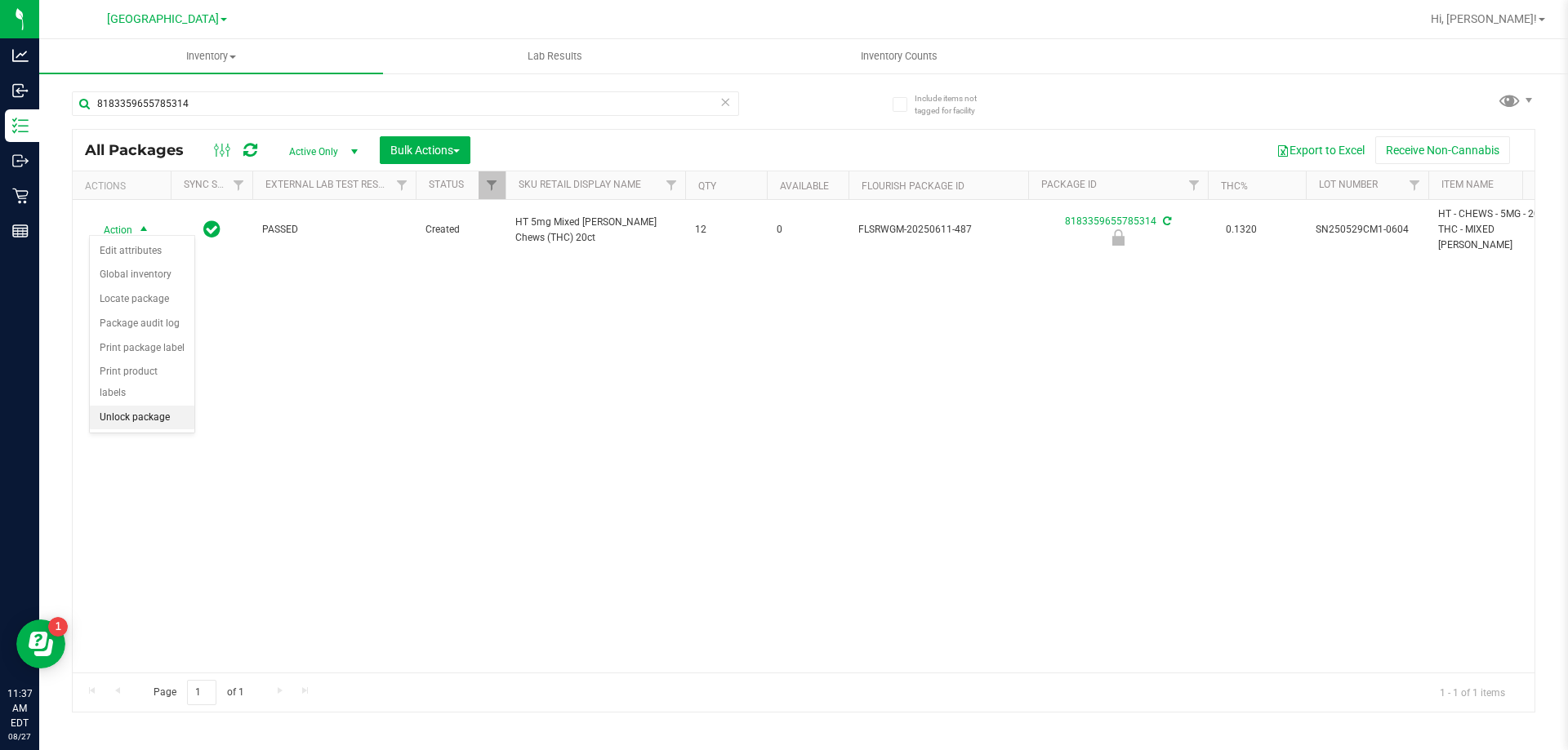
click at [170, 406] on li "Unlock package" at bounding box center [142, 418] width 105 height 24
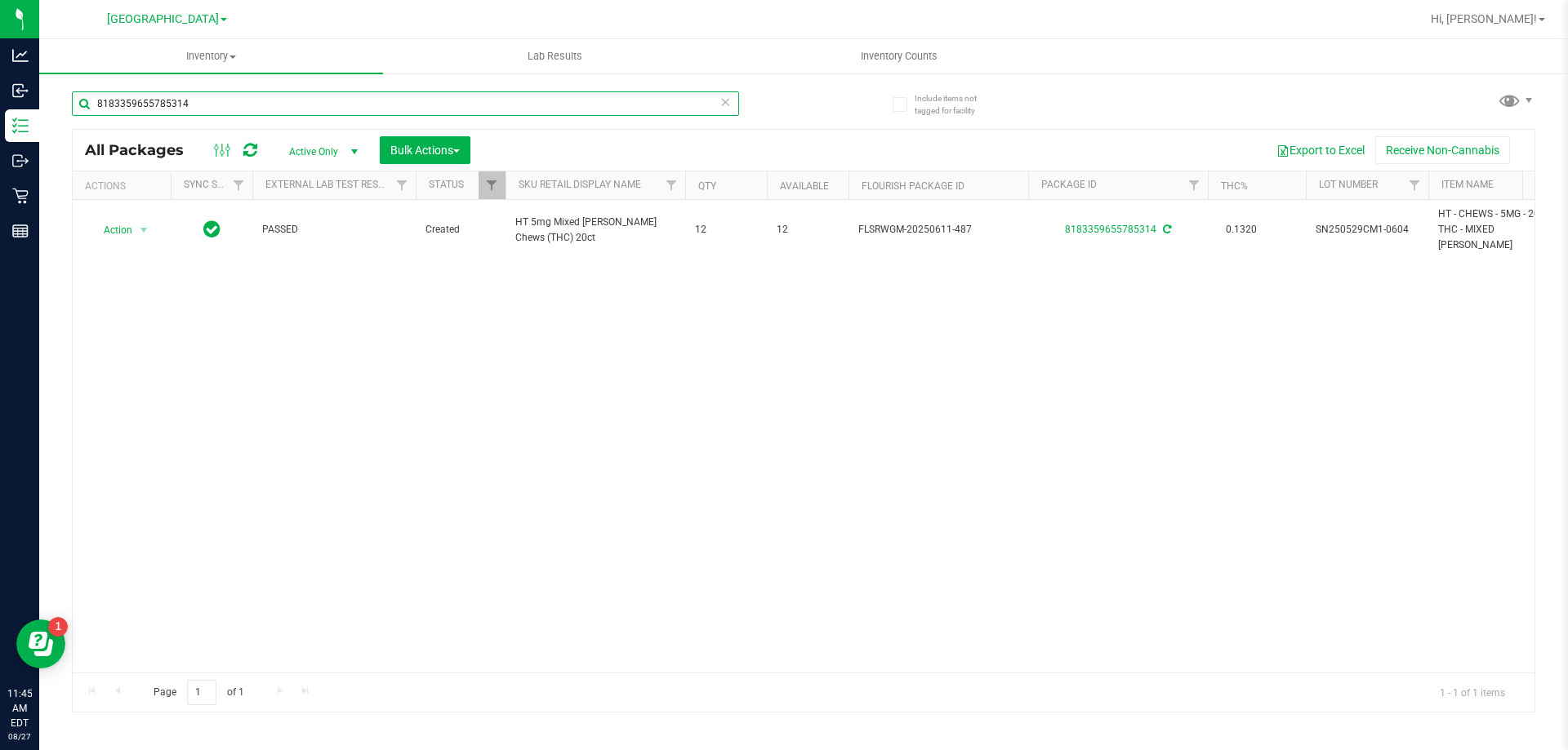
click at [313, 112] on input "8183359655785314" at bounding box center [405, 103] width 668 height 24
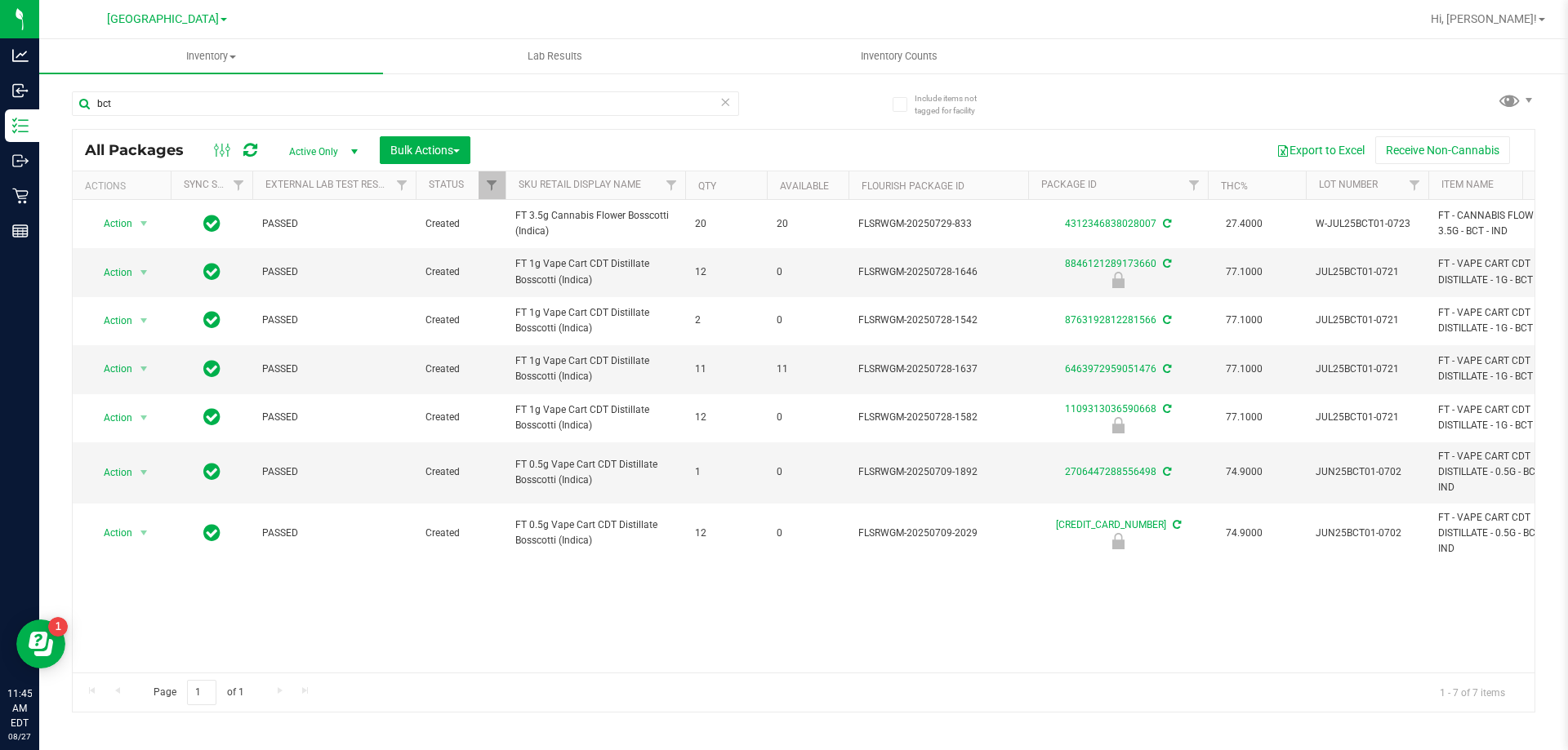
click at [478, 628] on div "Action Action Adjust qty Create package Edit attributes Global inventory Locate…" at bounding box center [803, 436] width 1462 height 472
click at [172, 100] on input "bct" at bounding box center [405, 103] width 668 height 24
type input "2247944819886084"
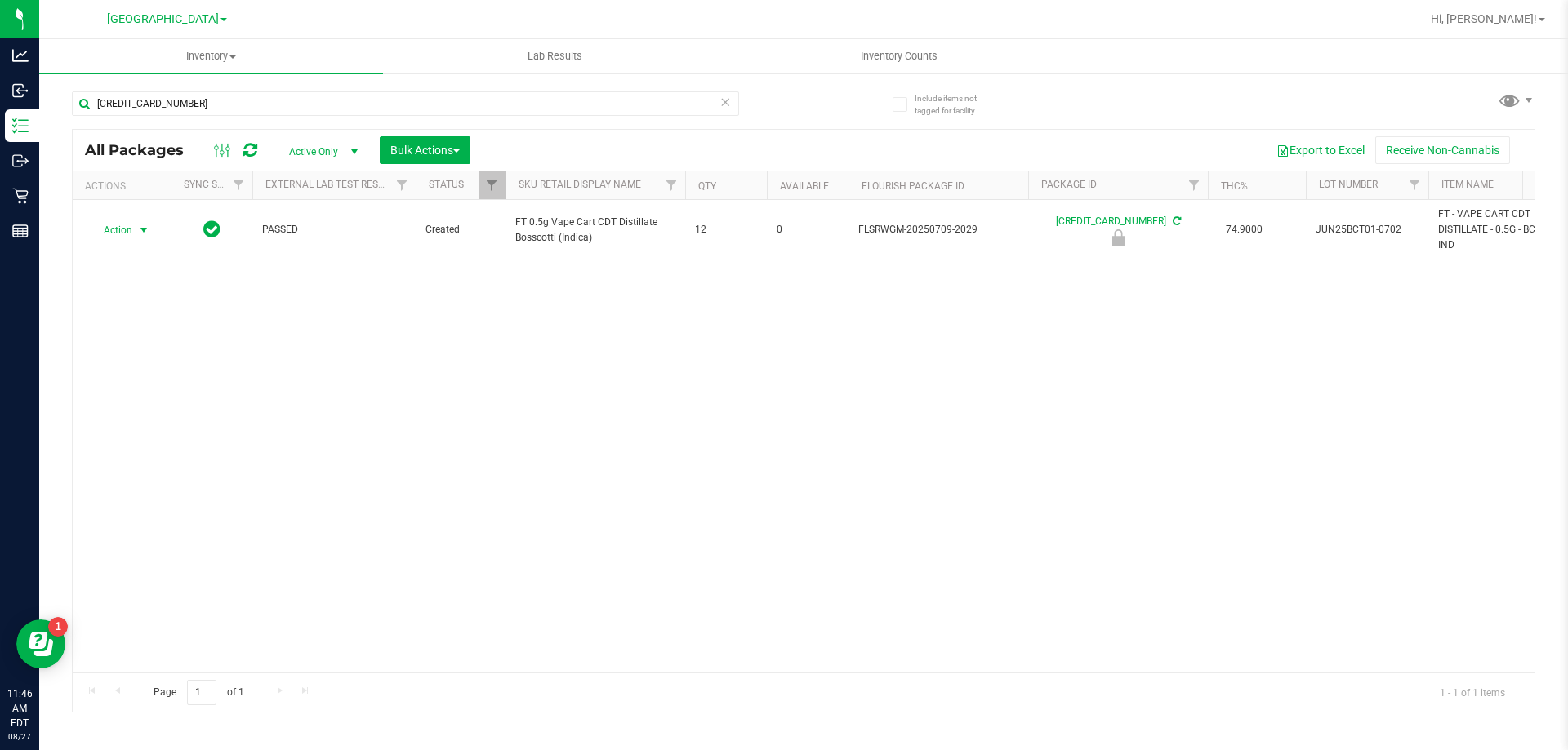
drag, startPoint x: 124, startPoint y: 224, endPoint x: 120, endPoint y: 248, distance: 24.3
click at [123, 224] on span "Action" at bounding box center [111, 229] width 44 height 23
click at [154, 412] on li "Unlock package" at bounding box center [142, 424] width 105 height 24
